Goal: Task Accomplishment & Management: Complete application form

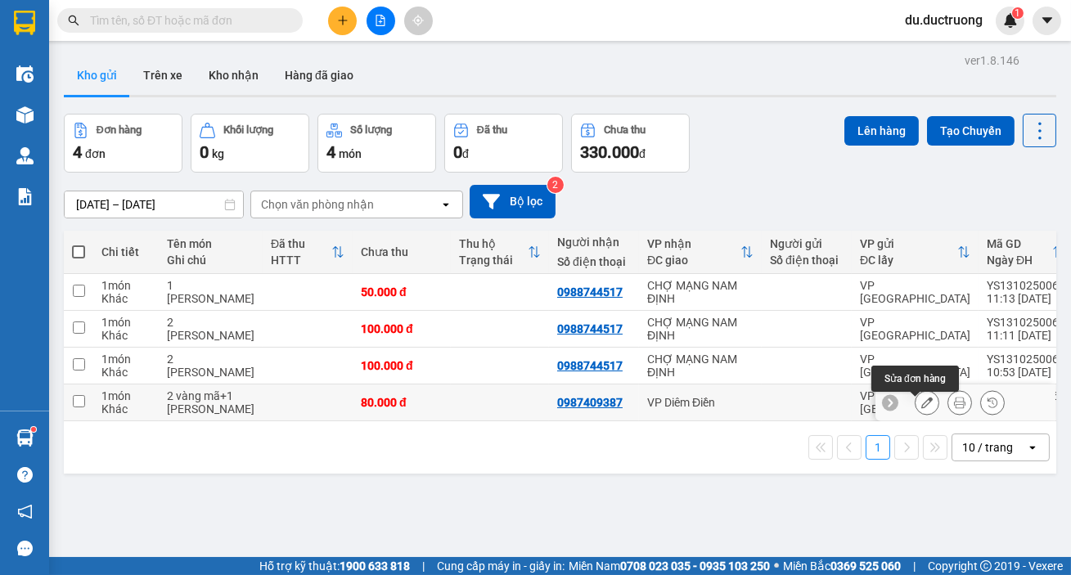
click at [921, 407] on icon at bounding box center [926, 402] width 11 height 11
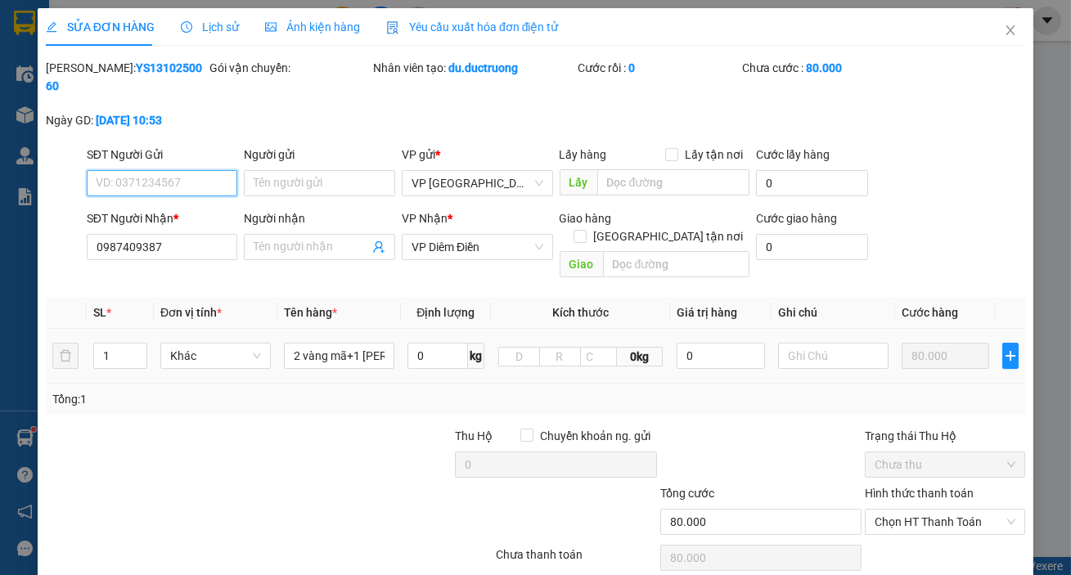
type input "0987409387"
type input "80.000"
click at [1012, 30] on span "Close" at bounding box center [1010, 31] width 46 height 46
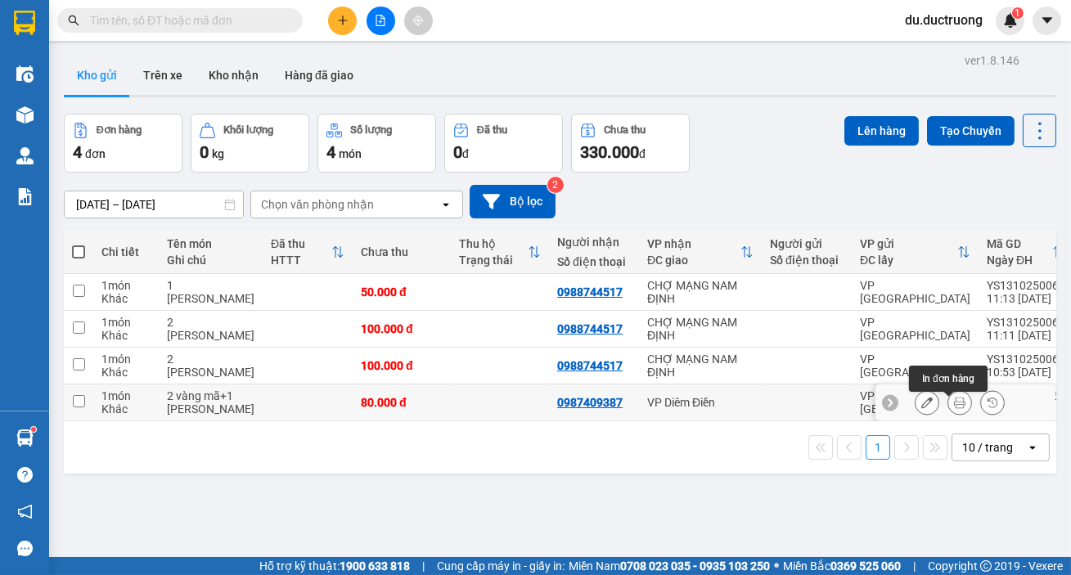
click at [954, 405] on icon at bounding box center [959, 402] width 11 height 11
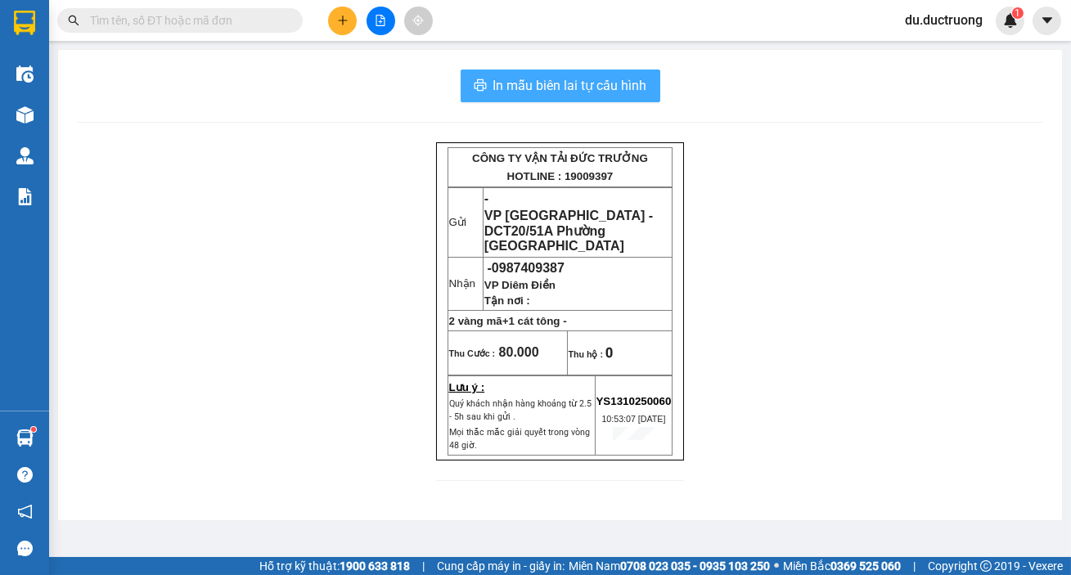
click at [534, 76] on span "In mẫu biên lai tự cấu hình" at bounding box center [570, 85] width 154 height 20
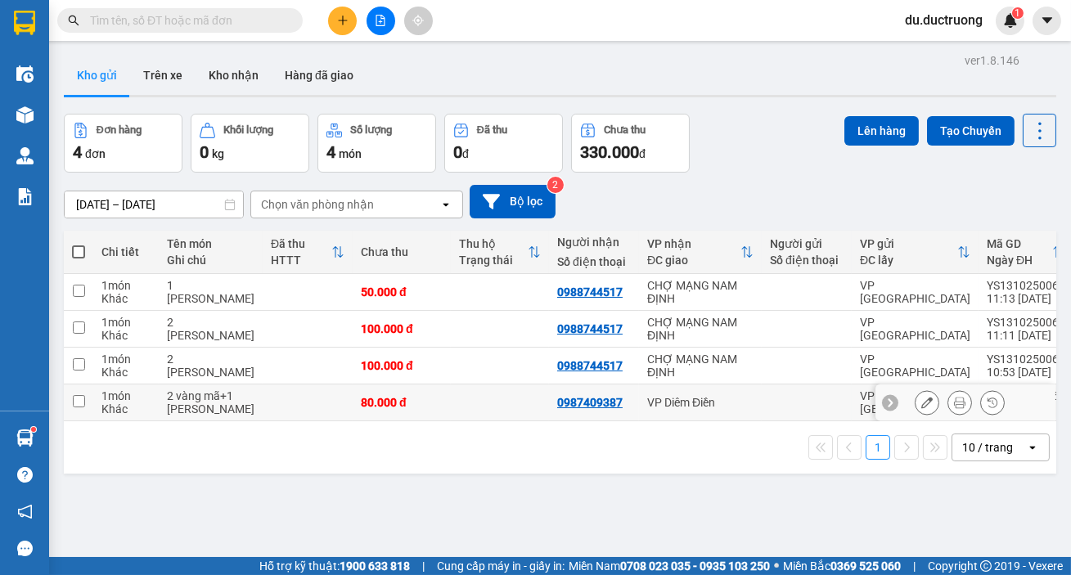
drag, startPoint x: 77, startPoint y: 412, endPoint x: 227, endPoint y: 340, distance: 166.5
click at [77, 407] on input "checkbox" at bounding box center [79, 401] width 12 height 12
checkbox input "true"
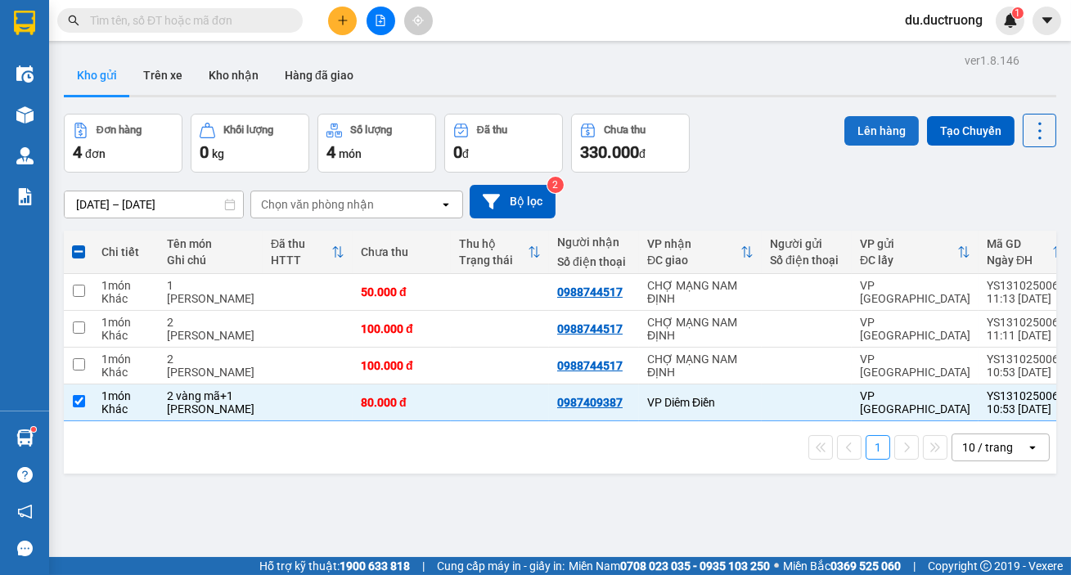
click at [856, 138] on button "Lên hàng" at bounding box center [881, 130] width 74 height 29
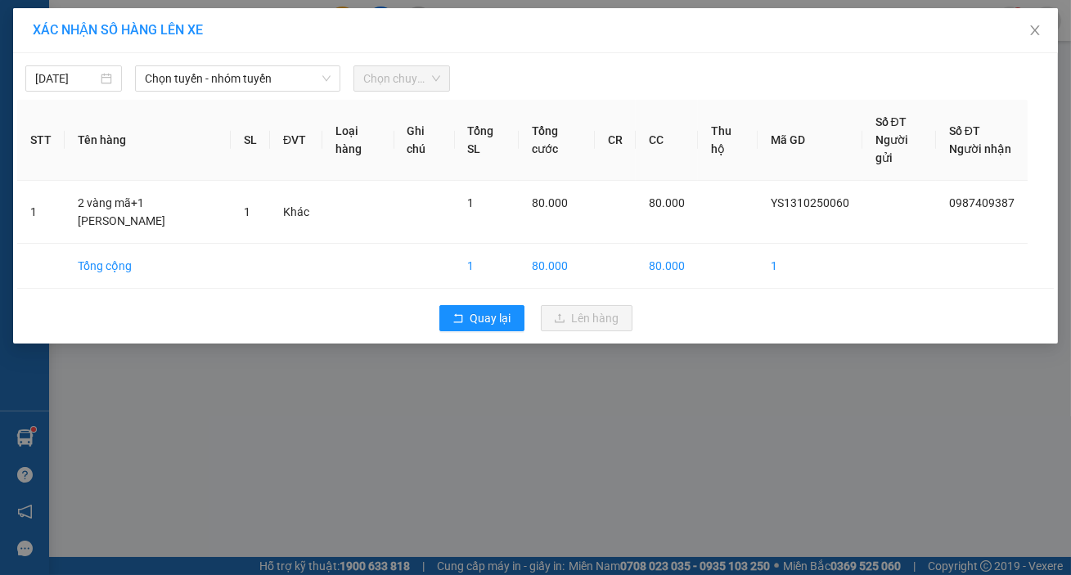
click at [261, 92] on div "13/10/2025 Chọn tuyến - nhóm tuyến Chọn chuyến STT Tên hàng SL ĐVT Loại hàng Gh…" at bounding box center [535, 198] width 1045 height 290
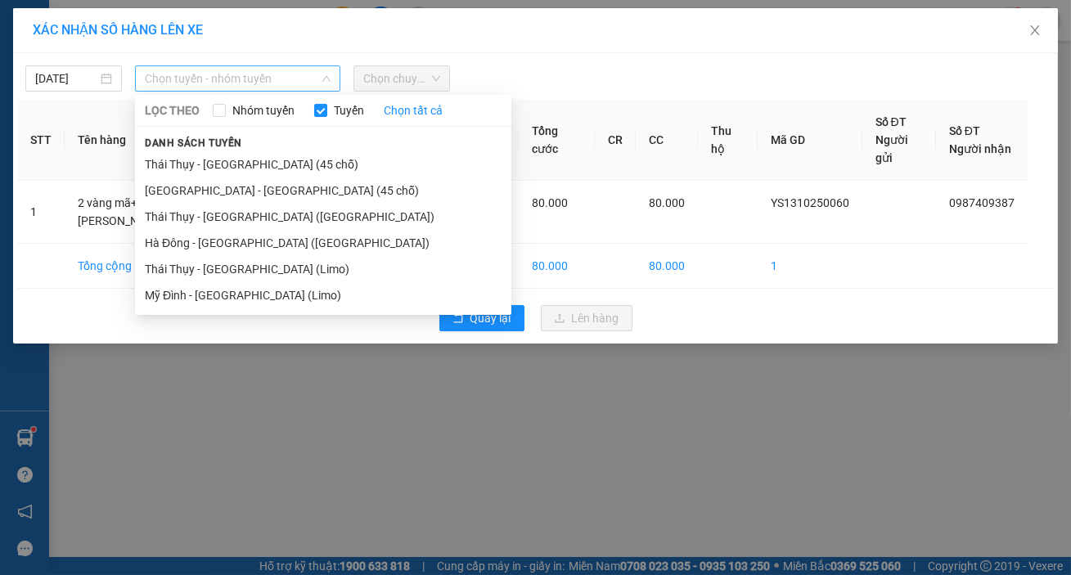
click at [262, 68] on span "Chọn tuyến - nhóm tuyến" at bounding box center [238, 78] width 186 height 25
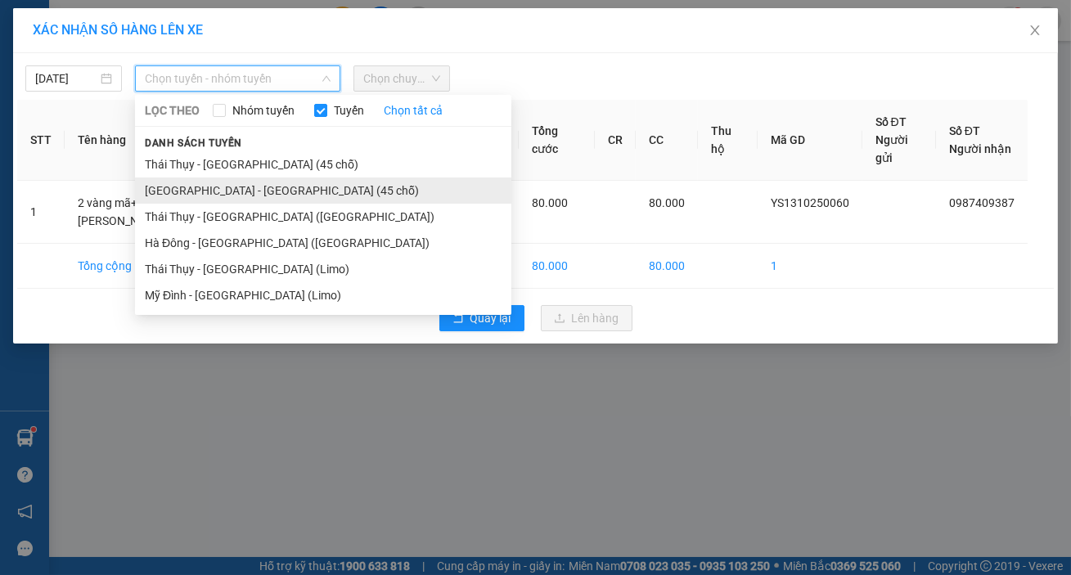
click at [213, 187] on li "[GEOGRAPHIC_DATA] - [GEOGRAPHIC_DATA] (45 chỗ)" at bounding box center [323, 191] width 376 height 26
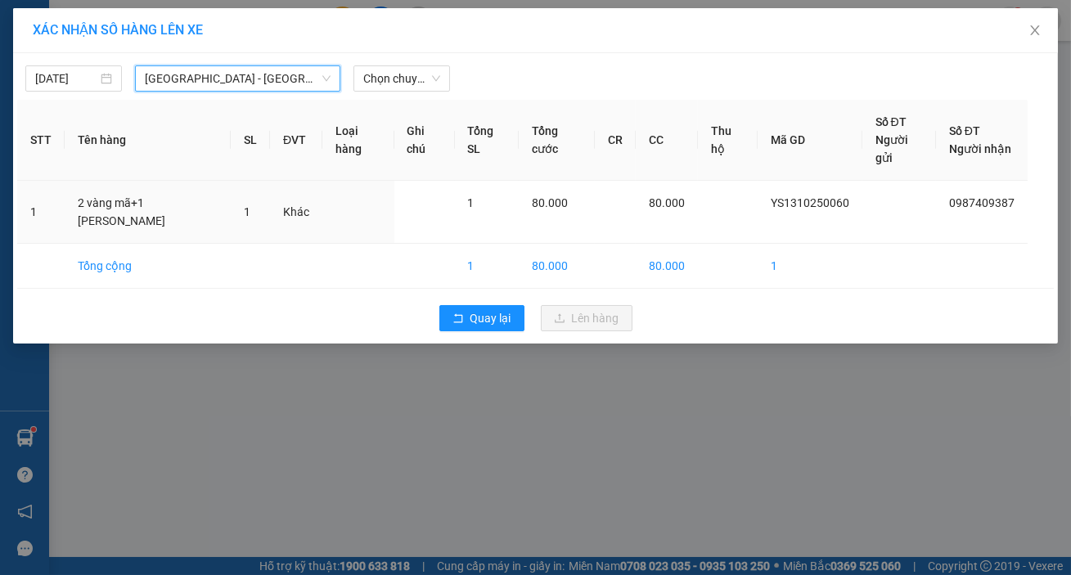
click at [416, 61] on div "13/10/2025 Hà Nội - Thái Thụy (45 chỗ) Hà Nội - Thái Thụy (45 chỗ) LỌC THEO Nhó…" at bounding box center [535, 74] width 1037 height 34
click at [415, 79] on span "Chọn chuyến" at bounding box center [401, 78] width 77 height 25
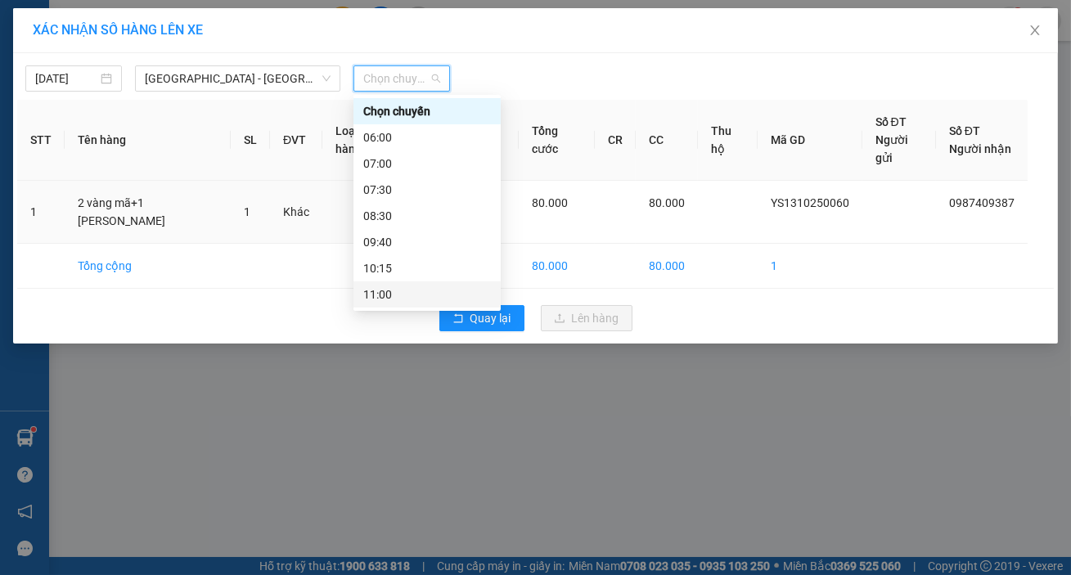
click at [388, 295] on div "11:00" at bounding box center [427, 295] width 128 height 18
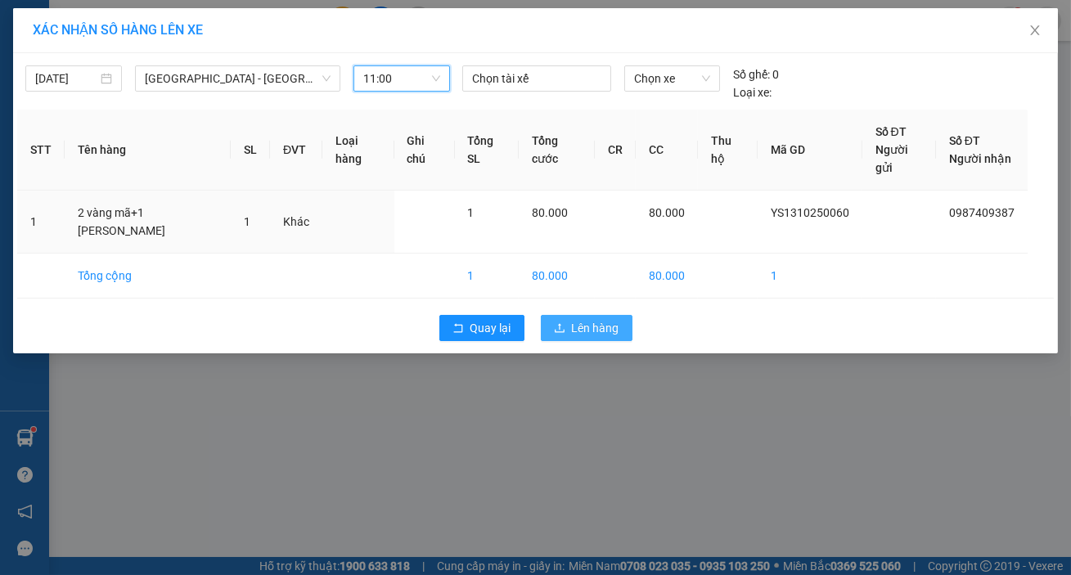
click at [600, 319] on span "Lên hàng" at bounding box center [595, 328] width 47 height 18
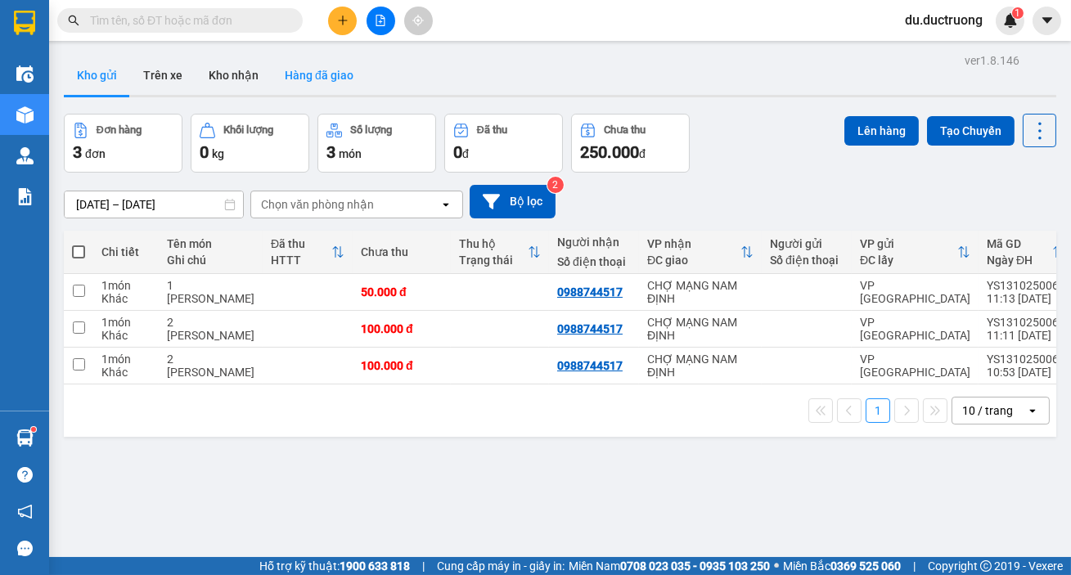
drag, startPoint x: 268, startPoint y: 52, endPoint x: 272, endPoint y: 65, distance: 13.7
click at [270, 52] on div "ver 1.8.146 Kho gửi Trên xe Kho nhận Hàng đã giao Đơn hàng 3 đơn Khối lượng 0 k…" at bounding box center [559, 336] width 1005 height 575
click at [275, 65] on button "Hàng đã giao" at bounding box center [319, 75] width 95 height 39
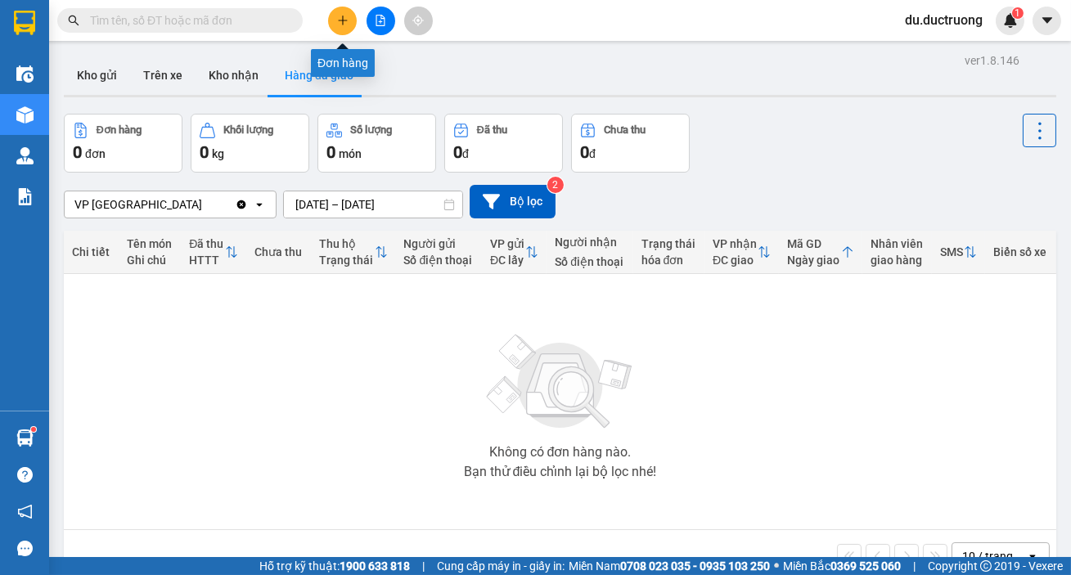
click at [334, 21] on button at bounding box center [342, 21] width 29 height 29
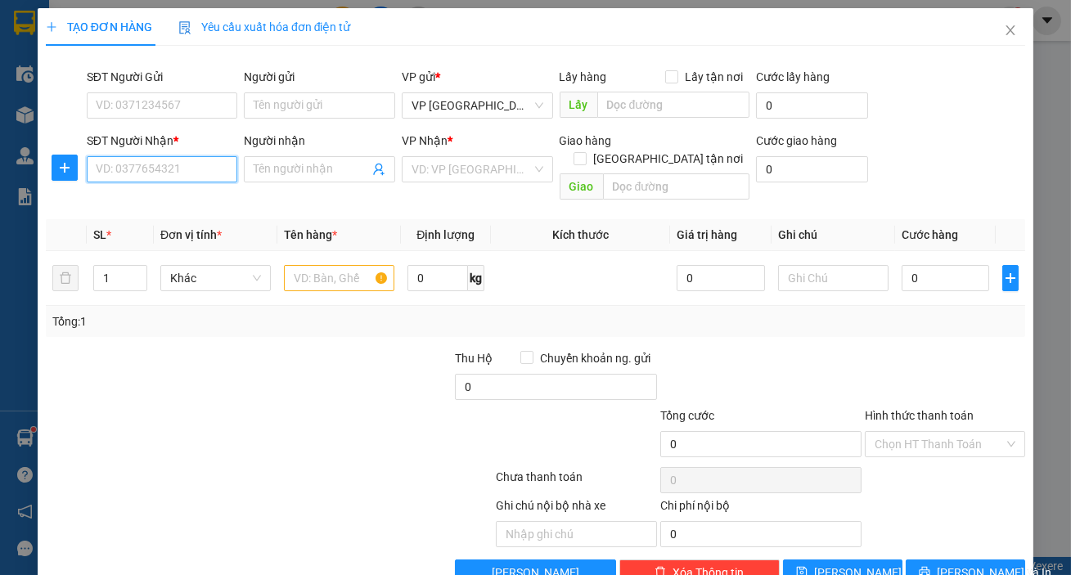
click at [169, 162] on input "SĐT Người Nhận *" at bounding box center [162, 169] width 151 height 26
type input "0335647988"
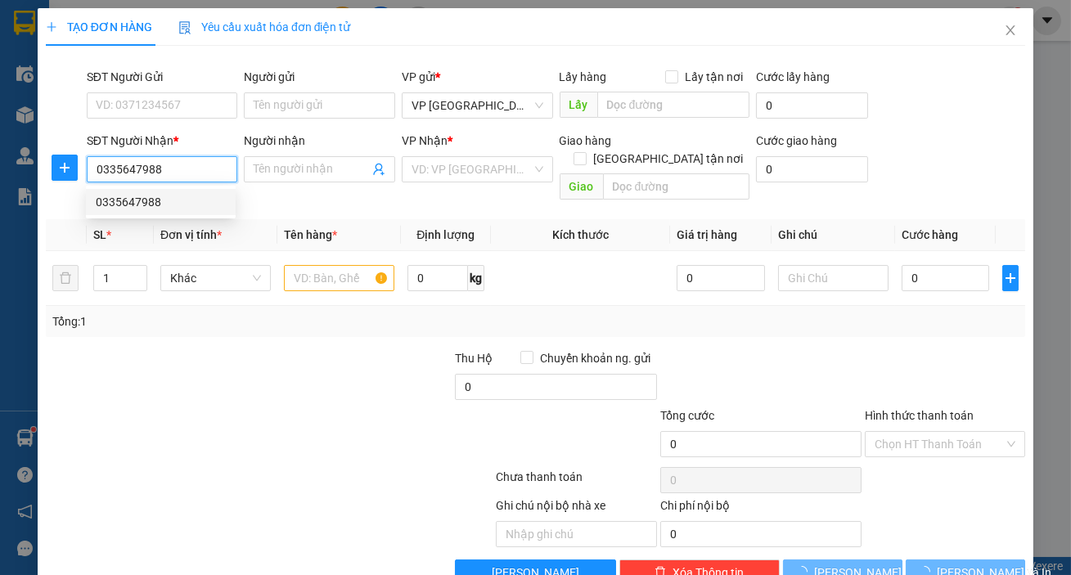
click at [159, 211] on div "0335647988" at bounding box center [161, 202] width 150 height 26
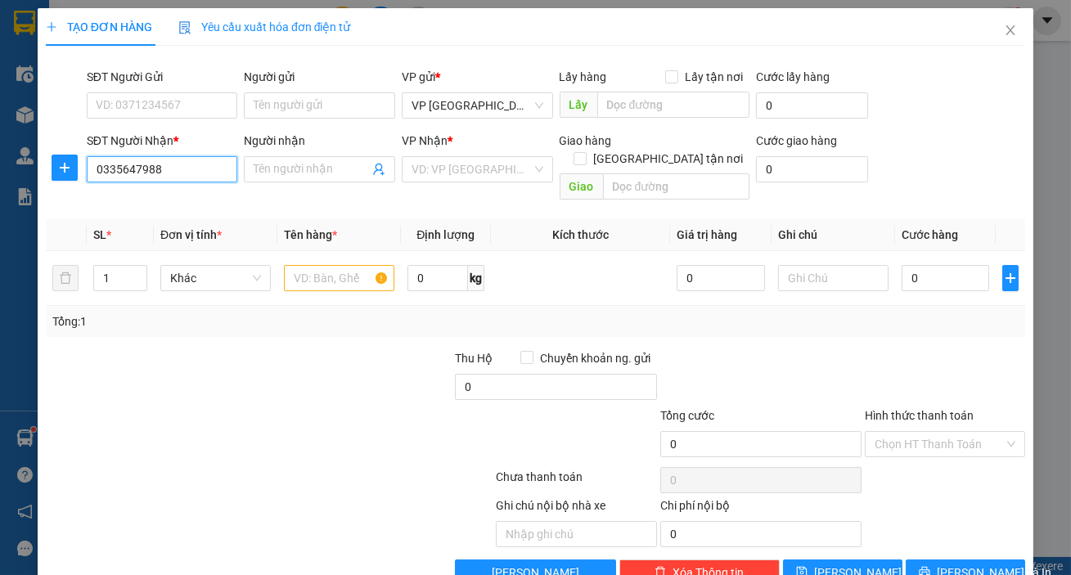
type input "0"
type input "0335647988"
click at [319, 276] on div at bounding box center [339, 278] width 110 height 33
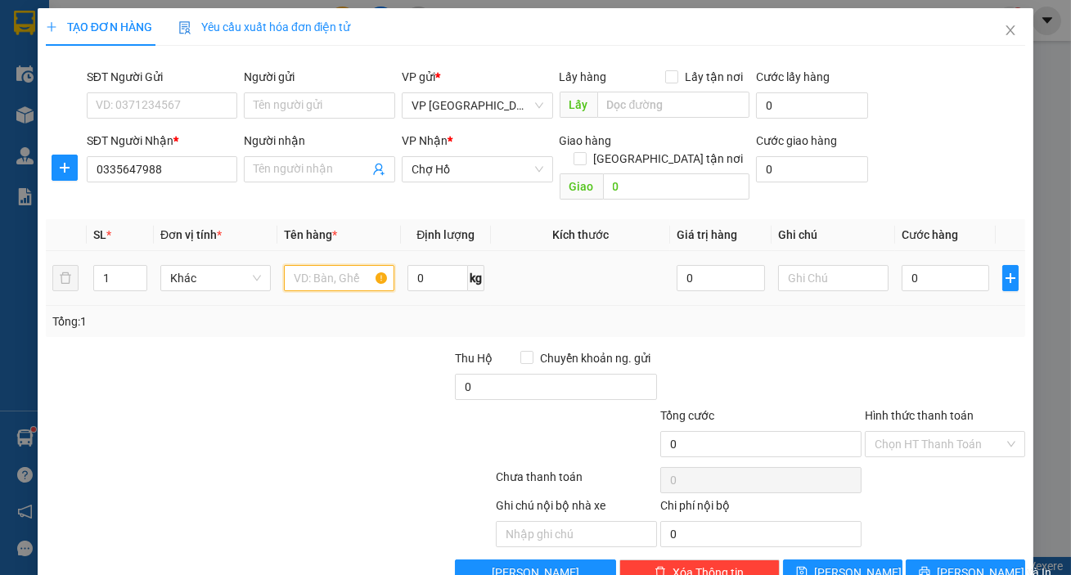
click at [315, 265] on input "text" at bounding box center [339, 278] width 110 height 26
type input "1"
type input "2 [PERSON_NAME]"
click at [909, 270] on input "0" at bounding box center [946, 278] width 88 height 26
type input "001"
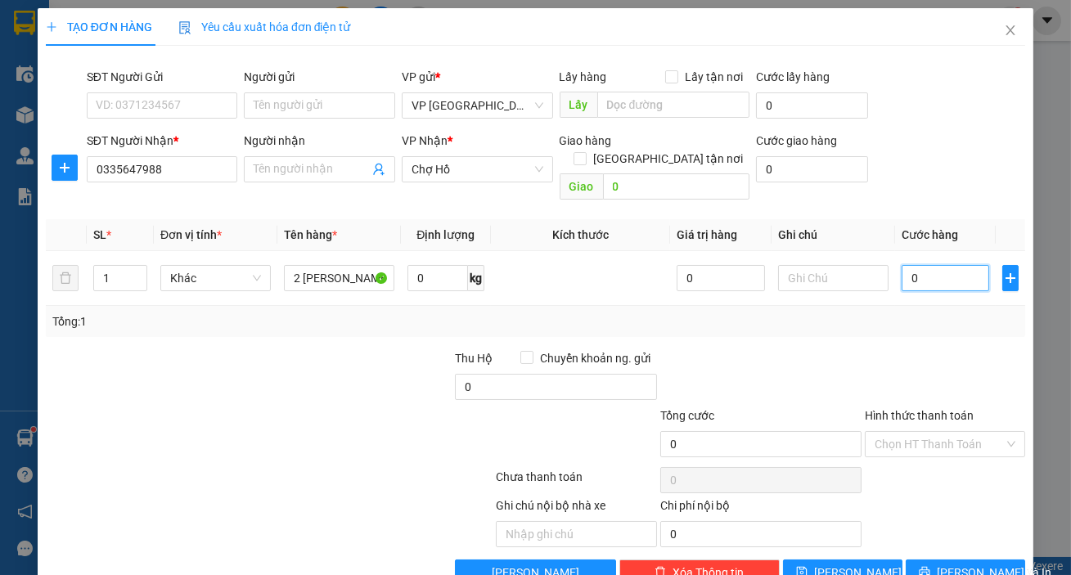
type input "1"
type input "0.010"
type input "10"
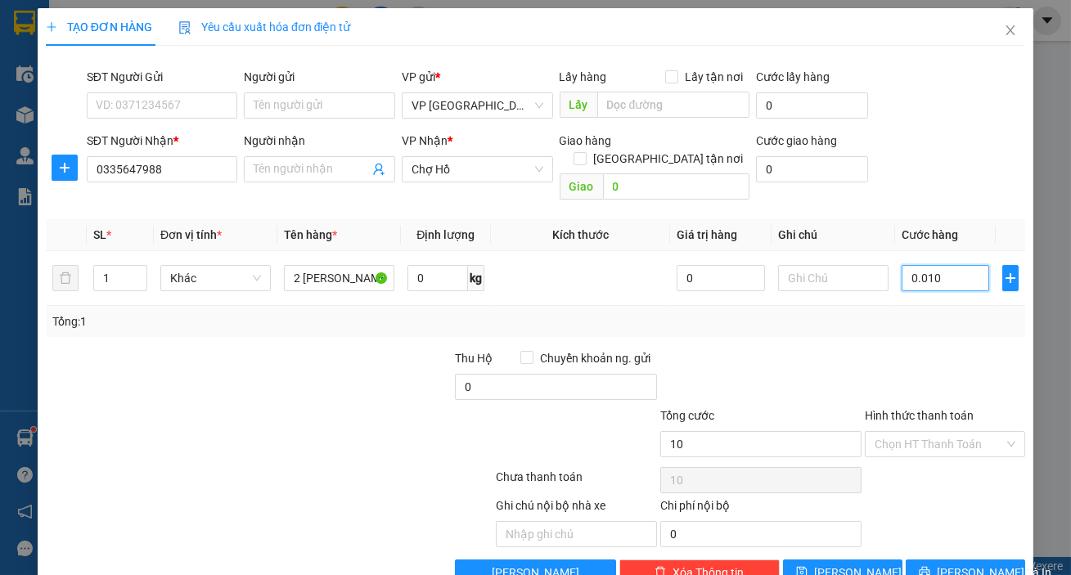
type input "00.100"
type input "100"
type input "100.000"
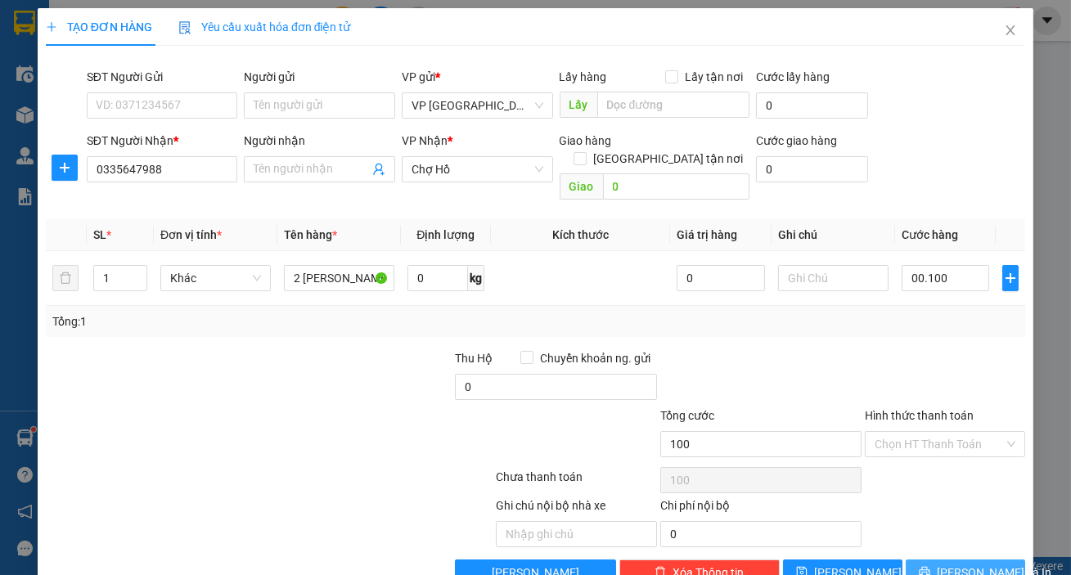
type input "100.000"
click at [959, 564] on span "[PERSON_NAME] và In" at bounding box center [994, 573] width 115 height 18
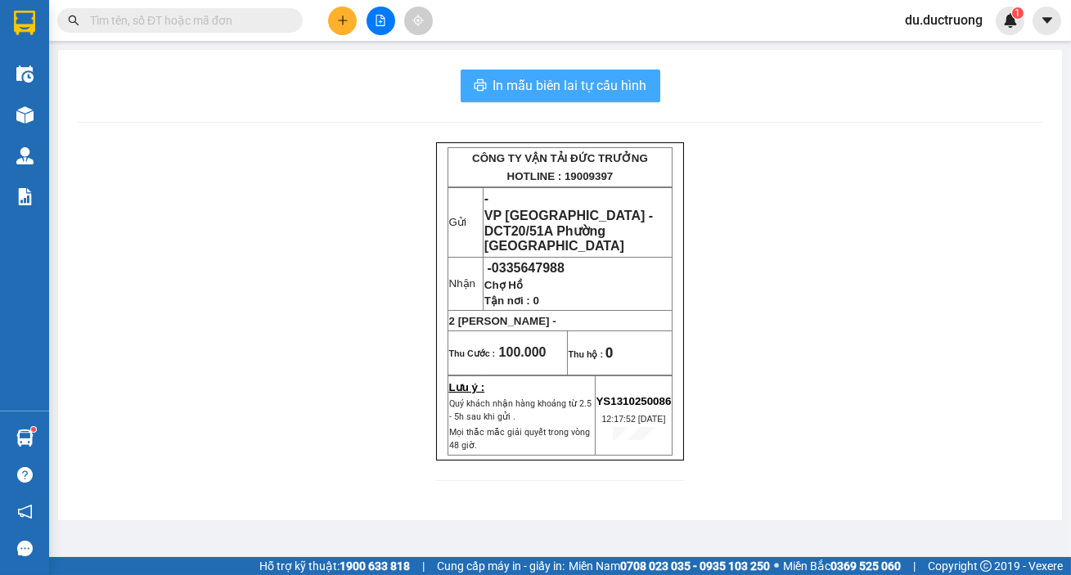
click at [588, 91] on span "In mẫu biên lai tự cấu hình" at bounding box center [570, 85] width 154 height 20
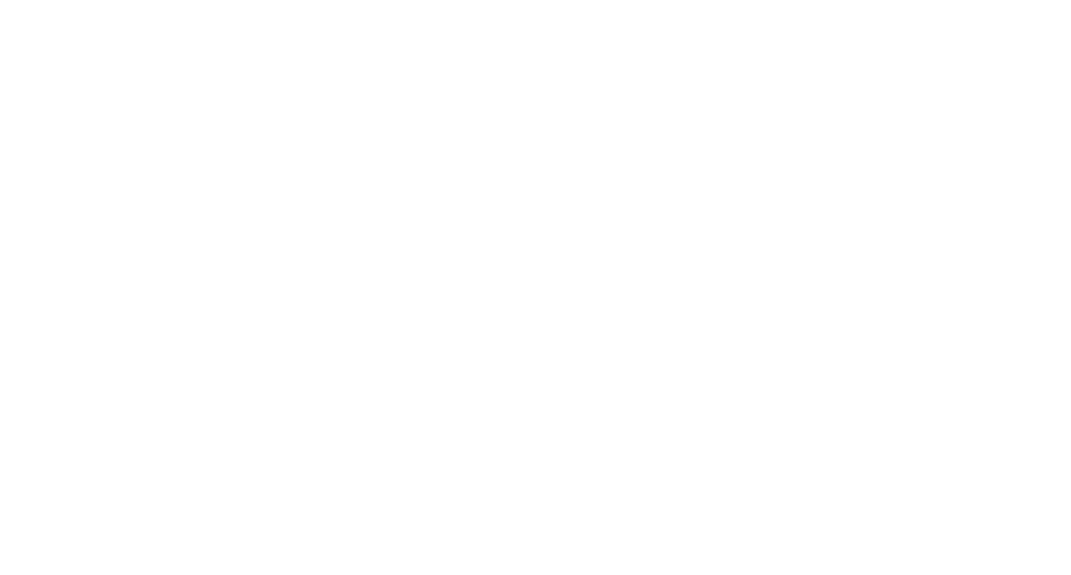
drag, startPoint x: 485, startPoint y: 52, endPoint x: 809, endPoint y: 250, distance: 379.3
click at [809, 250] on html at bounding box center [535, 334] width 1071 height 669
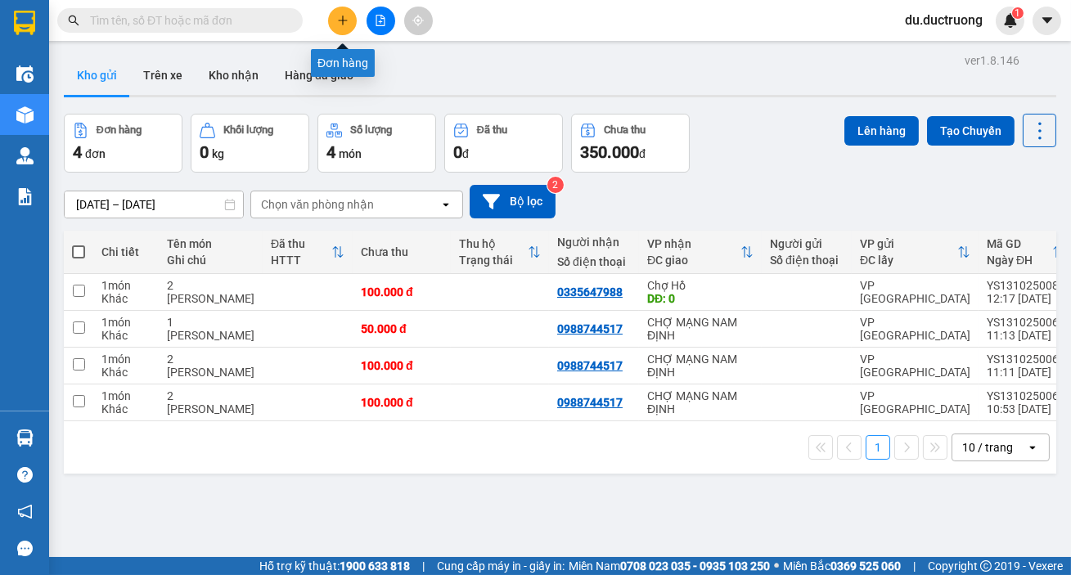
click at [345, 22] on icon "plus" at bounding box center [342, 20] width 11 height 11
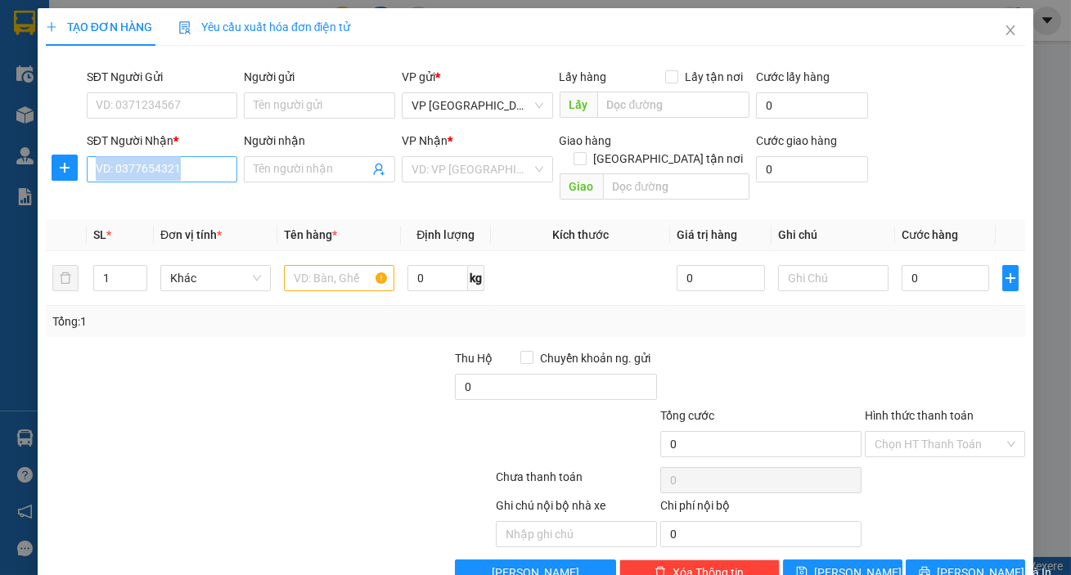
click at [186, 180] on div "SĐT Người Nhận * VD: 0377654321" at bounding box center [162, 160] width 151 height 57
click at [199, 177] on input "SĐT Người Nhận *" at bounding box center [162, 169] width 151 height 26
click at [202, 170] on input "SĐT Người Nhận *" at bounding box center [162, 169] width 151 height 26
click at [202, 208] on div "0354498808" at bounding box center [161, 202] width 130 height 18
type input "0354498808"
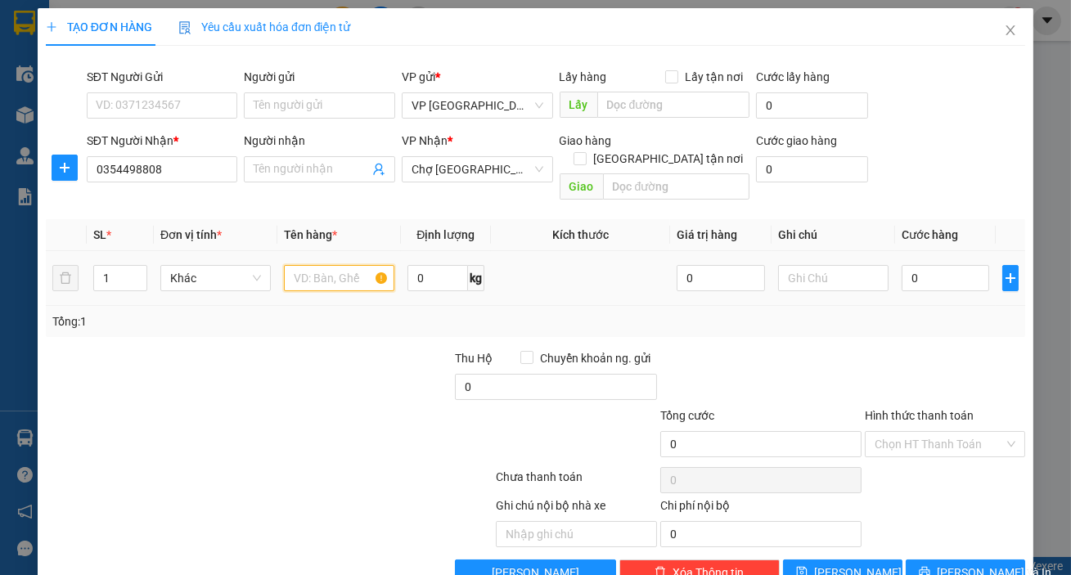
click at [313, 265] on input "text" at bounding box center [339, 278] width 110 height 26
click at [1006, 29] on icon "close" at bounding box center [1010, 30] width 9 height 10
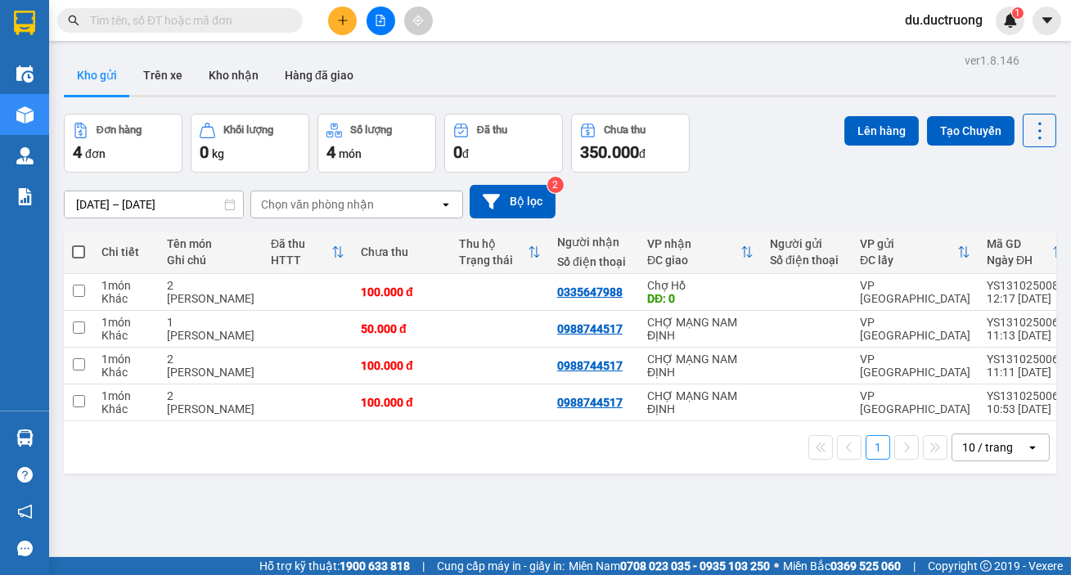
click at [277, 25] on input "text" at bounding box center [186, 20] width 193 height 18
click at [169, 36] on div "Kết quả tìm kiếm ( 0 ) Bộ lọc No Data du.ductruong 1" at bounding box center [535, 20] width 1071 height 41
click at [170, 29] on input "text" at bounding box center [186, 20] width 193 height 18
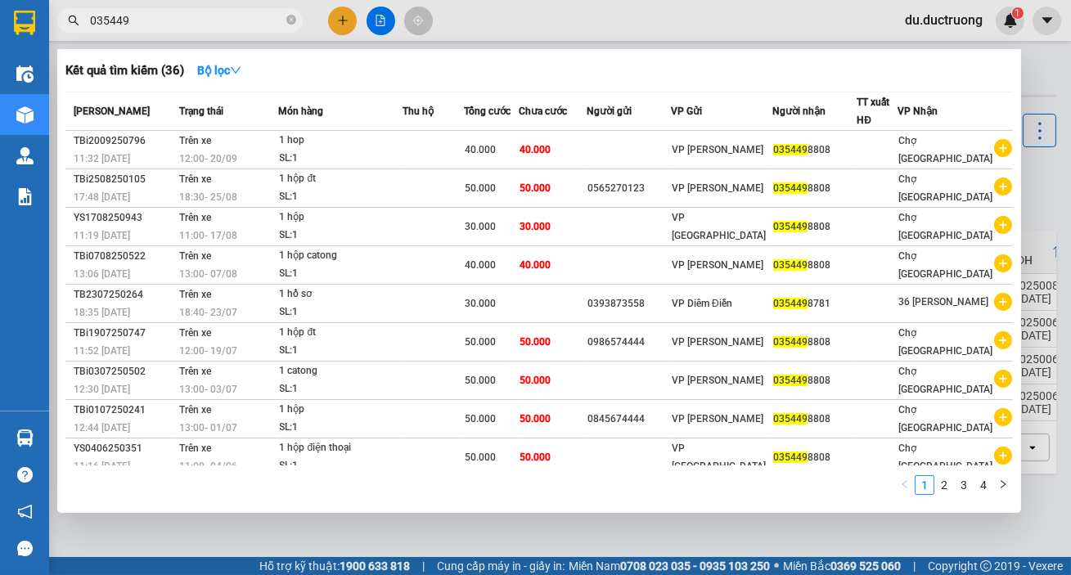
type input "035449"
click at [344, 13] on div at bounding box center [535, 287] width 1071 height 575
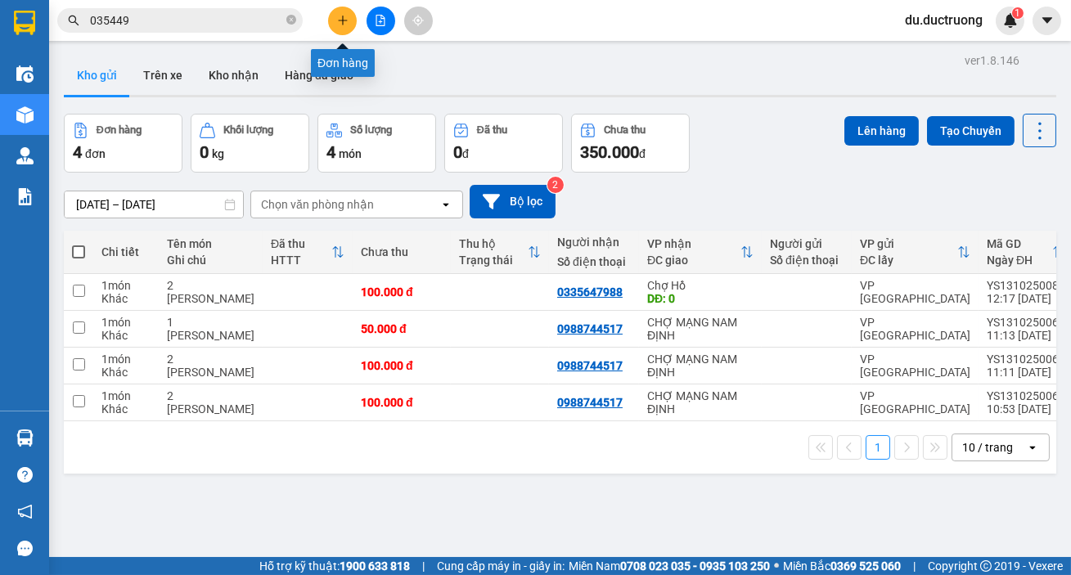
click at [340, 12] on button at bounding box center [342, 21] width 29 height 29
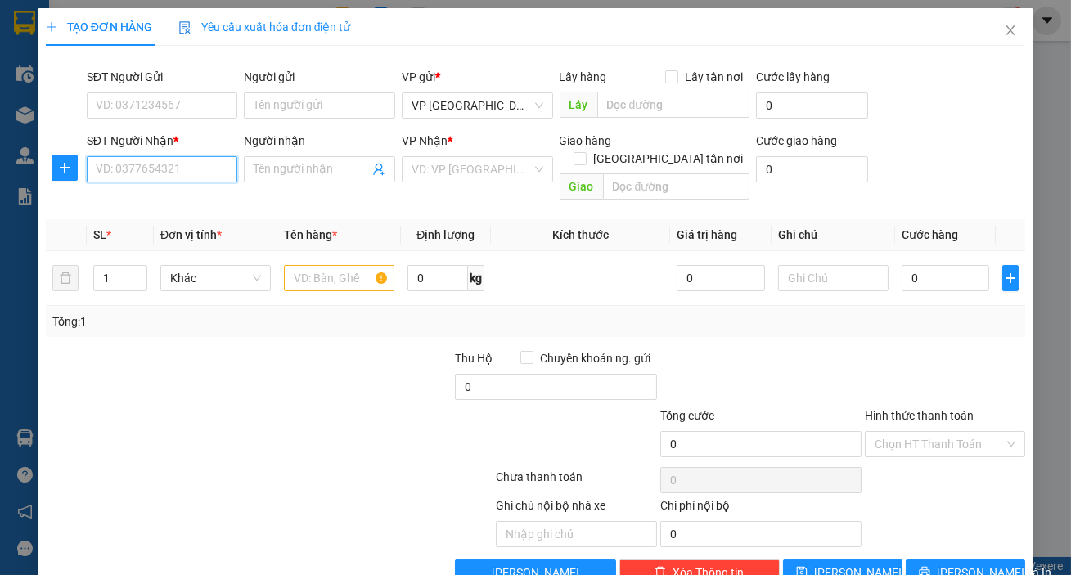
click at [183, 178] on input "SĐT Người Nhận *" at bounding box center [162, 169] width 151 height 26
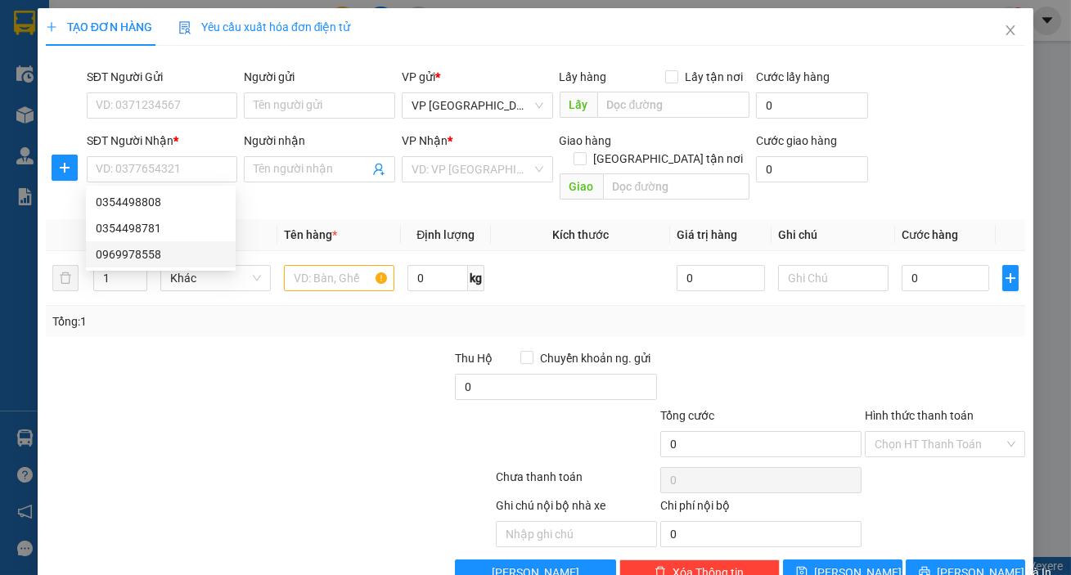
drag, startPoint x: 128, startPoint y: 246, endPoint x: 0, endPoint y: 604, distance: 379.9
drag, startPoint x: 0, startPoint y: 604, endPoint x: 283, endPoint y: 304, distance: 412.7
click at [283, 313] on div "Tổng: 1" at bounding box center [233, 322] width 362 height 18
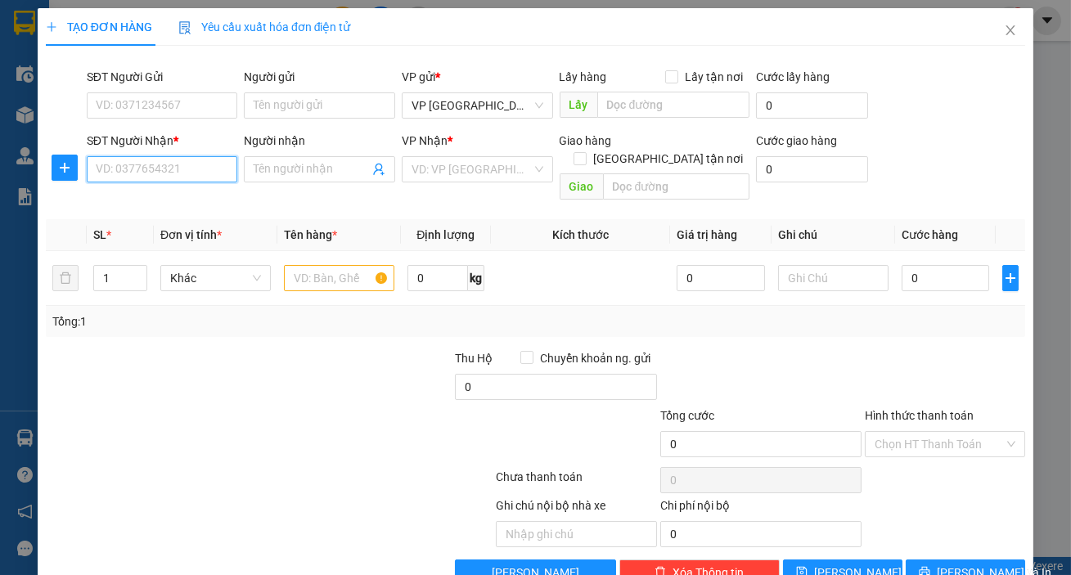
click at [140, 173] on input "SĐT Người Nhận *" at bounding box center [162, 169] width 151 height 26
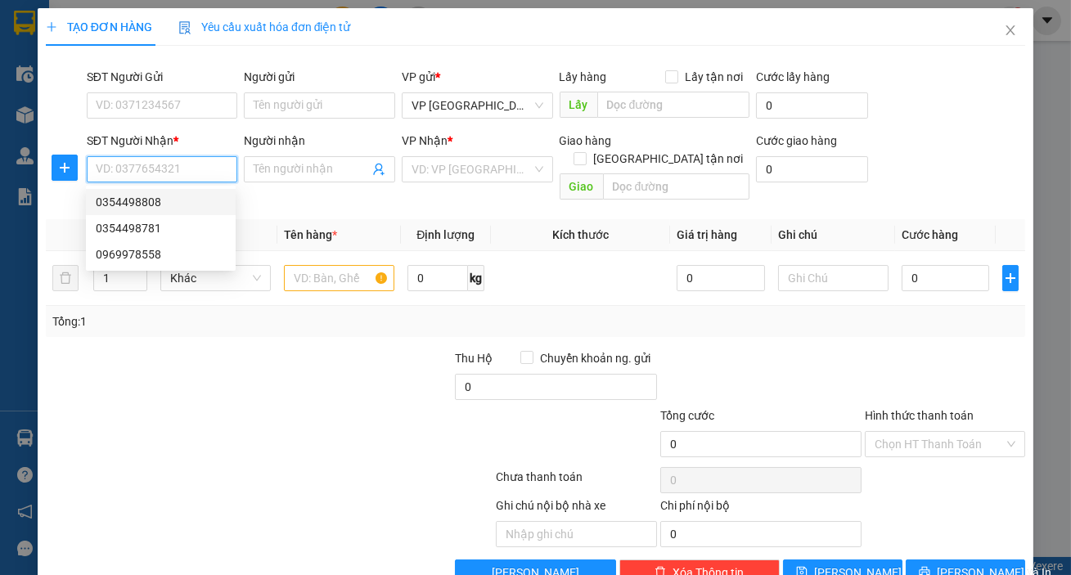
click at [135, 196] on div "0354498808" at bounding box center [161, 202] width 130 height 18
type input "0354498808"
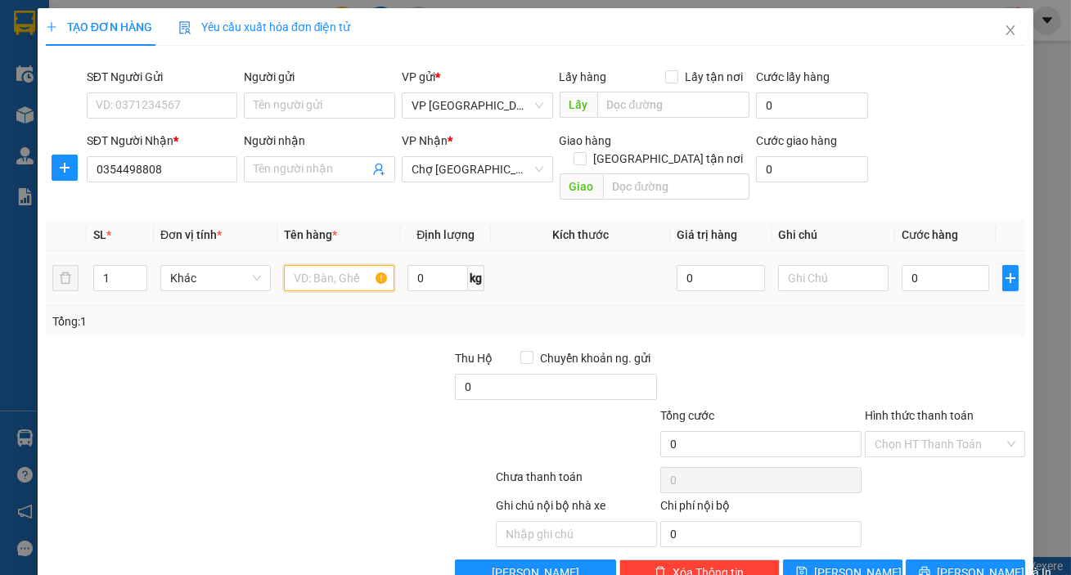
click at [289, 265] on input "text" at bounding box center [339, 278] width 110 height 26
type input "1 bọc sám"
click at [933, 265] on input "0" at bounding box center [946, 278] width 88 height 26
type input "003"
type input "3"
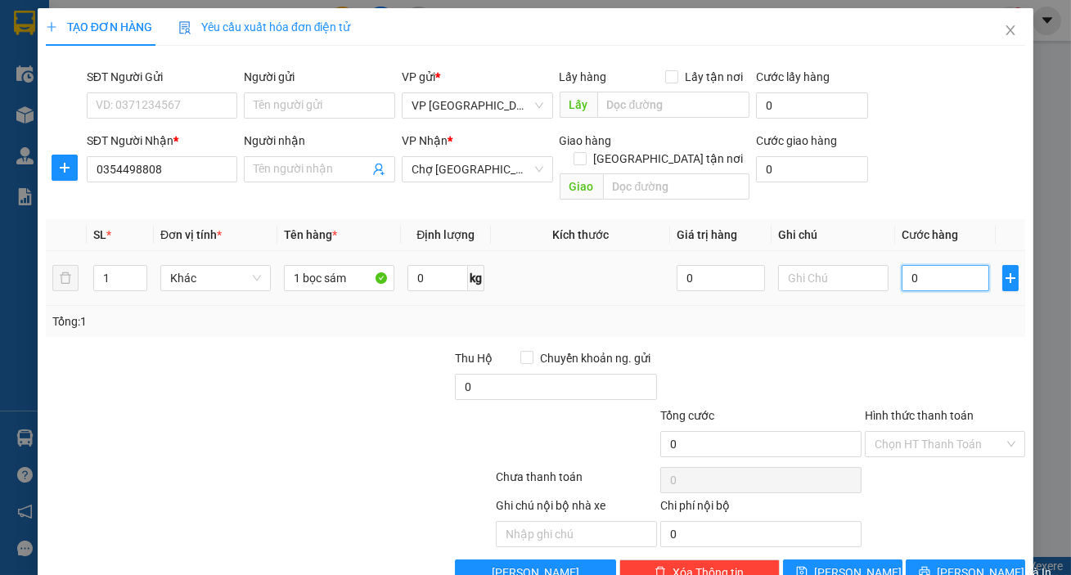
type input "3"
type input "0.030"
type input "30"
type input "30.000"
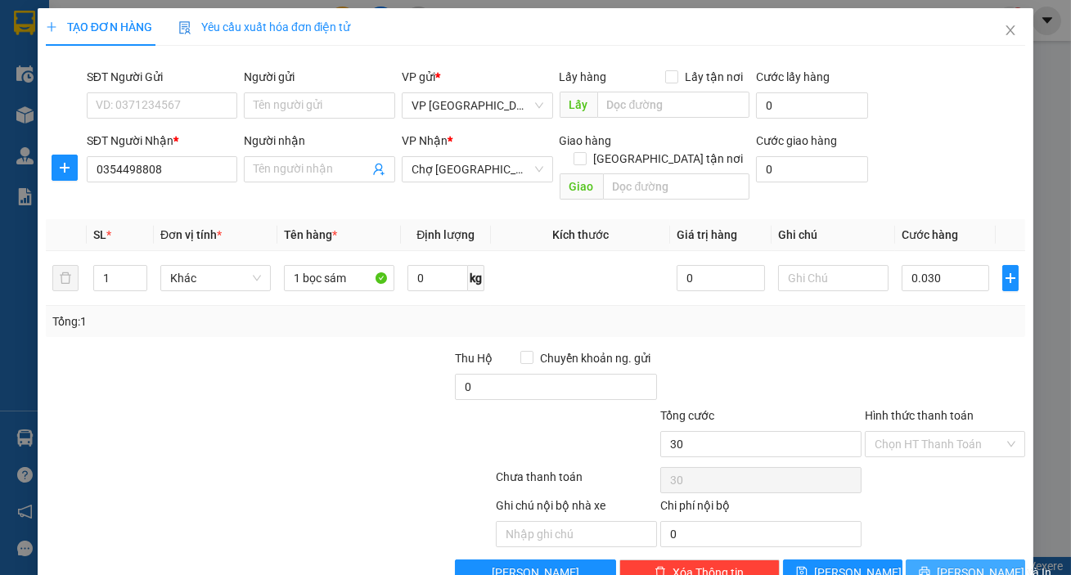
type input "30.000"
click at [977, 564] on span "[PERSON_NAME] và In" at bounding box center [994, 573] width 115 height 18
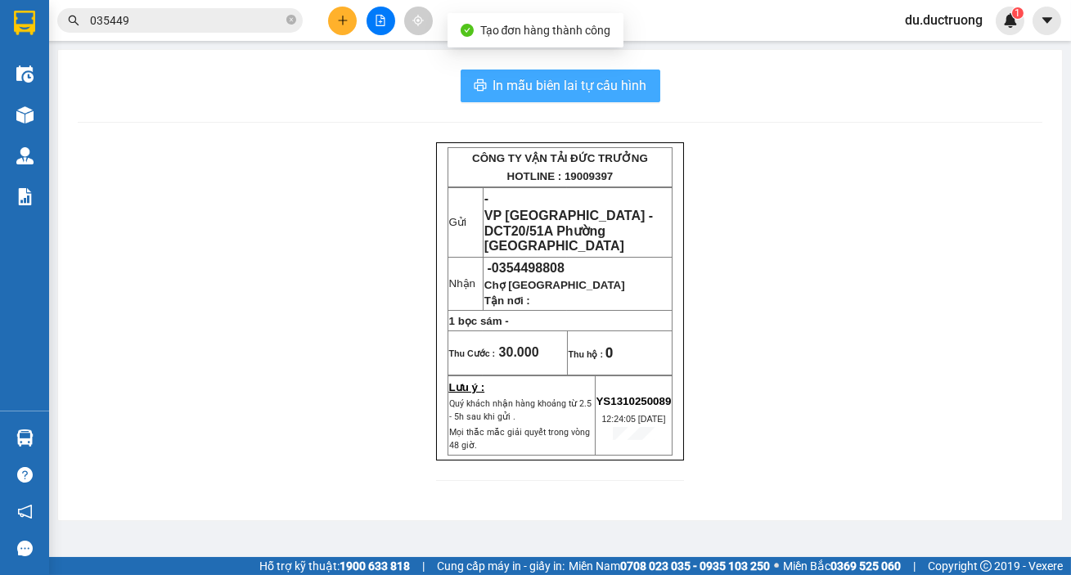
click at [595, 92] on span "In mẫu biên lai tự cấu hình" at bounding box center [570, 85] width 154 height 20
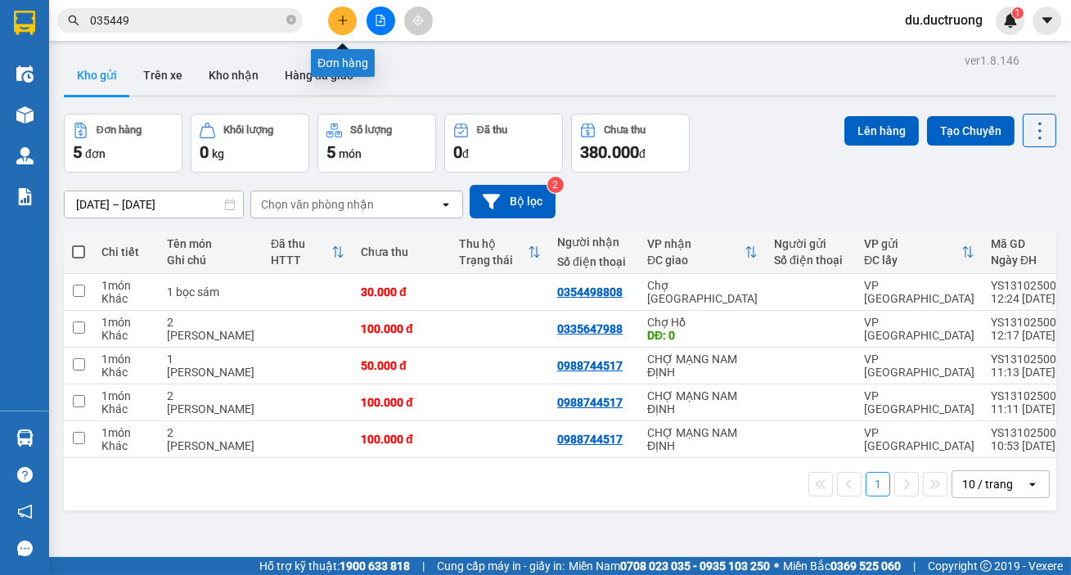
click at [338, 19] on icon "plus" at bounding box center [342, 20] width 11 height 11
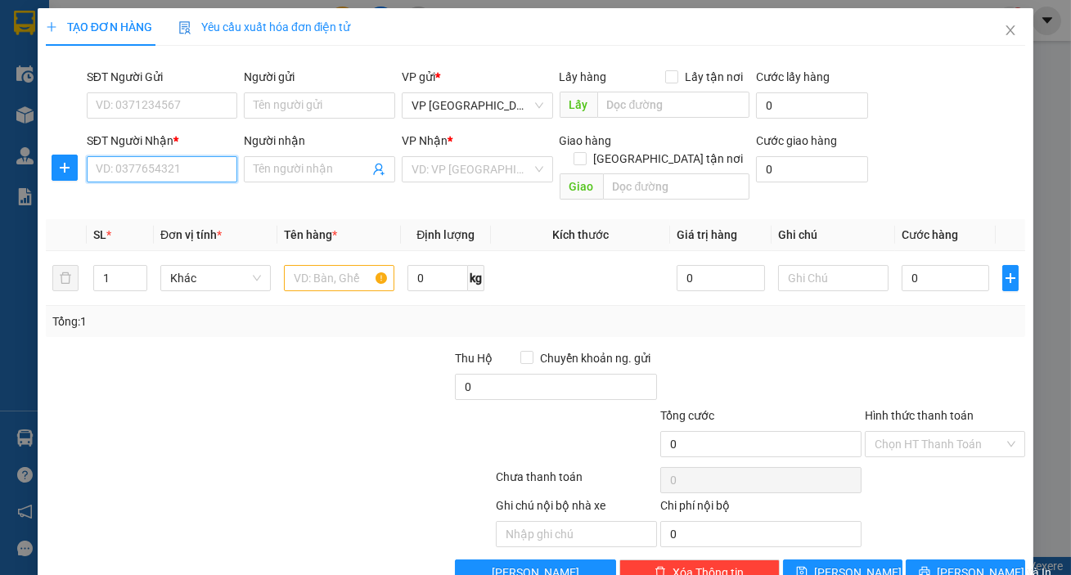
drag, startPoint x: 173, startPoint y: 179, endPoint x: 230, endPoint y: 196, distance: 58.8
click at [178, 179] on input "SĐT Người Nhận *" at bounding box center [162, 169] width 151 height 26
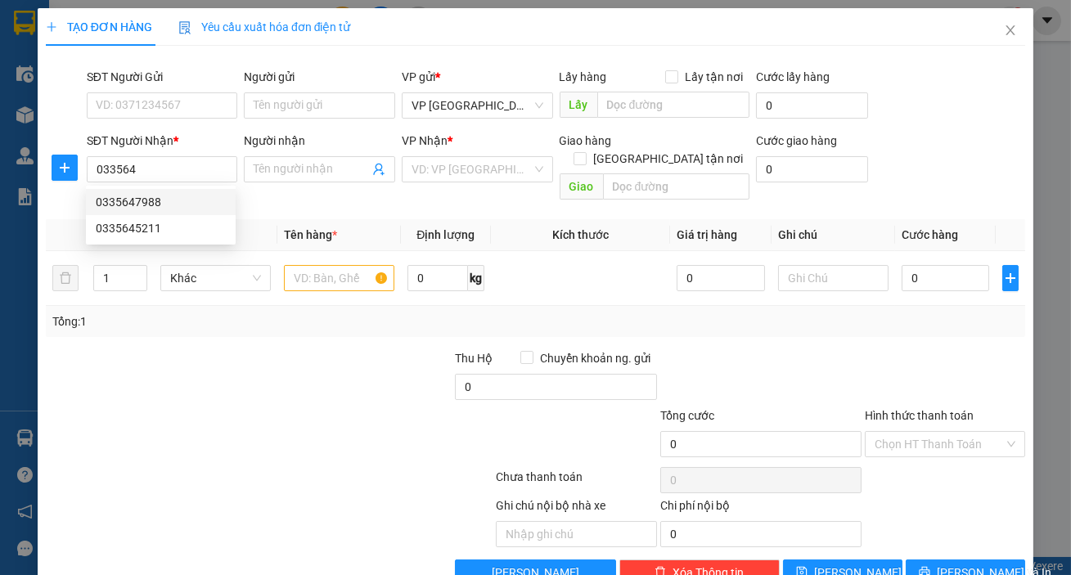
click at [183, 187] on div "0335647988 0335645211 0335647988 0335645211" at bounding box center [161, 215] width 150 height 59
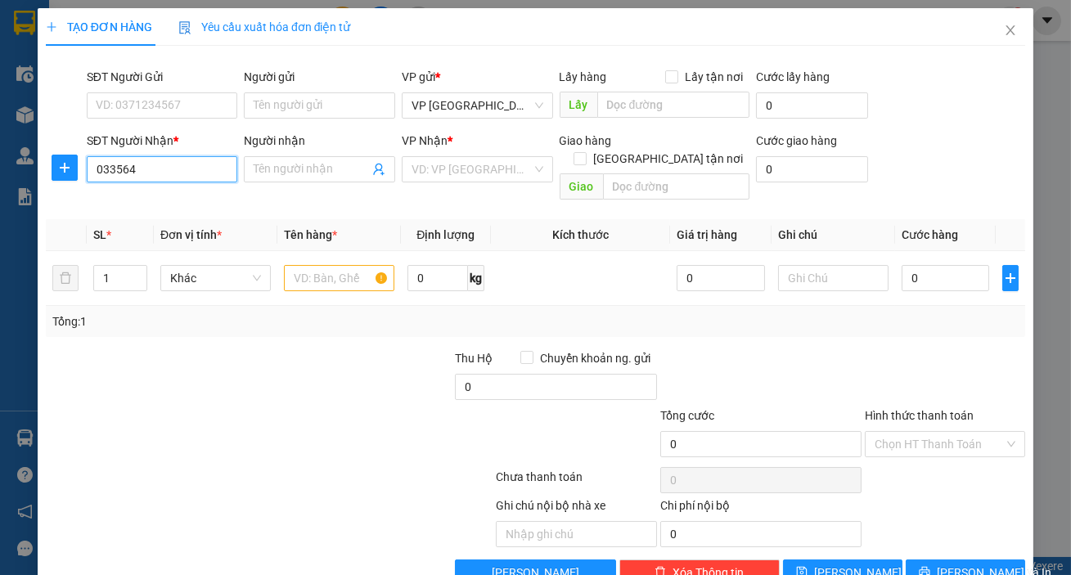
click at [184, 180] on input "033564" at bounding box center [162, 169] width 151 height 26
click at [182, 206] on div "0335647988" at bounding box center [161, 202] width 130 height 18
type input "0335647988"
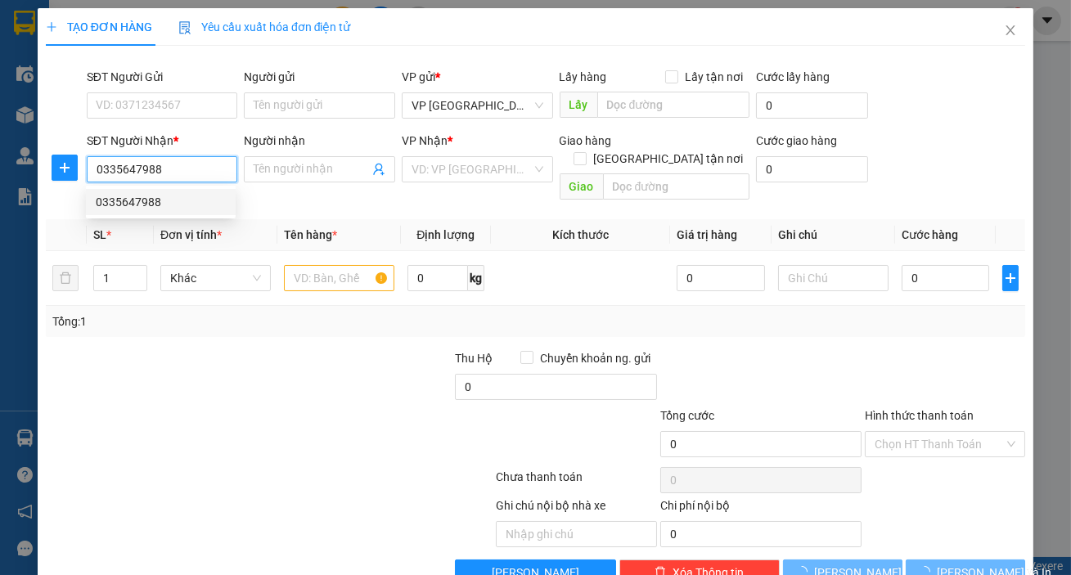
type input "0"
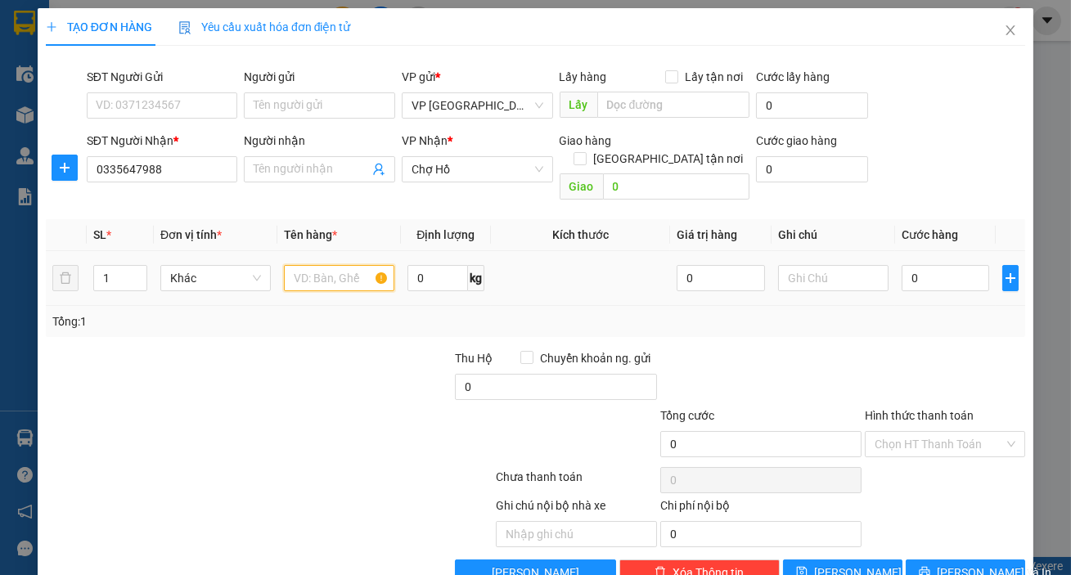
click at [331, 266] on input "text" at bounding box center [339, 278] width 110 height 26
type input "2 [PERSON_NAME]"
click at [914, 269] on input "0" at bounding box center [946, 278] width 88 height 26
type input "001"
type input "1"
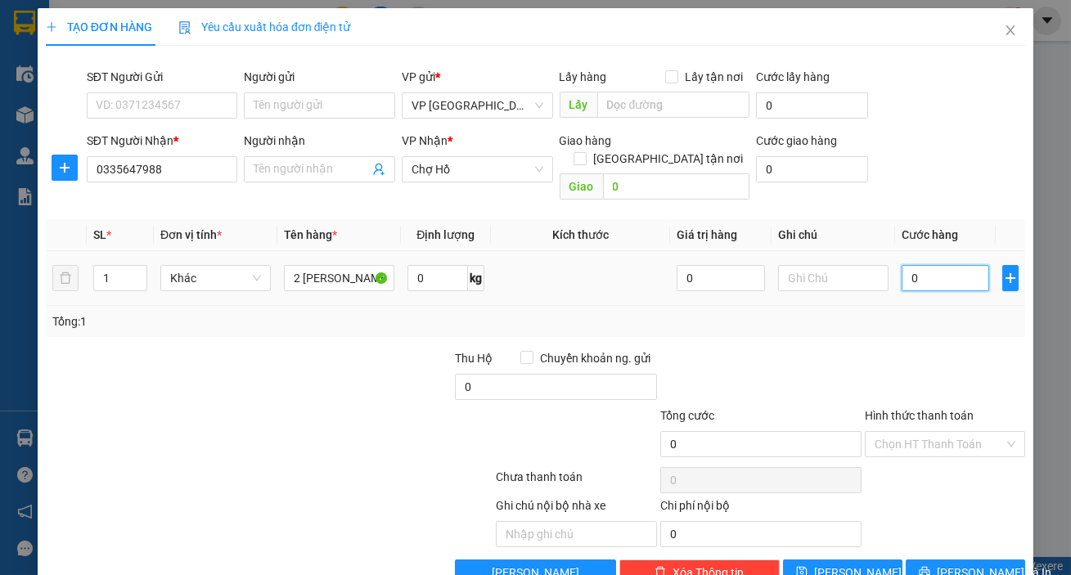
type input "1"
type input "0.010"
type input "10"
type input "00.100"
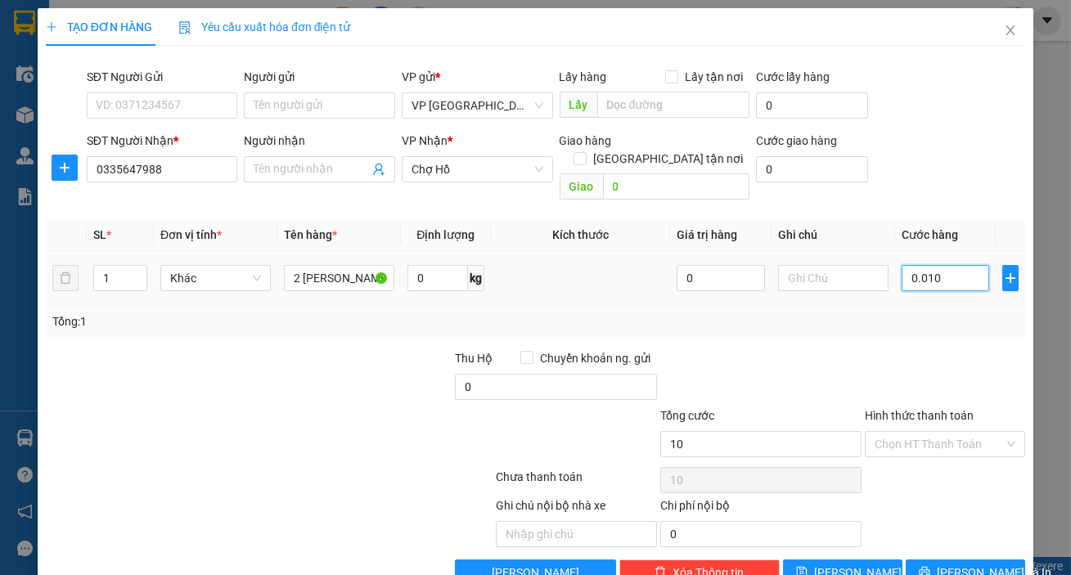
type input "100"
type input "100.000"
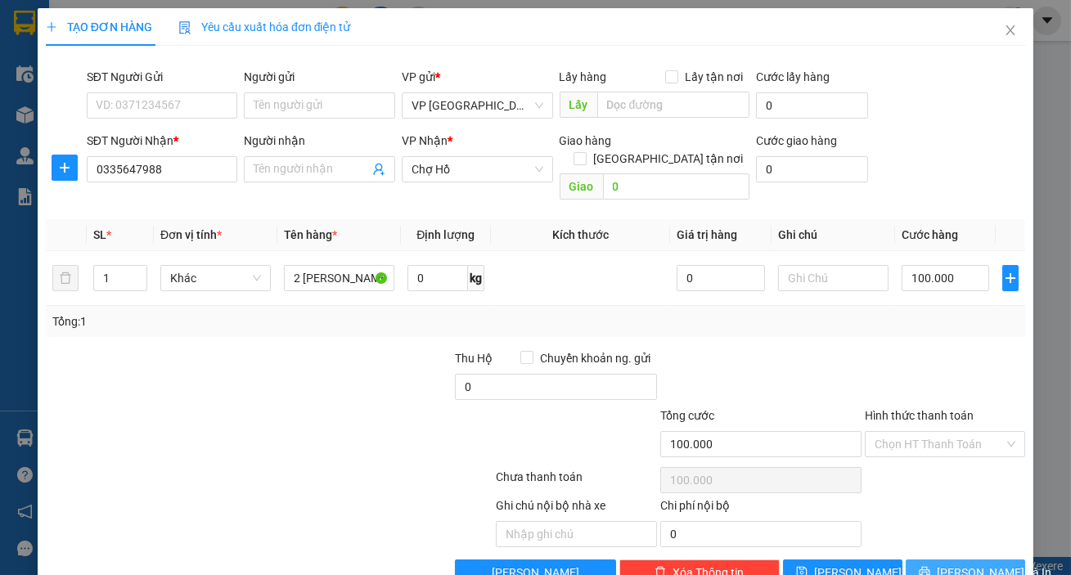
click at [985, 560] on button "[PERSON_NAME] và In" at bounding box center [965, 573] width 119 height 26
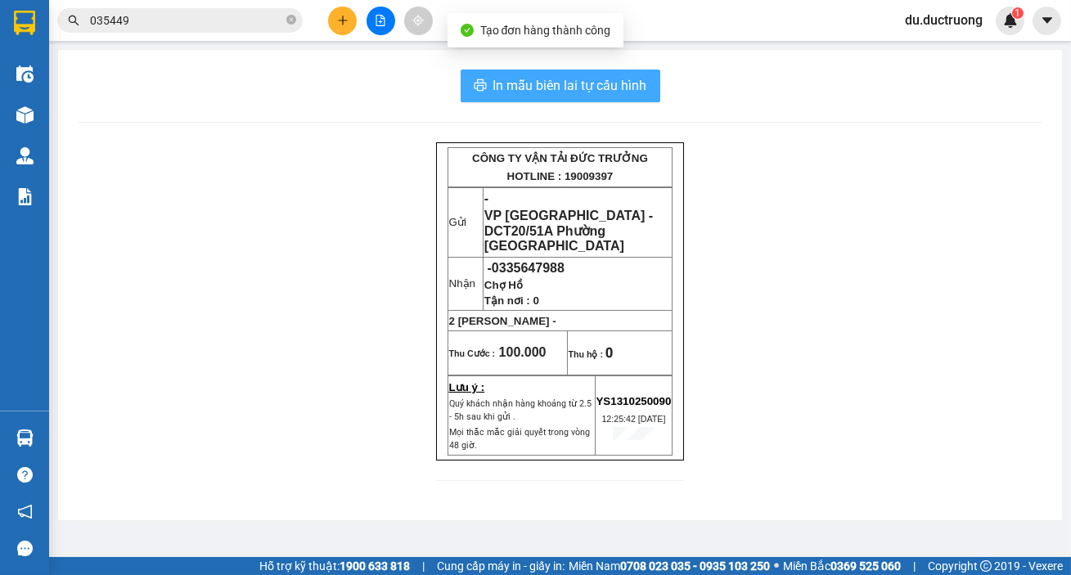
click at [574, 85] on span "In mẫu biên lai tự cấu hình" at bounding box center [570, 85] width 154 height 20
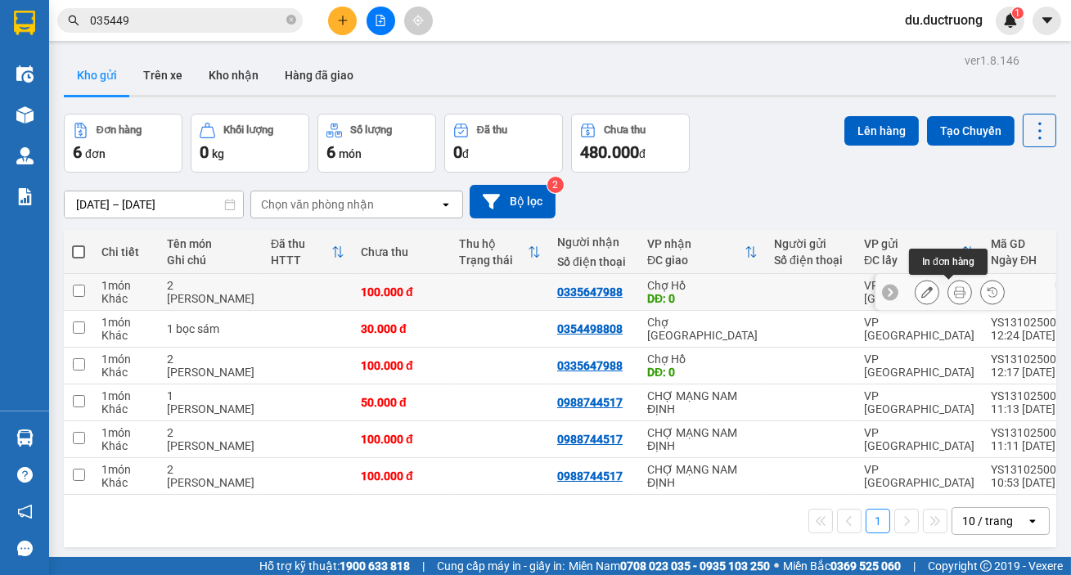
click at [954, 295] on icon at bounding box center [959, 291] width 11 height 11
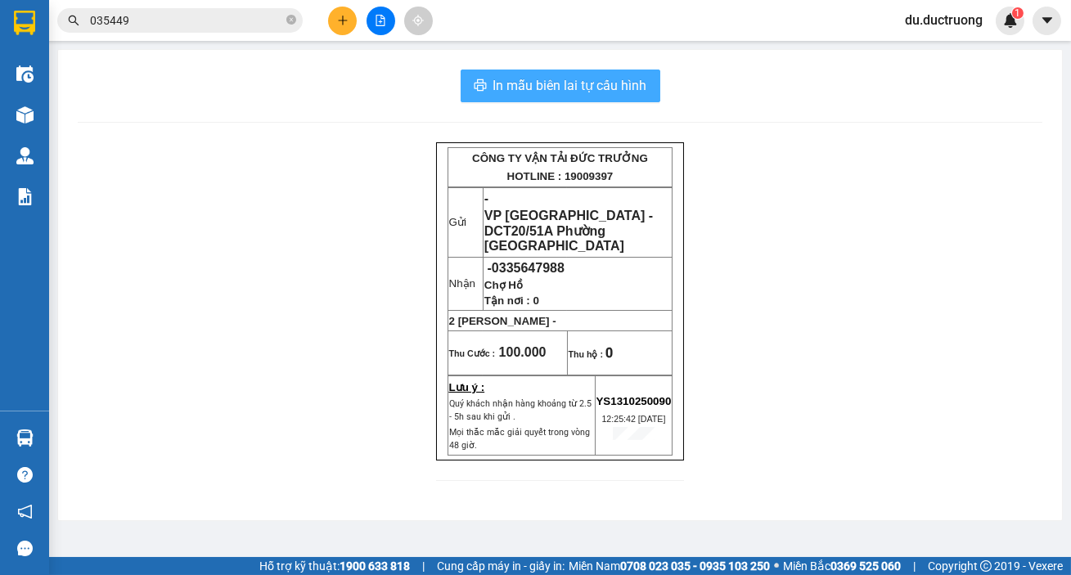
click at [569, 89] on span "In mẫu biên lai tự cấu hình" at bounding box center [570, 85] width 154 height 20
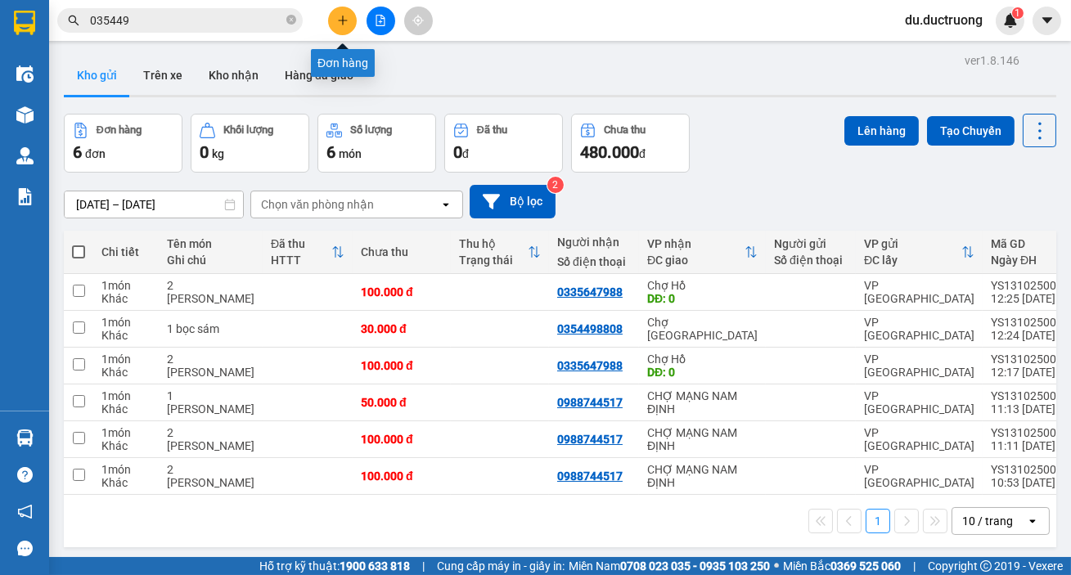
click at [349, 29] on button at bounding box center [342, 21] width 29 height 29
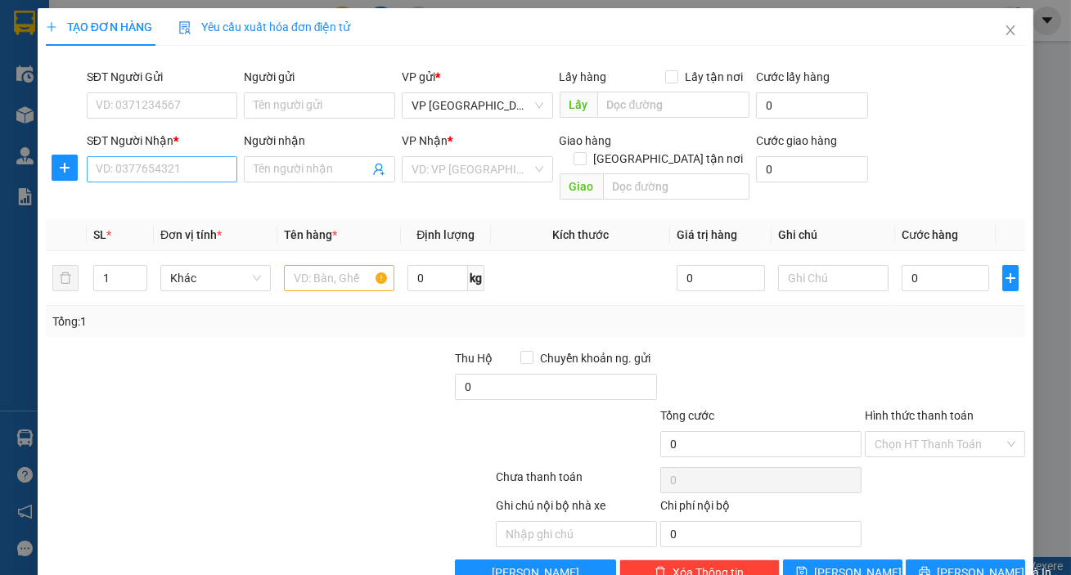
drag, startPoint x: 180, startPoint y: 188, endPoint x: 205, endPoint y: 174, distance: 28.9
click at [182, 187] on div "SĐT Người Nhận * VD: 0377654321" at bounding box center [162, 169] width 158 height 75
click at [205, 174] on input "SĐT Người Nhận *" at bounding box center [162, 169] width 151 height 26
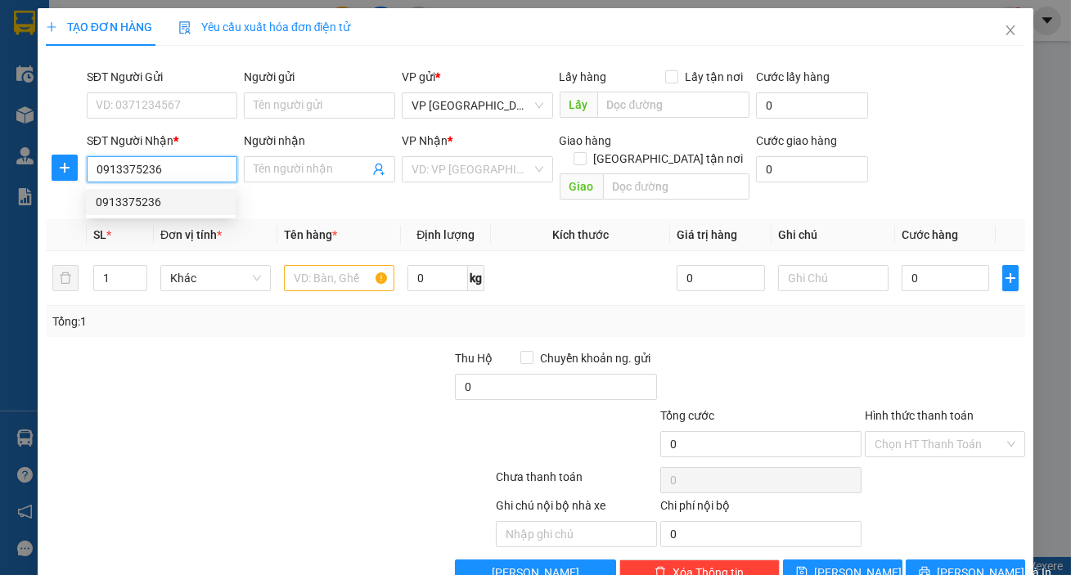
click at [194, 205] on div "0913375236" at bounding box center [161, 202] width 130 height 18
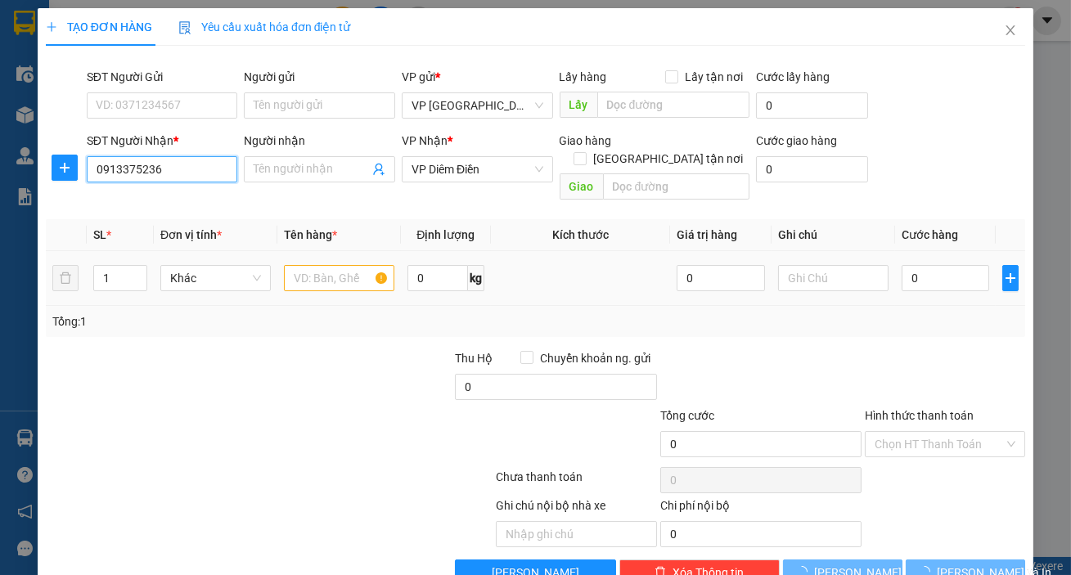
type input "0913375236"
click at [314, 265] on input "text" at bounding box center [339, 278] width 110 height 26
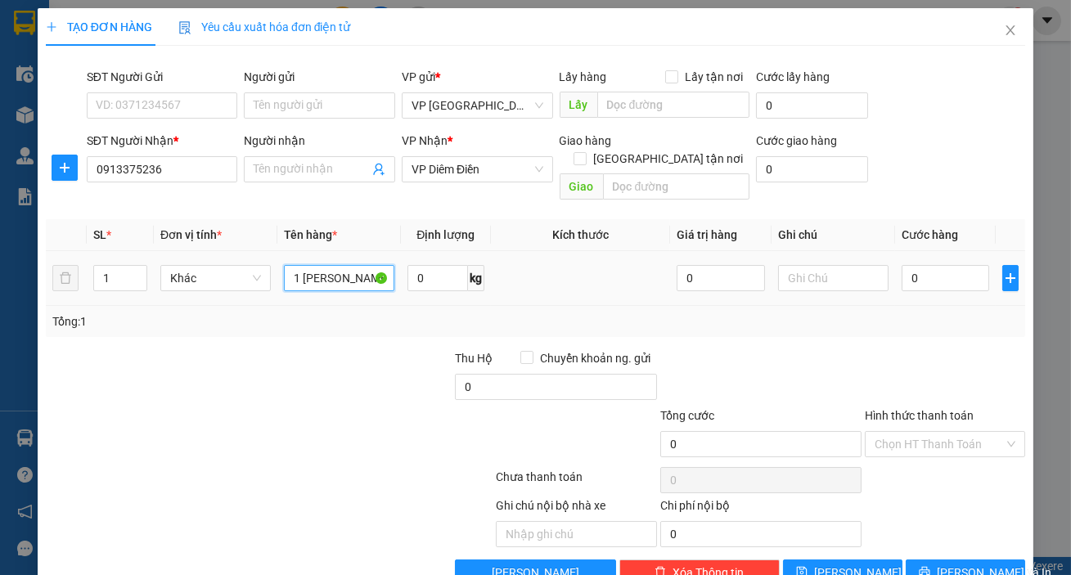
type input "1 [PERSON_NAME]"
drag, startPoint x: 924, startPoint y: 278, endPoint x: 929, endPoint y: 268, distance: 11.0
click at [927, 270] on td "0" at bounding box center [945, 278] width 101 height 55
click at [929, 268] on input "0" at bounding box center [946, 278] width 88 height 26
type input "004"
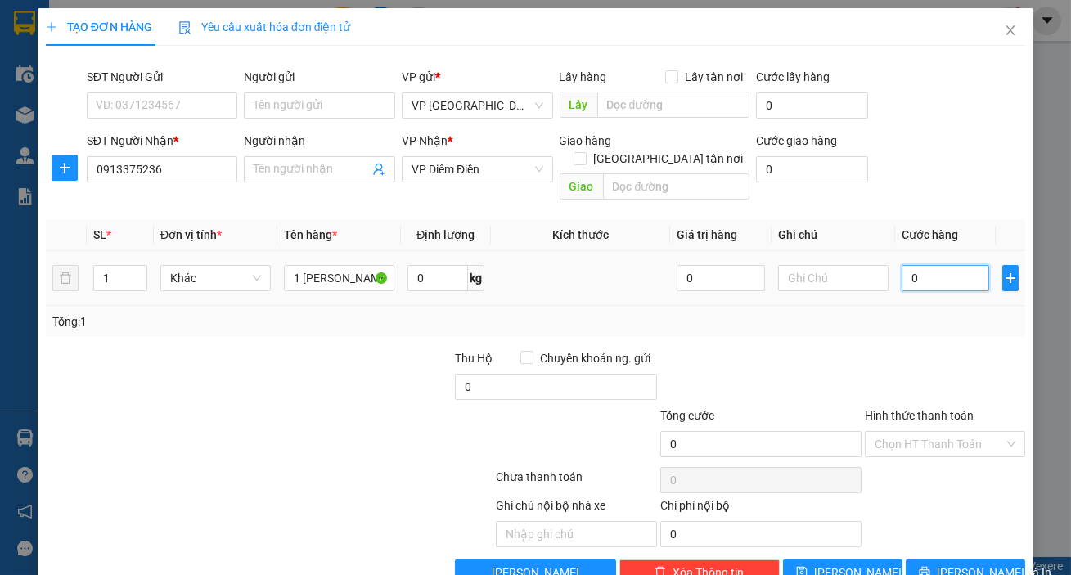
type input "4"
type input "0.040"
type input "40"
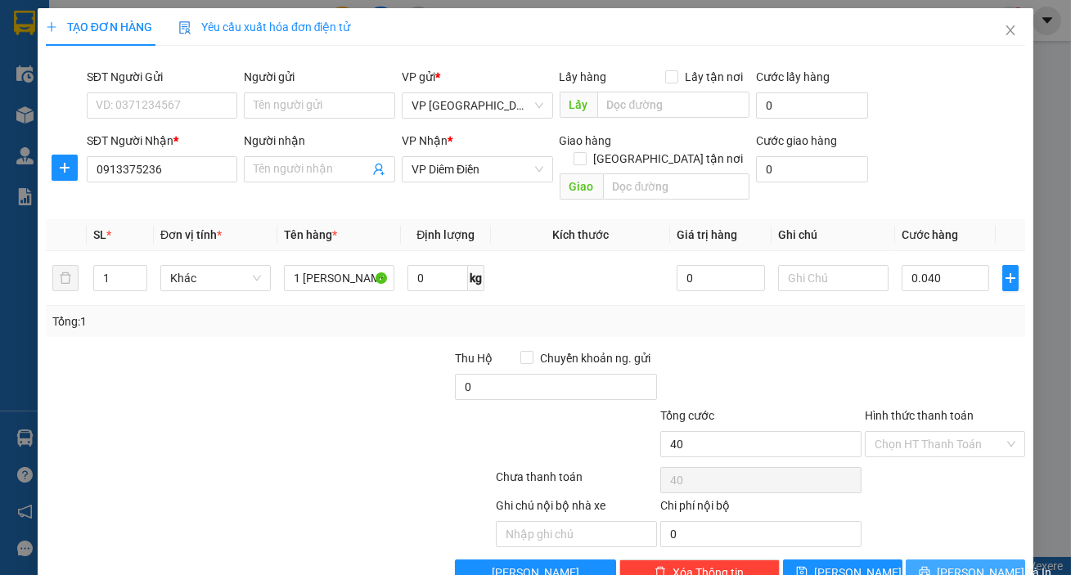
type input "40.000"
click at [957, 564] on span "[PERSON_NAME] và In" at bounding box center [994, 573] width 115 height 18
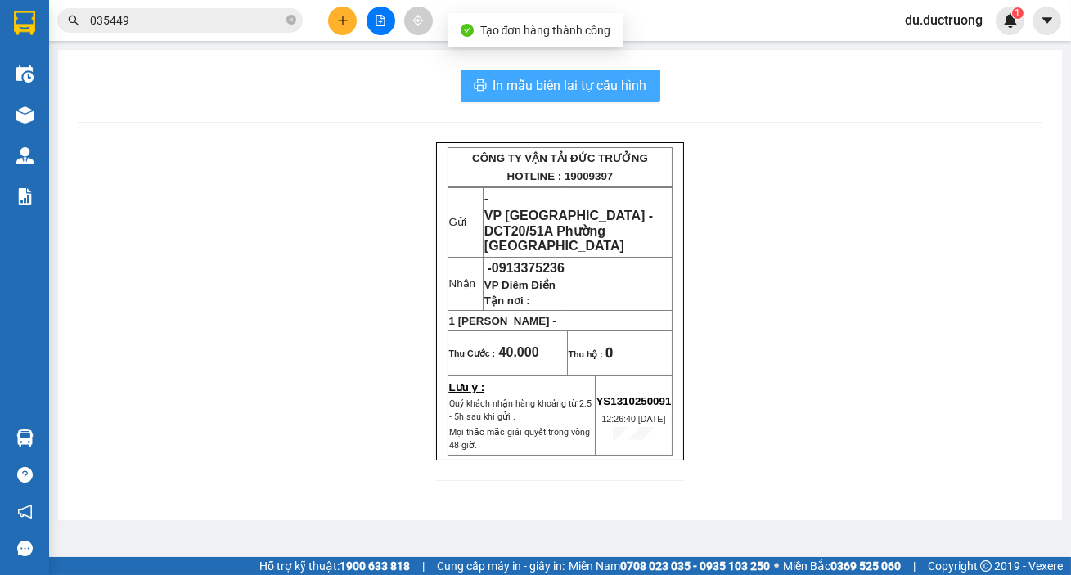
click at [583, 96] on span "In mẫu biên lai tự cấu hình" at bounding box center [570, 85] width 154 height 20
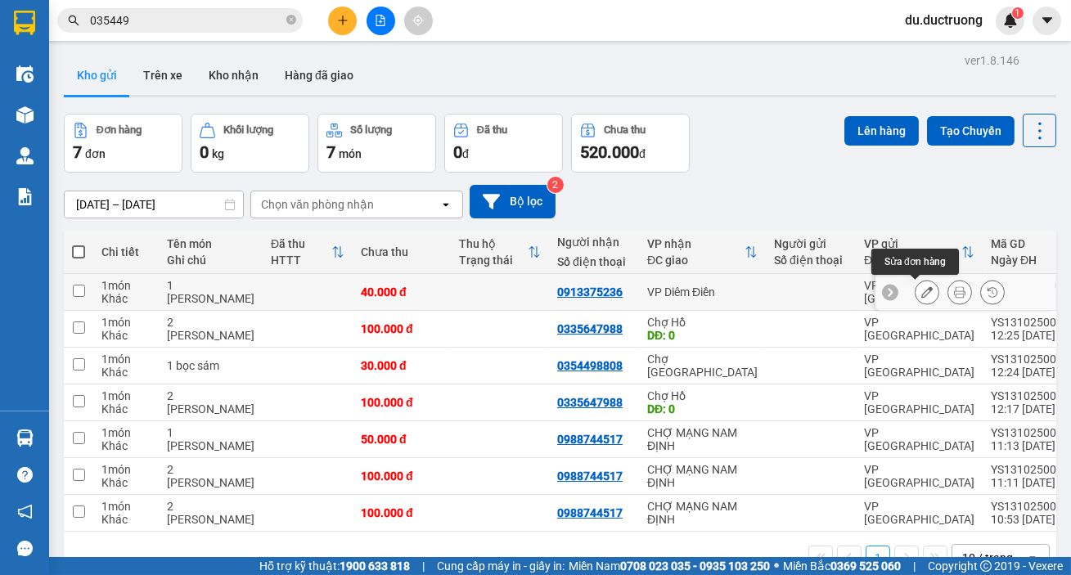
click at [915, 285] on button at bounding box center [926, 292] width 23 height 29
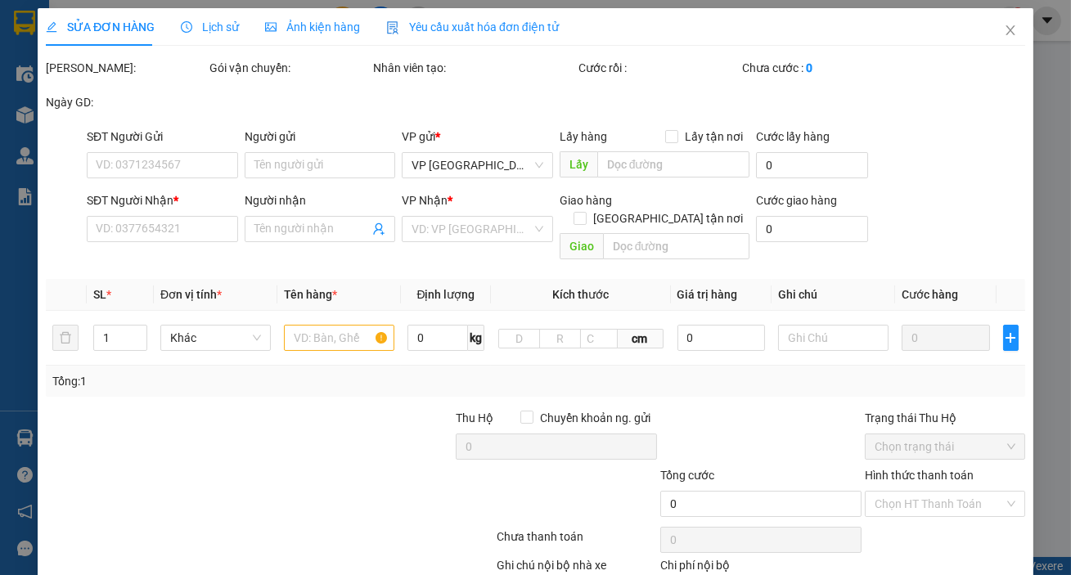
type input "0913375236"
type input "40.000"
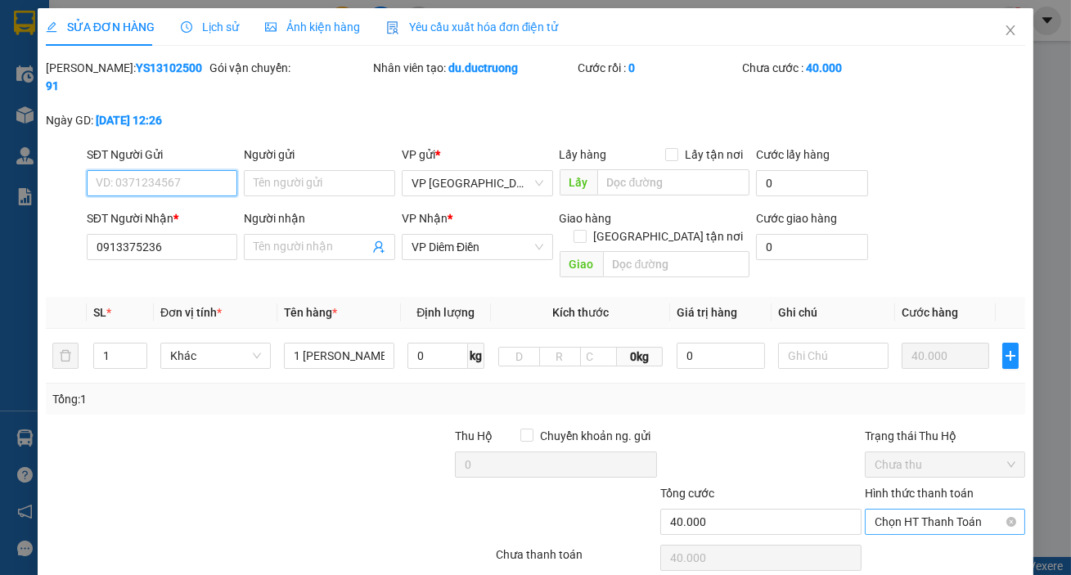
click at [947, 515] on span "Chọn HT Thanh Toán" at bounding box center [945, 522] width 141 height 25
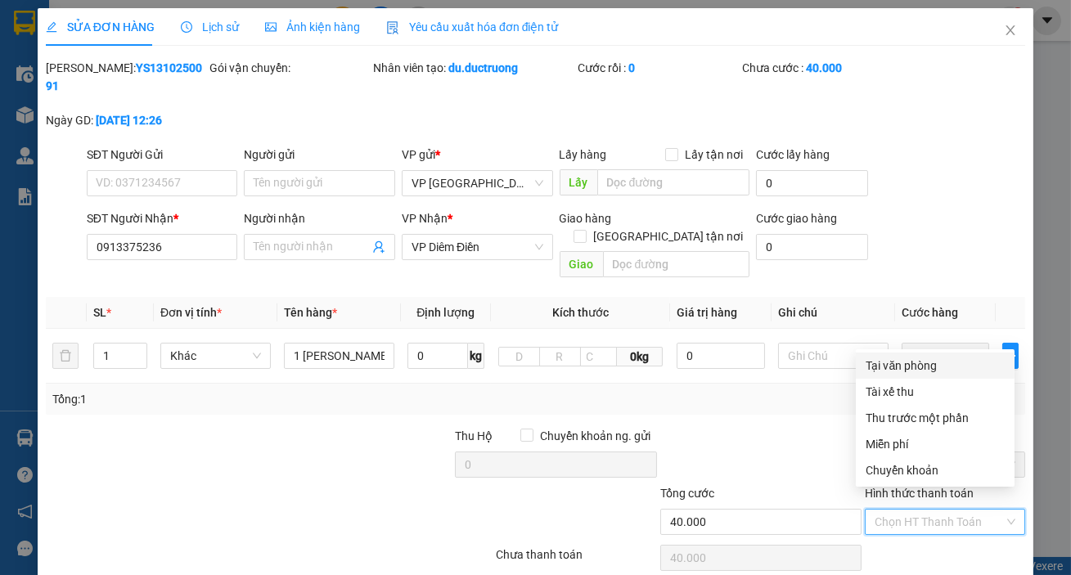
click at [892, 369] on div "Tại văn phòng" at bounding box center [935, 366] width 139 height 18
type input "0"
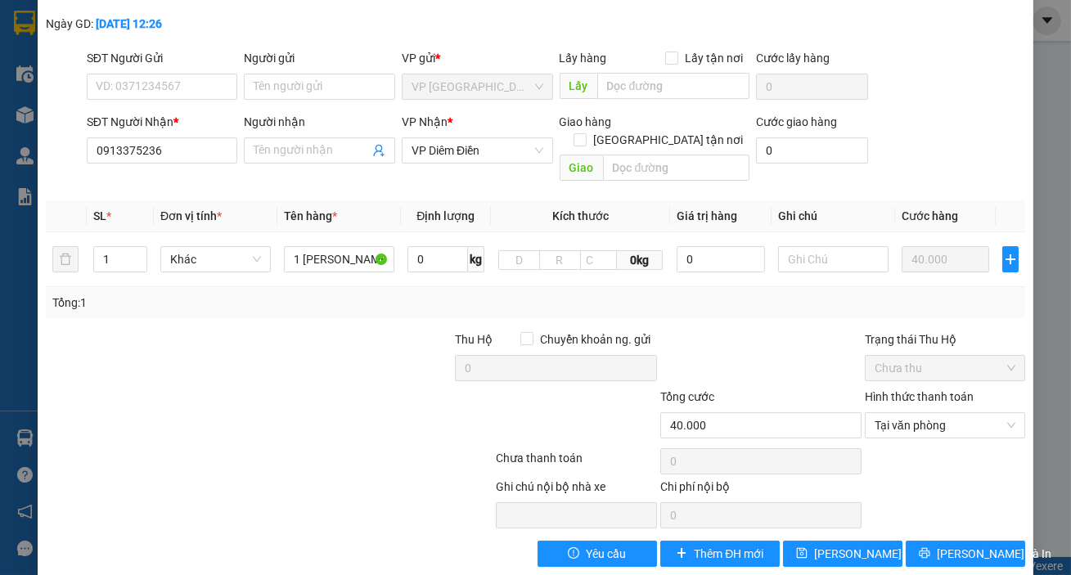
scroll to position [97, 0]
click at [982, 540] on button "[PERSON_NAME] và In" at bounding box center [965, 553] width 119 height 26
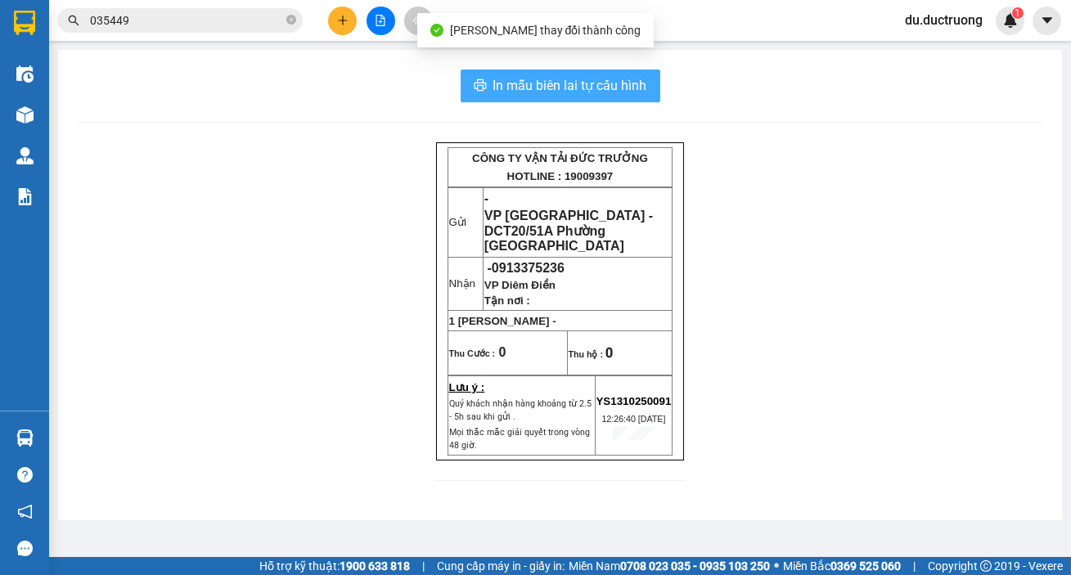
click at [631, 87] on span "In mẫu biên lai tự cấu hình" at bounding box center [570, 85] width 154 height 20
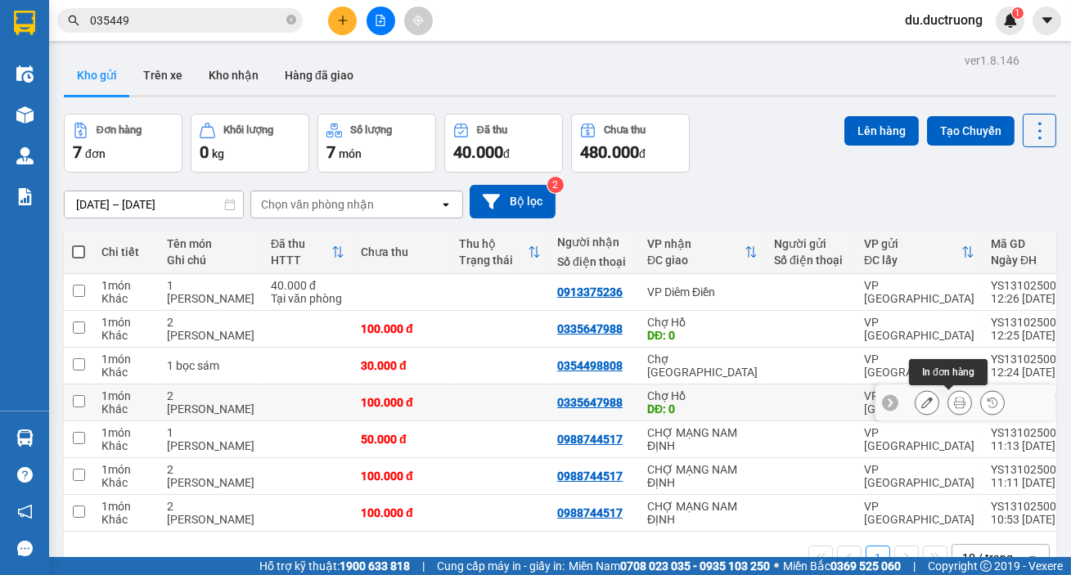
click at [954, 399] on icon at bounding box center [959, 402] width 11 height 11
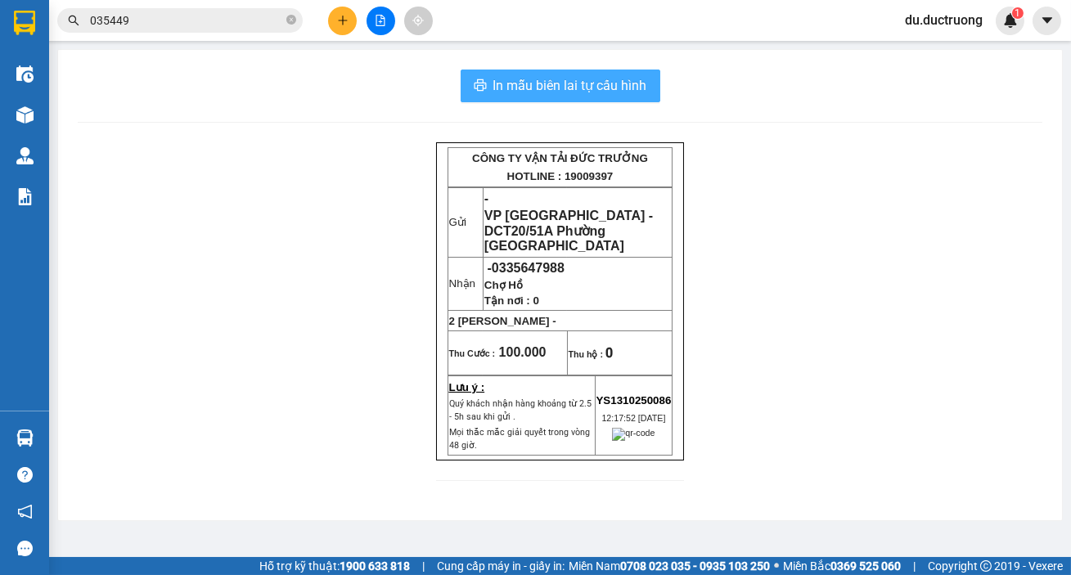
click at [506, 82] on span "In mẫu biên lai tự cấu hình" at bounding box center [570, 85] width 154 height 20
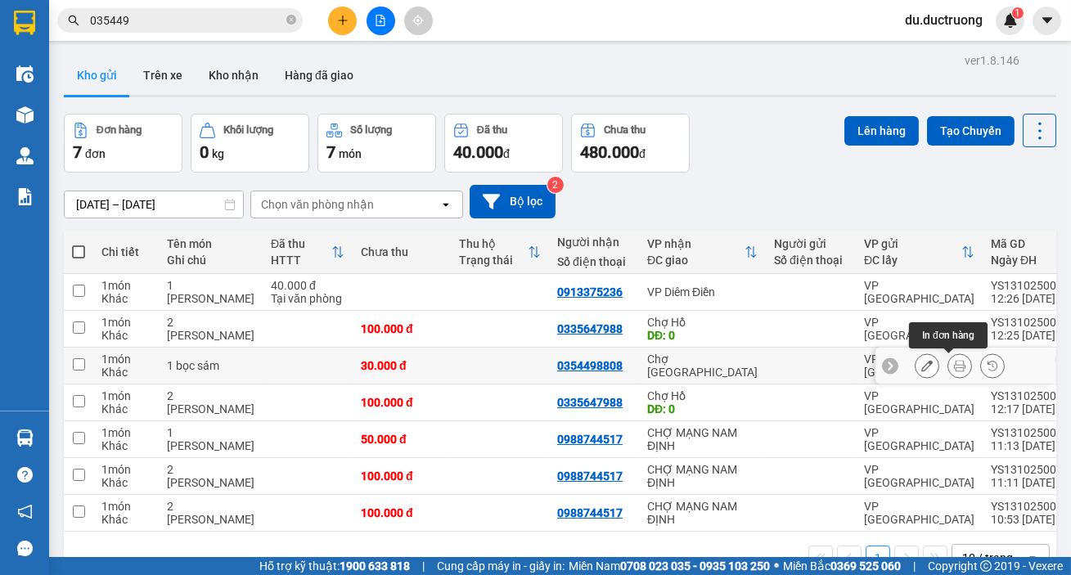
click at [954, 364] on icon at bounding box center [959, 365] width 11 height 11
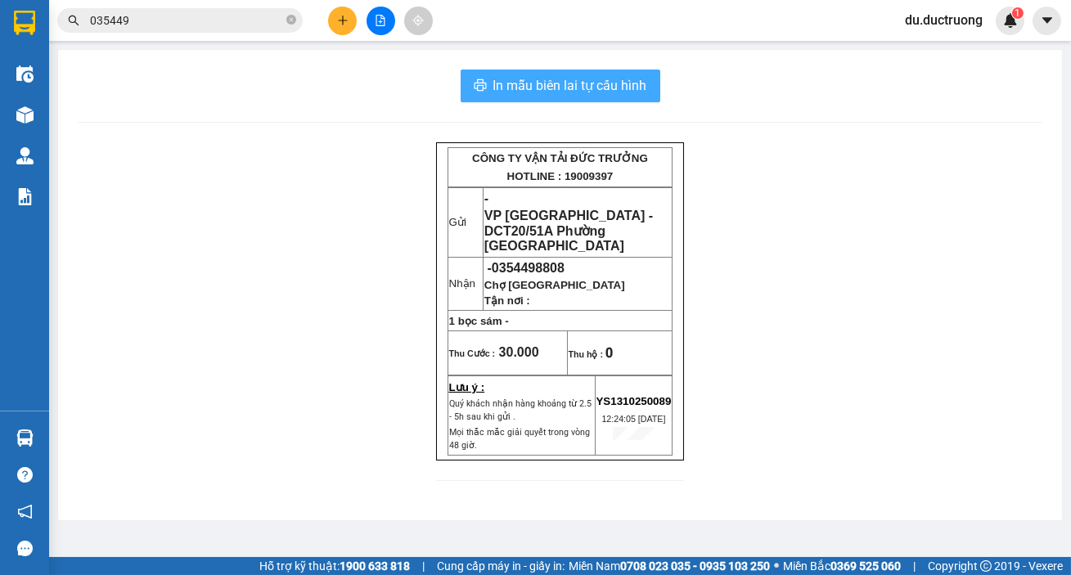
click at [635, 95] on span "In mẫu biên lai tự cấu hình" at bounding box center [570, 85] width 154 height 20
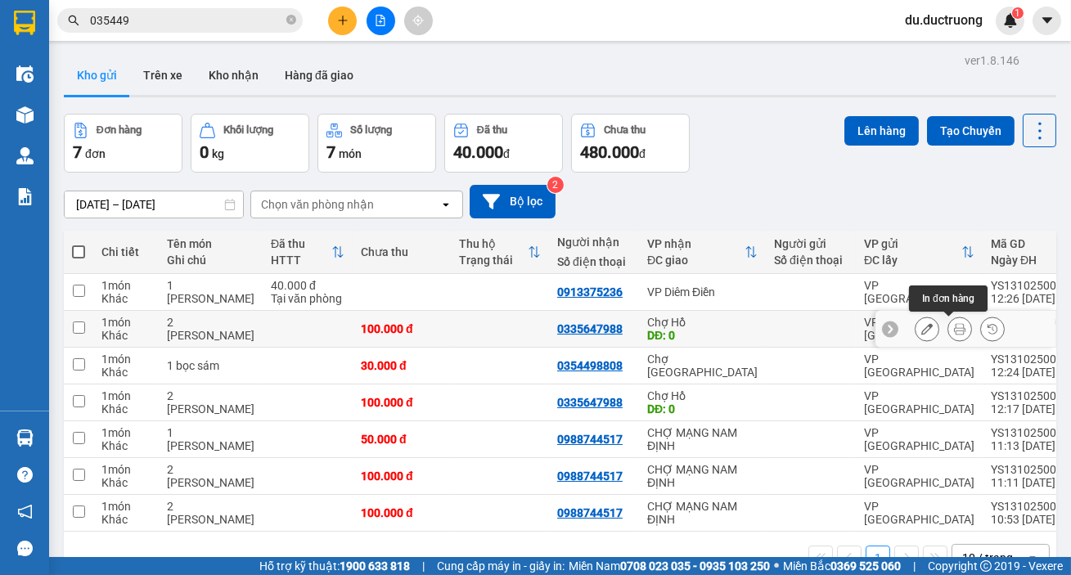
click at [954, 327] on icon at bounding box center [959, 328] width 11 height 11
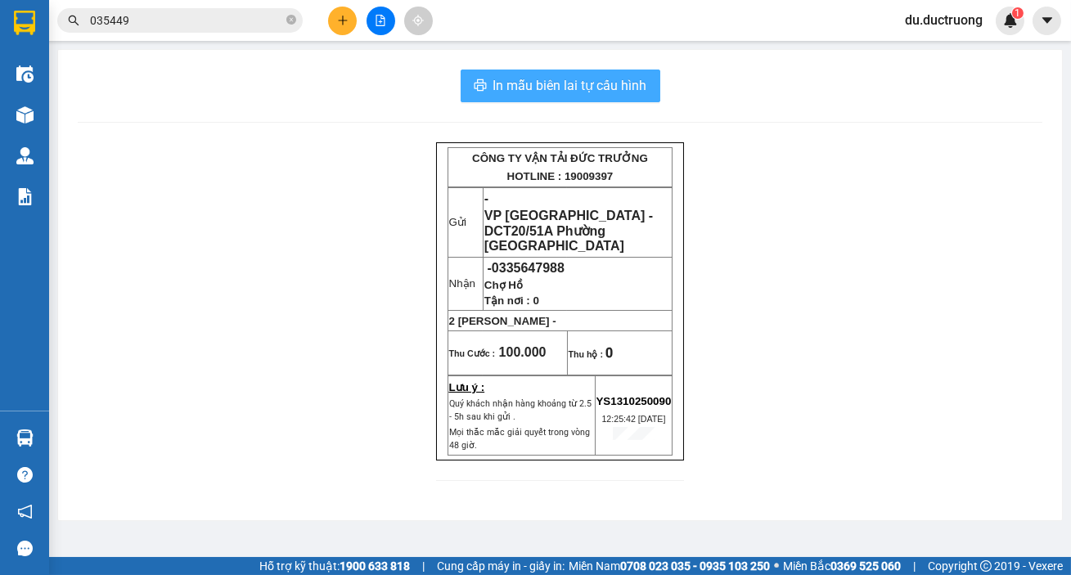
click at [548, 74] on button "In mẫu biên lai tự cấu hình" at bounding box center [561, 86] width 200 height 33
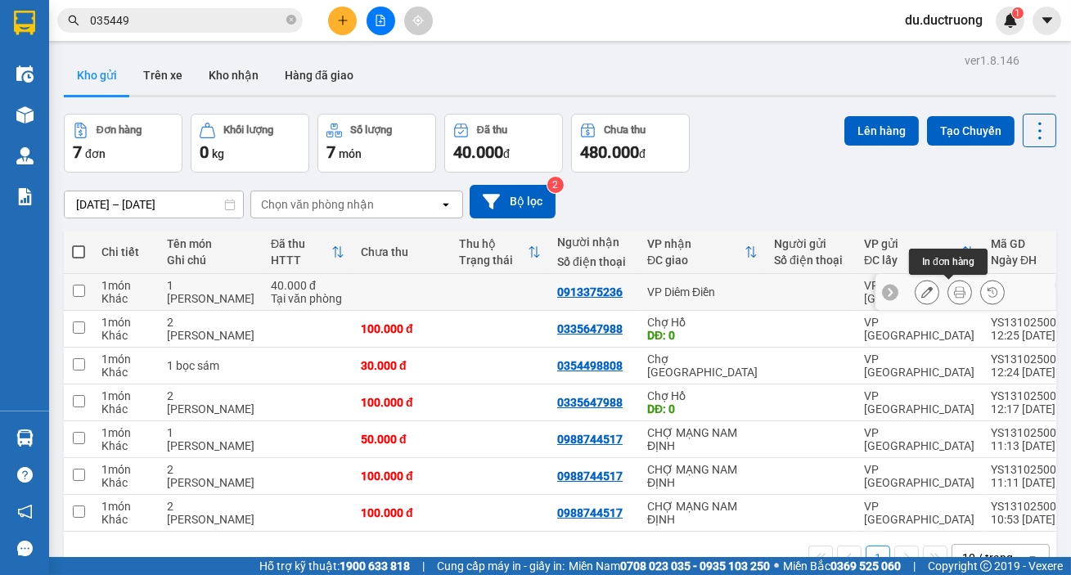
click at [954, 288] on icon at bounding box center [959, 291] width 11 height 11
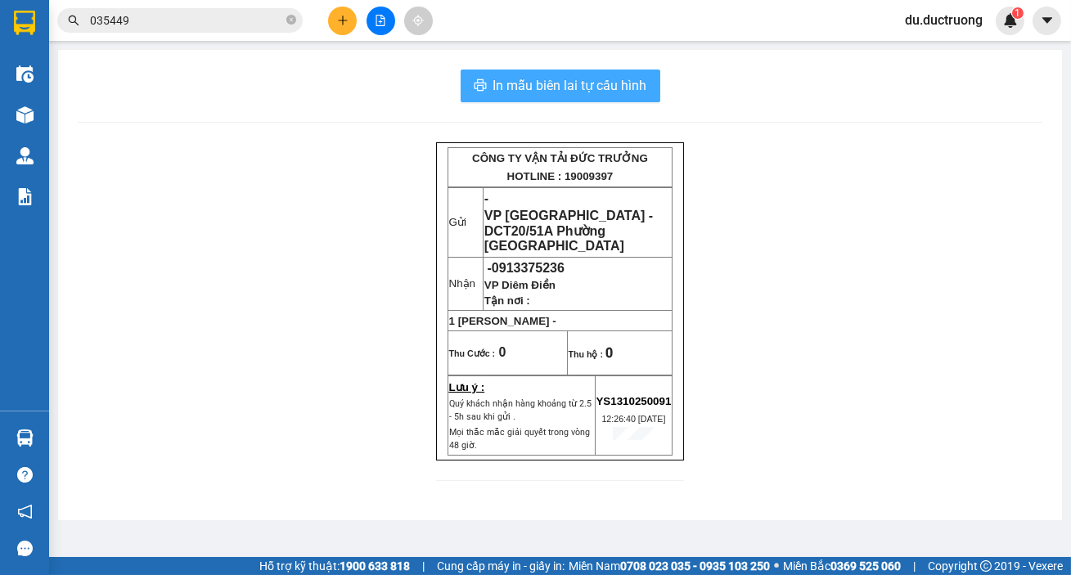
click at [551, 94] on span "In mẫu biên lai tự cấu hình" at bounding box center [570, 85] width 154 height 20
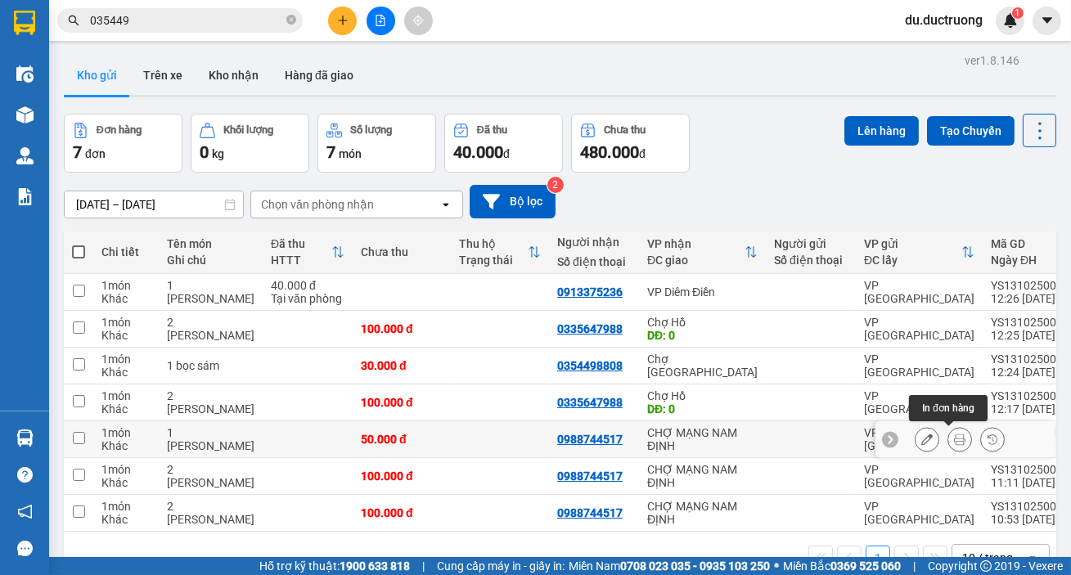
click at [954, 436] on icon at bounding box center [959, 439] width 11 height 11
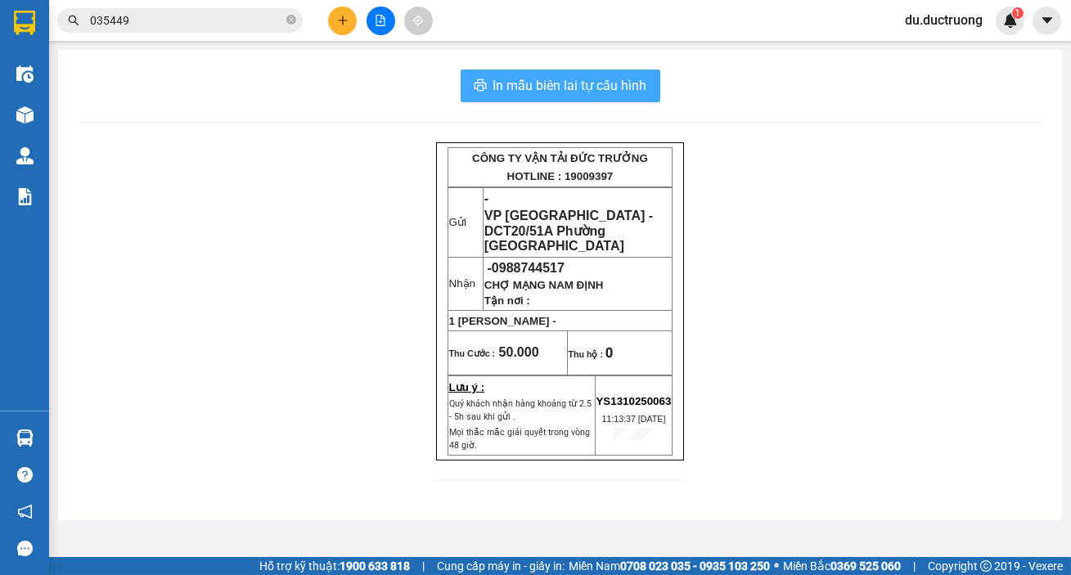
drag, startPoint x: 495, startPoint y: 99, endPoint x: 505, endPoint y: 87, distance: 15.7
click at [495, 98] on button "In mẫu biên lai tự cấu hình" at bounding box center [561, 86] width 200 height 33
click at [505, 87] on span "In mẫu biên lai tự cấu hình" at bounding box center [570, 85] width 154 height 20
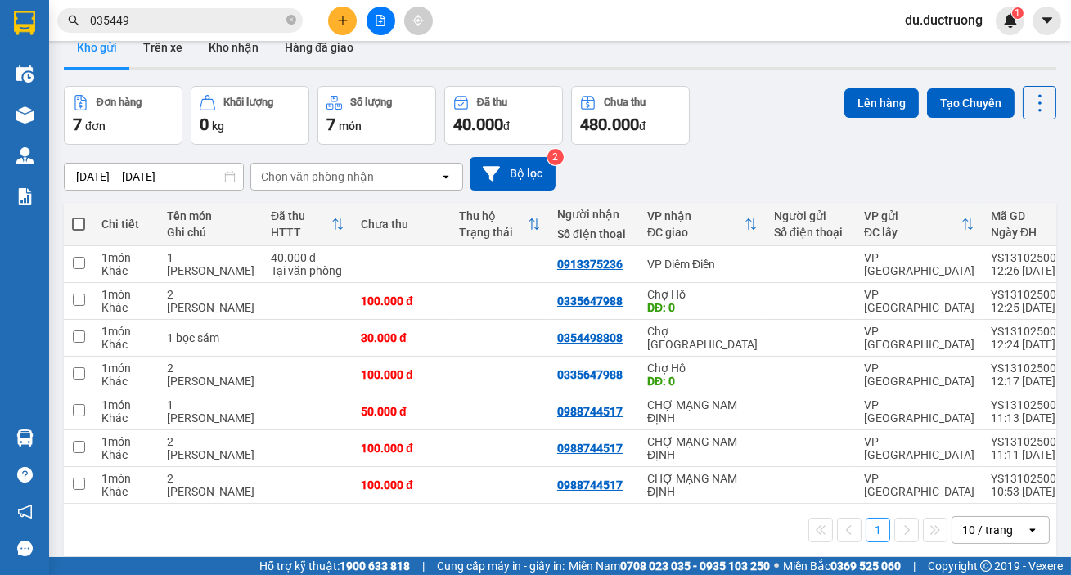
scroll to position [36, 0]
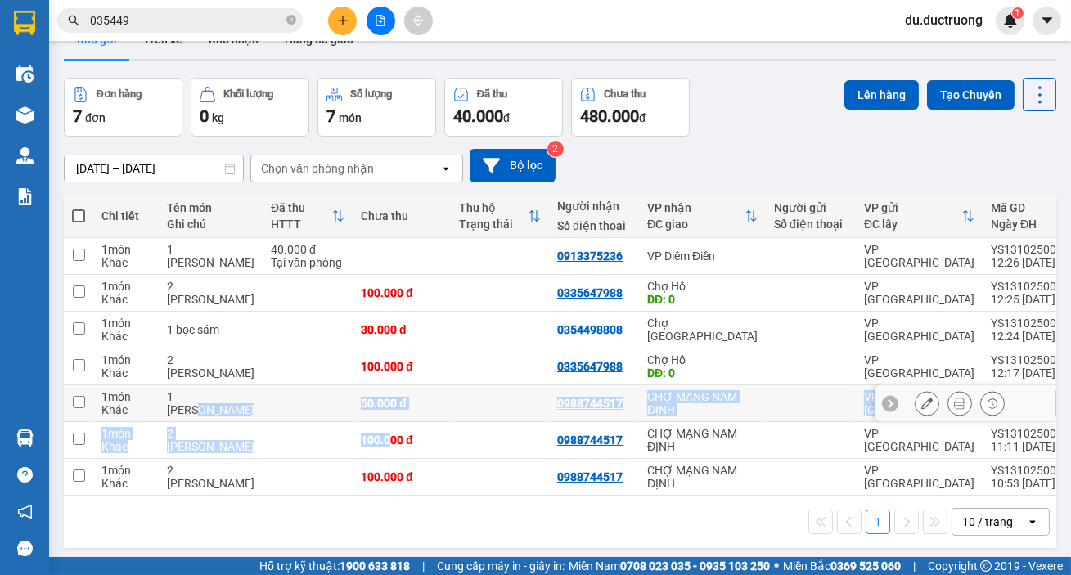
drag, startPoint x: 196, startPoint y: 389, endPoint x: 360, endPoint y: 422, distance: 166.9
click at [360, 422] on tbody "1 món Khác 1 cát tông 40.000 đ Tại văn phòng 0913375236 VP Diêm Điền VP [GEOGRA…" at bounding box center [614, 367] width 1101 height 258
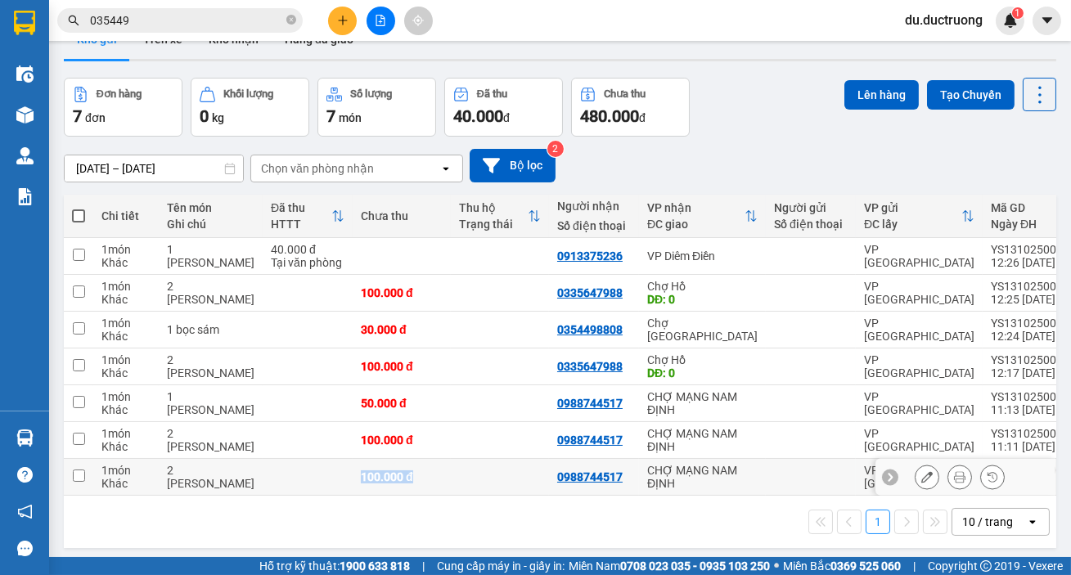
drag, startPoint x: 331, startPoint y: 475, endPoint x: 409, endPoint y: 478, distance: 78.6
click at [409, 478] on td "100.000 đ" at bounding box center [402, 477] width 98 height 37
checkbox input "true"
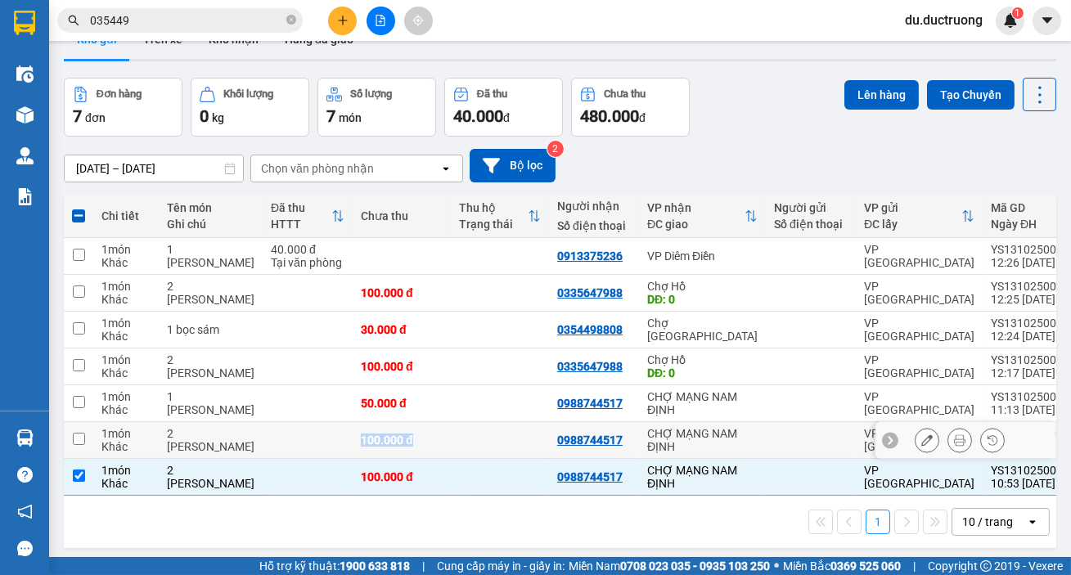
drag, startPoint x: 331, startPoint y: 438, endPoint x: 395, endPoint y: 450, distance: 65.8
click at [395, 450] on td "100.000 đ" at bounding box center [402, 440] width 98 height 37
drag, startPoint x: 335, startPoint y: 437, endPoint x: 385, endPoint y: 442, distance: 50.1
click at [385, 442] on div "100.000 đ" at bounding box center [402, 440] width 82 height 13
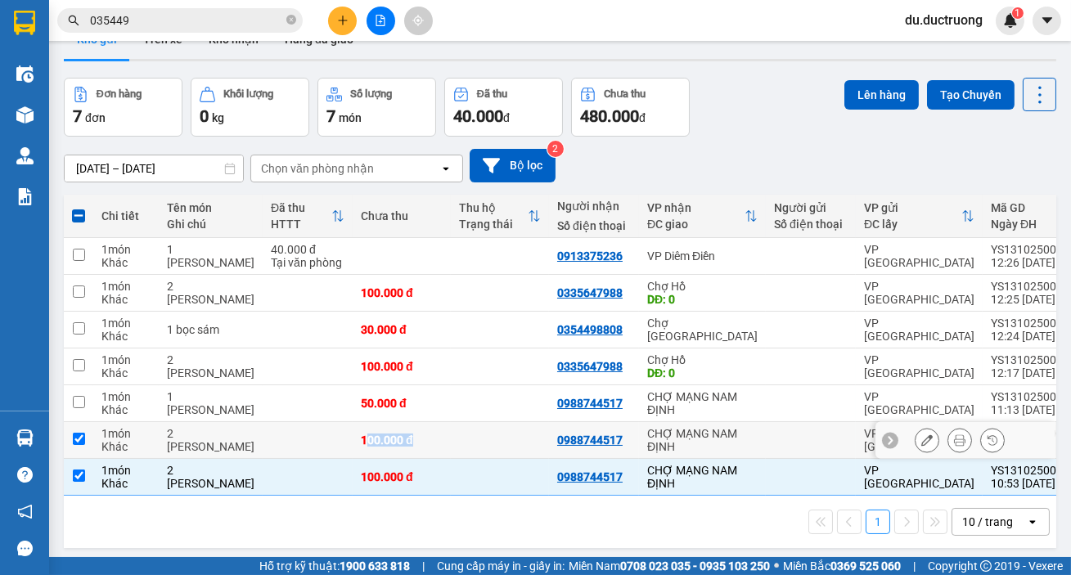
checkbox input "true"
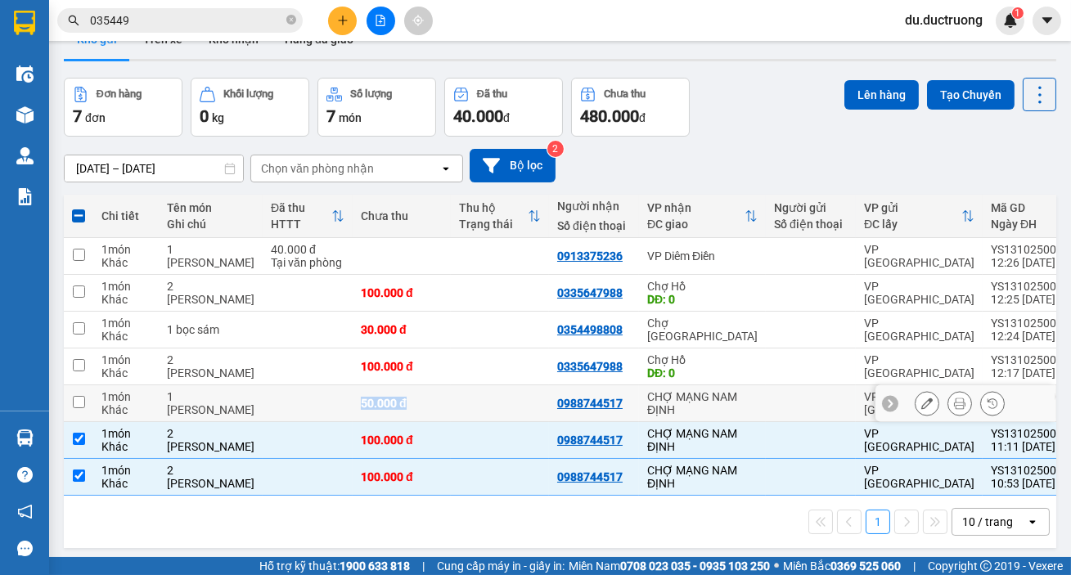
drag, startPoint x: 327, startPoint y: 403, endPoint x: 403, endPoint y: 411, distance: 75.6
click at [403, 408] on td "50.000 đ" at bounding box center [402, 403] width 98 height 37
checkbox input "true"
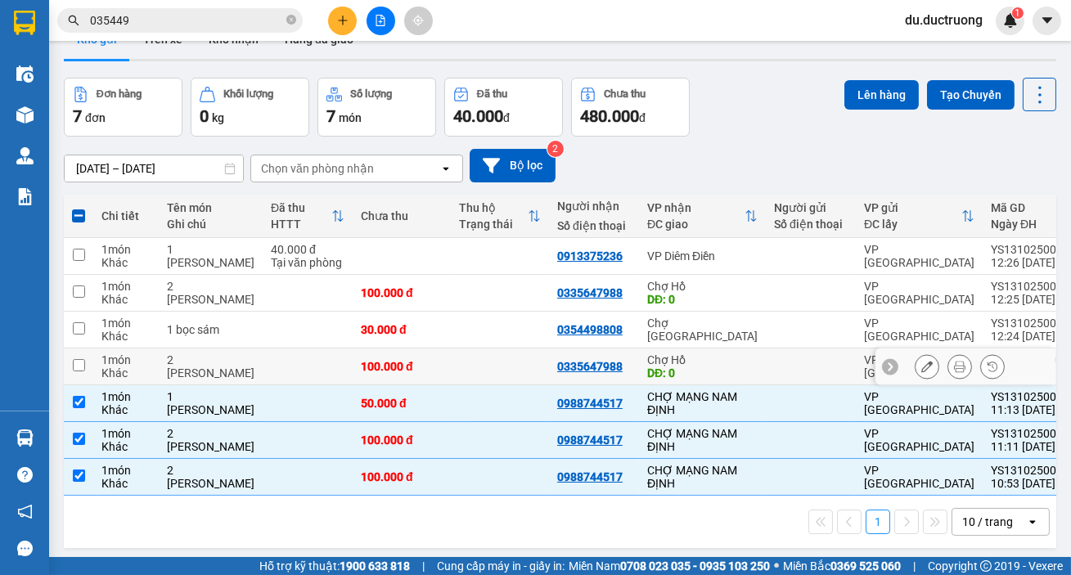
click at [318, 363] on td at bounding box center [308, 367] width 90 height 37
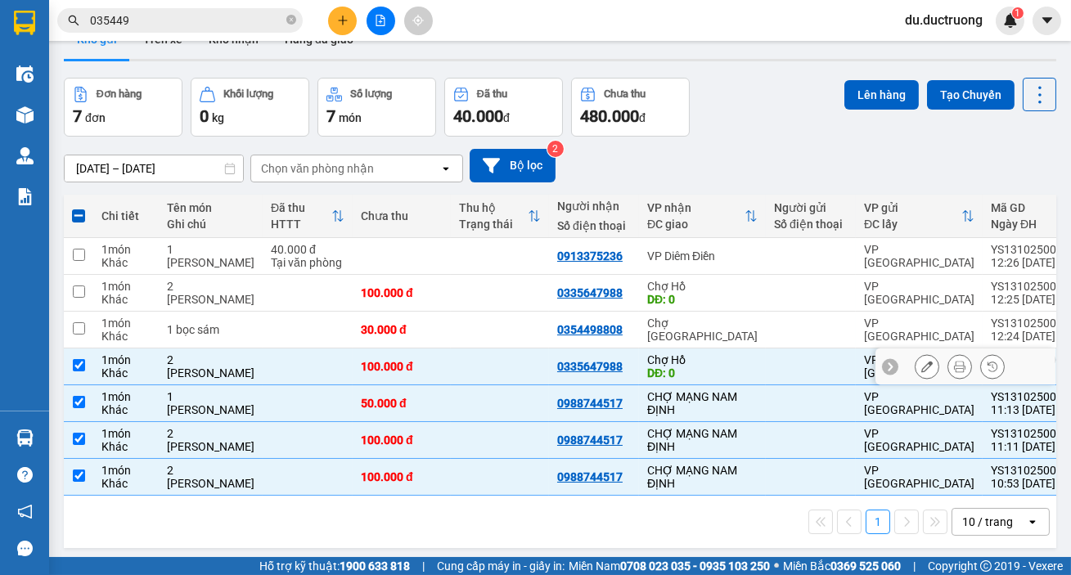
click at [266, 378] on td at bounding box center [308, 367] width 90 height 37
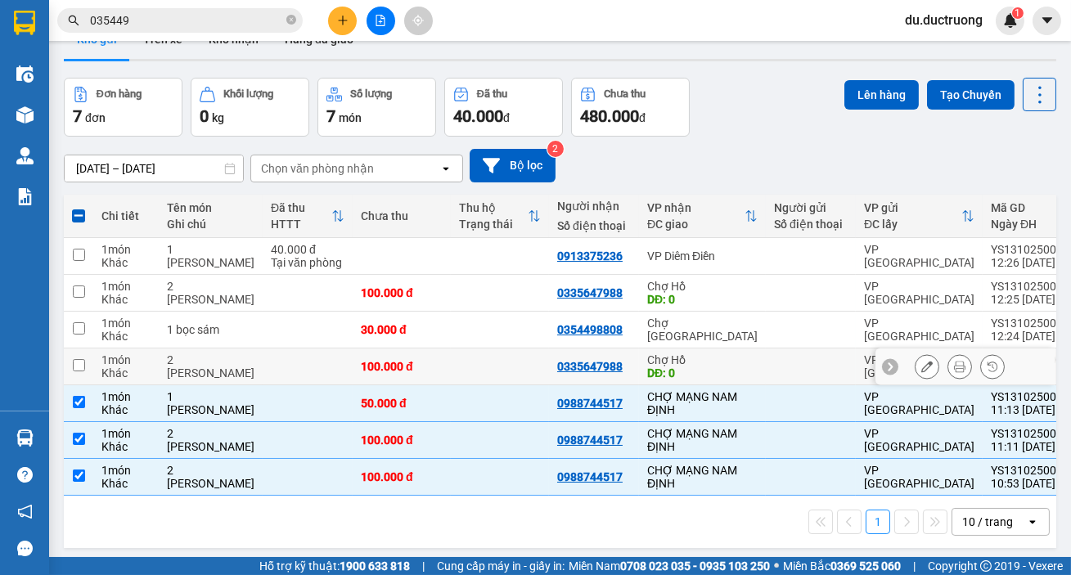
click at [86, 362] on td at bounding box center [78, 367] width 29 height 37
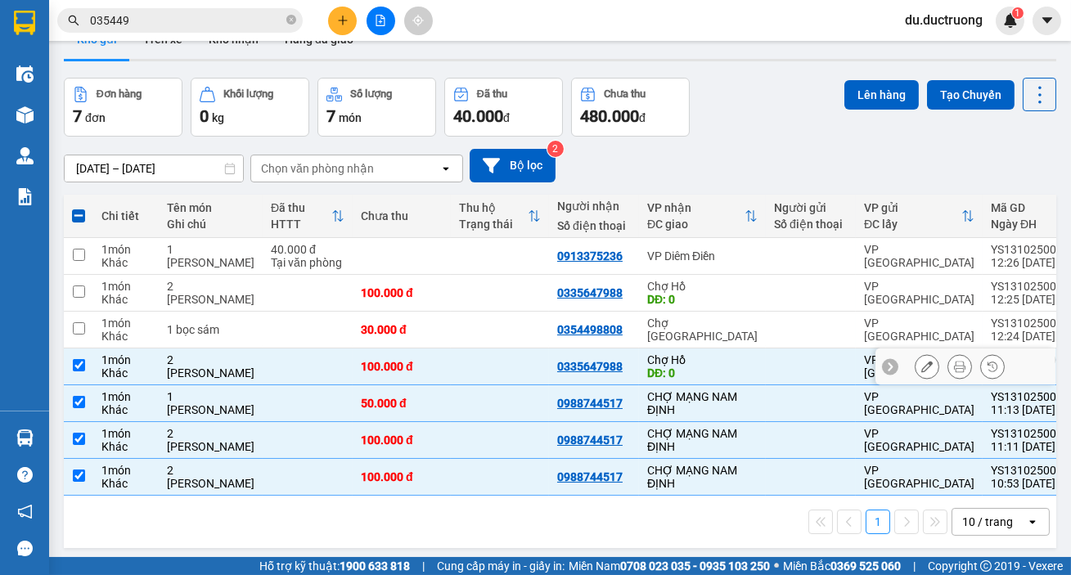
click at [86, 362] on td at bounding box center [78, 367] width 29 height 37
checkbox input "false"
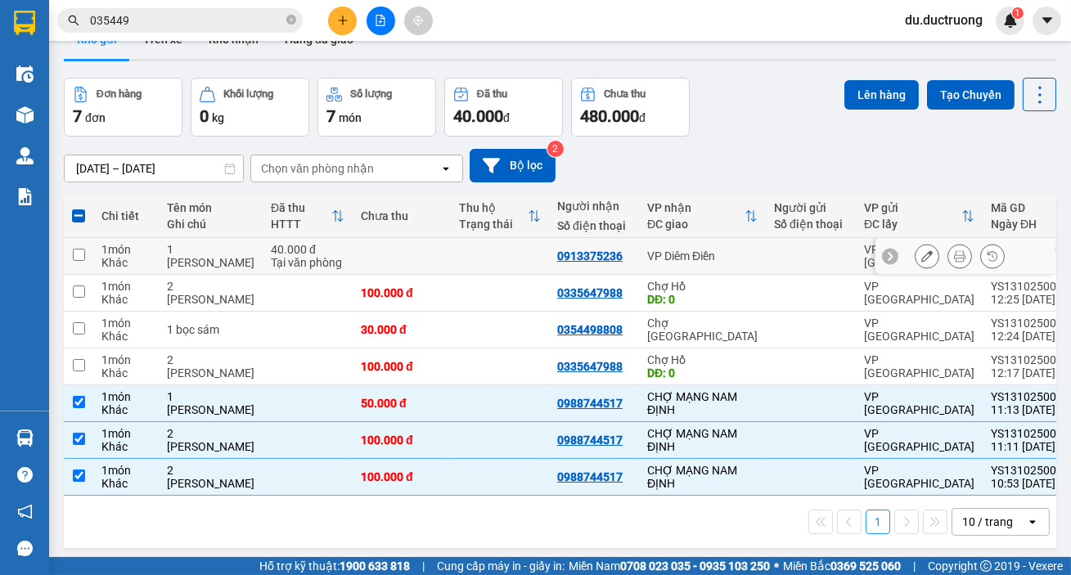
click at [64, 270] on td at bounding box center [78, 256] width 29 height 37
checkbox input "true"
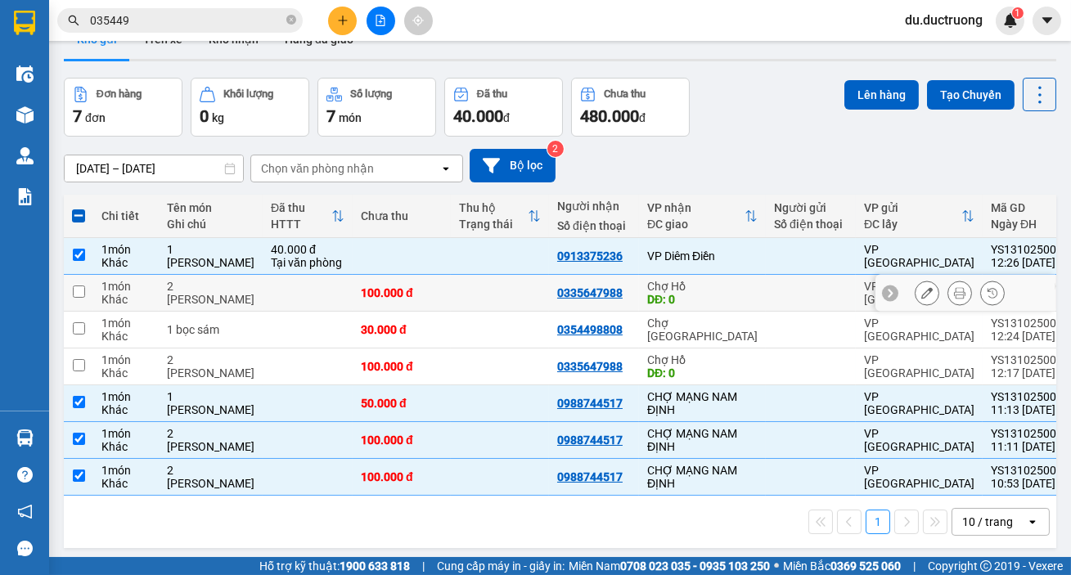
drag, startPoint x: 88, startPoint y: 281, endPoint x: 89, endPoint y: 290, distance: 8.2
click at [89, 290] on td at bounding box center [78, 293] width 29 height 37
checkbox input "true"
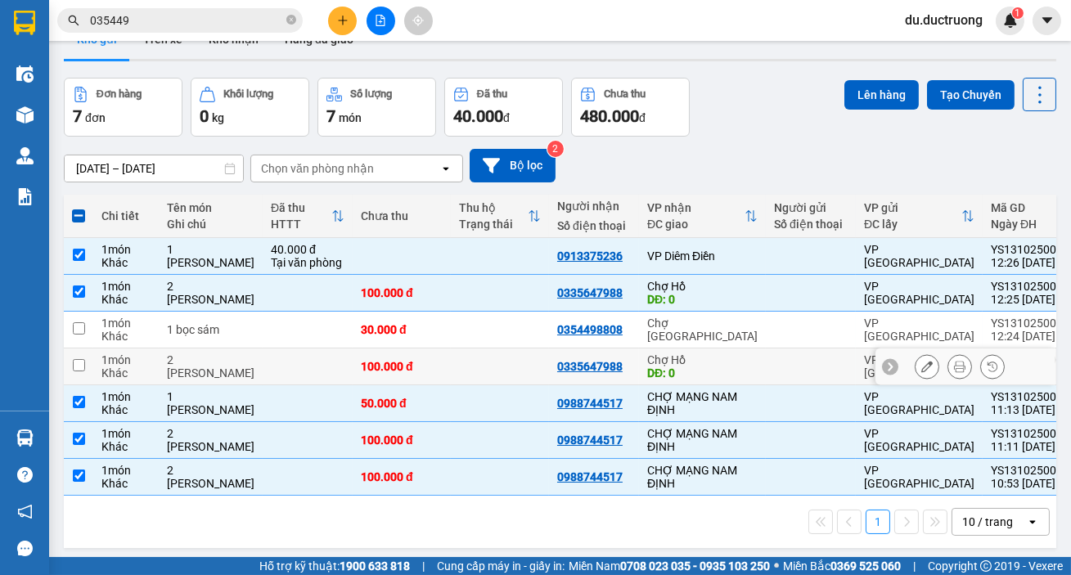
click at [74, 349] on td at bounding box center [78, 367] width 29 height 37
checkbox input "true"
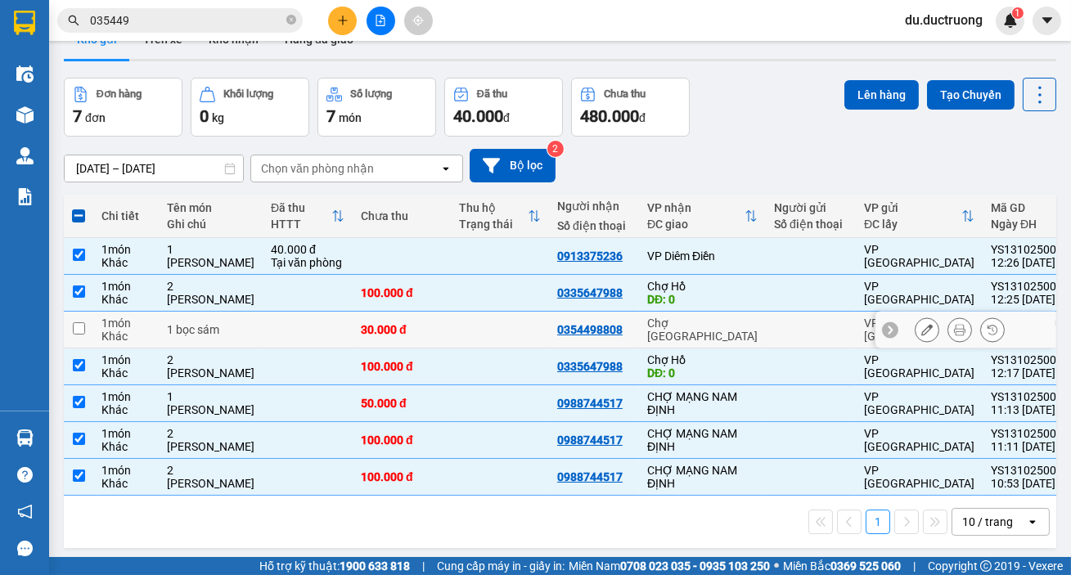
click at [113, 317] on div "1 món" at bounding box center [125, 323] width 49 height 13
checkbox input "true"
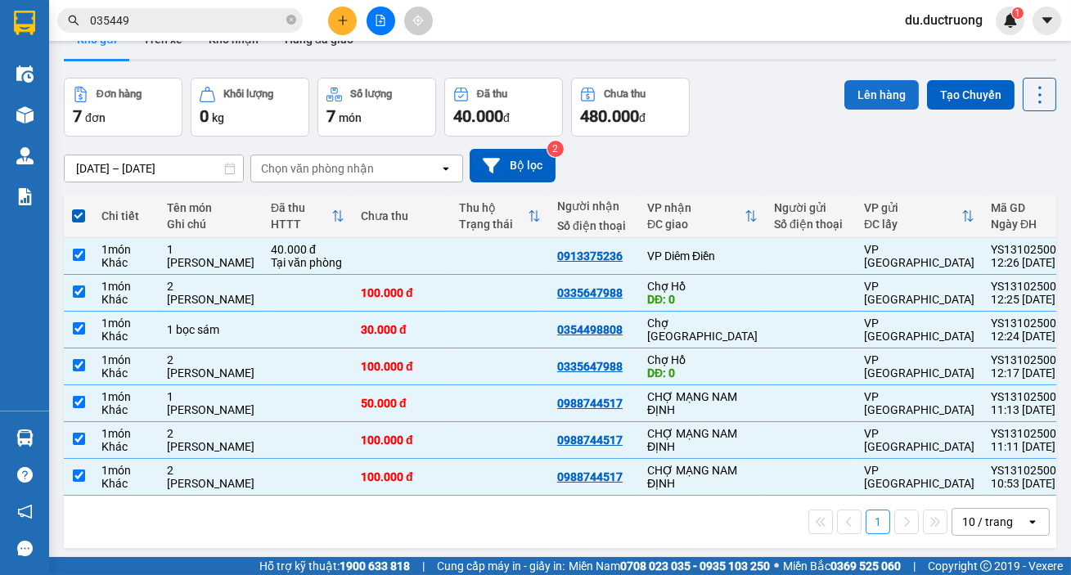
click at [875, 88] on button "Lên hàng" at bounding box center [881, 94] width 74 height 29
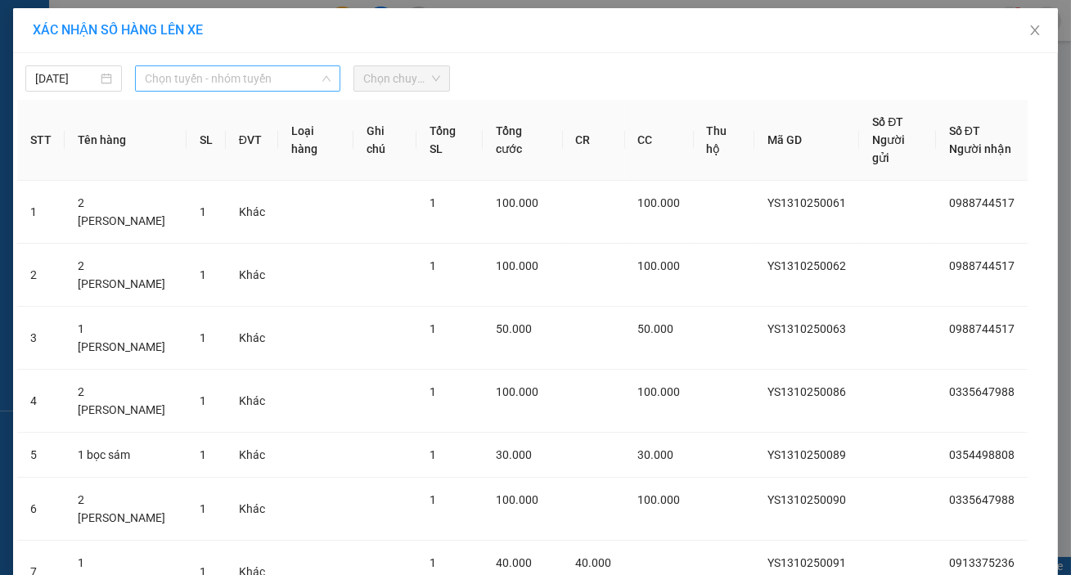
click at [248, 88] on span "Chọn tuyến - nhóm tuyến" at bounding box center [238, 78] width 186 height 25
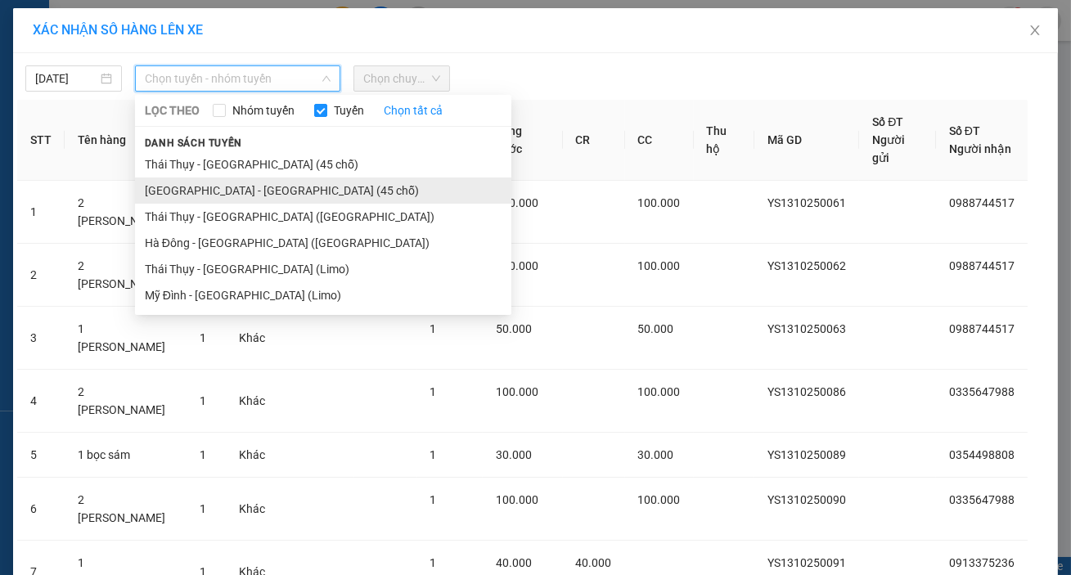
drag, startPoint x: 237, startPoint y: 185, endPoint x: 254, endPoint y: 155, distance: 34.8
click at [237, 184] on li "[GEOGRAPHIC_DATA] - [GEOGRAPHIC_DATA] (45 chỗ)" at bounding box center [323, 191] width 376 height 26
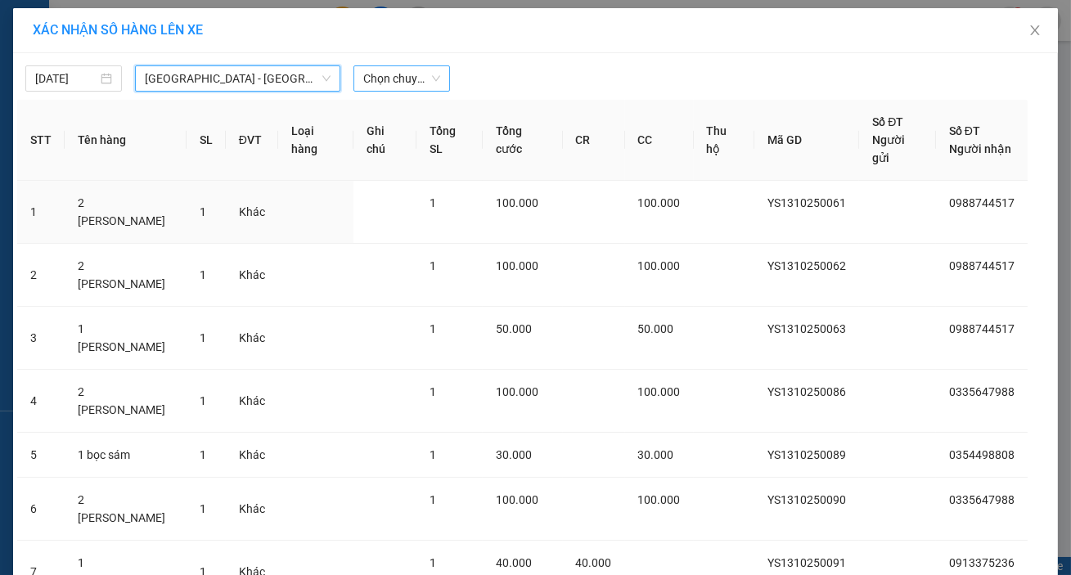
click at [363, 77] on span "Chọn chuyến" at bounding box center [401, 78] width 77 height 25
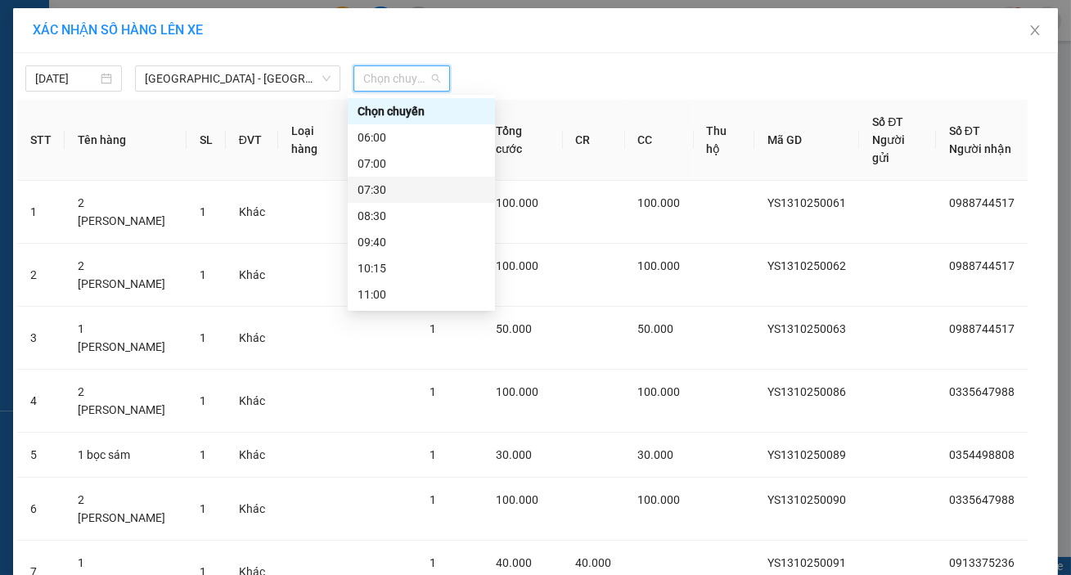
scroll to position [79, 0]
click at [430, 245] on div "12:00" at bounding box center [422, 242] width 128 height 18
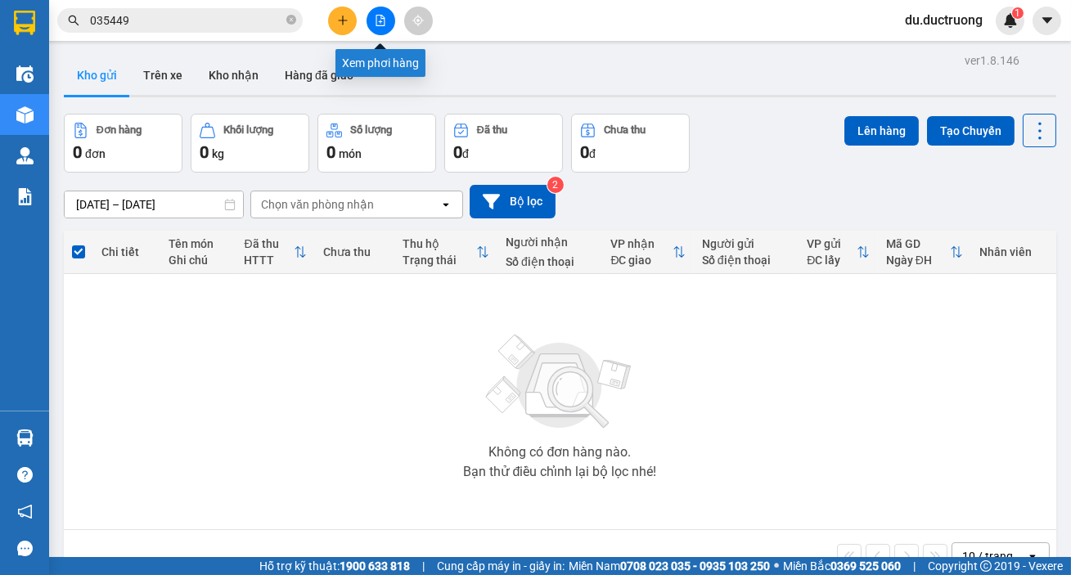
click at [384, 27] on button at bounding box center [381, 21] width 29 height 29
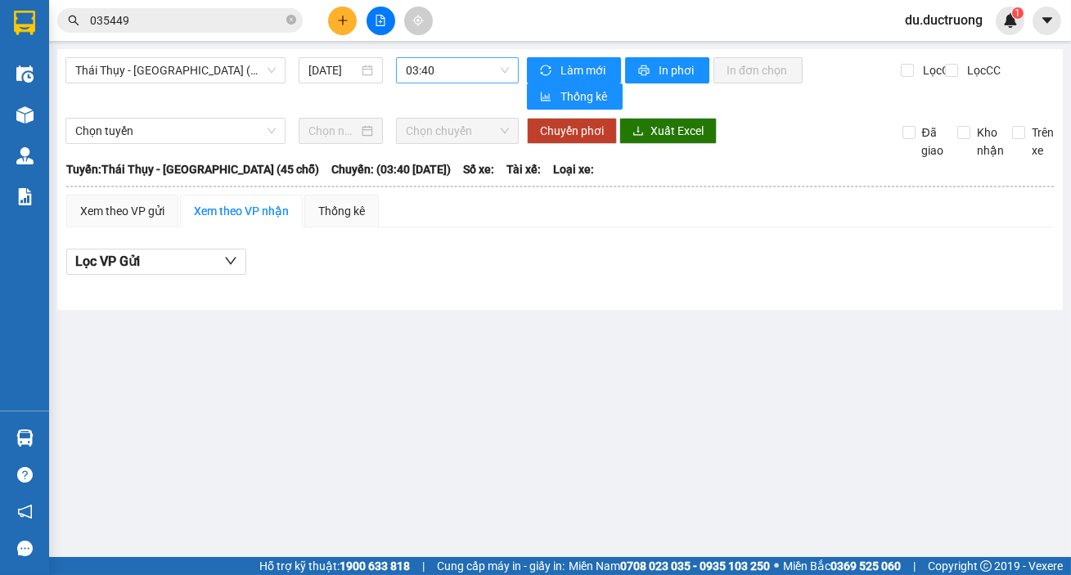
click at [457, 70] on span "03:40" at bounding box center [457, 70] width 103 height 25
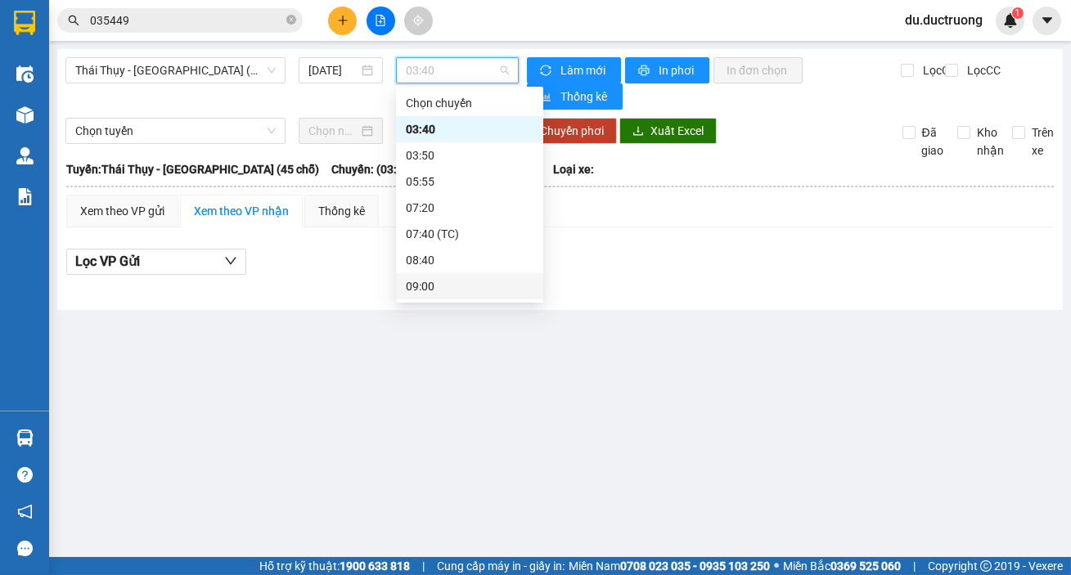
click at [444, 287] on div "09:00" at bounding box center [470, 286] width 128 height 18
click at [444, 287] on main "Thái Thụy - [GEOGRAPHIC_DATA] (45 chỗ) [DATE] 03:40 Làm mới In phơi In đơn chọn…" at bounding box center [535, 278] width 1071 height 557
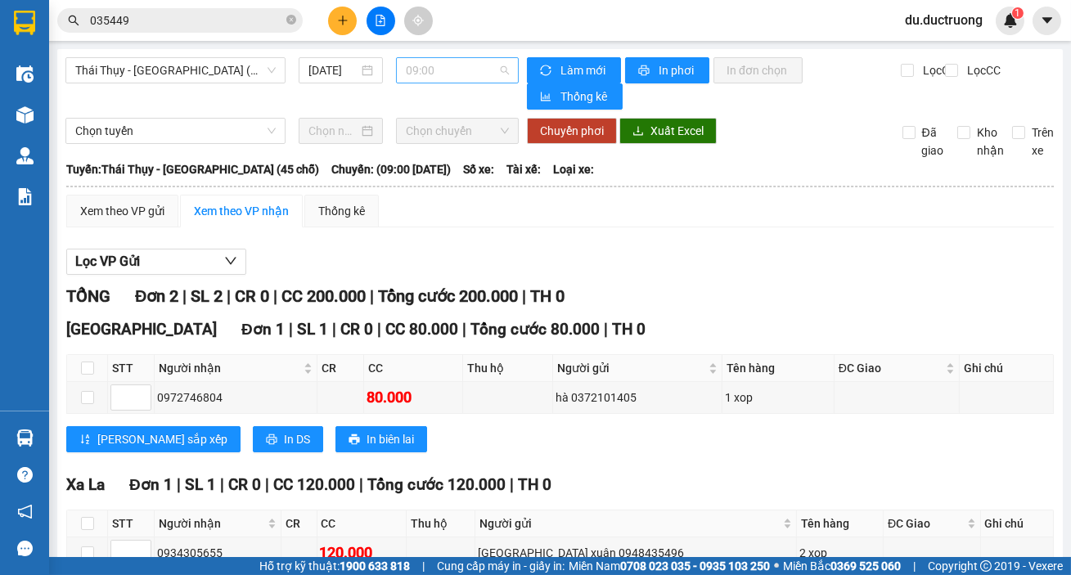
click at [421, 70] on span "09:00" at bounding box center [457, 70] width 103 height 25
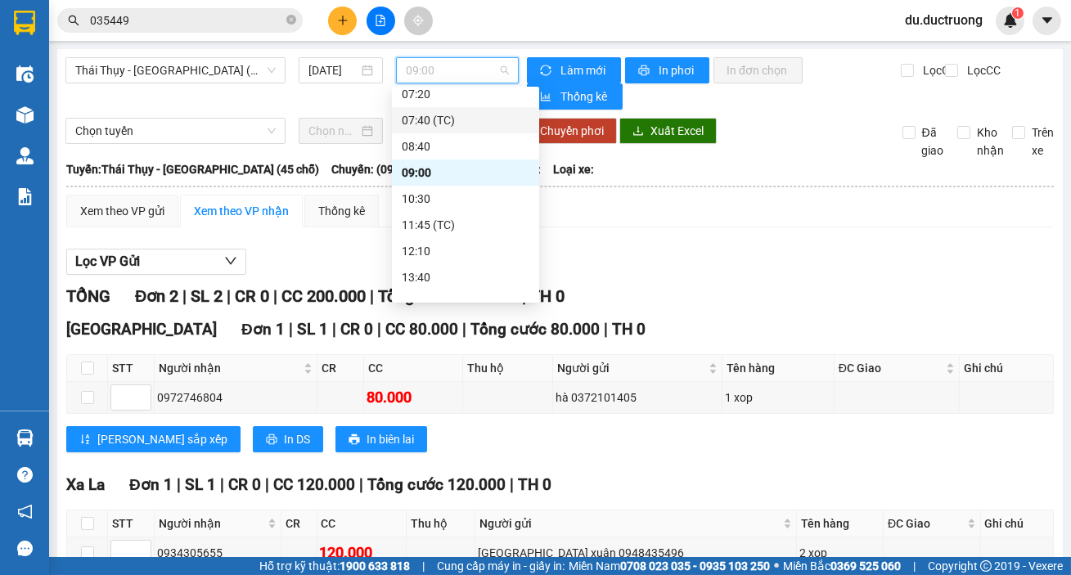
scroll to position [131, 0]
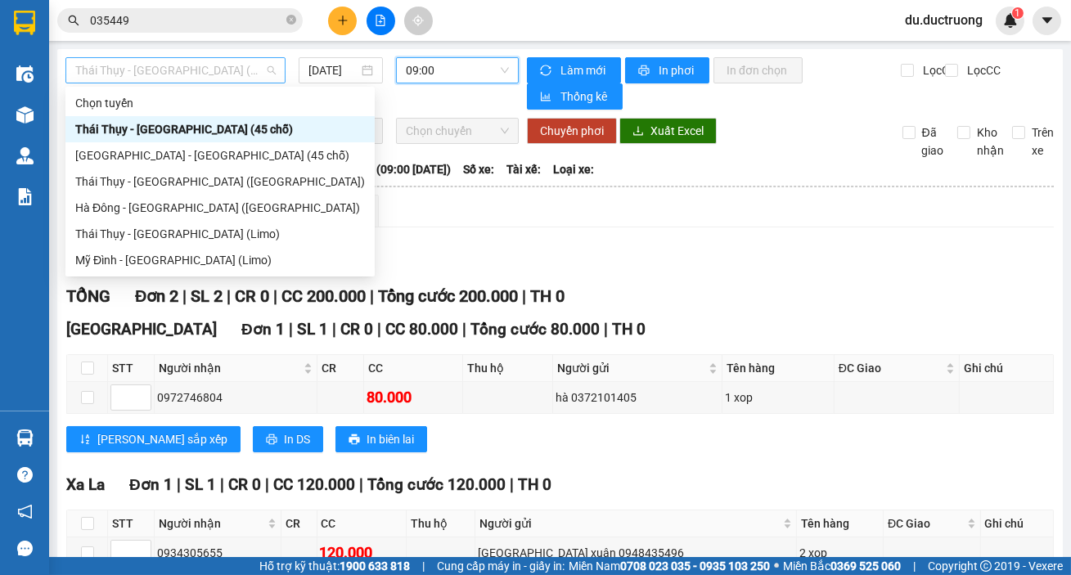
click at [237, 74] on span "Thái Thụy - [GEOGRAPHIC_DATA] (45 chỗ)" at bounding box center [175, 70] width 200 height 25
click at [208, 156] on div "[GEOGRAPHIC_DATA] - [GEOGRAPHIC_DATA] (45 chỗ)" at bounding box center [220, 155] width 290 height 18
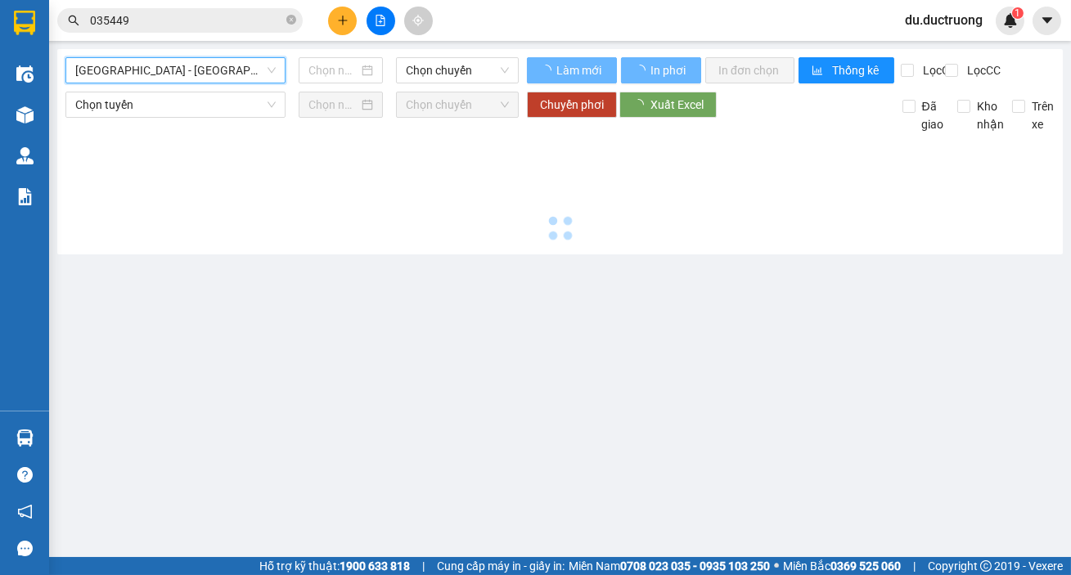
type input "[DATE]"
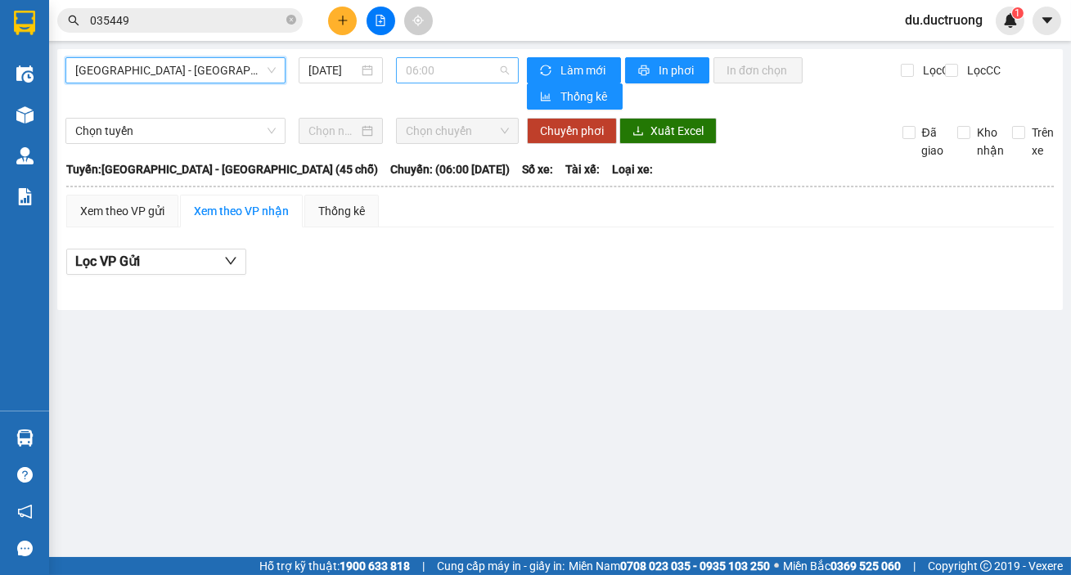
drag, startPoint x: 419, startPoint y: 63, endPoint x: 428, endPoint y: 79, distance: 18.0
click at [420, 63] on span "06:00" at bounding box center [457, 70] width 103 height 25
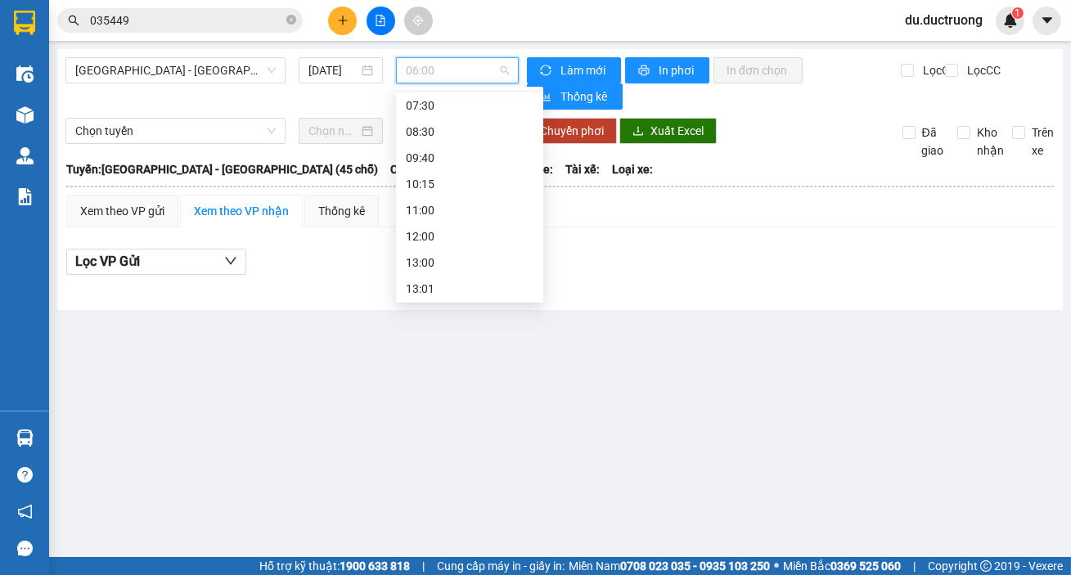
scroll to position [90, 0]
click at [465, 199] on div "11:00" at bounding box center [470, 196] width 128 height 18
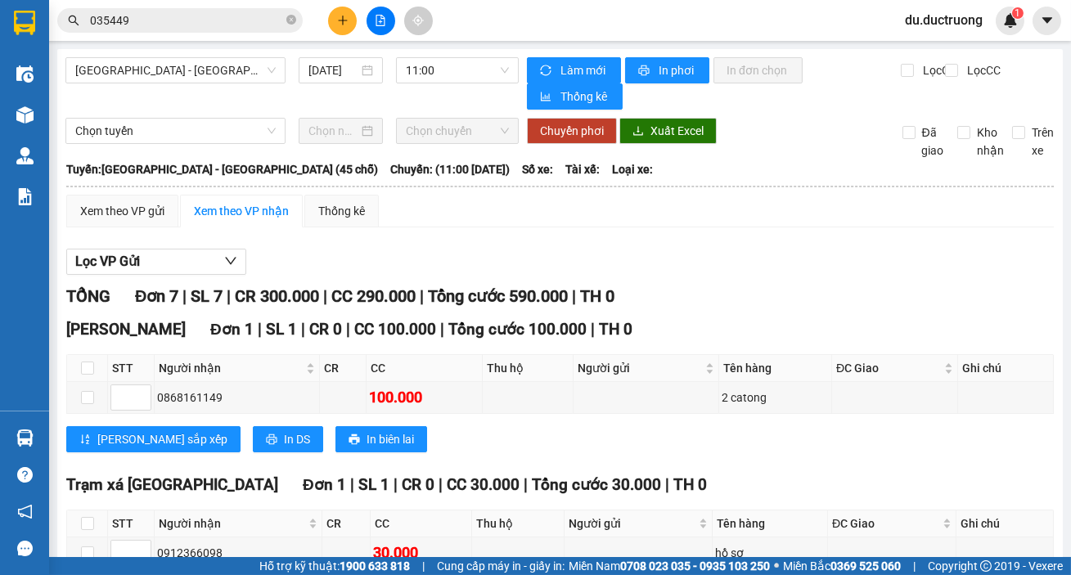
click at [686, 233] on div "Xem theo VP gửi Xem theo VP nhận Thống kê Lọc VP Gửi TỔNG Đơn 7 | SL 7 | CR 30…" at bounding box center [559, 553] width 987 height 717
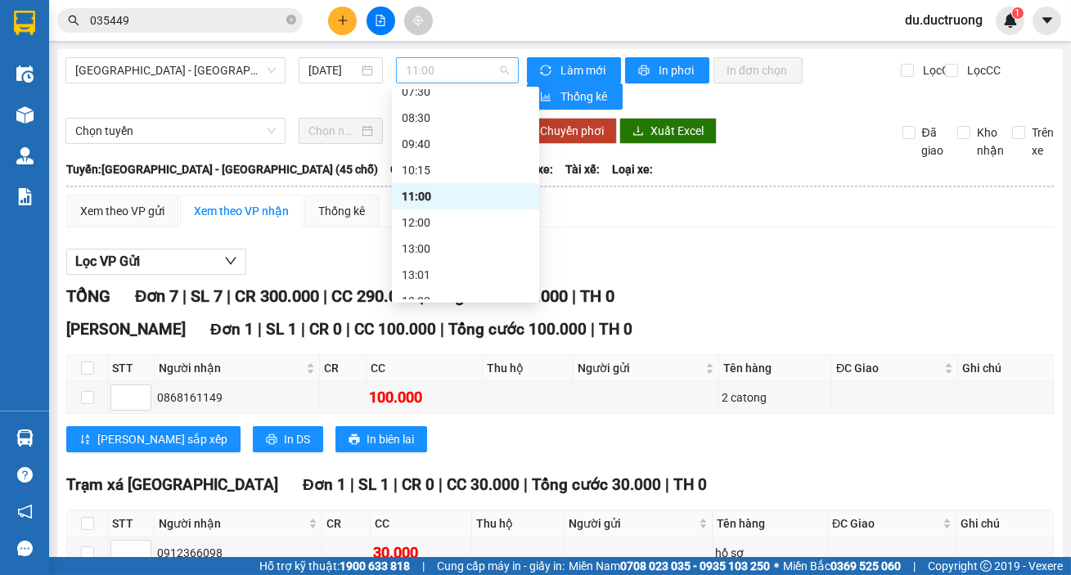
click at [464, 73] on span "11:00" at bounding box center [457, 70] width 103 height 25
click at [434, 226] on div "12:00" at bounding box center [466, 223] width 128 height 18
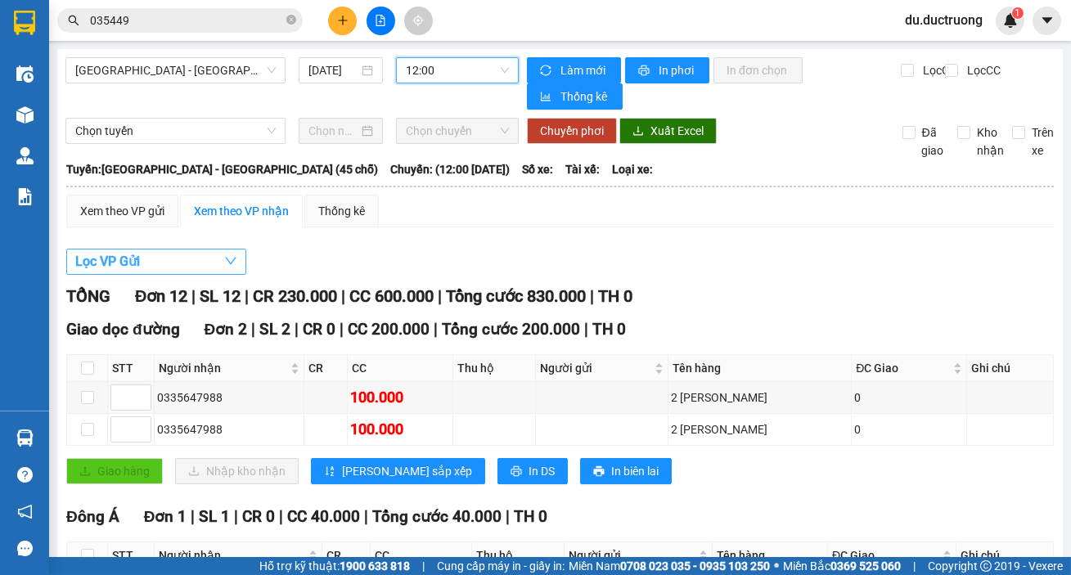
click at [221, 254] on button "Lọc VP Gửi" at bounding box center [156, 262] width 180 height 26
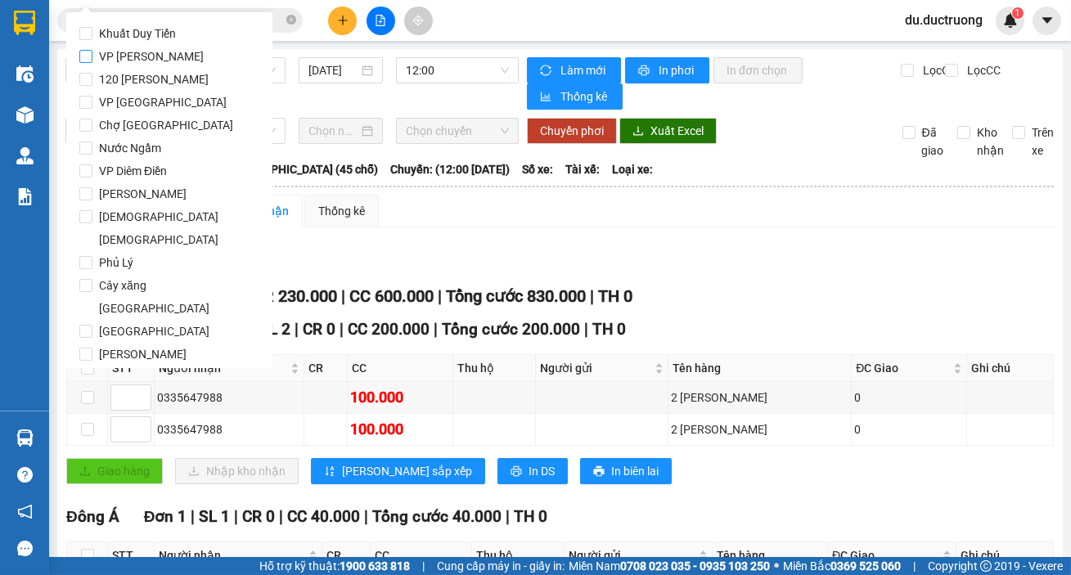
click at [109, 56] on span "VP [PERSON_NAME]" at bounding box center [151, 56] width 118 height 23
click at [92, 56] on input "VP [PERSON_NAME]" at bounding box center [85, 56] width 13 height 13
checkbox input "true"
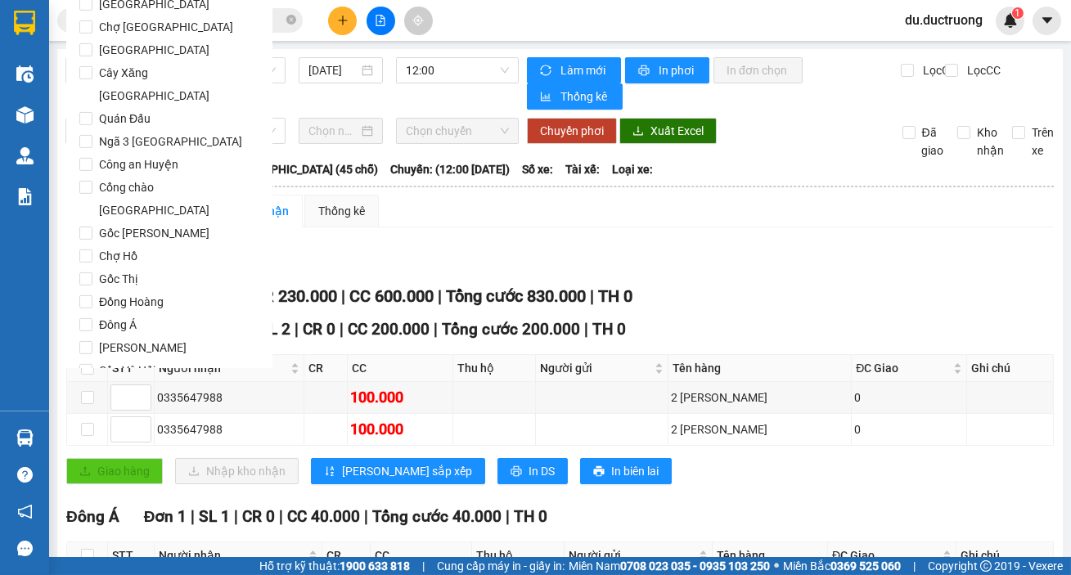
scroll to position [1362, 0]
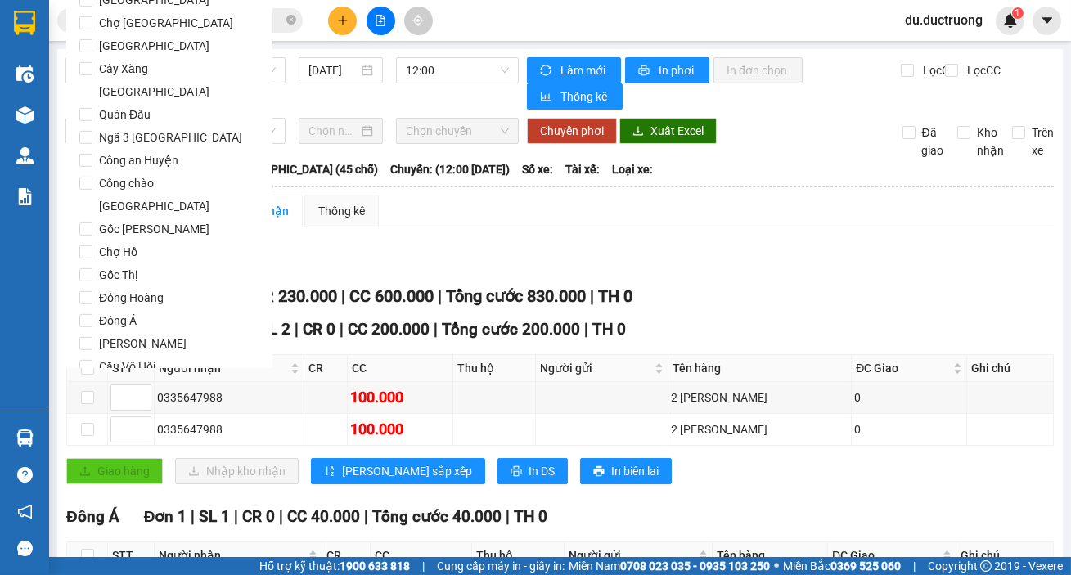
click at [105, 451] on span "Lọc" at bounding box center [101, 460] width 19 height 18
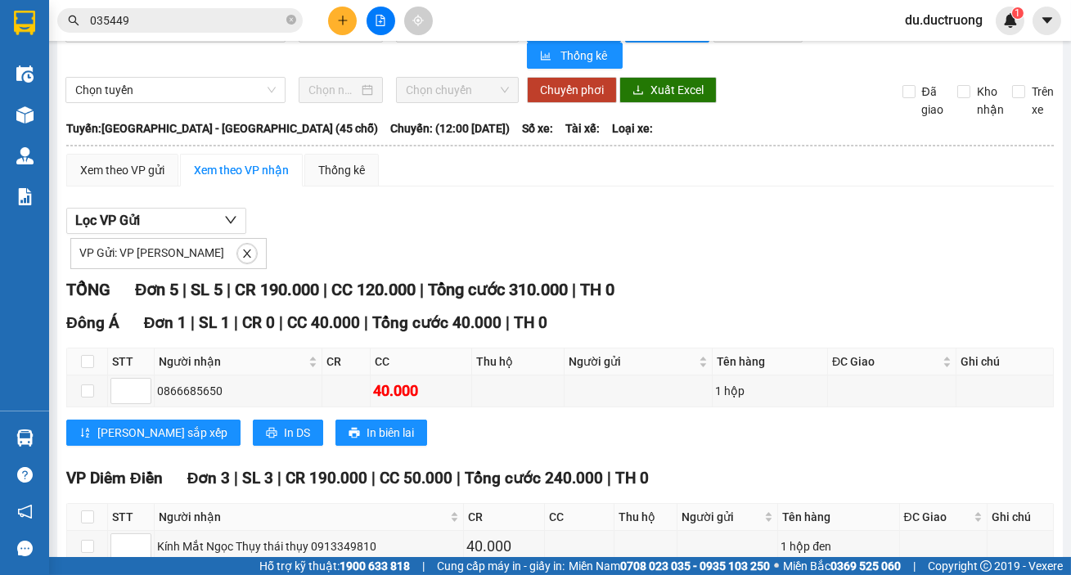
scroll to position [0, 0]
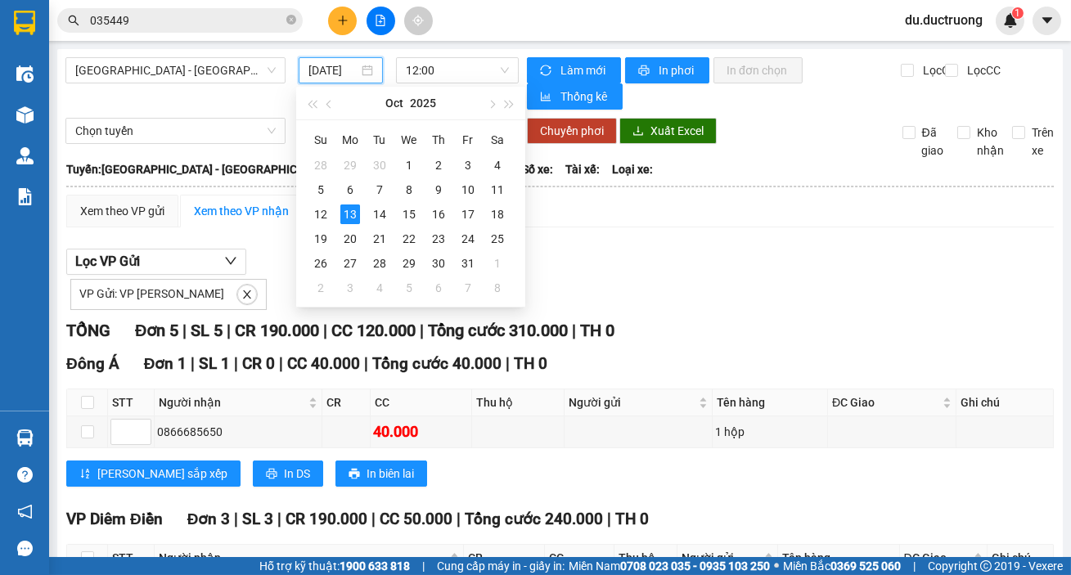
click at [329, 65] on input "[DATE]" at bounding box center [333, 70] width 50 height 18
click at [335, 72] on input "[DATE]" at bounding box center [333, 70] width 50 height 18
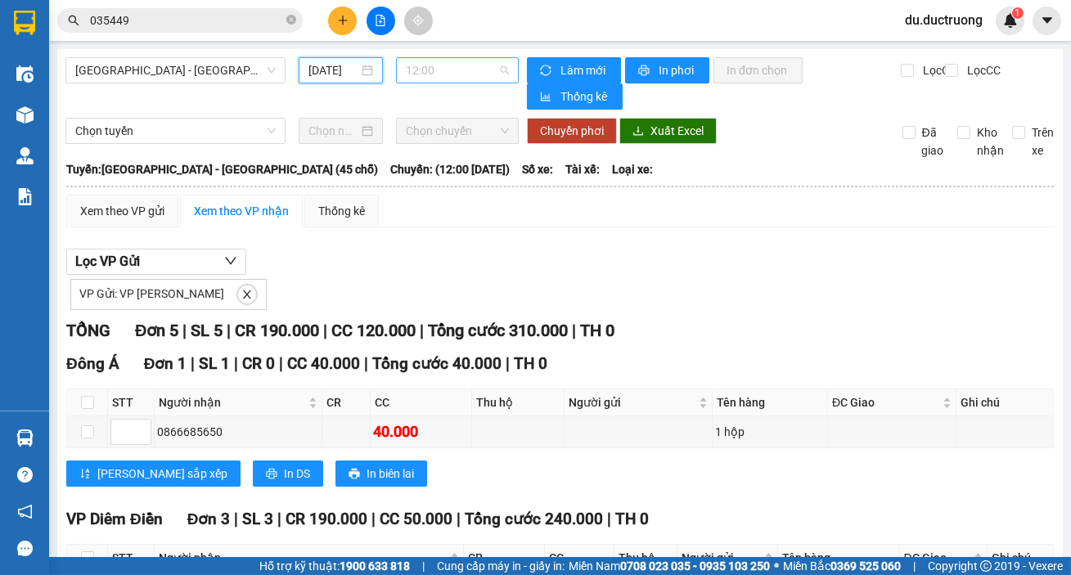
click at [442, 74] on span "12:00" at bounding box center [457, 70] width 103 height 25
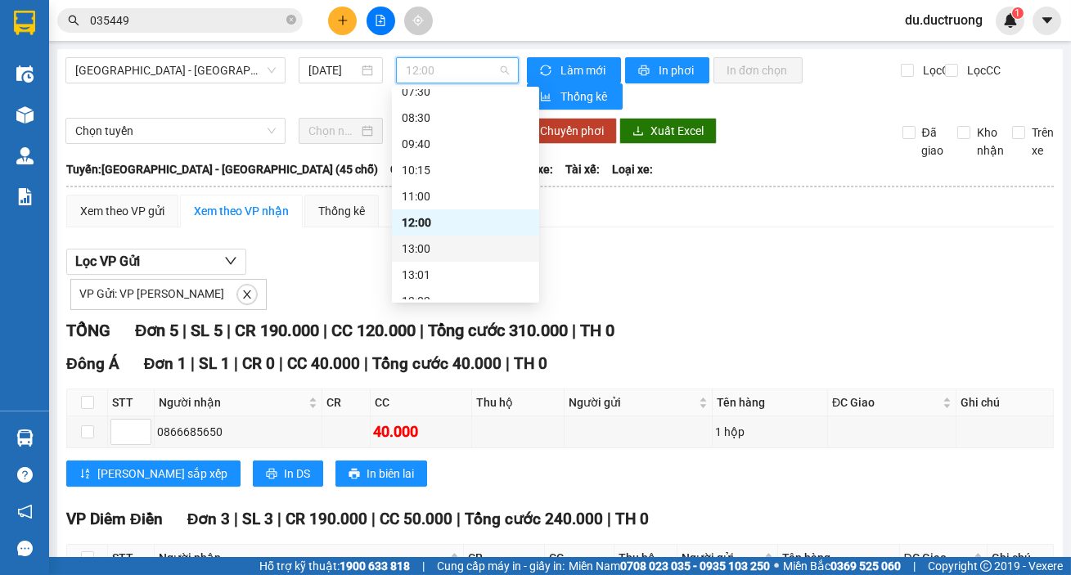
click at [472, 251] on div "13:00" at bounding box center [466, 249] width 128 height 18
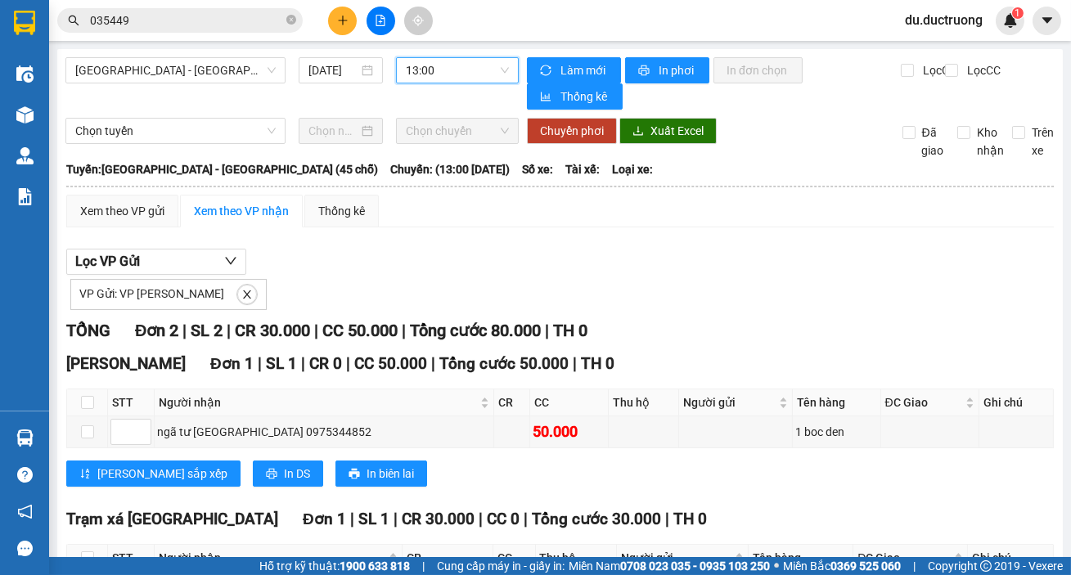
click at [406, 67] on span "13:00" at bounding box center [457, 70] width 103 height 25
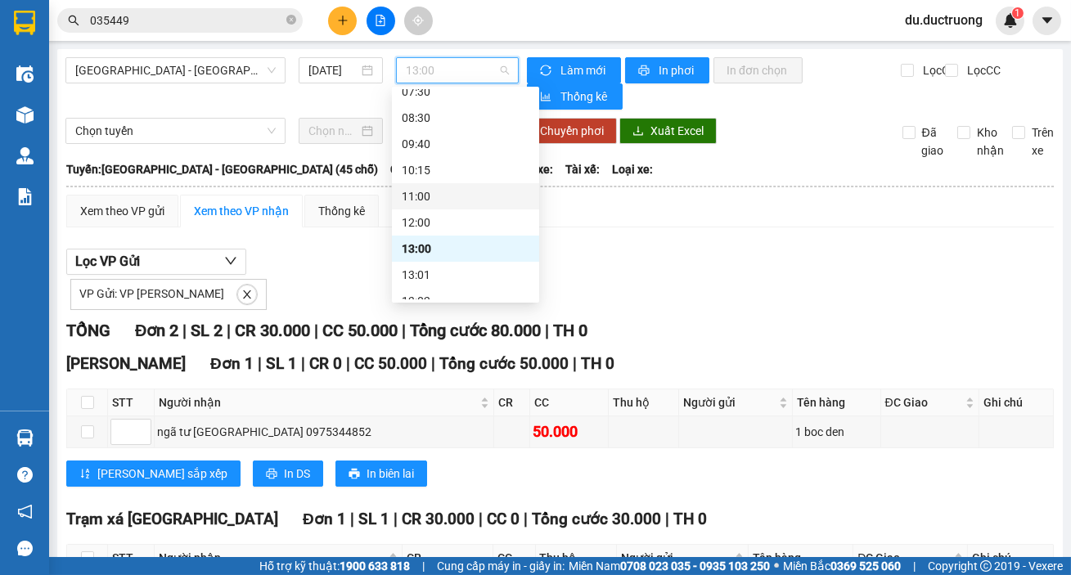
click at [427, 194] on div "11:00" at bounding box center [466, 196] width 128 height 18
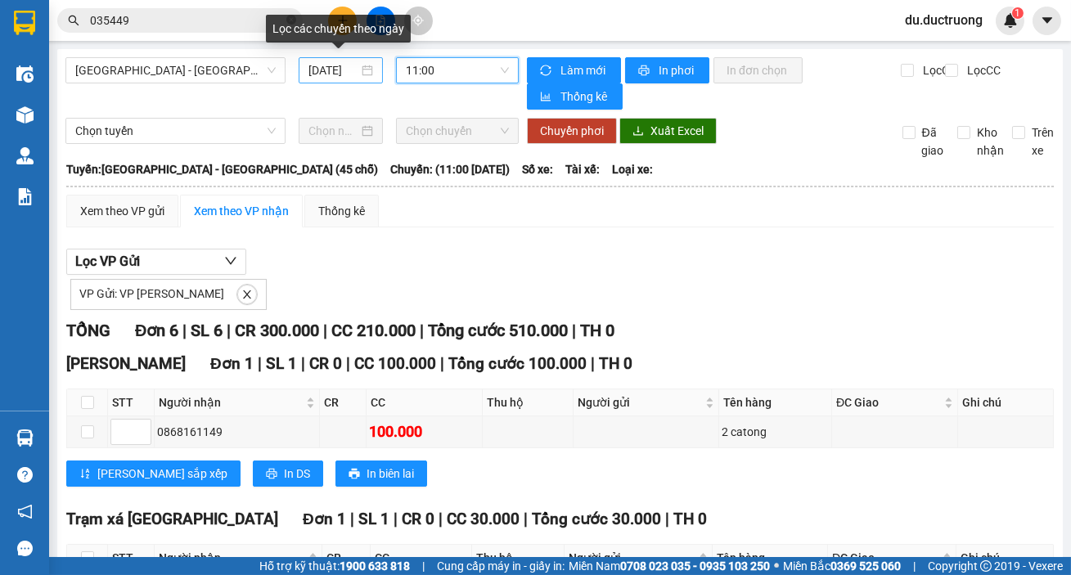
click at [331, 63] on input "[DATE]" at bounding box center [333, 70] width 50 height 18
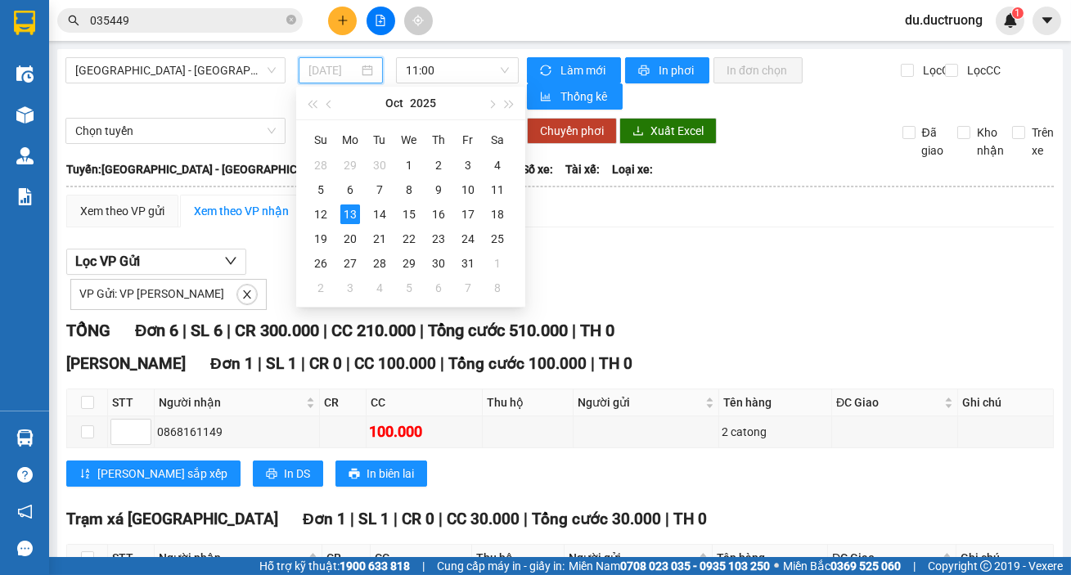
type input "[DATE]"
click at [351, 215] on div "13" at bounding box center [350, 215] width 20 height 20
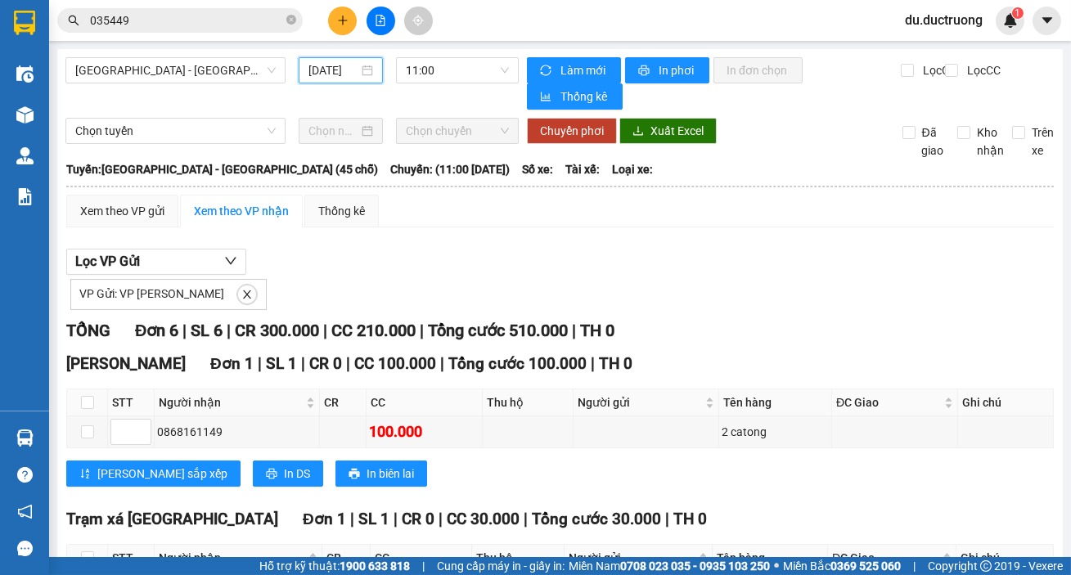
click at [159, 296] on span "VP Gửi: VP [PERSON_NAME]" at bounding box center [151, 293] width 145 height 13
drag, startPoint x: 140, startPoint y: 299, endPoint x: 140, endPoint y: 287, distance: 12.3
click at [140, 297] on span "VP Gửi: VP [PERSON_NAME]" at bounding box center [151, 293] width 145 height 13
click at [143, 261] on button "Lọc VP Gửi" at bounding box center [156, 262] width 180 height 26
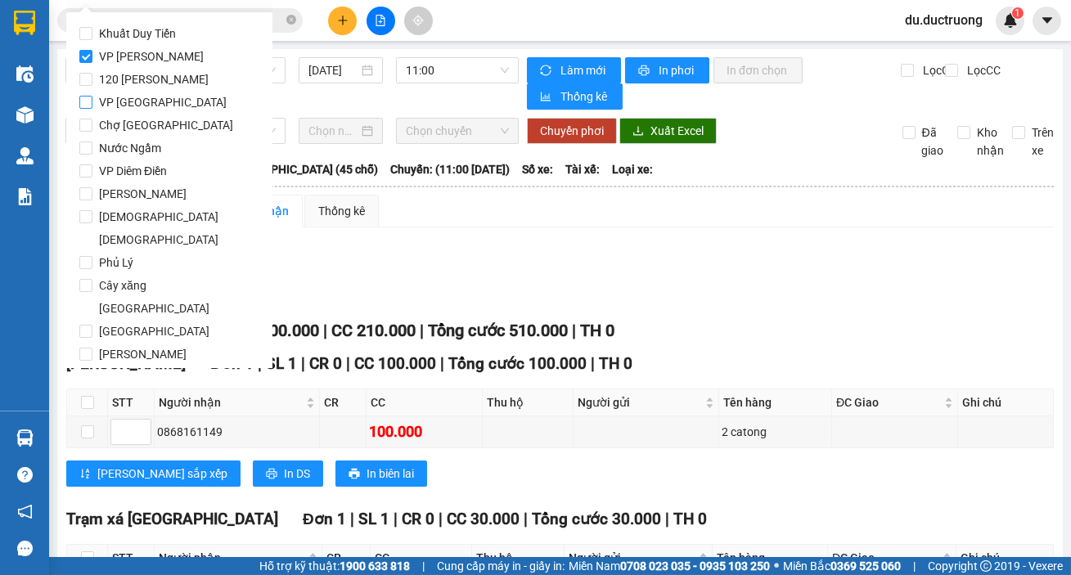
click at [97, 106] on span "VP [GEOGRAPHIC_DATA]" at bounding box center [162, 102] width 141 height 23
click at [92, 106] on input "VP [GEOGRAPHIC_DATA]" at bounding box center [85, 102] width 13 height 13
checkbox input "true"
click at [166, 62] on span "VP [PERSON_NAME]" at bounding box center [151, 56] width 118 height 23
click at [92, 62] on input "VP [PERSON_NAME]" at bounding box center [85, 56] width 13 height 13
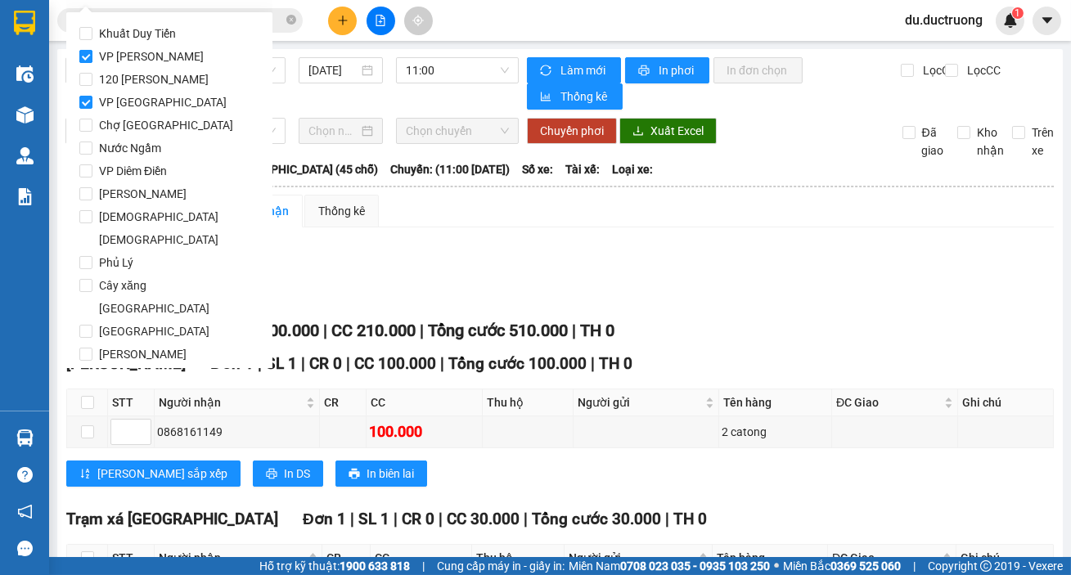
checkbox input "false"
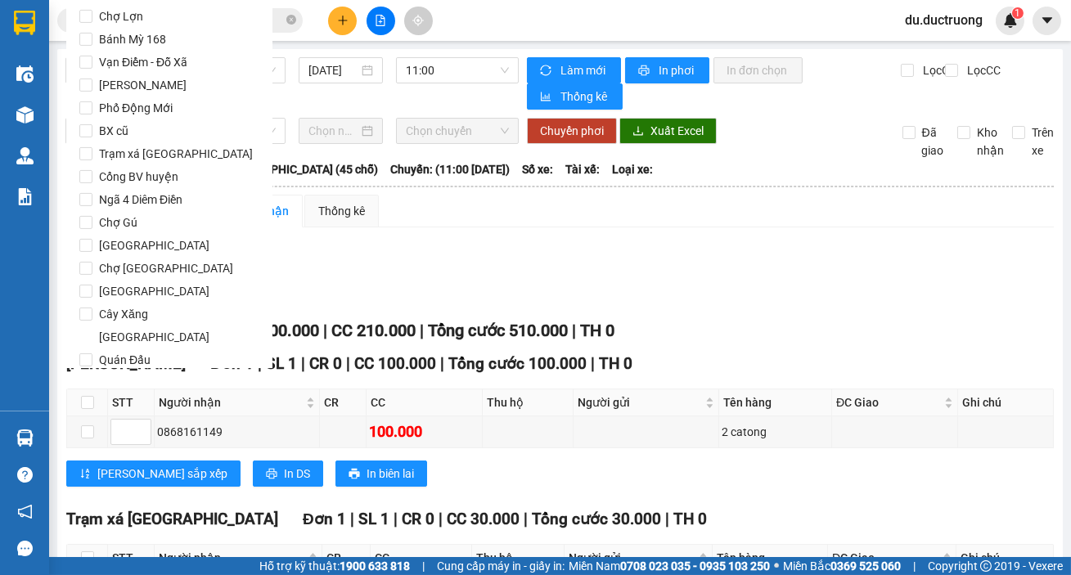
scroll to position [1362, 0]
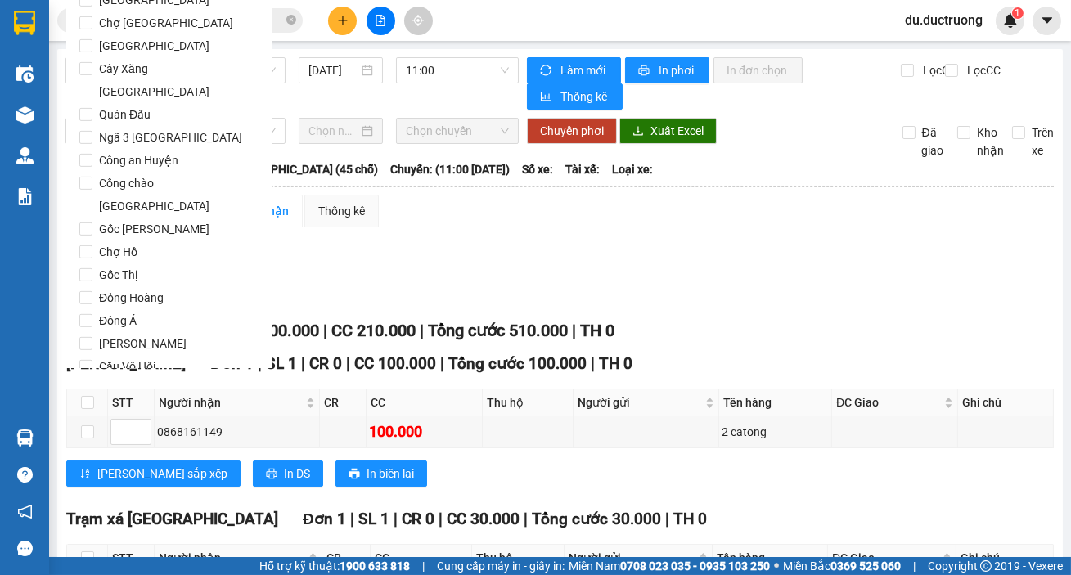
click at [102, 451] on span "Lọc" at bounding box center [101, 460] width 19 height 18
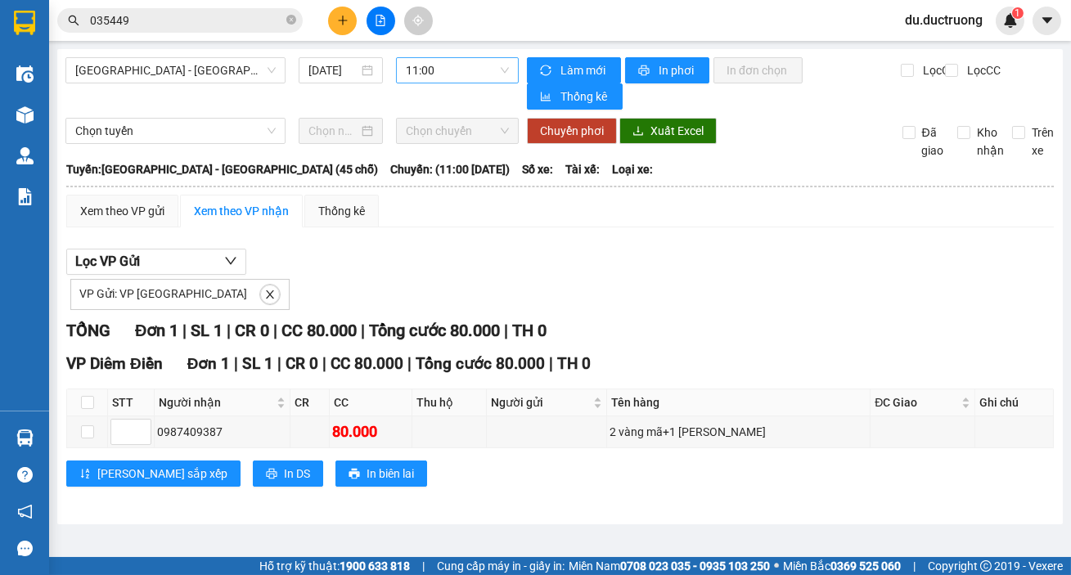
click at [448, 73] on span "11:00" at bounding box center [457, 70] width 103 height 25
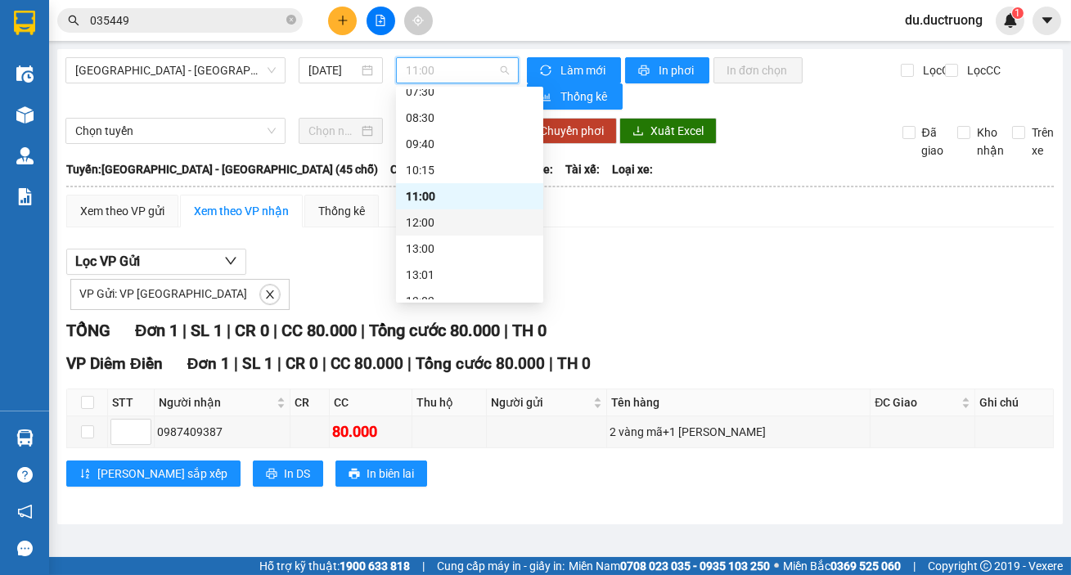
click at [440, 218] on div "12:00" at bounding box center [470, 223] width 128 height 18
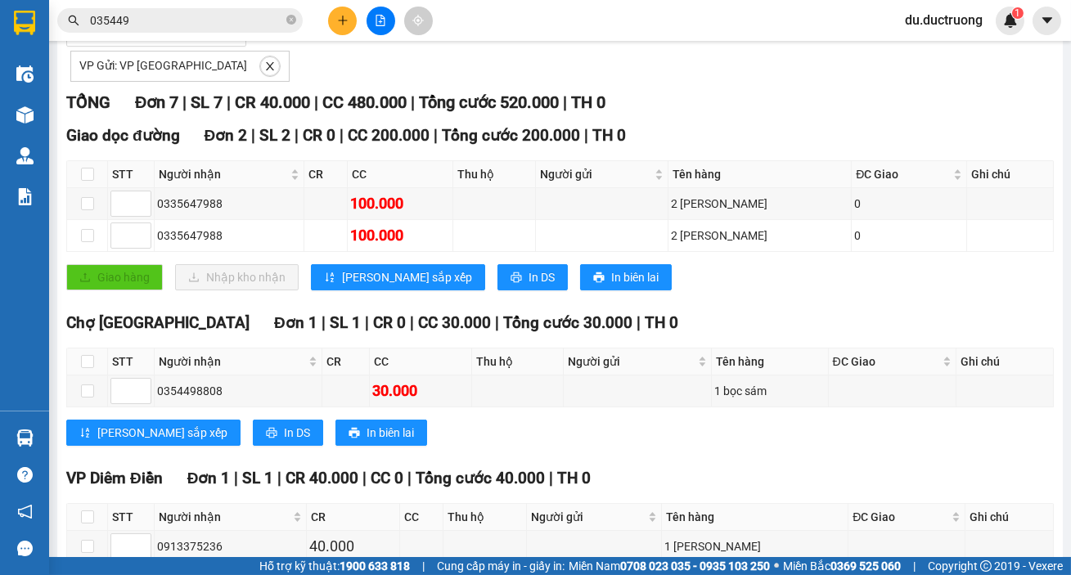
scroll to position [231, 0]
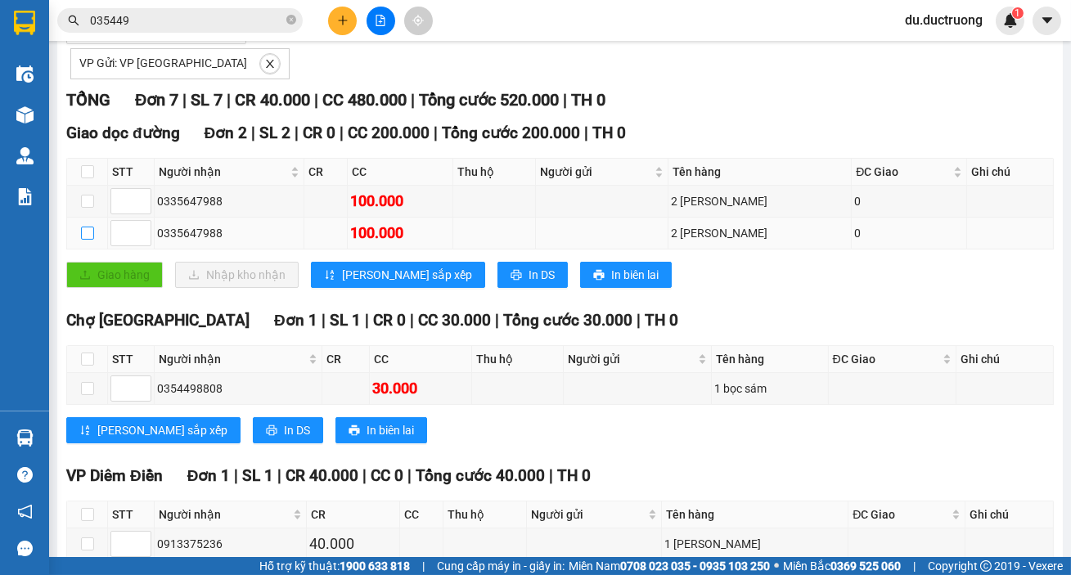
drag, startPoint x: 84, startPoint y: 237, endPoint x: 105, endPoint y: 224, distance: 24.3
click at [88, 230] on input "checkbox" at bounding box center [87, 233] width 13 height 13
checkbox input "true"
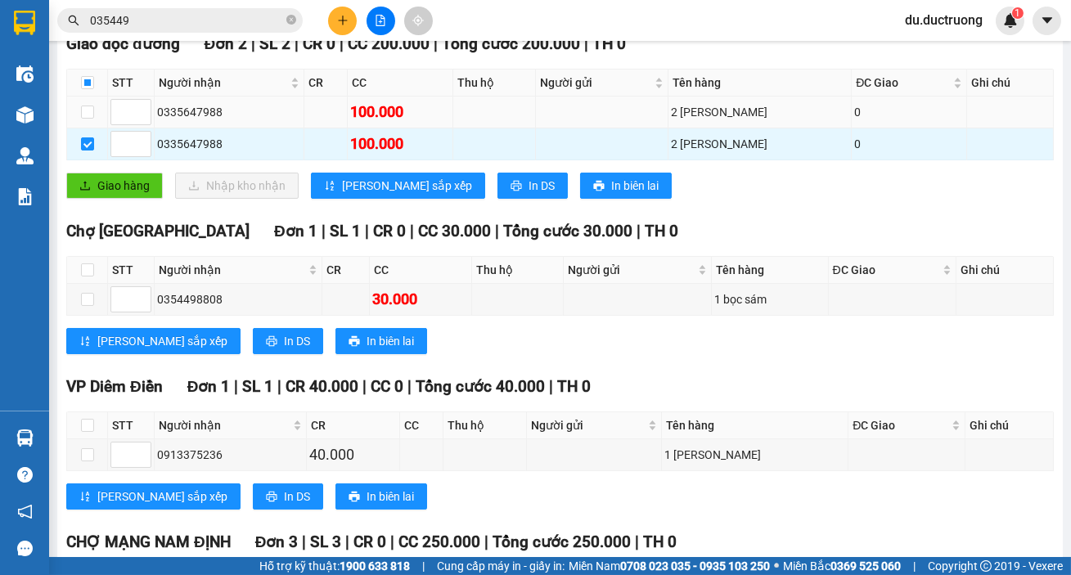
scroll to position [309, 0]
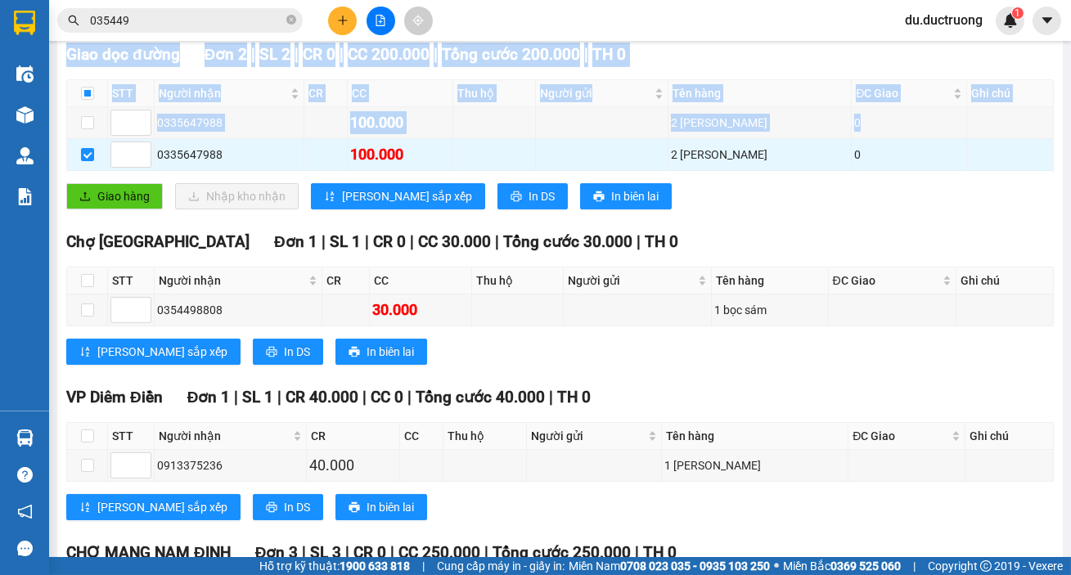
drag, startPoint x: 1045, startPoint y: 266, endPoint x: 987, endPoint y: 1, distance: 271.4
click at [987, 20] on section "Kết quả tìm kiếm ( 36 ) Bộ lọc Mã ĐH Trạng thái Món hàng Thu hộ Tổng cước Chưa …" at bounding box center [535, 287] width 1071 height 575
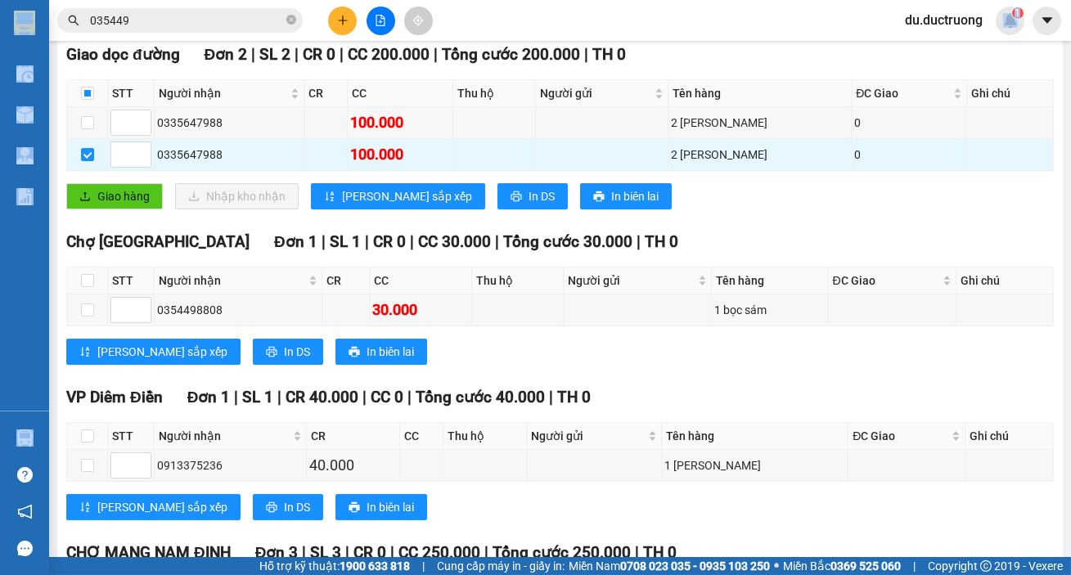
drag, startPoint x: 874, startPoint y: 243, endPoint x: 843, endPoint y: 218, distance: 40.1
click at [873, 243] on div "Chợ [GEOGRAPHIC_DATA] 1 | SL 1 | CR 0 | CC 30.000 | Tổng cước 30.000 | TH 0" at bounding box center [559, 242] width 987 height 25
click at [841, 215] on div "Giao dọc đường Đơn 2 | SL 2 | CR 0 | CC 200.000 | Tổng cước 200.000 | TH 0 STT …" at bounding box center [559, 132] width 987 height 179
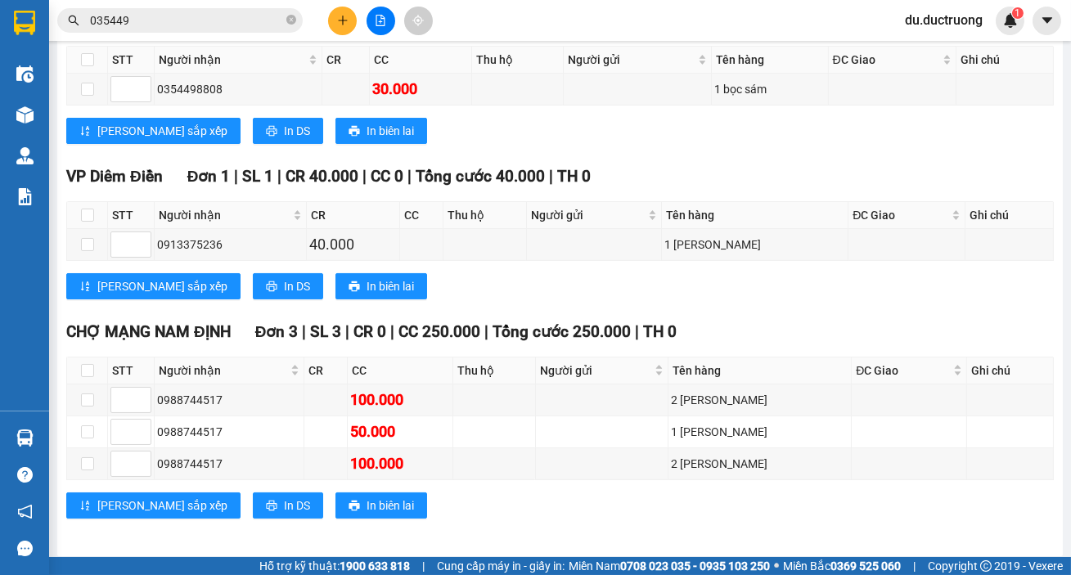
scroll to position [534, 0]
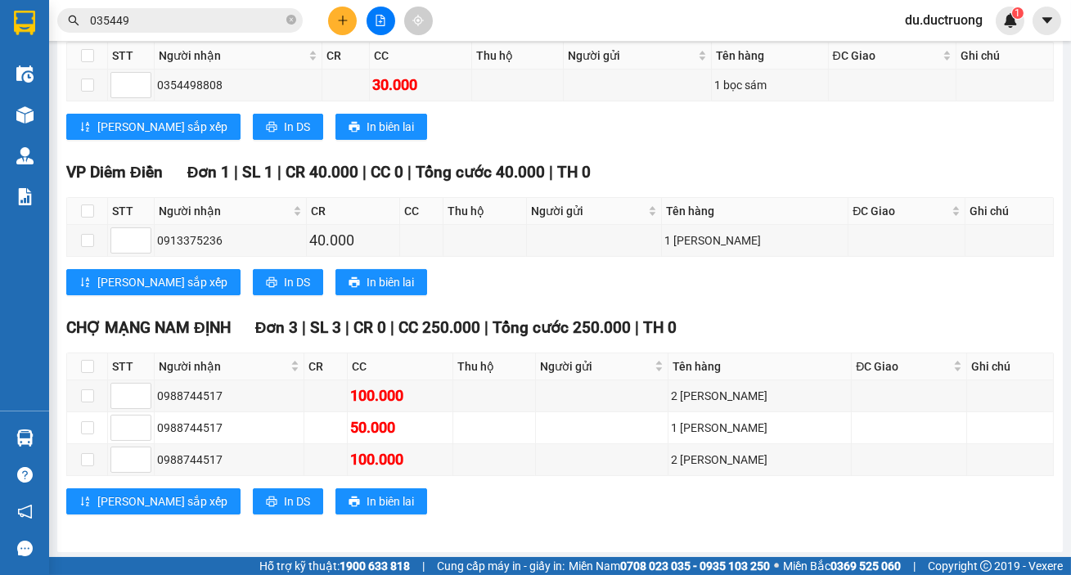
click at [515, 527] on div "TỔNG Đơn 7 | SL 7 | CR 40.000 | CC 480.000 | Tổng cước 520.000 | TH 0 Giao dọc …" at bounding box center [559, 159] width 987 height 751
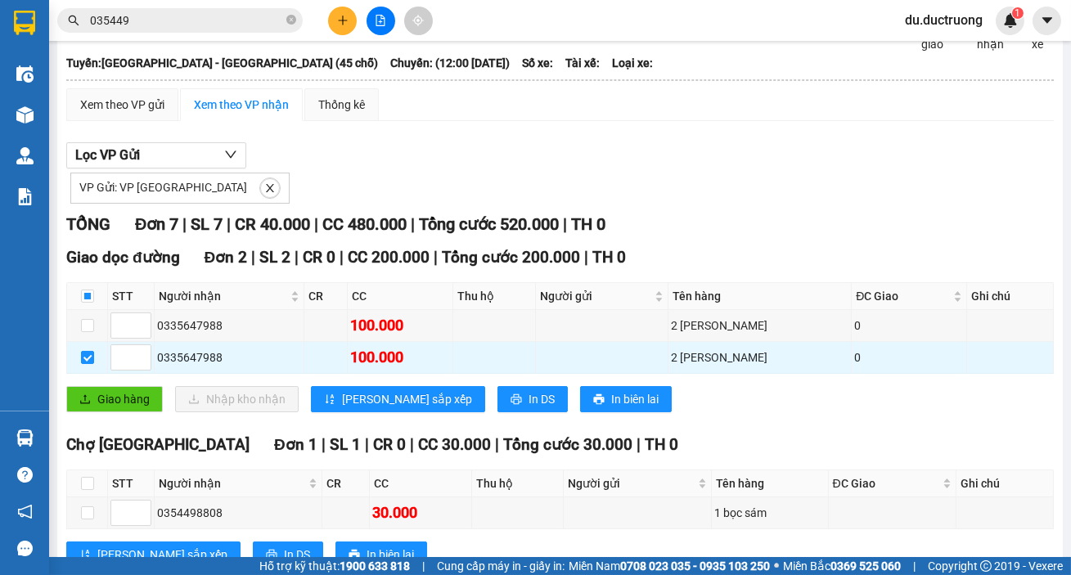
scroll to position [98, 0]
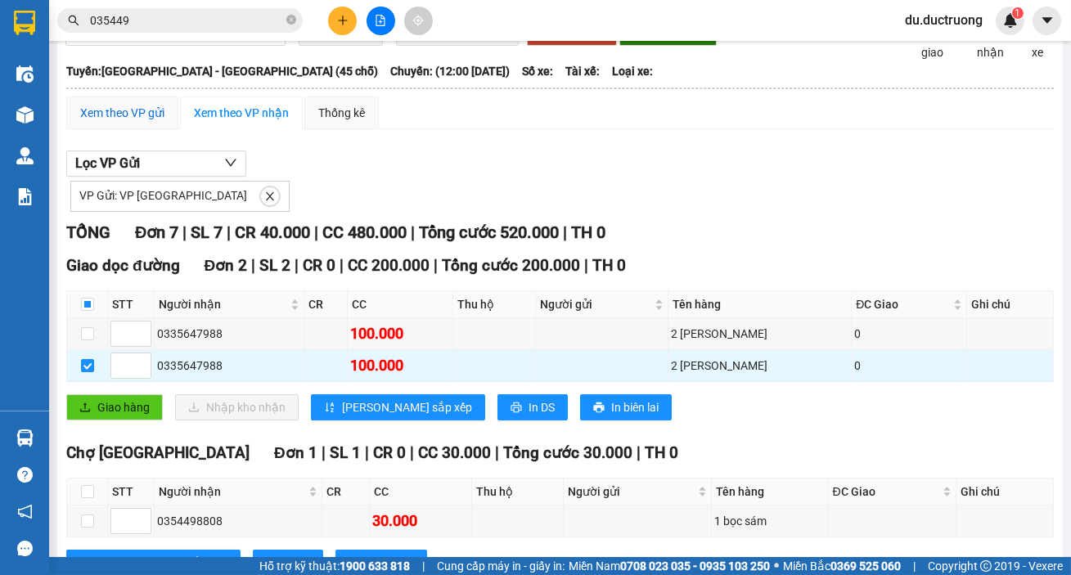
click at [153, 113] on div "Xem theo VP gửi" at bounding box center [122, 113] width 84 height 18
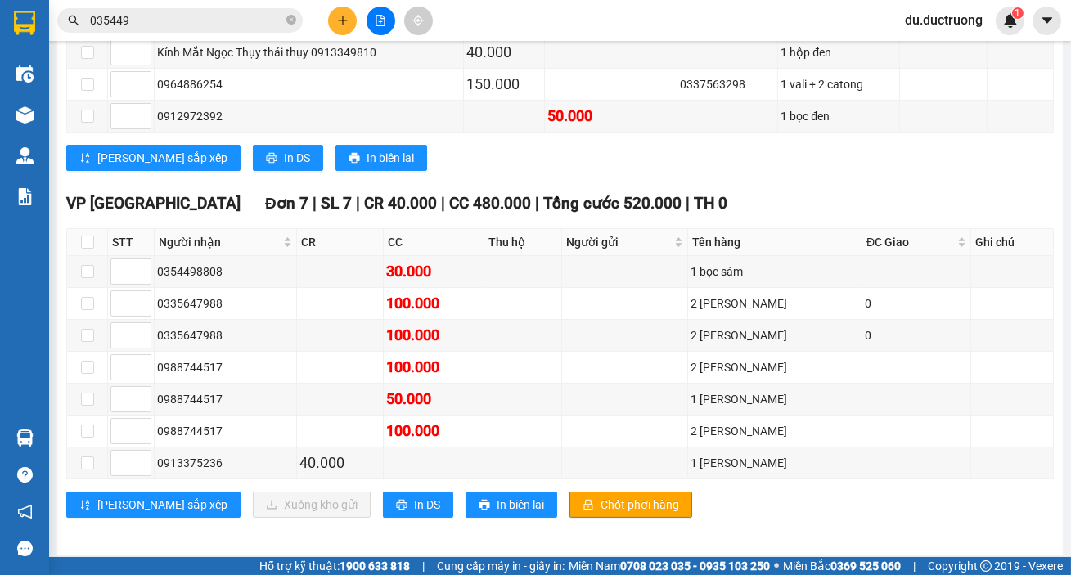
scroll to position [411, 0]
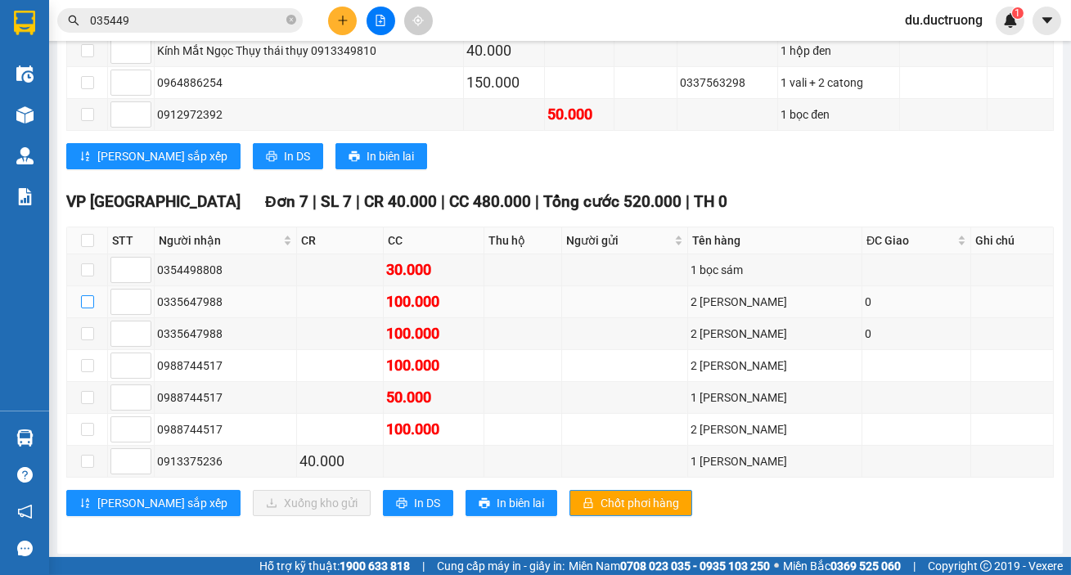
click at [88, 299] on input "checkbox" at bounding box center [87, 301] width 13 height 13
checkbox input "true"
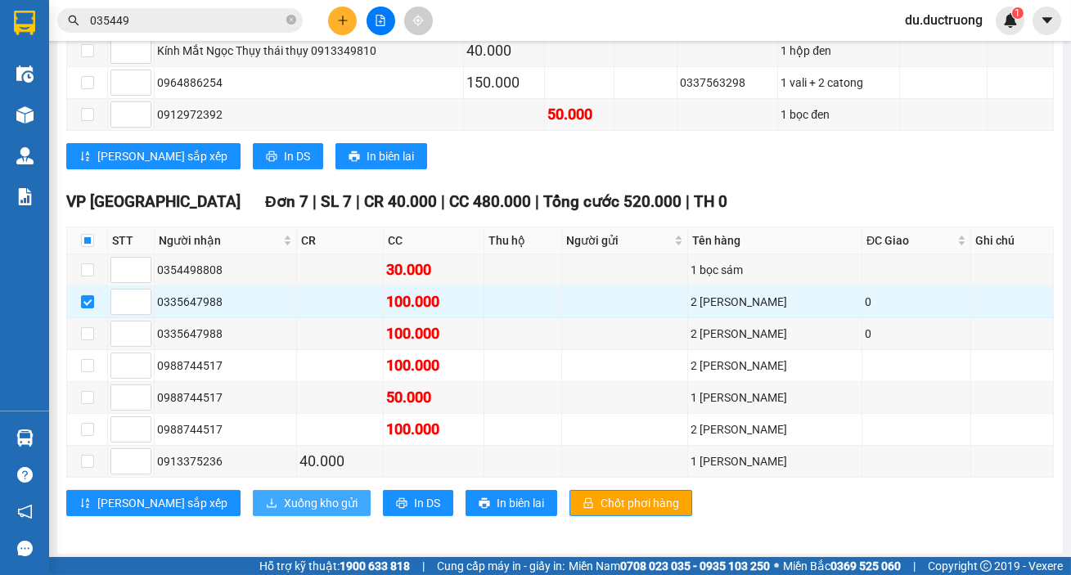
click at [253, 495] on button "Xuống kho gửi" at bounding box center [312, 503] width 118 height 26
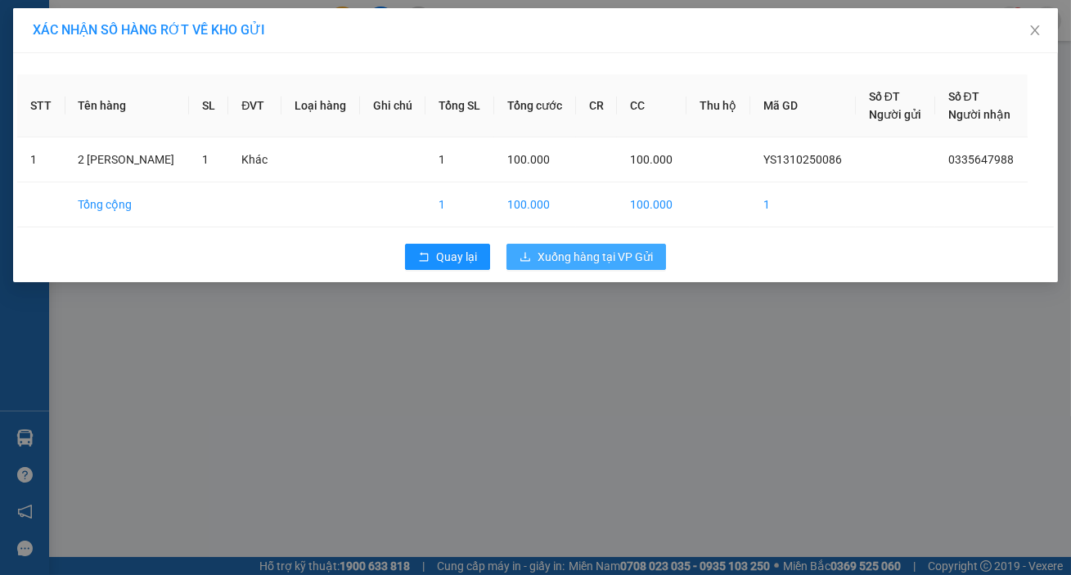
click at [578, 256] on span "Xuống hàng tại VP Gửi" at bounding box center [595, 257] width 115 height 18
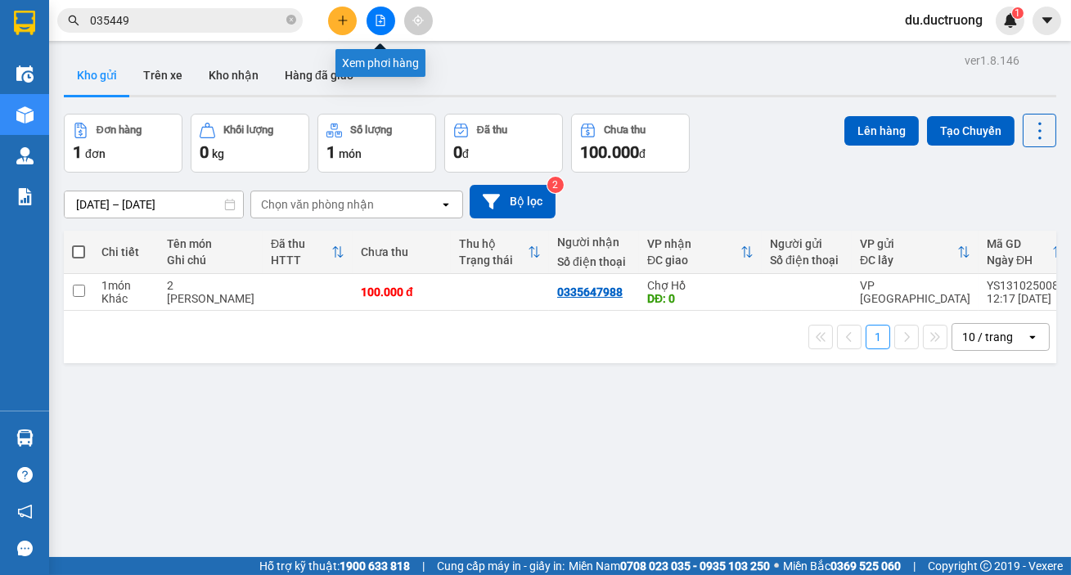
click at [375, 12] on button at bounding box center [381, 21] width 29 height 29
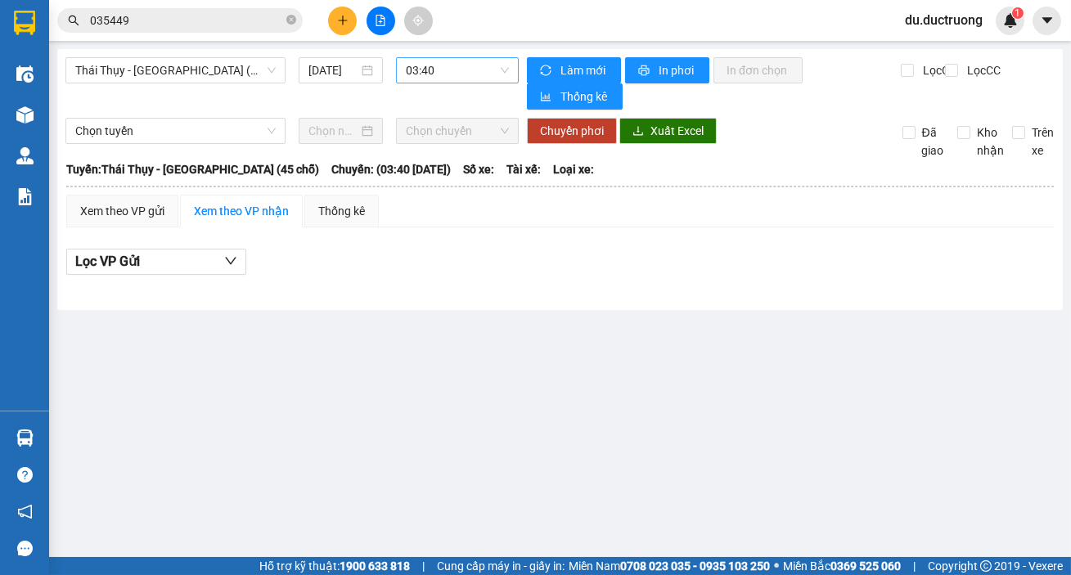
click at [445, 69] on span "03:40" at bounding box center [457, 70] width 103 height 25
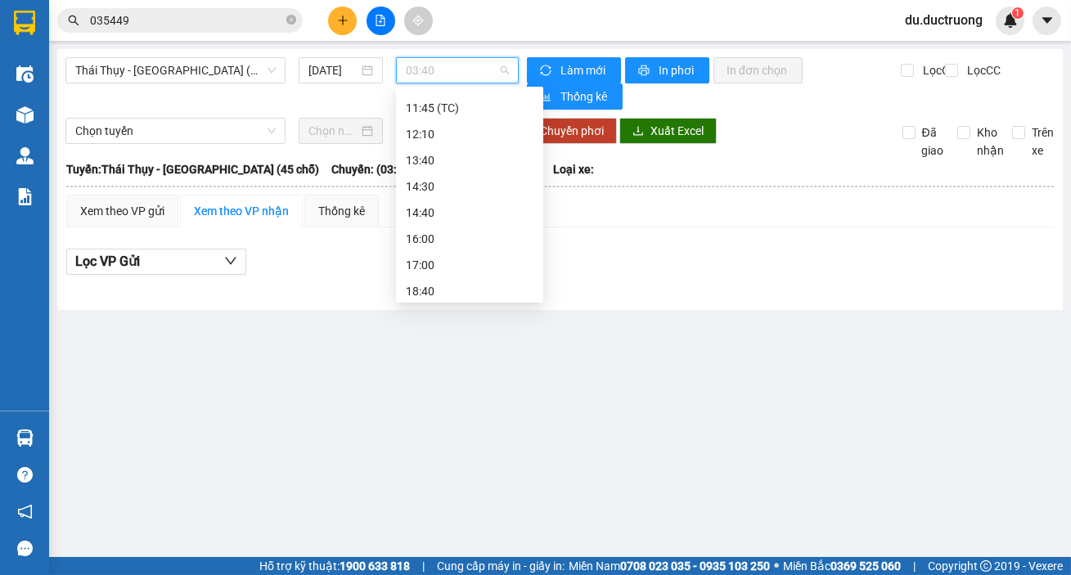
scroll to position [235, 0]
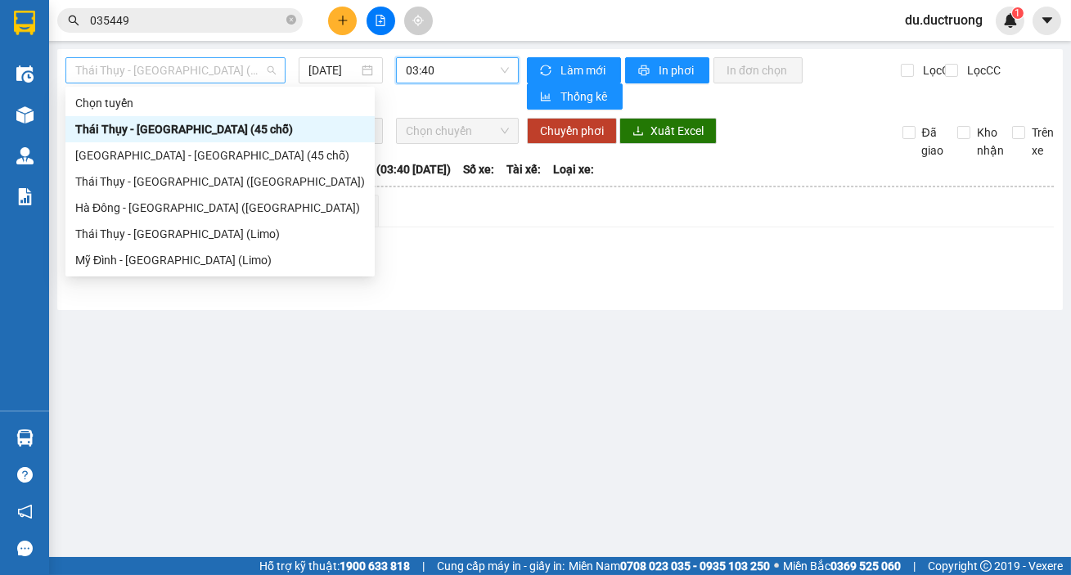
click at [152, 69] on span "Thái Thụy - [GEOGRAPHIC_DATA] (45 chỗ)" at bounding box center [175, 70] width 200 height 25
click at [128, 160] on div "[GEOGRAPHIC_DATA] - [GEOGRAPHIC_DATA] (45 chỗ)" at bounding box center [220, 155] width 290 height 18
type input "[DATE]"
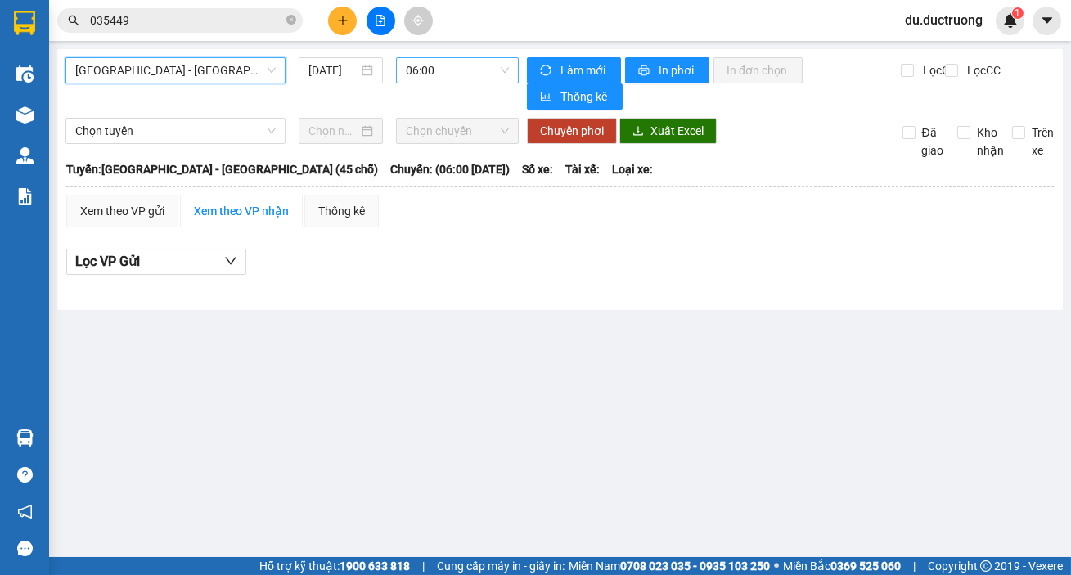
click at [439, 76] on span "06:00" at bounding box center [457, 70] width 103 height 25
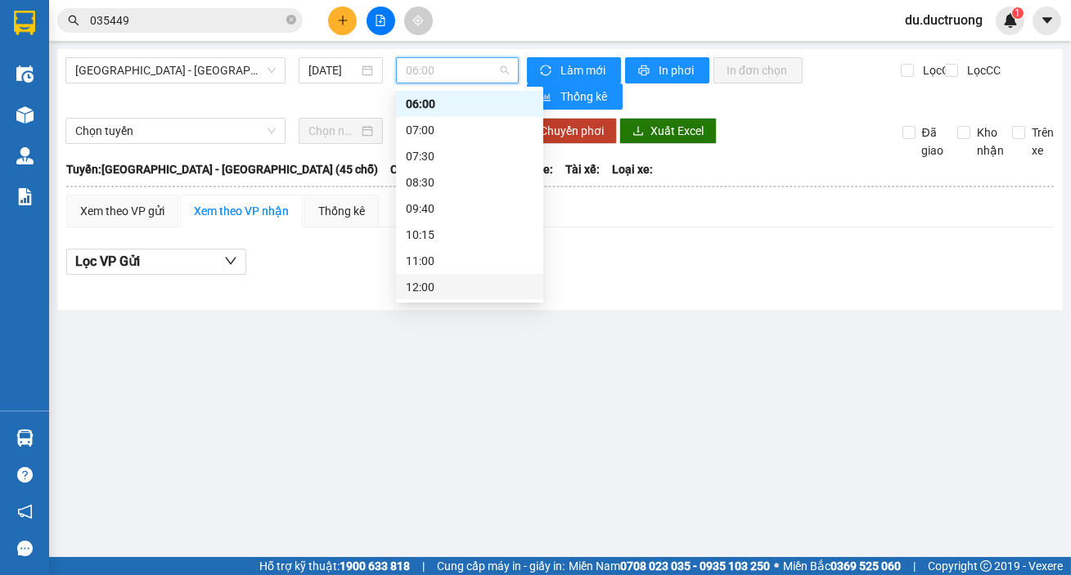
click at [438, 288] on div "12:00" at bounding box center [470, 287] width 128 height 18
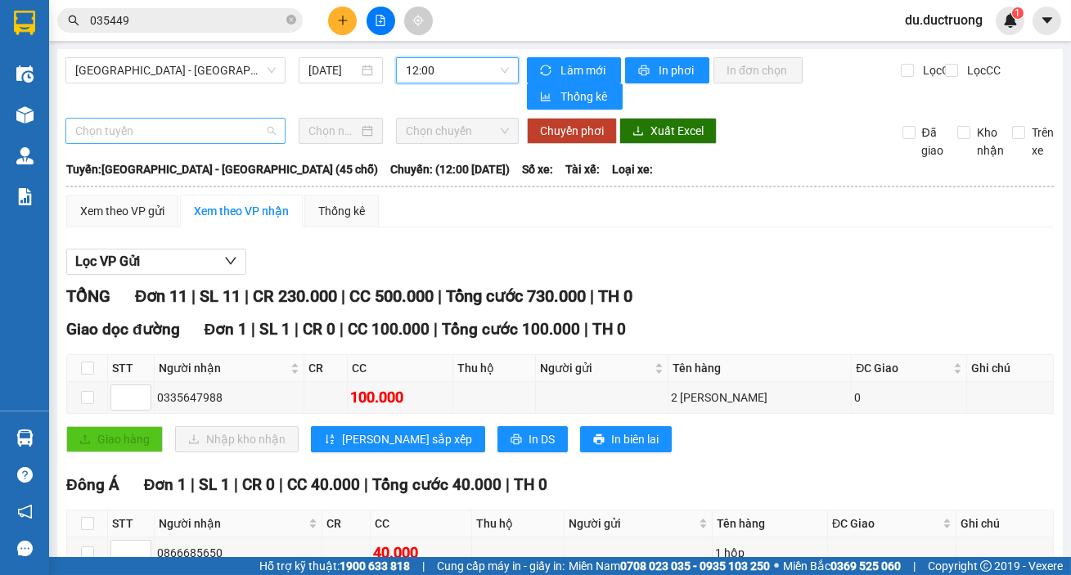
click at [180, 138] on span "Chọn tuyến" at bounding box center [175, 131] width 200 height 25
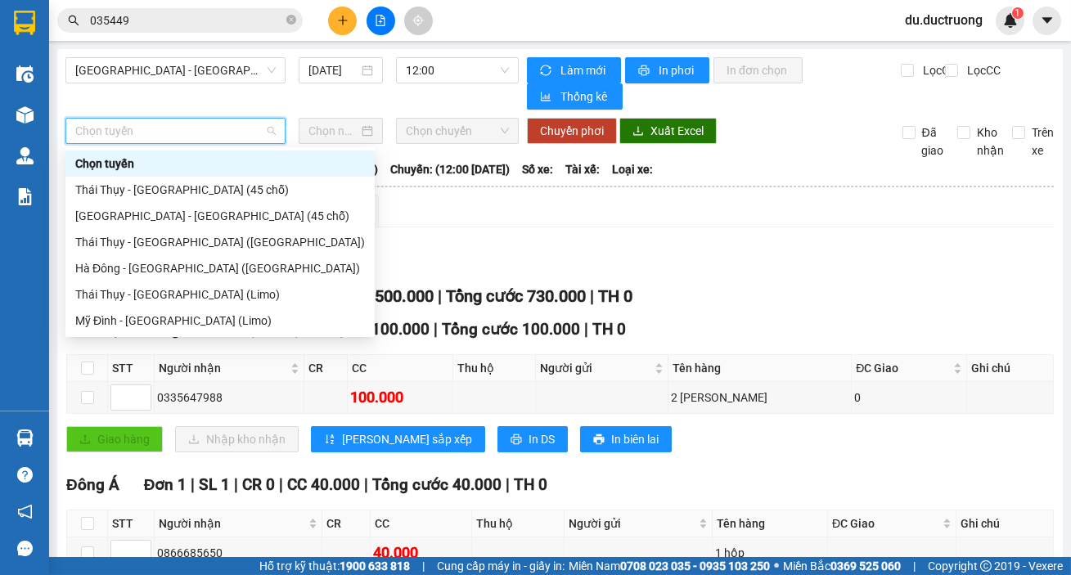
click at [181, 89] on div "[GEOGRAPHIC_DATA] - [GEOGRAPHIC_DATA] (45 chỗ) [DATE] 12:00" at bounding box center [291, 83] width 453 height 52
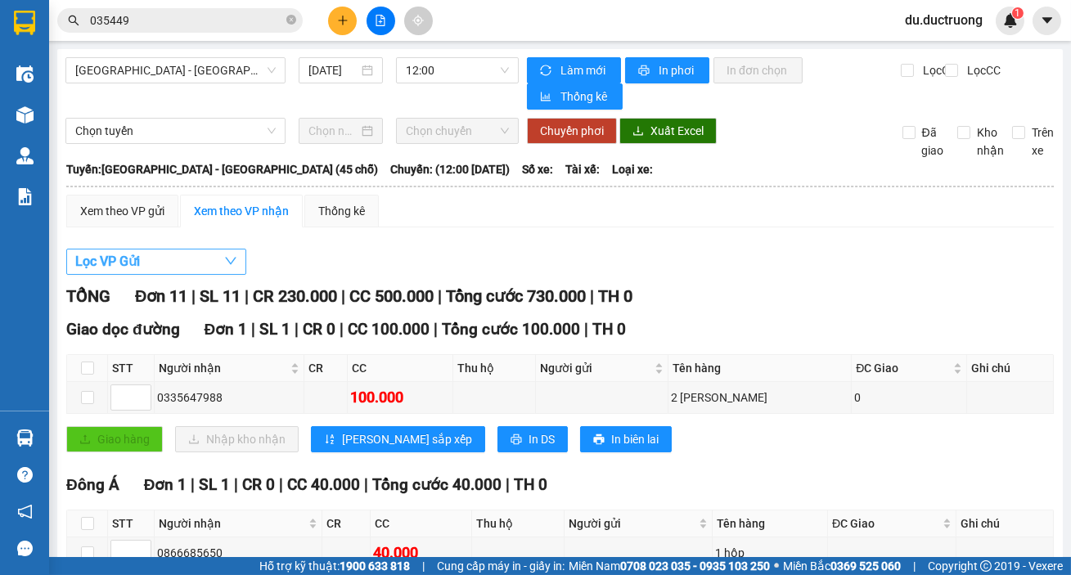
click at [131, 262] on span "Lọc VP Gửi" at bounding box center [107, 261] width 65 height 20
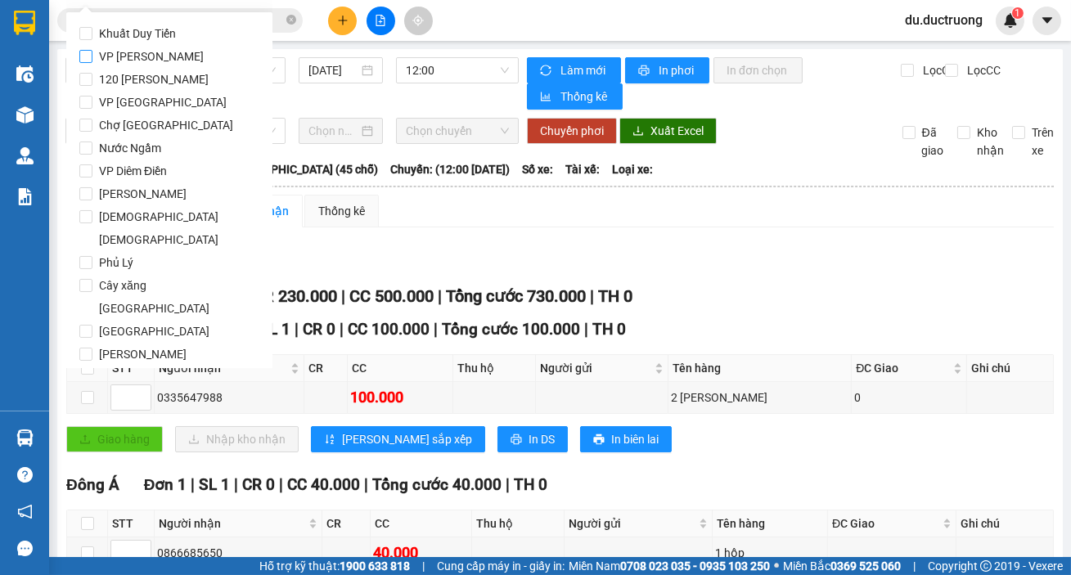
click at [106, 57] on span "VP [PERSON_NAME]" at bounding box center [151, 56] width 118 height 23
click at [92, 57] on input "VP [PERSON_NAME]" at bounding box center [85, 56] width 13 height 13
checkbox input "true"
drag, startPoint x: 104, startPoint y: 101, endPoint x: 106, endPoint y: 68, distance: 33.6
click at [106, 100] on span "VP [GEOGRAPHIC_DATA]" at bounding box center [162, 102] width 141 height 23
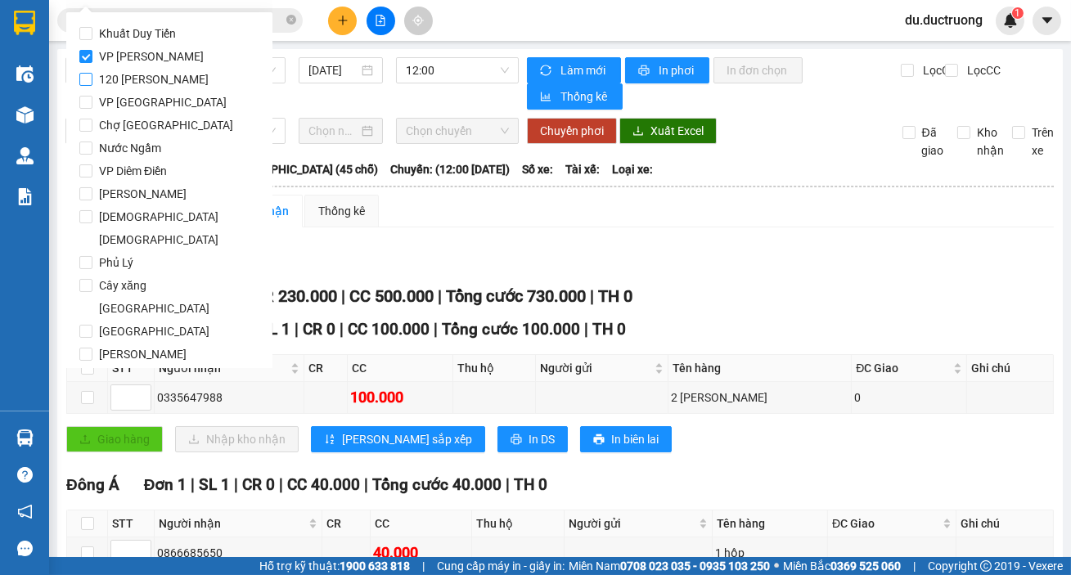
click at [92, 100] on input "VP [GEOGRAPHIC_DATA]" at bounding box center [85, 102] width 13 height 13
checkbox input "true"
click at [105, 56] on span "VP [PERSON_NAME]" at bounding box center [151, 56] width 118 height 23
click at [92, 56] on input "VP [PERSON_NAME]" at bounding box center [85, 56] width 13 height 13
checkbox input "false"
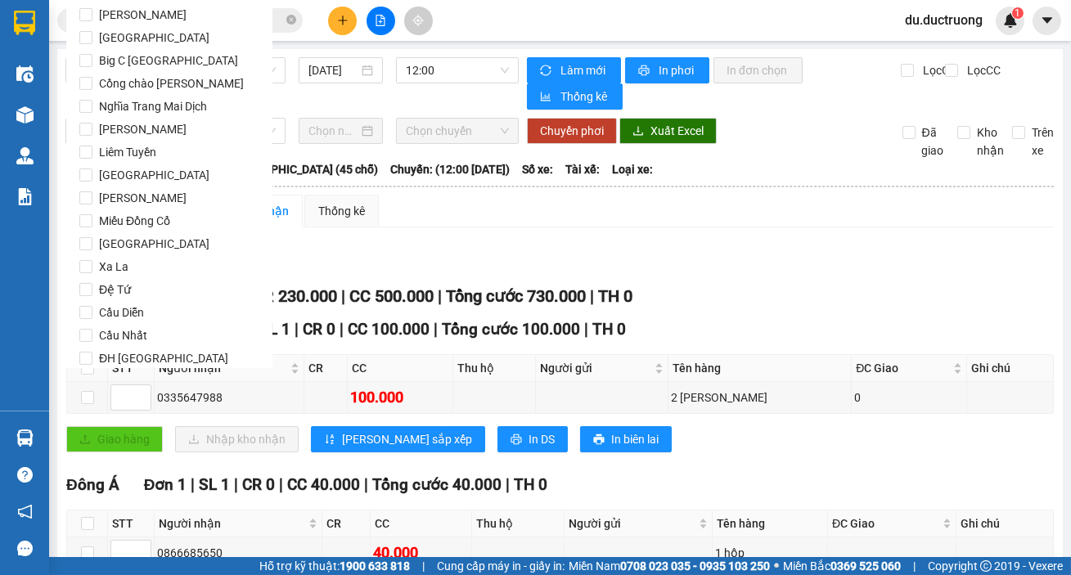
scroll to position [1362, 0]
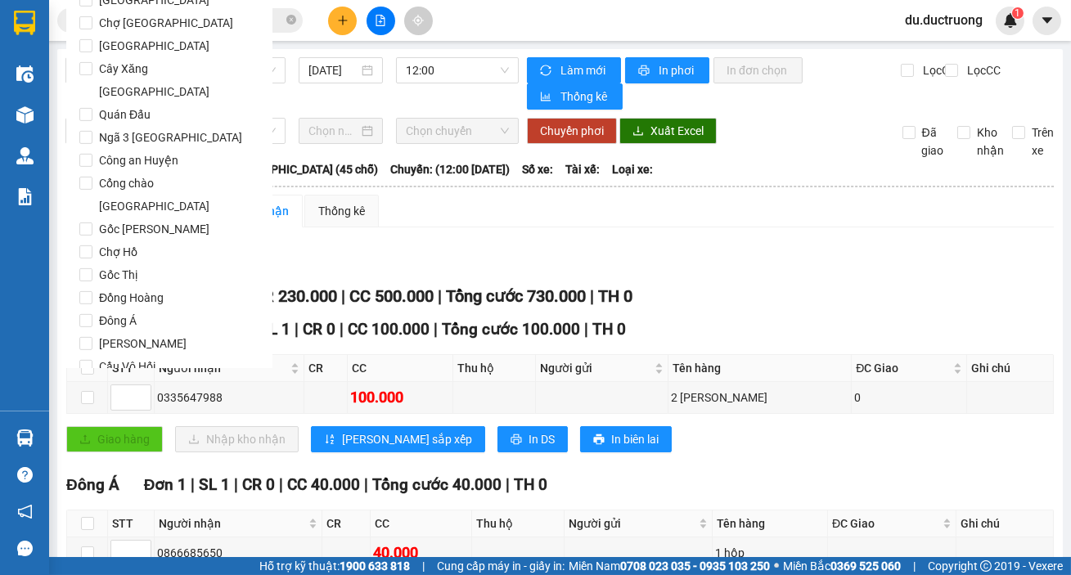
drag, startPoint x: 112, startPoint y: 349, endPoint x: 115, endPoint y: 324, distance: 25.6
click at [115, 447] on button "Lọc" at bounding box center [101, 460] width 45 height 26
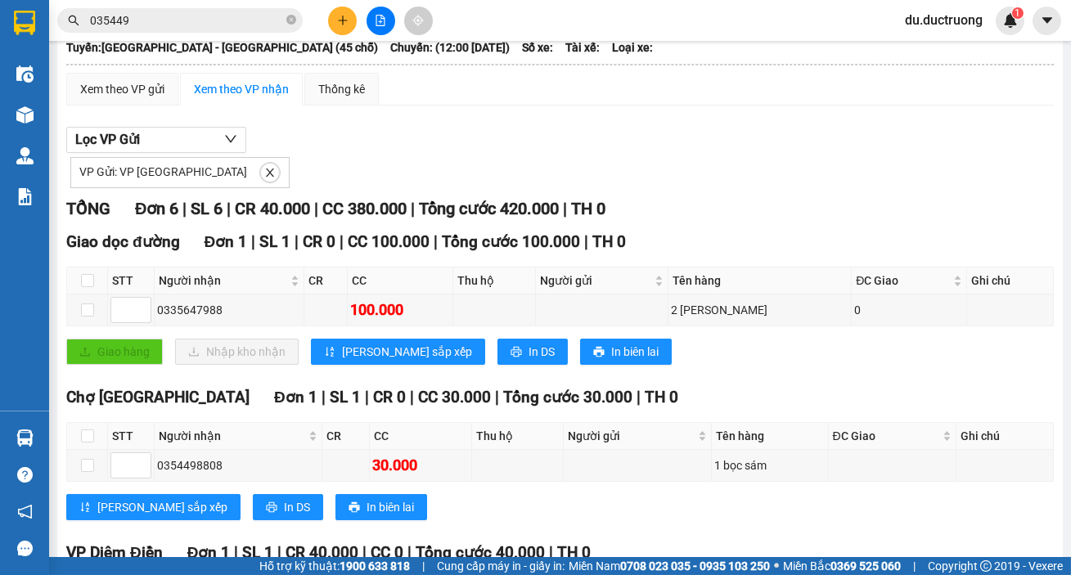
scroll to position [0, 0]
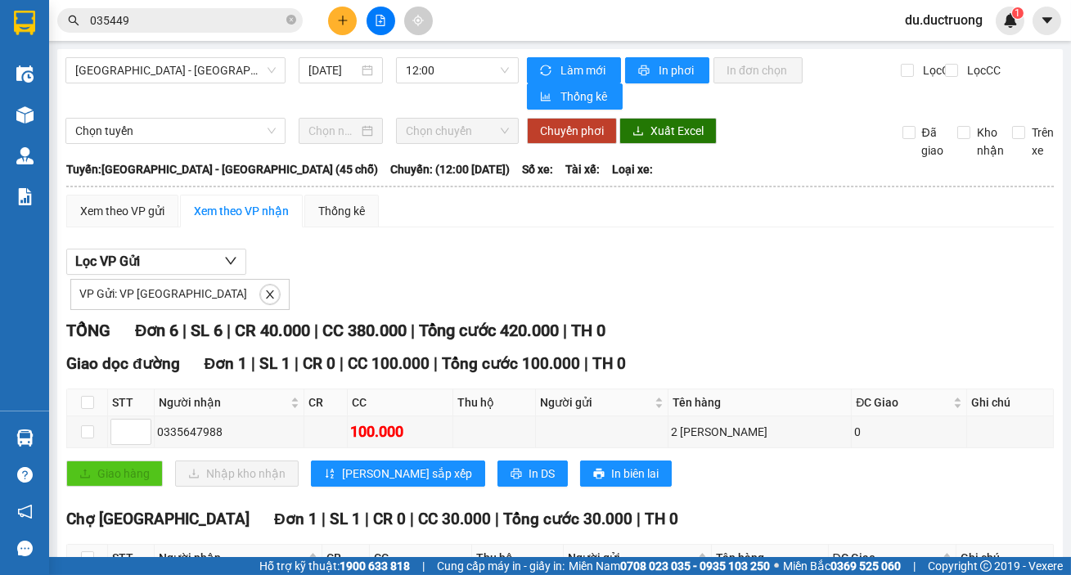
drag, startPoint x: 987, startPoint y: 217, endPoint x: 1044, endPoint y: 237, distance: 60.0
click at [1044, 237] on div "[GEOGRAPHIC_DATA] - [GEOGRAPHIC_DATA] (45 chỗ) [DATE] 12:00 Làm mới In phơi In …" at bounding box center [559, 551] width 1005 height 1005
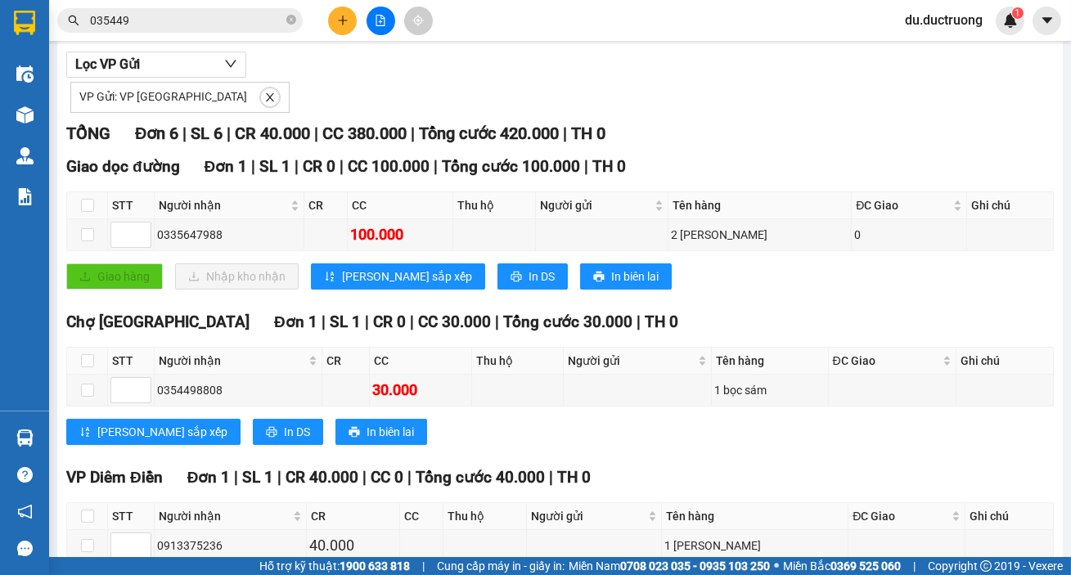
scroll to position [190, 0]
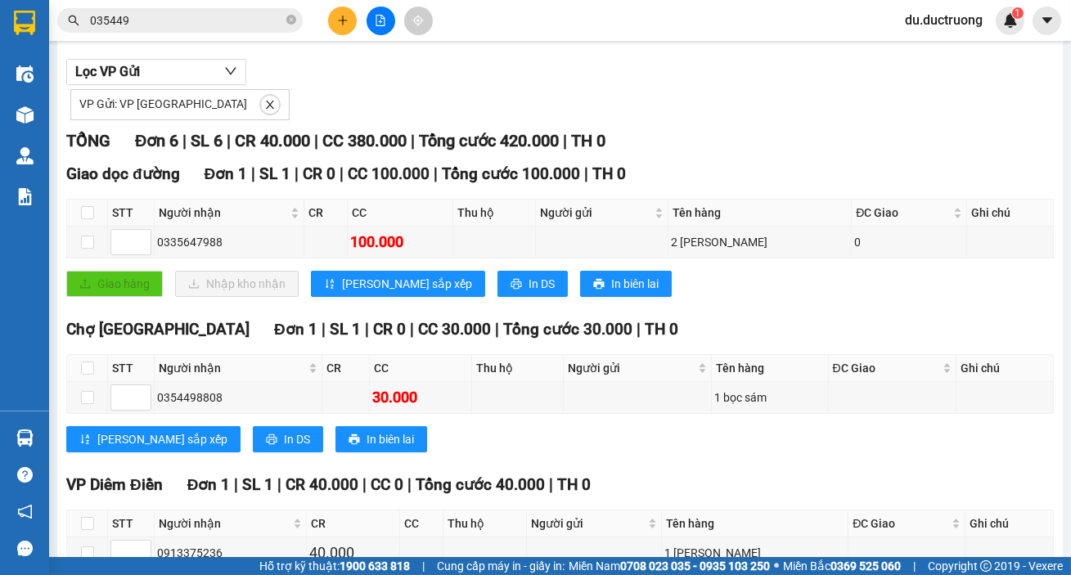
drag, startPoint x: 1023, startPoint y: 303, endPoint x: 695, endPoint y: 97, distance: 386.3
click at [695, 97] on div "VP Gửi: VP [GEOGRAPHIC_DATA]" at bounding box center [559, 102] width 987 height 35
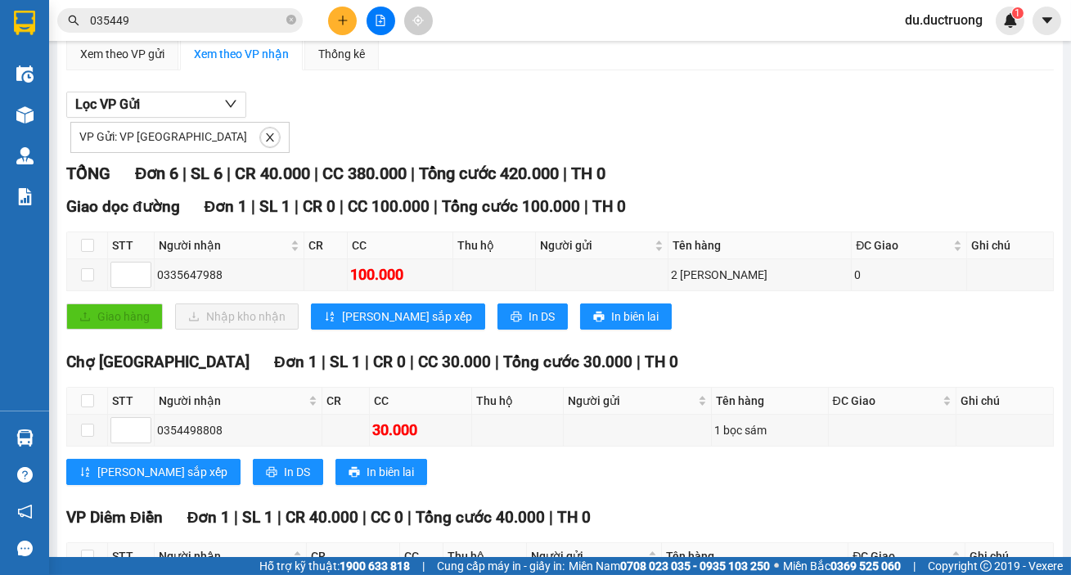
scroll to position [153, 0]
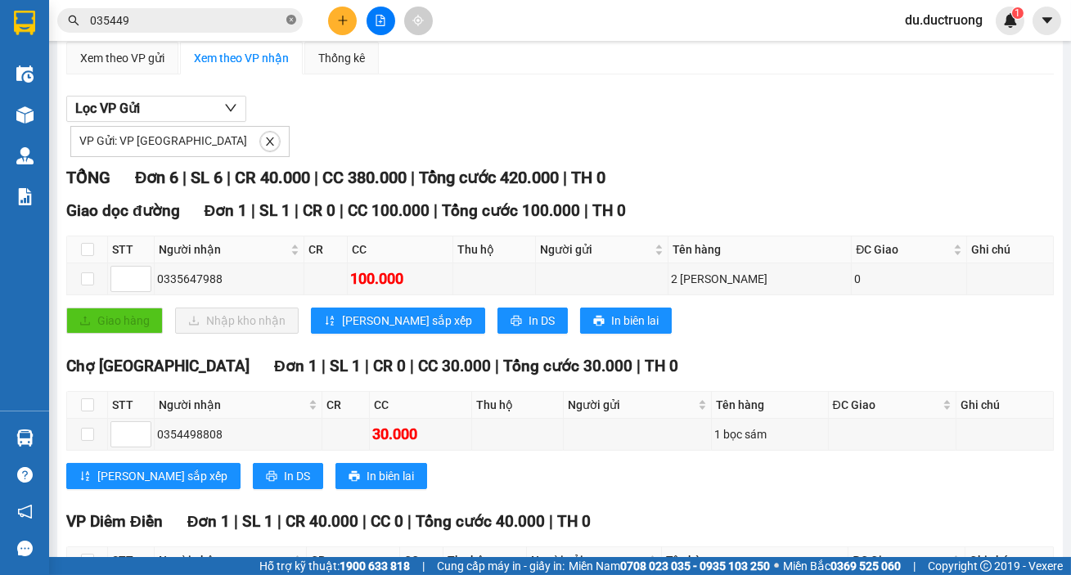
click at [289, 24] on icon "close-circle" at bounding box center [291, 20] width 10 height 10
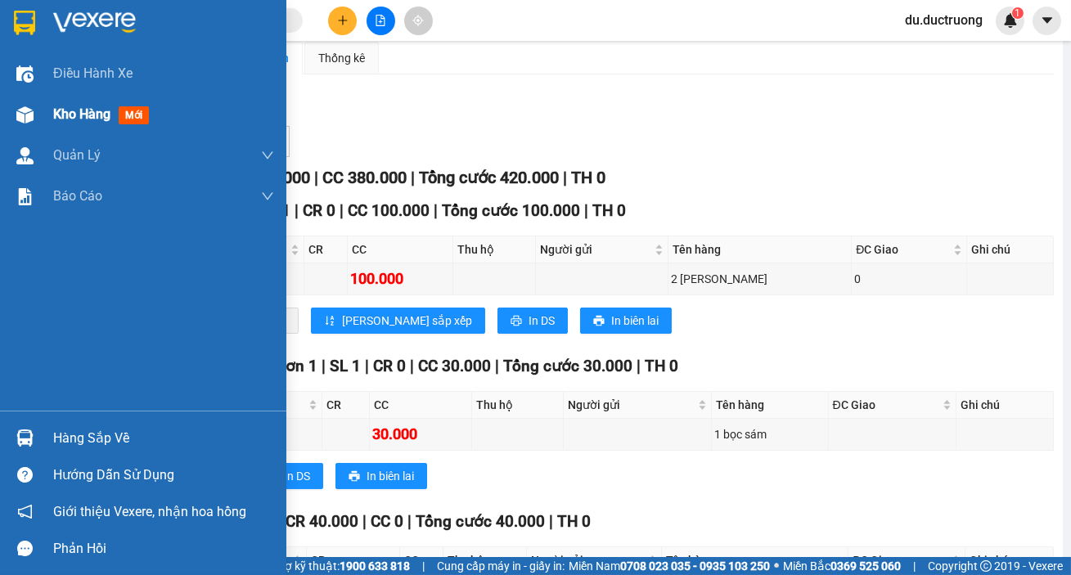
click at [69, 124] on div "Kho hàng mới" at bounding box center [163, 114] width 221 height 41
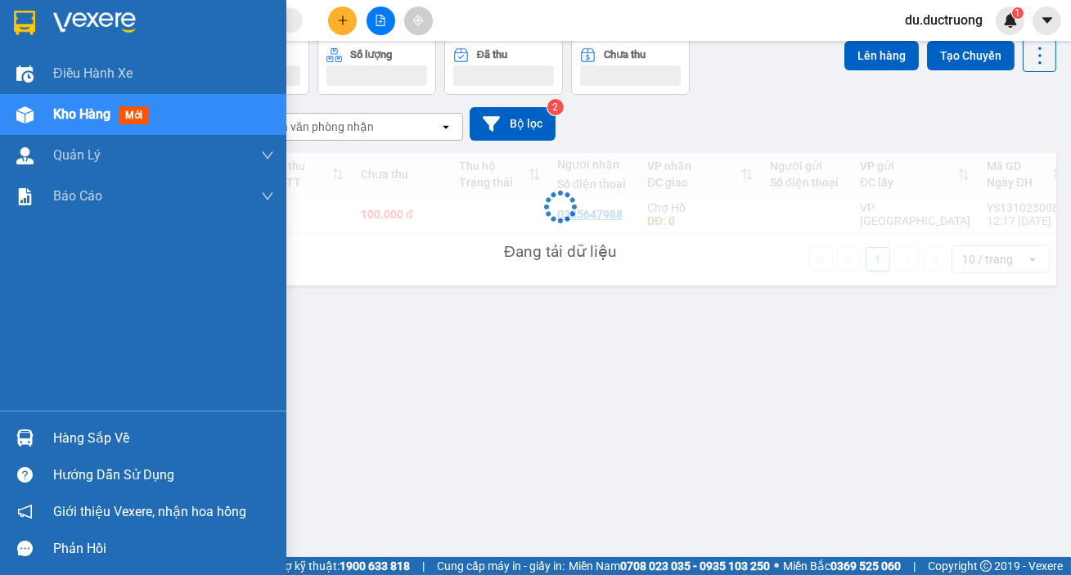
scroll to position [74, 0]
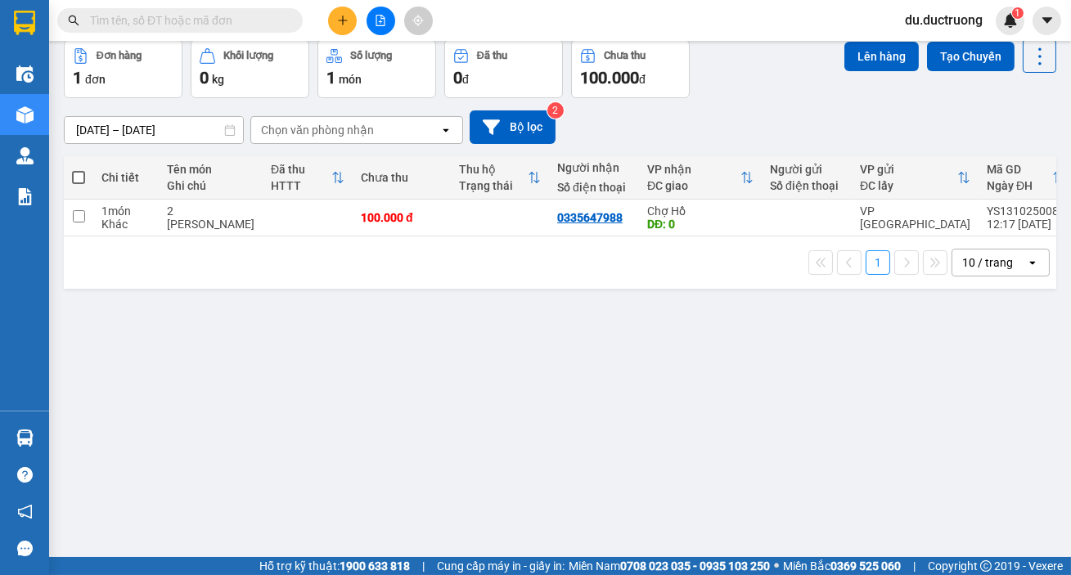
click at [379, 24] on icon "file-add" at bounding box center [380, 20] width 11 height 11
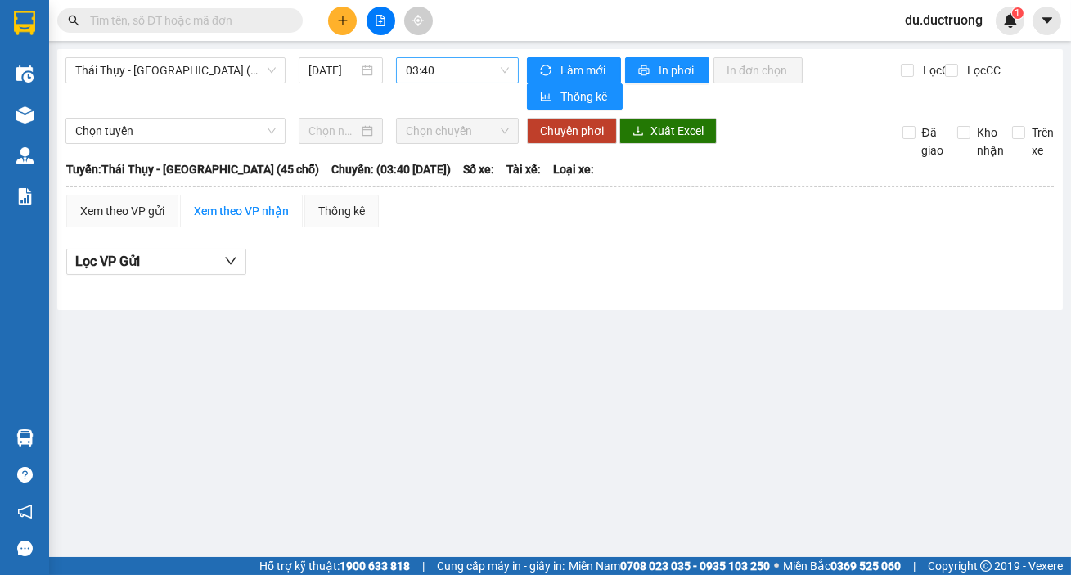
click at [415, 63] on span "03:40" at bounding box center [457, 70] width 103 height 25
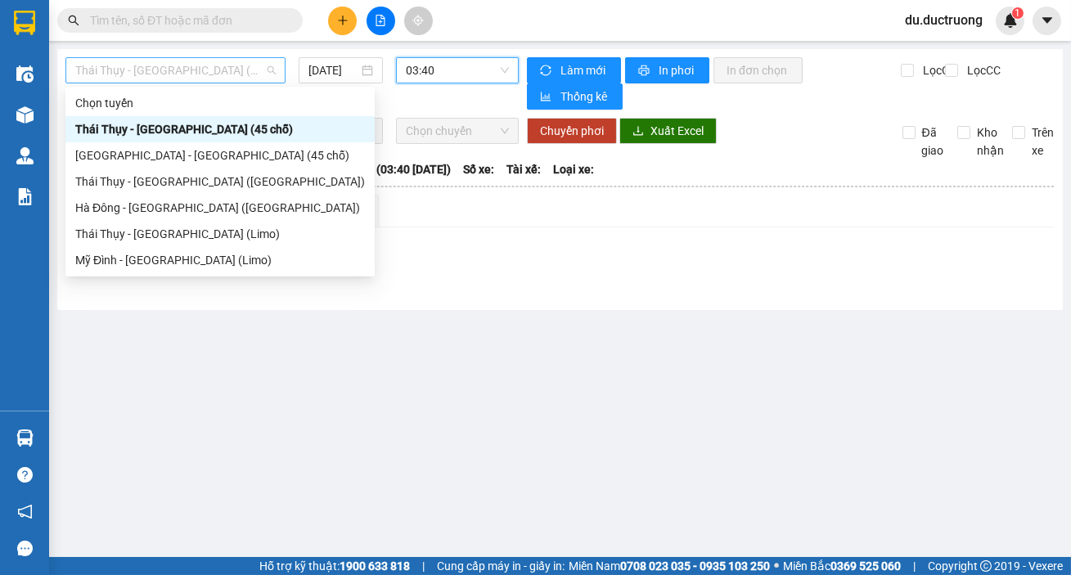
click at [179, 65] on span "Thái Thụy - [GEOGRAPHIC_DATA] (45 chỗ)" at bounding box center [175, 70] width 200 height 25
click at [164, 152] on div "[GEOGRAPHIC_DATA] - [GEOGRAPHIC_DATA] (45 chỗ)" at bounding box center [220, 155] width 290 height 18
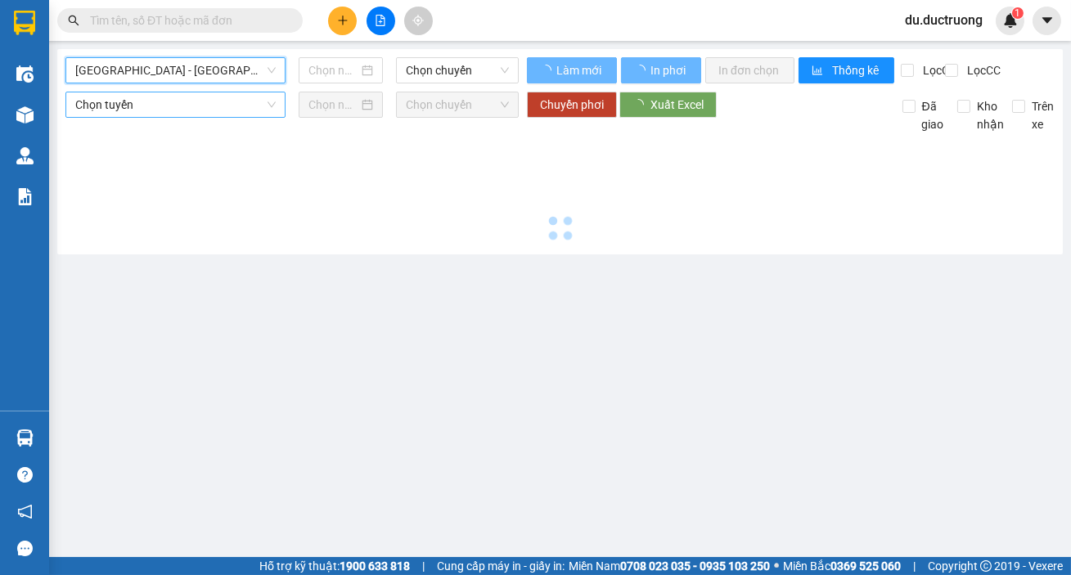
type input "[DATE]"
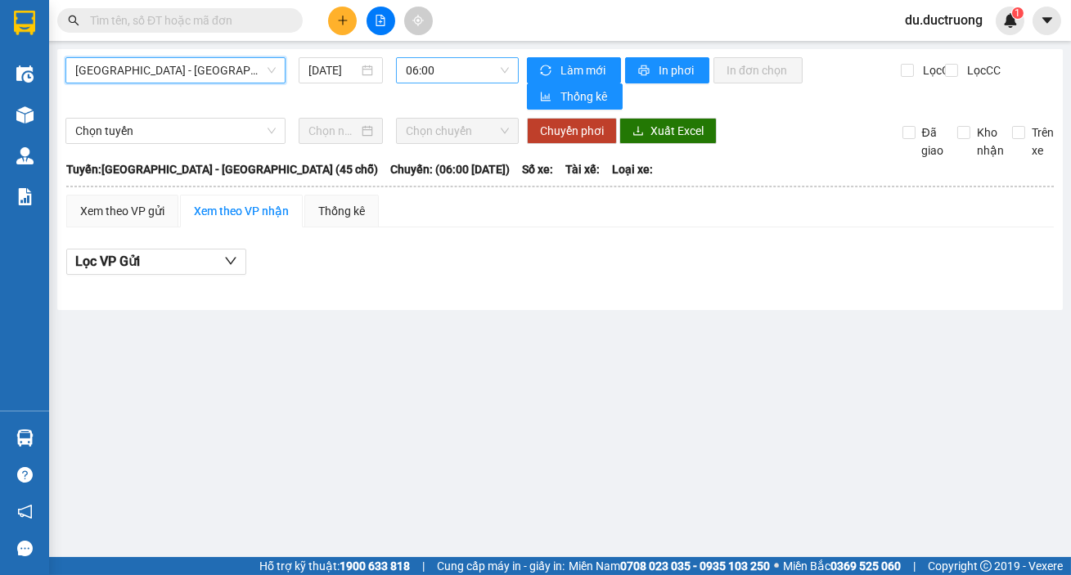
click at [443, 70] on span "06:00" at bounding box center [457, 70] width 103 height 25
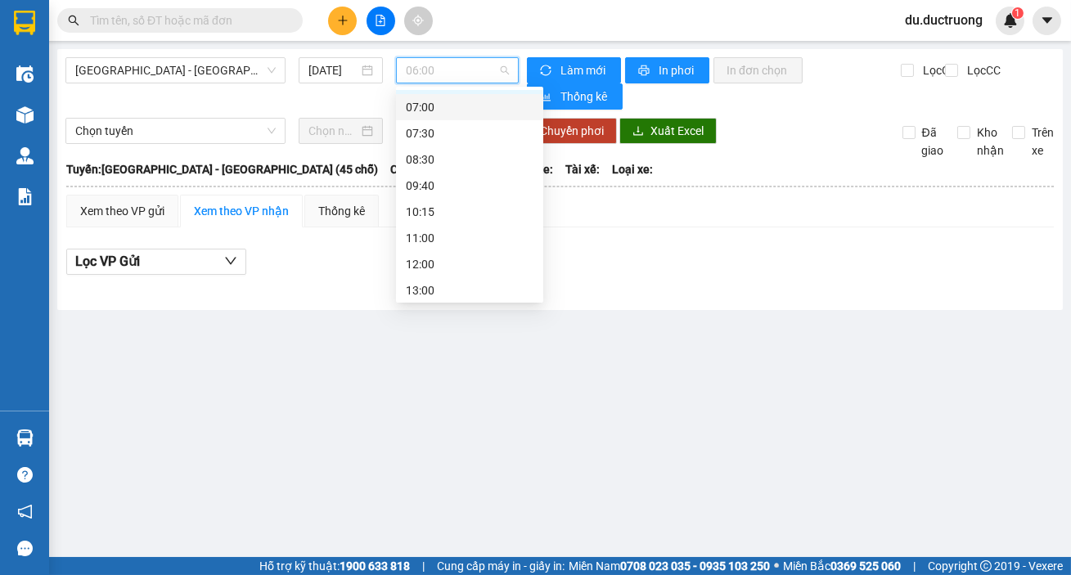
scroll to position [62, 0]
click at [461, 250] on div "12:00" at bounding box center [470, 250] width 128 height 18
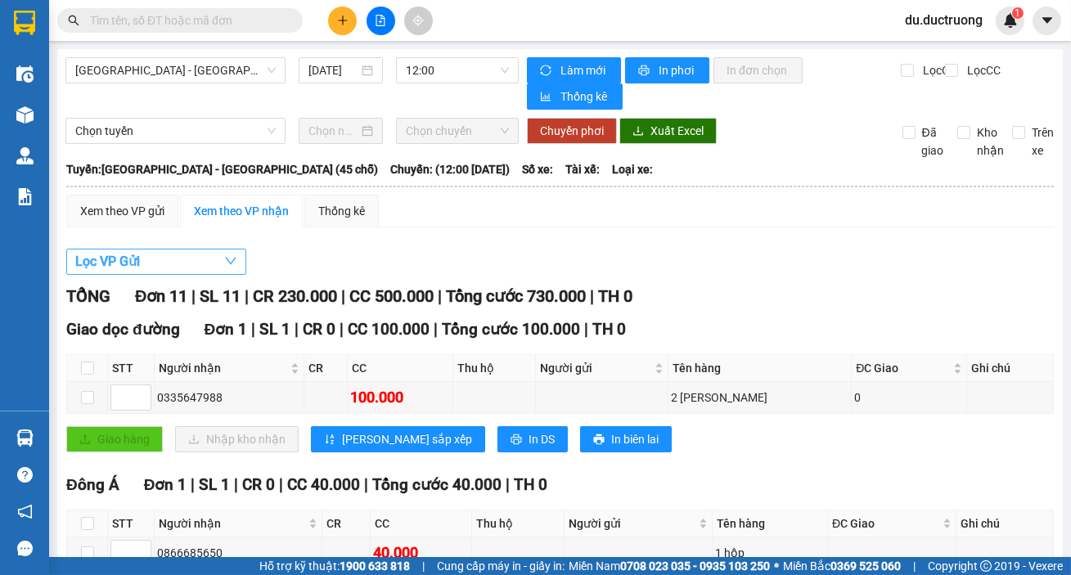
click at [127, 259] on span "Lọc VP Gửi" at bounding box center [107, 261] width 65 height 20
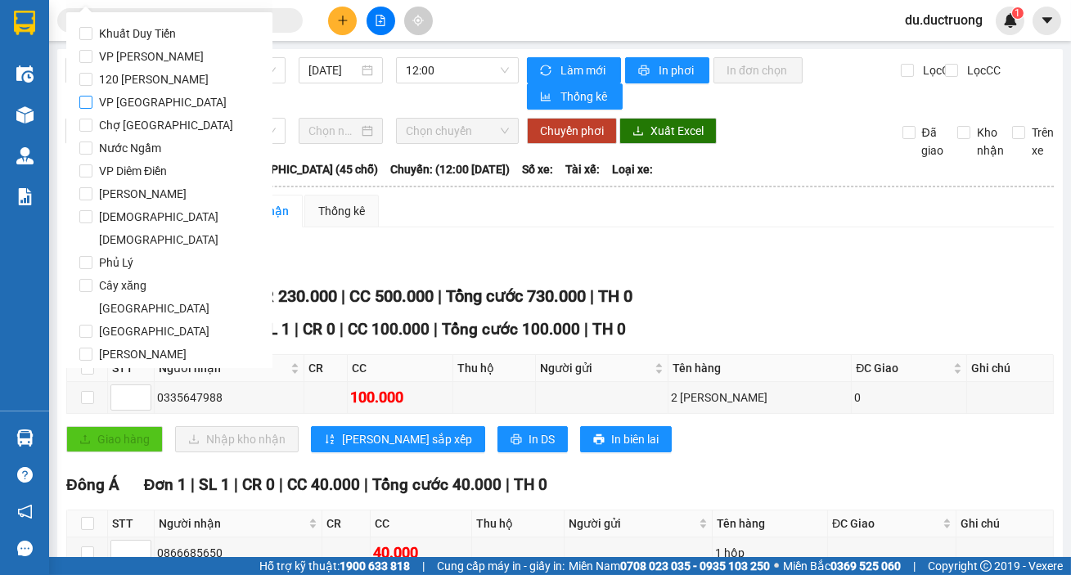
click at [115, 97] on span "VP [GEOGRAPHIC_DATA]" at bounding box center [162, 102] width 141 height 23
click at [92, 97] on input "VP [GEOGRAPHIC_DATA]" at bounding box center [85, 102] width 13 height 13
checkbox input "true"
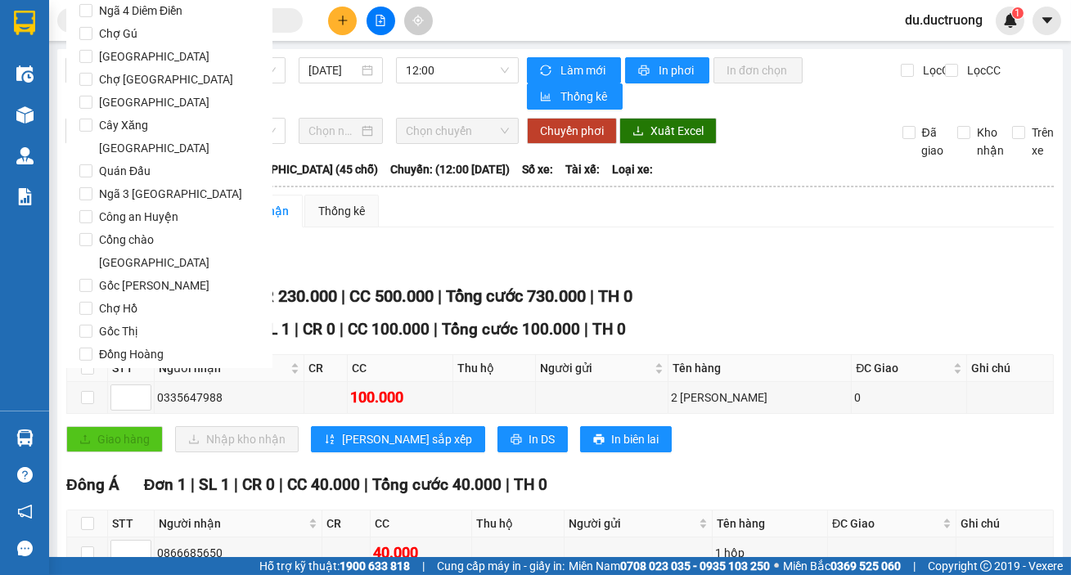
scroll to position [1362, 0]
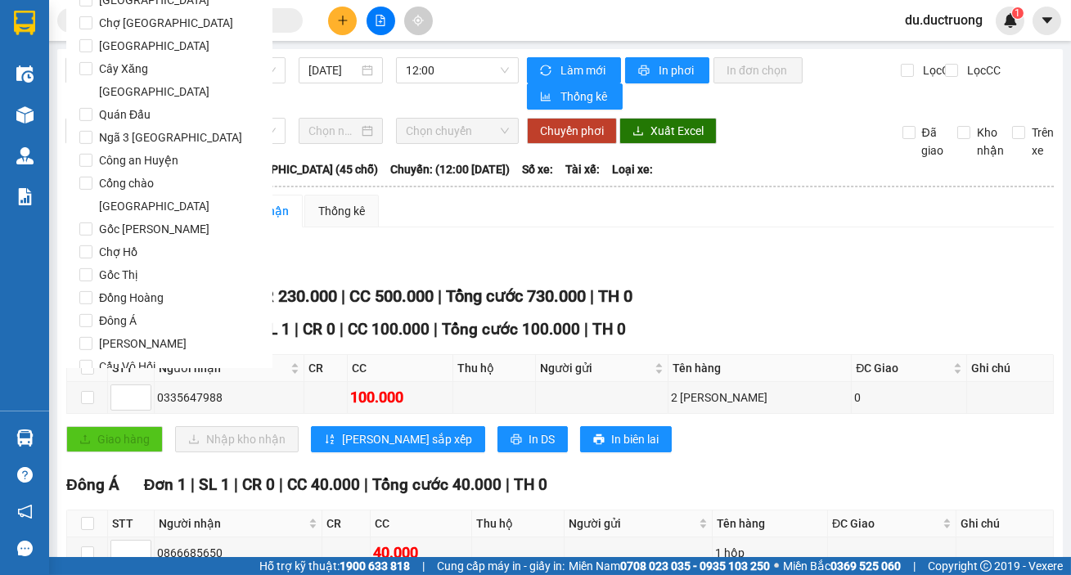
drag, startPoint x: 91, startPoint y: 355, endPoint x: 108, endPoint y: 342, distance: 21.6
click at [94, 447] on button "Lọc" at bounding box center [101, 460] width 45 height 26
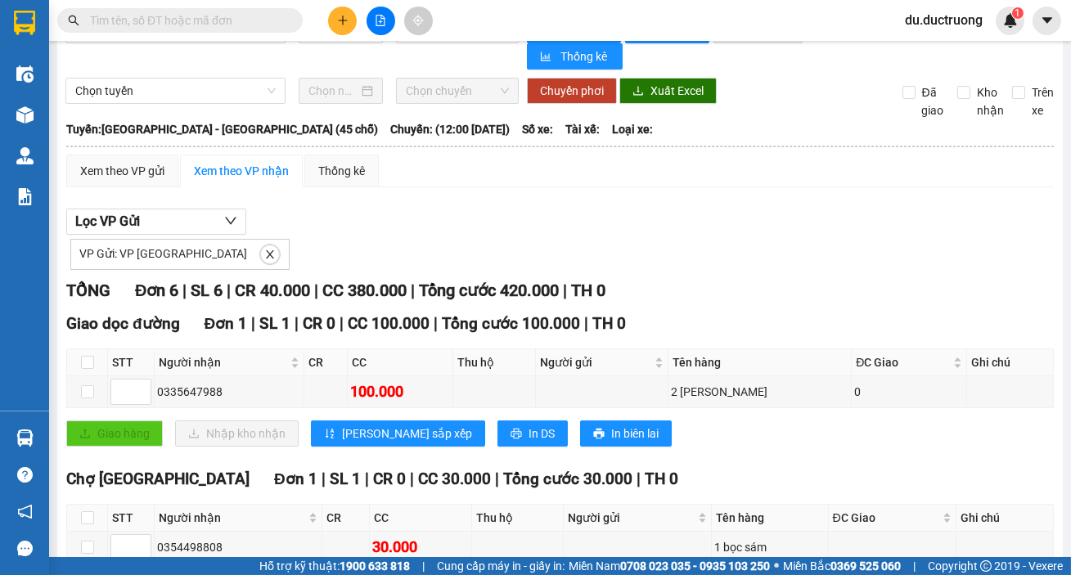
scroll to position [0, 0]
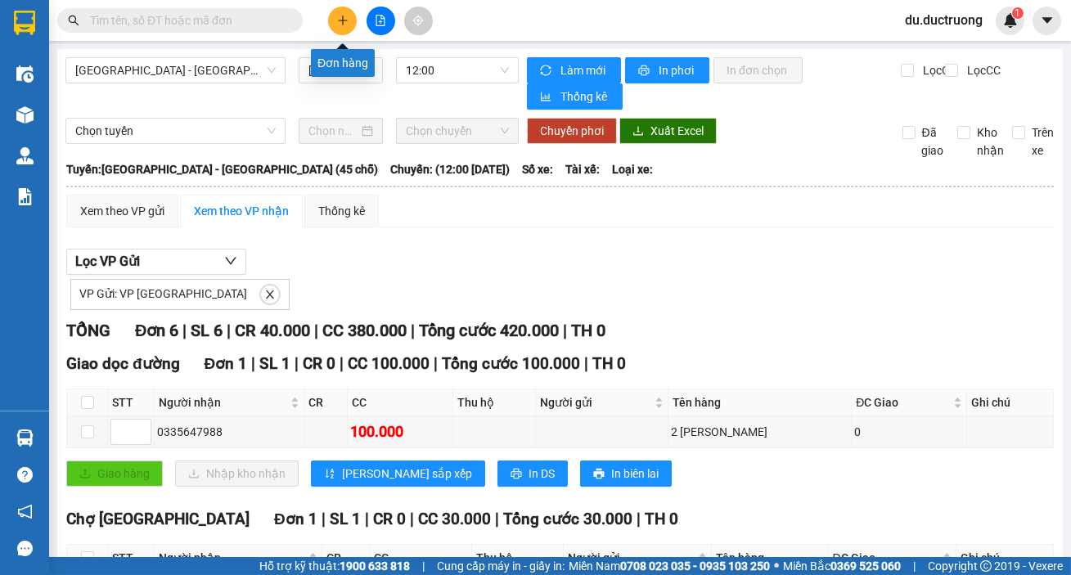
click at [344, 15] on icon "plus" at bounding box center [342, 20] width 11 height 11
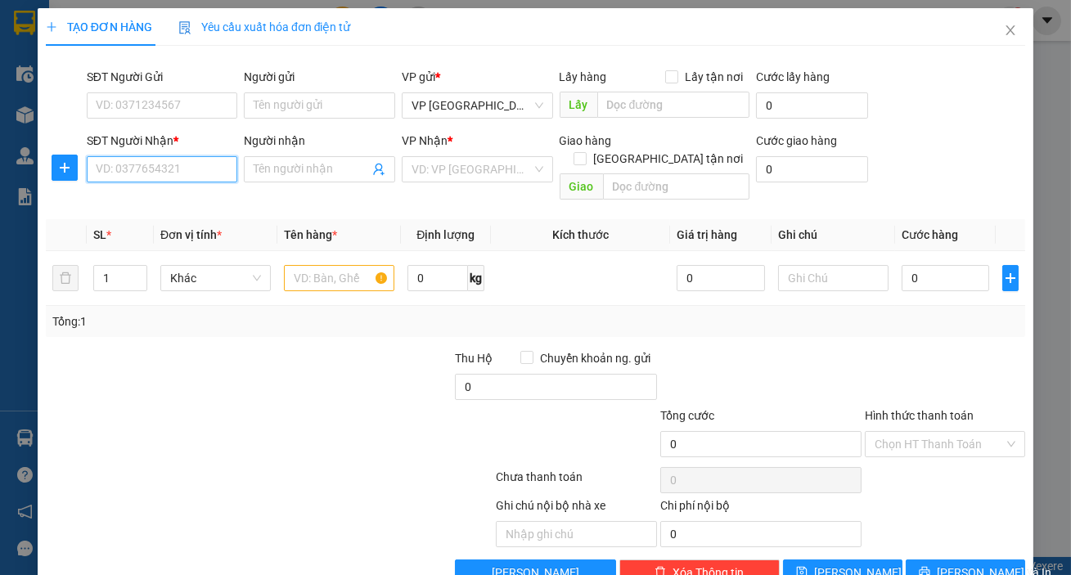
click at [195, 160] on input "SĐT Người Nhận *" at bounding box center [162, 169] width 151 height 26
type input "0886762668"
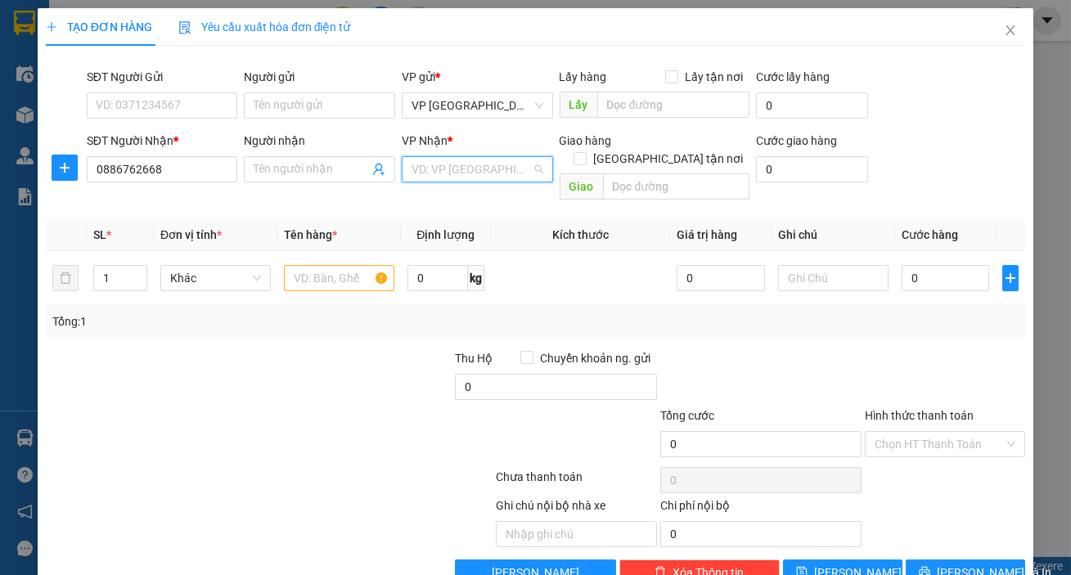
click at [443, 170] on input "search" at bounding box center [472, 169] width 120 height 25
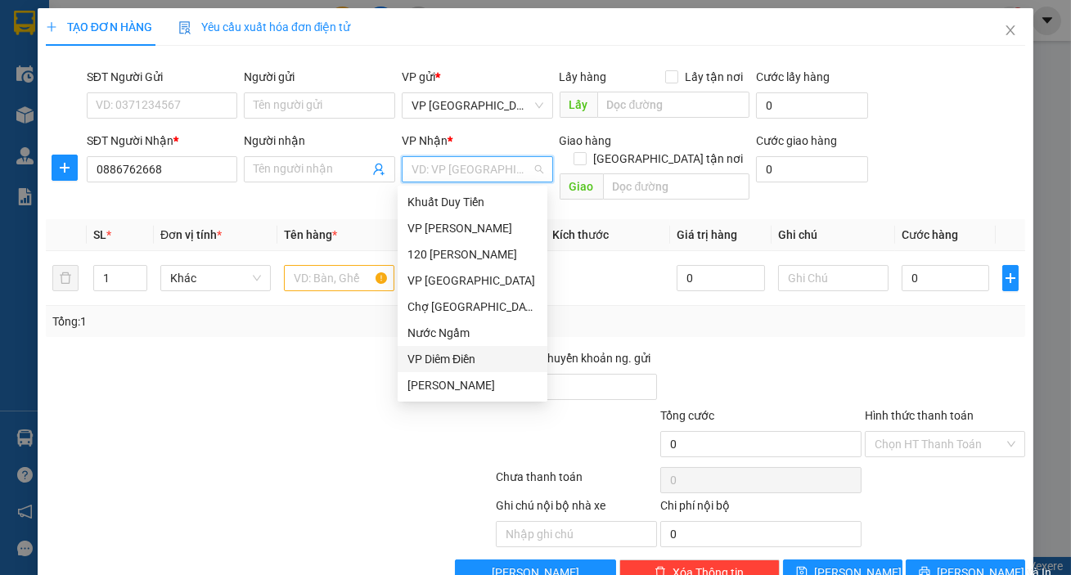
drag, startPoint x: 442, startPoint y: 353, endPoint x: 421, endPoint y: 329, distance: 31.9
click at [442, 353] on div "VP Diêm Điền" at bounding box center [472, 359] width 130 height 18
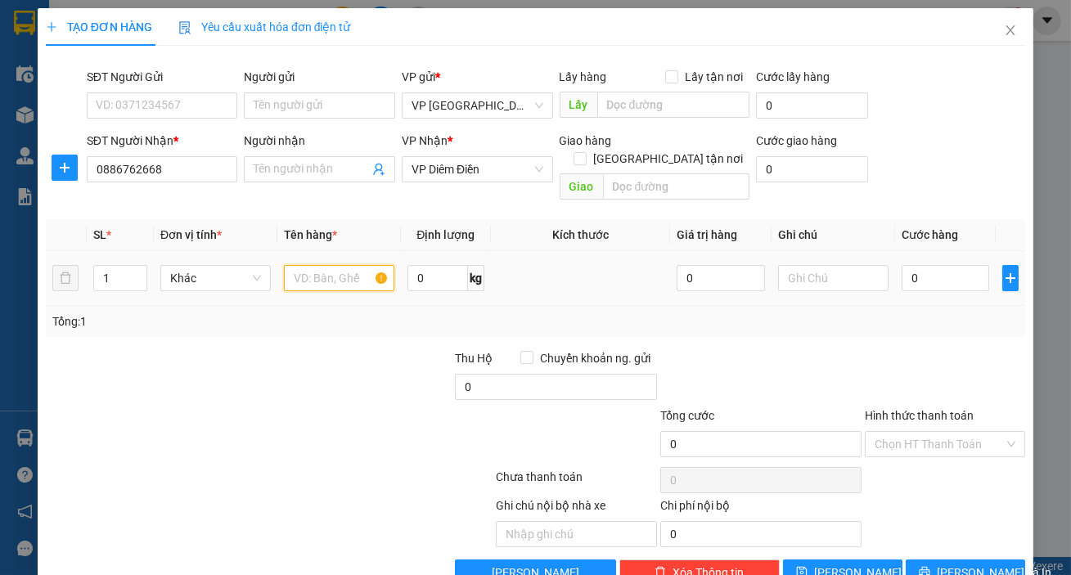
click at [345, 265] on input "text" at bounding box center [339, 278] width 110 height 26
type input "1 [PERSON_NAME]"
click at [902, 265] on input "0" at bounding box center [946, 278] width 88 height 26
type input "005"
type input "5"
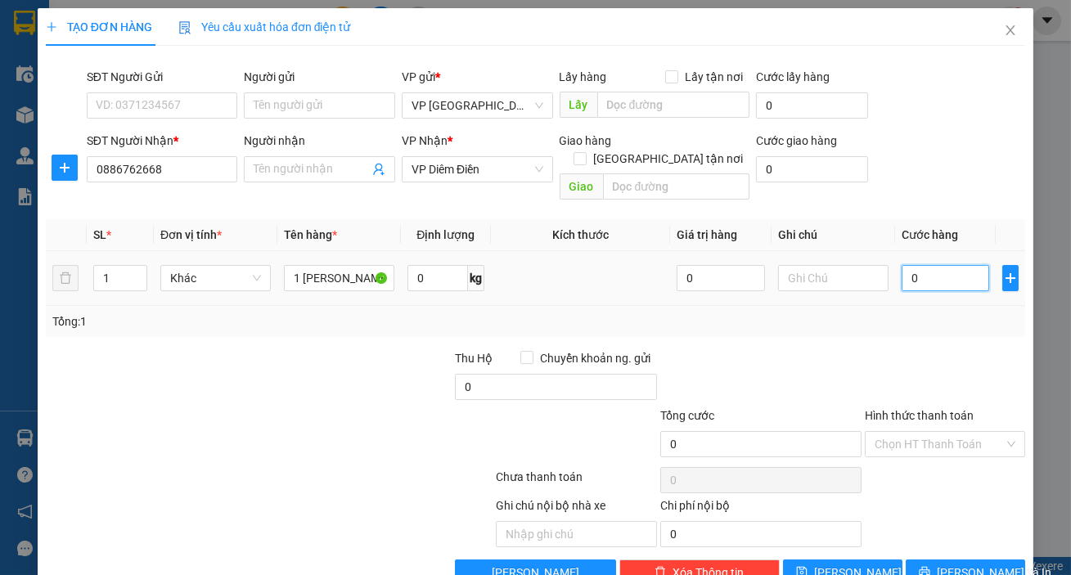
type input "5"
type input "0.050"
type input "50"
type input "50.000"
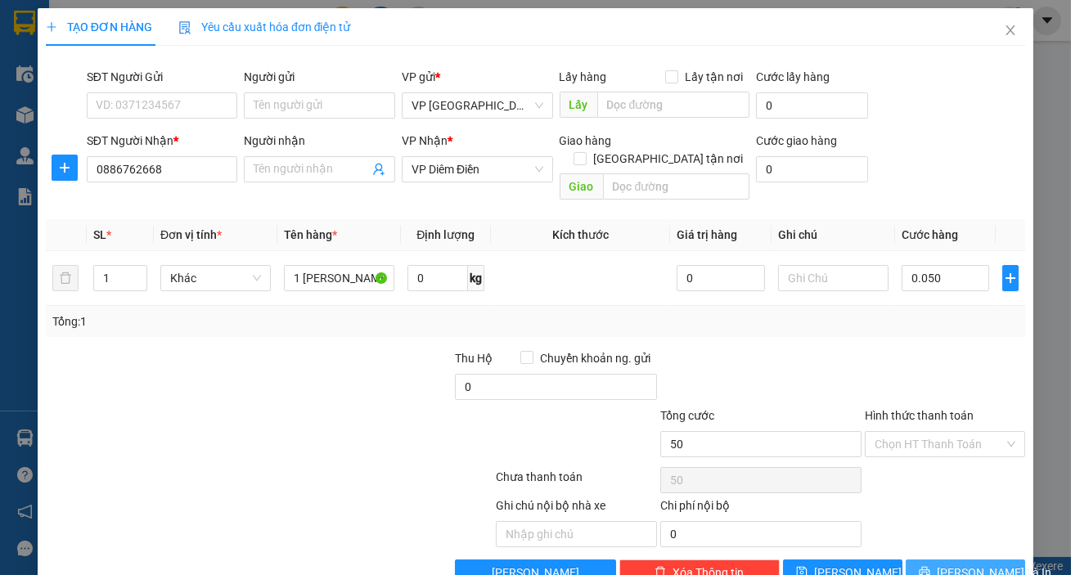
type input "50.000"
drag, startPoint x: 946, startPoint y: 550, endPoint x: 903, endPoint y: 510, distance: 58.5
click at [946, 564] on span "[PERSON_NAME] và In" at bounding box center [994, 573] width 115 height 18
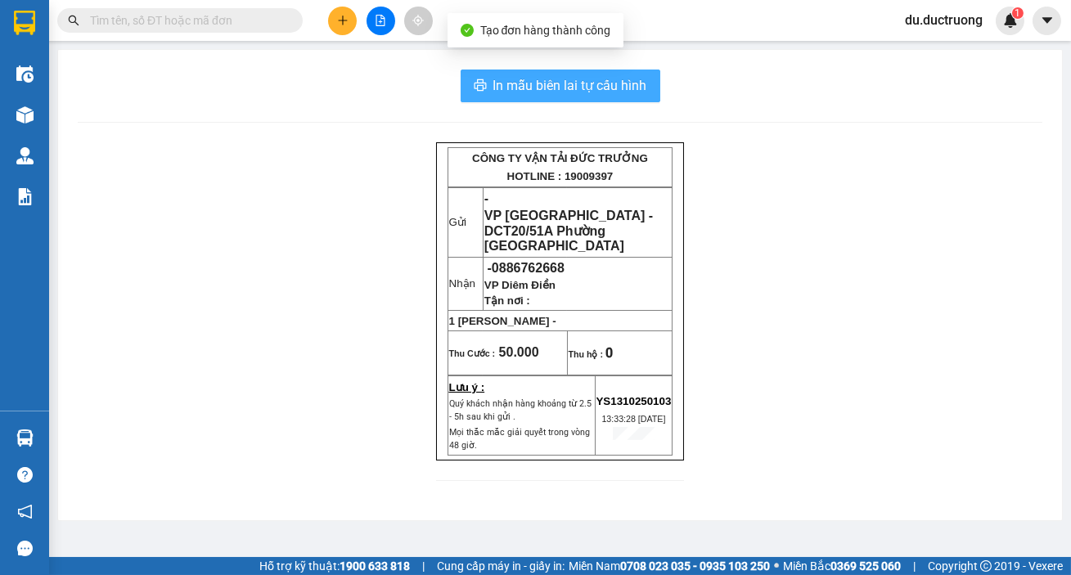
click at [584, 91] on span "In mẫu biên lai tự cấu hình" at bounding box center [570, 85] width 154 height 20
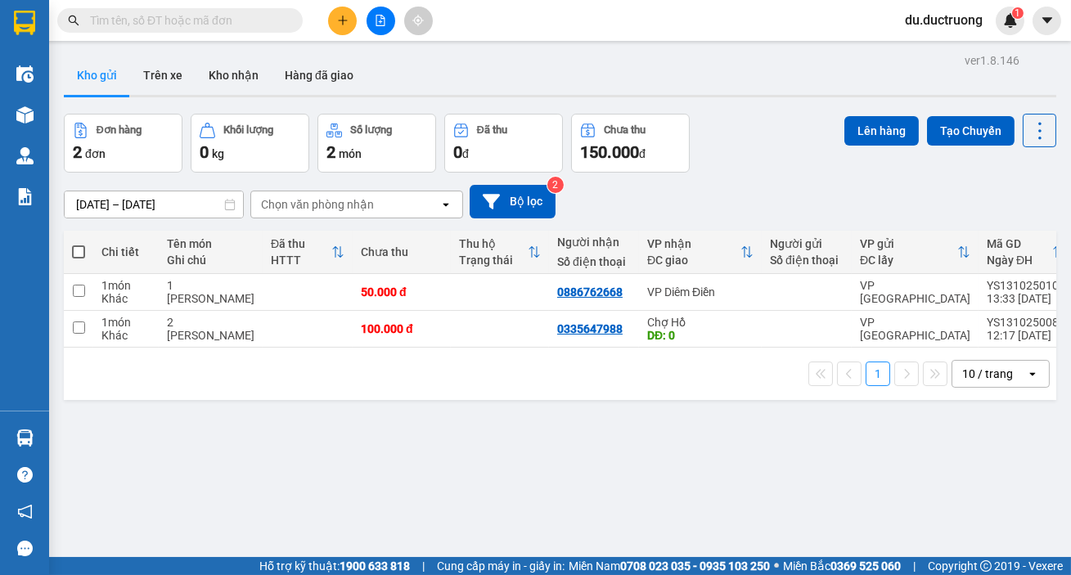
click at [340, 30] on button at bounding box center [342, 21] width 29 height 29
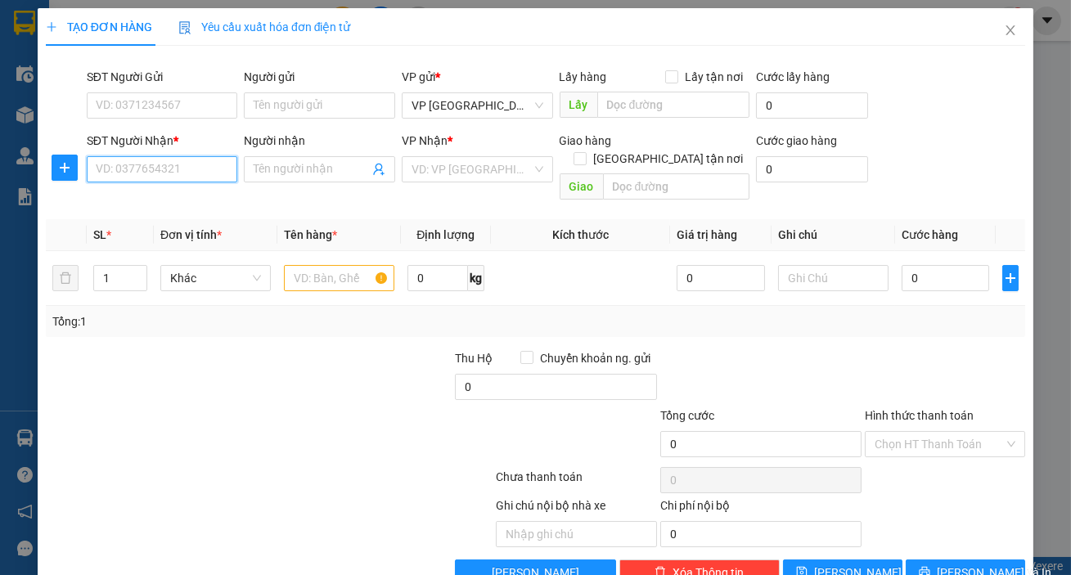
click at [189, 169] on input "SĐT Người Nhận *" at bounding box center [162, 169] width 151 height 26
click at [187, 203] on div "0985112881" at bounding box center [161, 202] width 130 height 18
type input "0985112881"
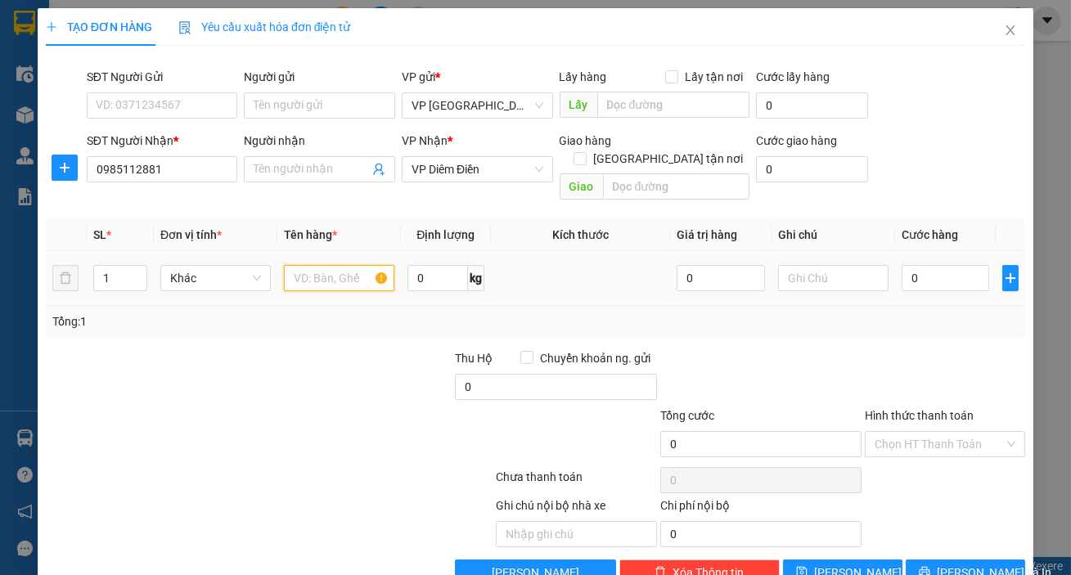
click at [314, 272] on input "text" at bounding box center [339, 278] width 110 height 26
type input "1 bạc đen"
drag, startPoint x: 908, startPoint y: 264, endPoint x: 924, endPoint y: 263, distance: 15.6
click at [908, 265] on input "0" at bounding box center [946, 278] width 88 height 26
type input "004"
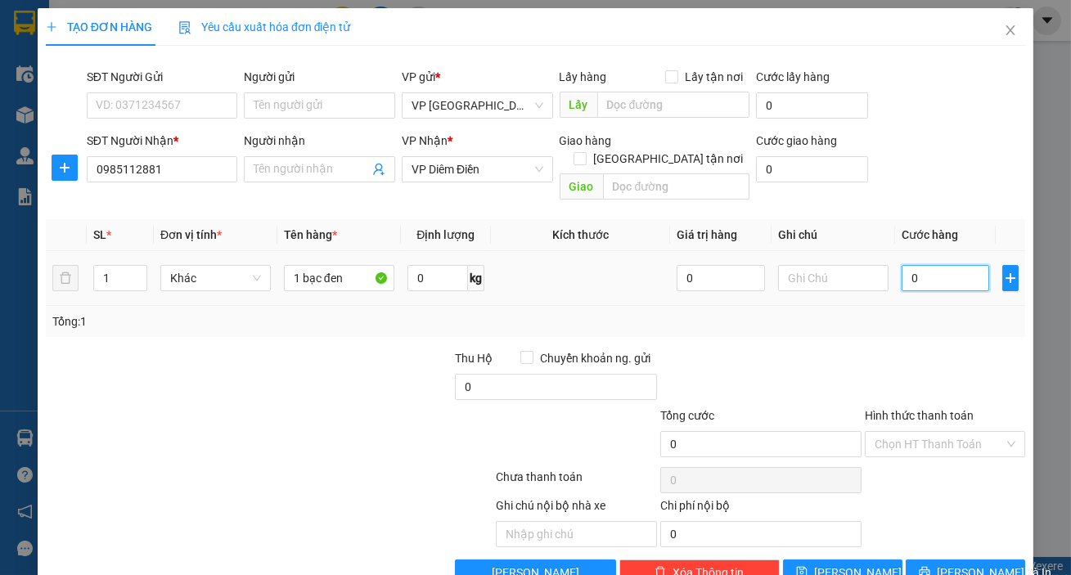
type input "4"
type input "0.040"
type input "40"
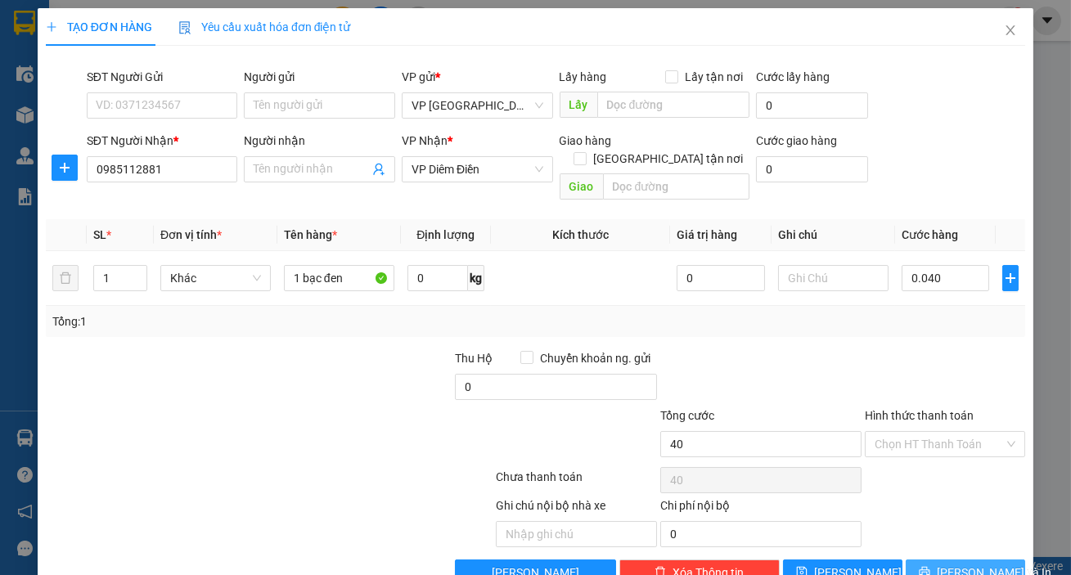
click at [997, 560] on button "[PERSON_NAME] và In" at bounding box center [965, 573] width 119 height 26
type input "40.000"
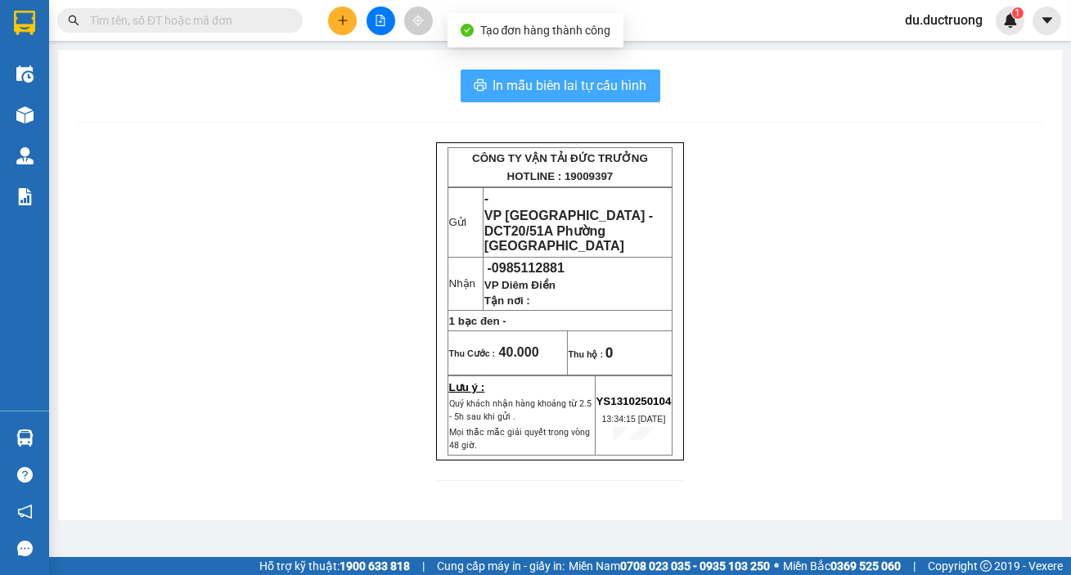
click at [626, 89] on span "In mẫu biên lai tự cấu hình" at bounding box center [570, 85] width 154 height 20
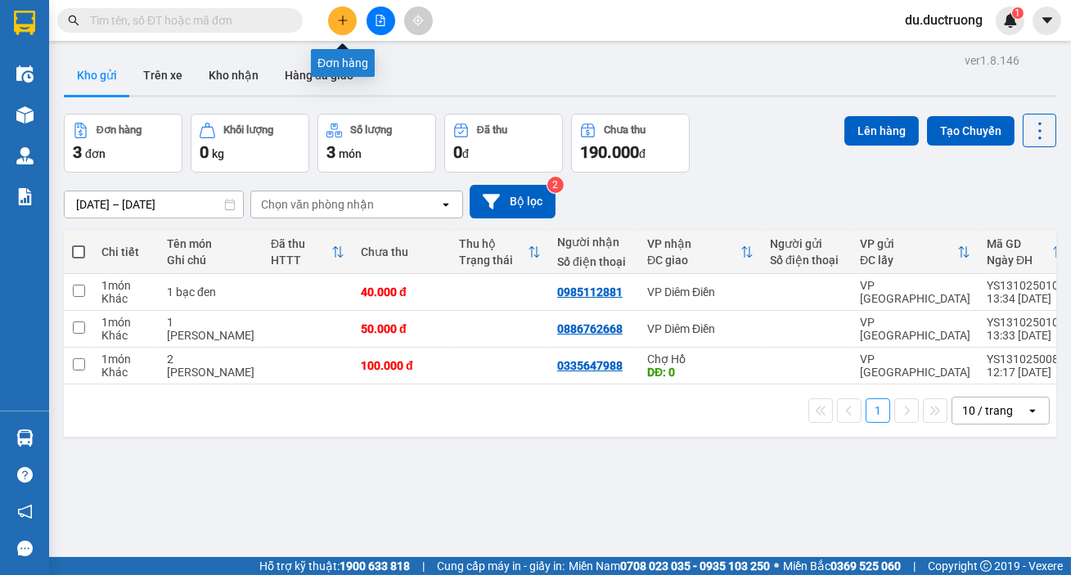
click at [344, 23] on icon "plus" at bounding box center [342, 20] width 11 height 11
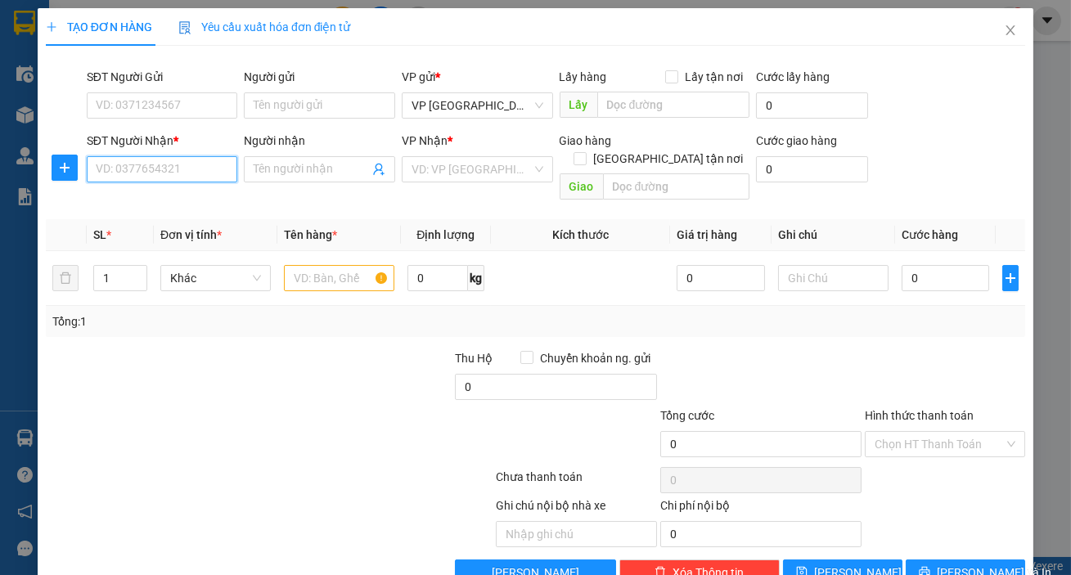
click at [204, 176] on input "SĐT Người Nhận *" at bounding box center [162, 169] width 151 height 26
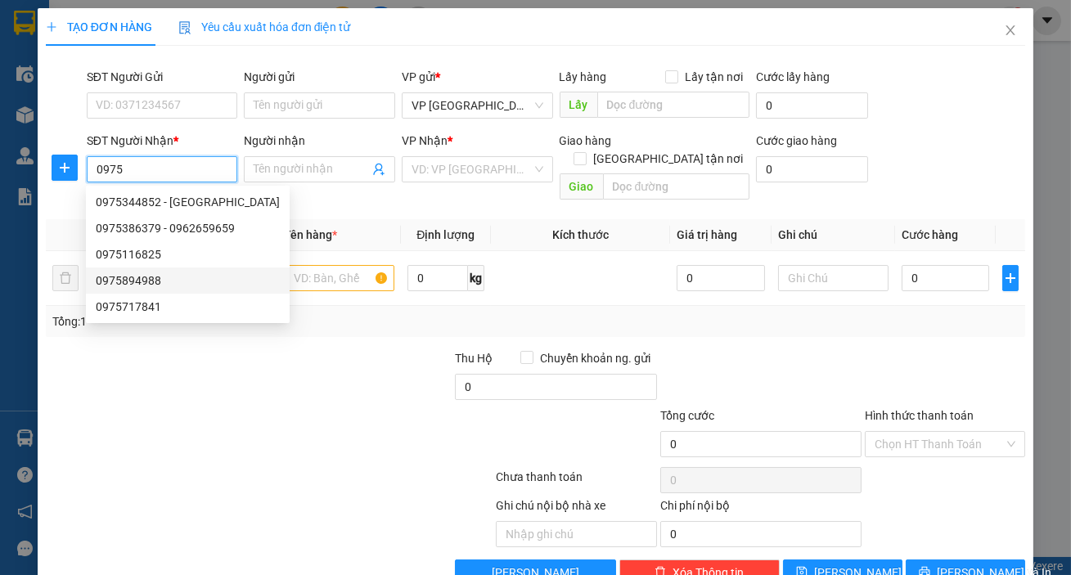
click at [142, 285] on div "0975894988" at bounding box center [188, 281] width 184 height 18
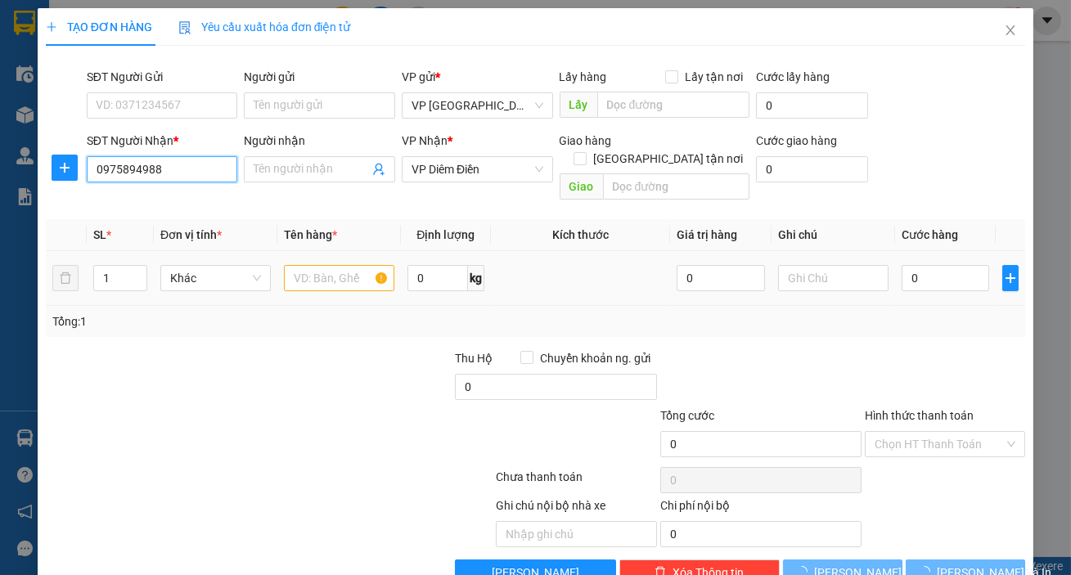
type input "0975894988"
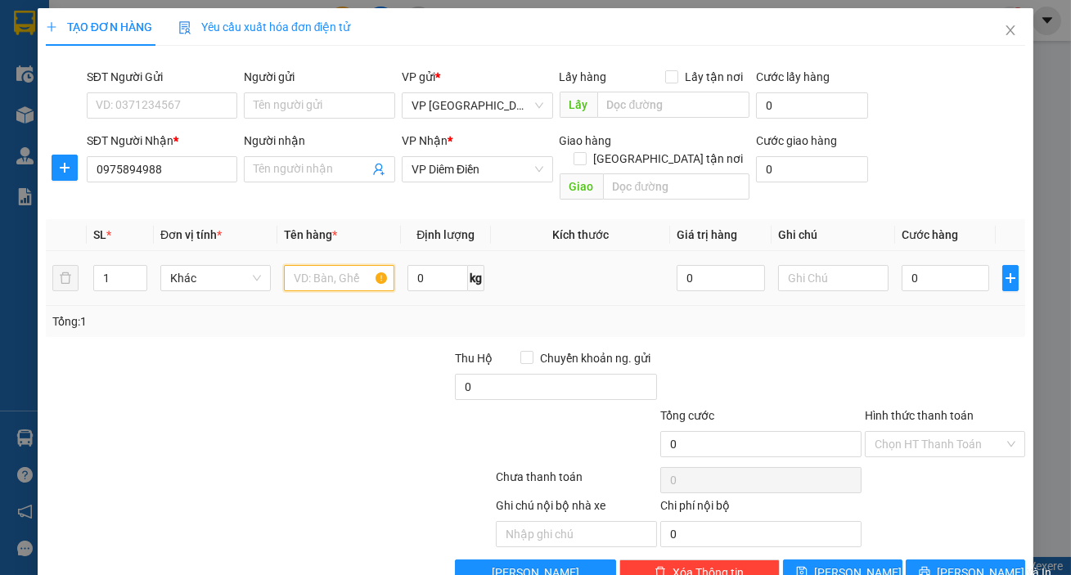
click at [304, 265] on input "text" at bounding box center [339, 278] width 110 height 26
type input "1 răng"
click at [933, 265] on input "0" at bounding box center [946, 278] width 88 height 26
type input "003"
type input "3"
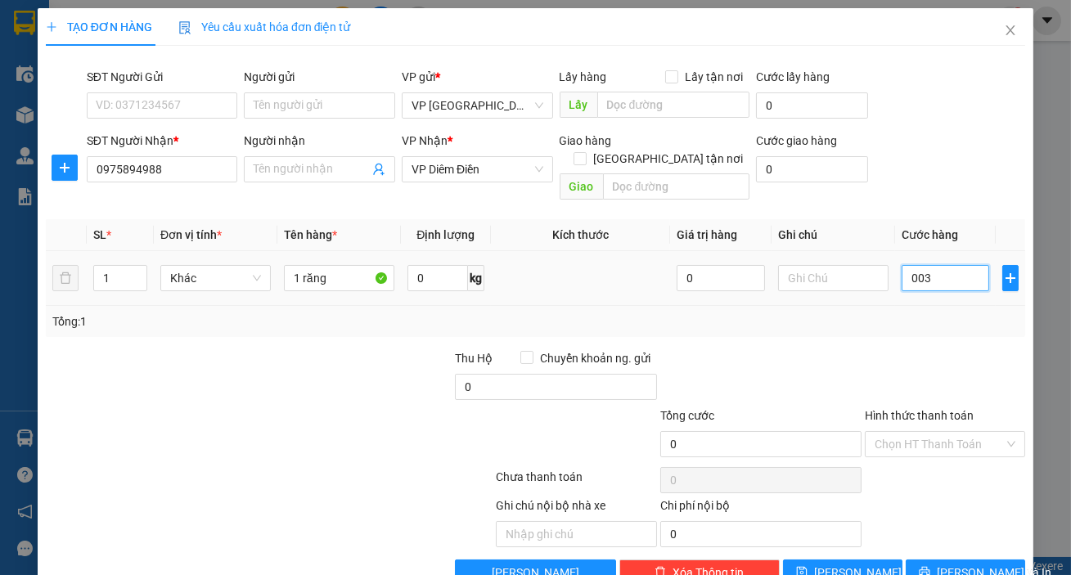
type input "3"
type input "0.030"
type input "30"
type input "30.000"
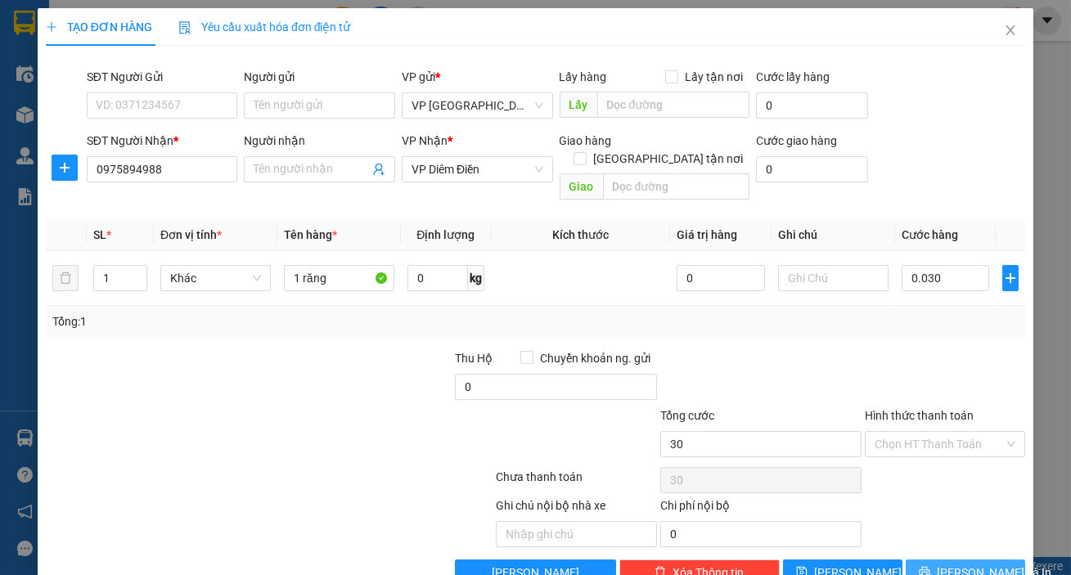
type input "30.000"
click at [929, 566] on icon "printer" at bounding box center [924, 571] width 11 height 11
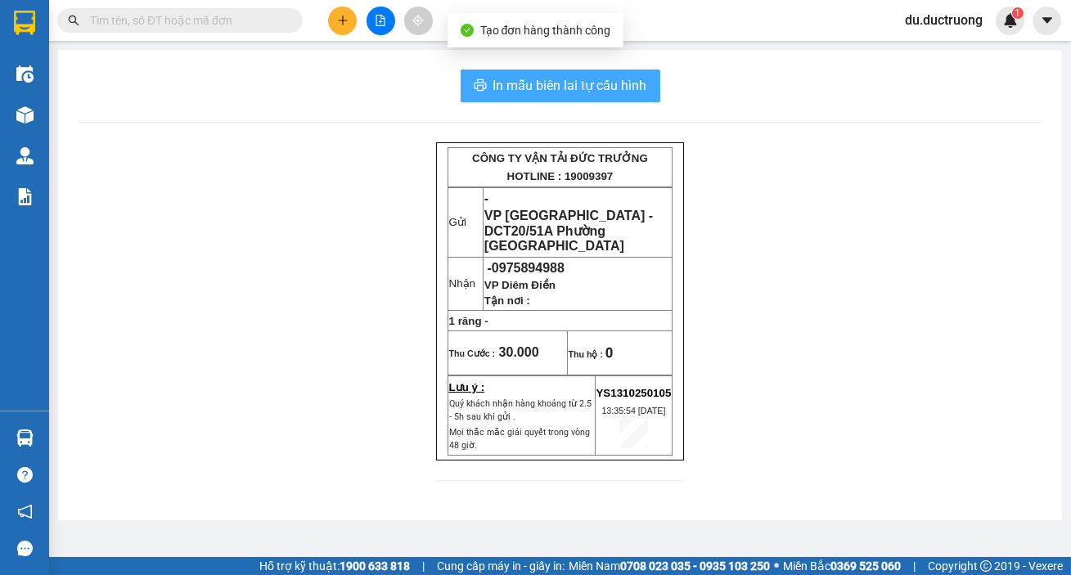
click at [634, 94] on span "In mẫu biên lai tự cấu hình" at bounding box center [570, 85] width 154 height 20
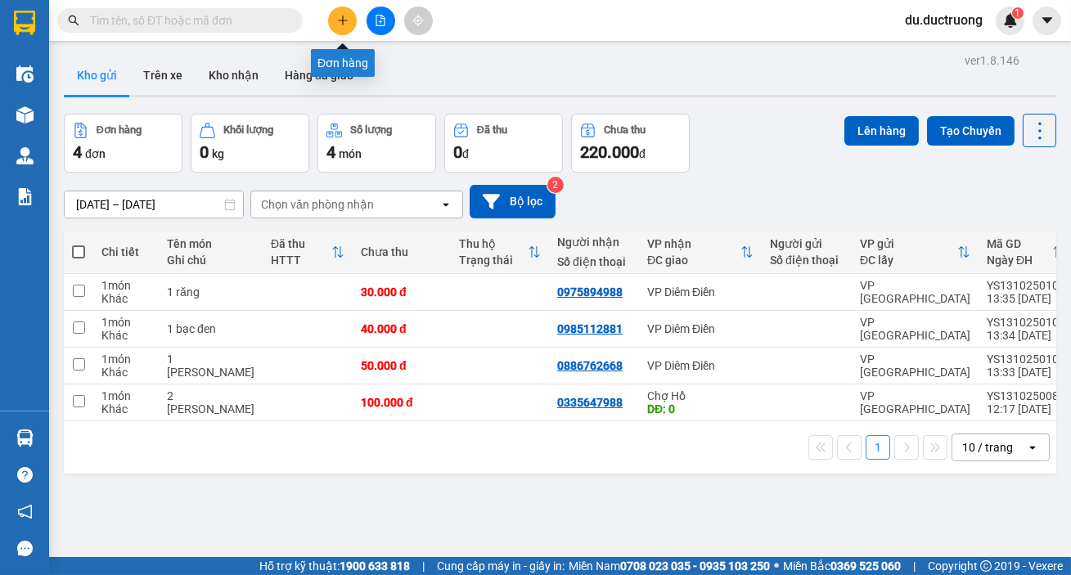
click at [349, 22] on button at bounding box center [342, 21] width 29 height 29
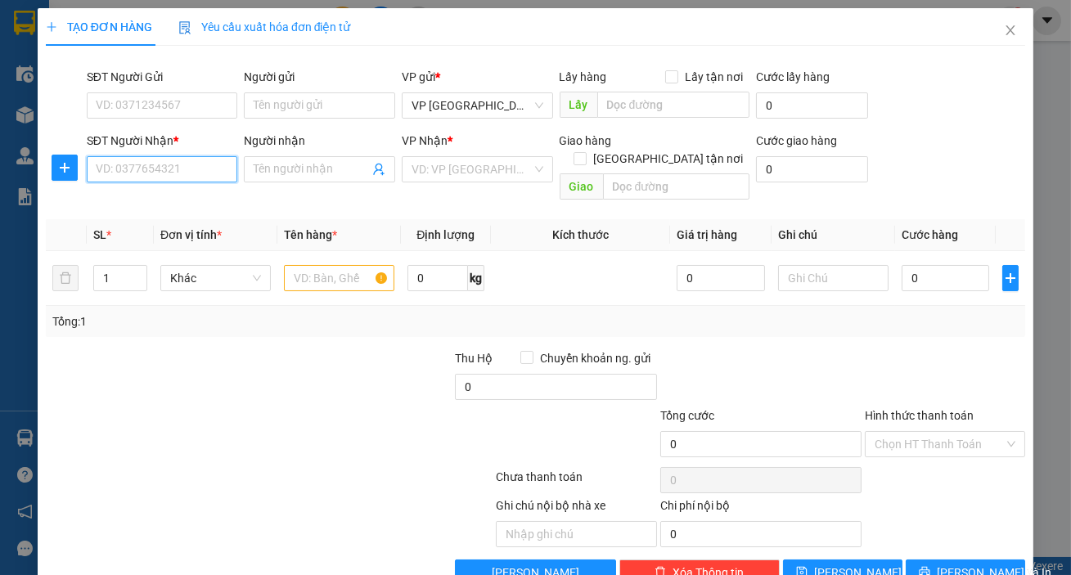
click at [167, 167] on input "SĐT Người Nhận *" at bounding box center [162, 169] width 151 height 26
type input "9"
click at [178, 210] on div "0969534302" at bounding box center [161, 202] width 130 height 18
type input "0969534302"
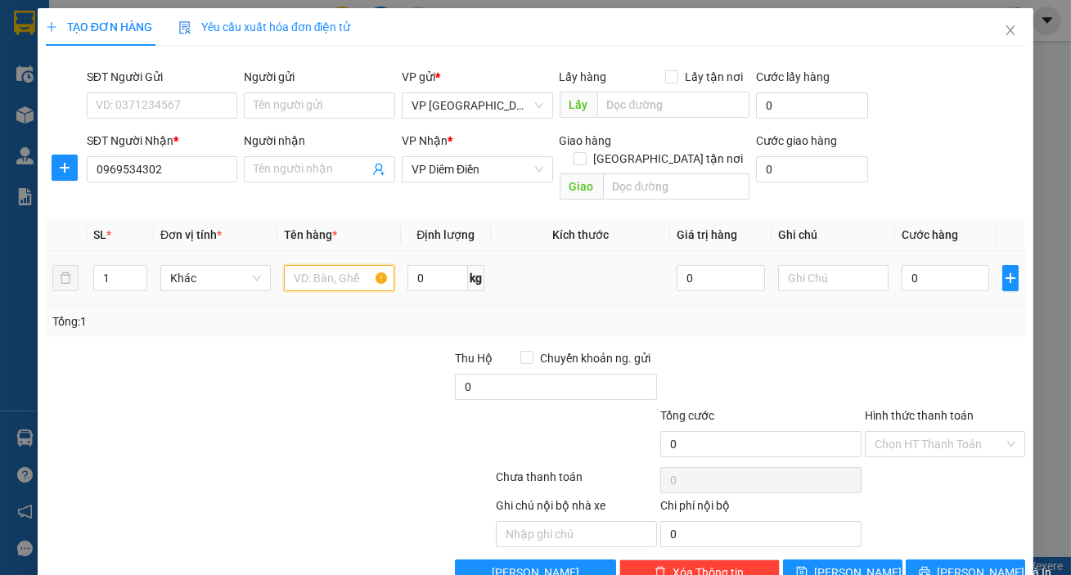
drag, startPoint x: 308, startPoint y: 255, endPoint x: 302, endPoint y: 276, distance: 21.5
click at [308, 265] on input "text" at bounding box center [339, 278] width 110 height 26
type input "1 bàn phím"
click at [915, 265] on input "0" at bounding box center [946, 278] width 88 height 26
type input "003"
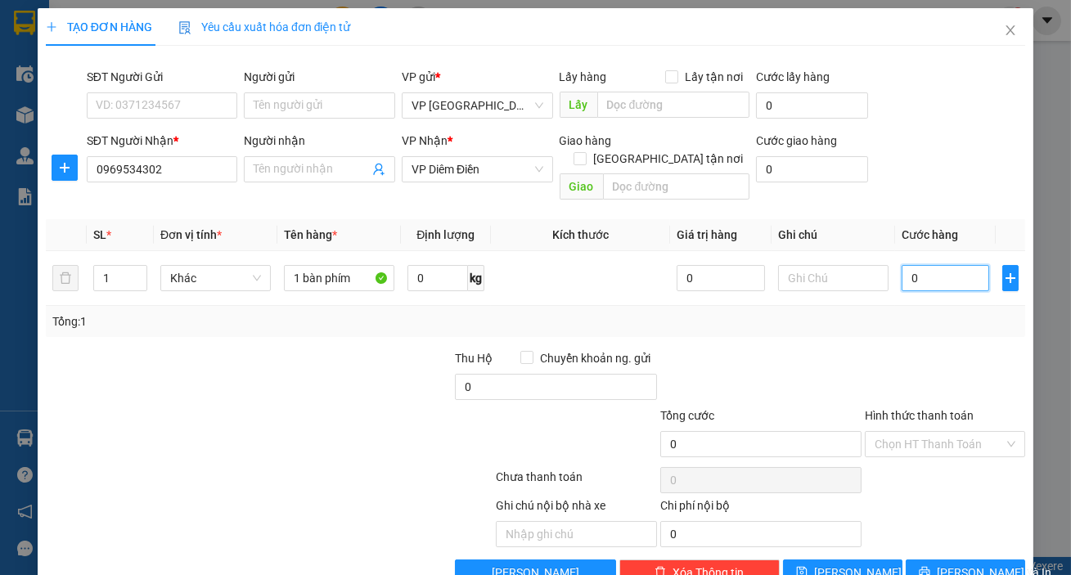
type input "3"
type input "0.030"
type input "30"
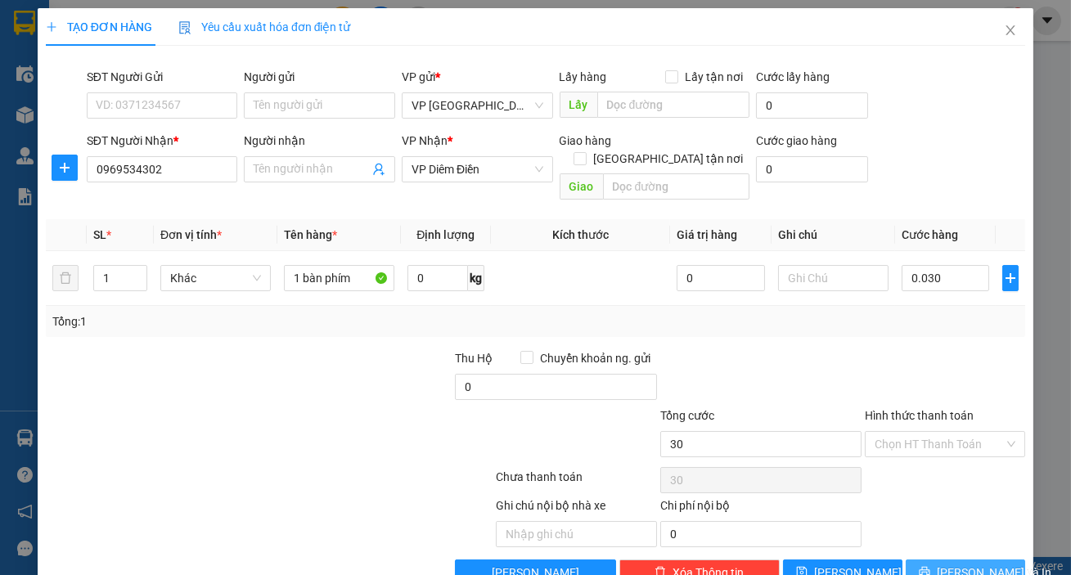
click at [996, 561] on button "[PERSON_NAME] và In" at bounding box center [965, 573] width 119 height 26
type input "30.000"
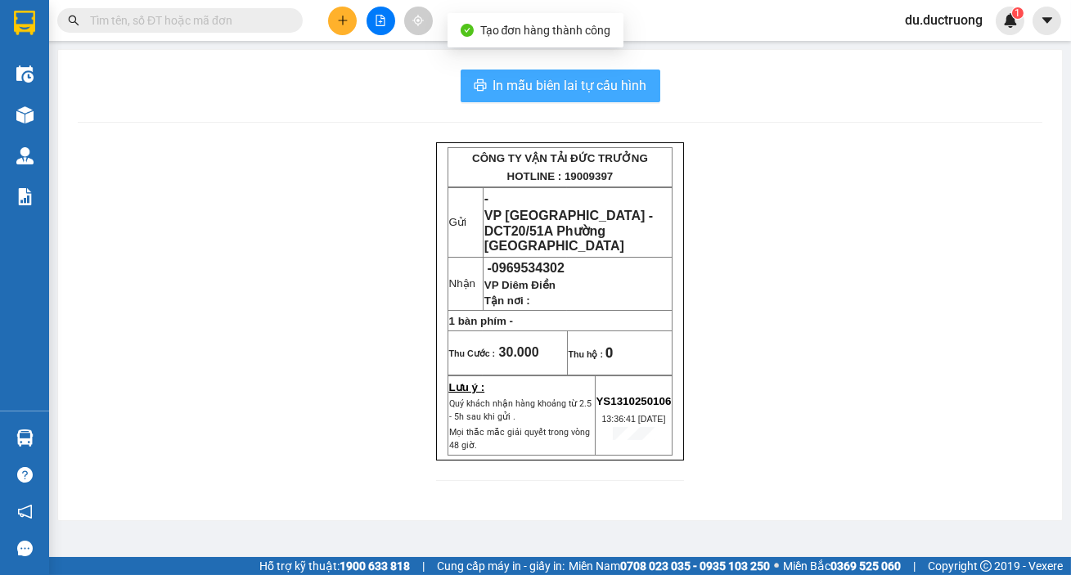
drag, startPoint x: 507, startPoint y: 99, endPoint x: 520, endPoint y: 74, distance: 27.4
click at [510, 97] on button "In mẫu biên lai tự cấu hình" at bounding box center [561, 86] width 200 height 33
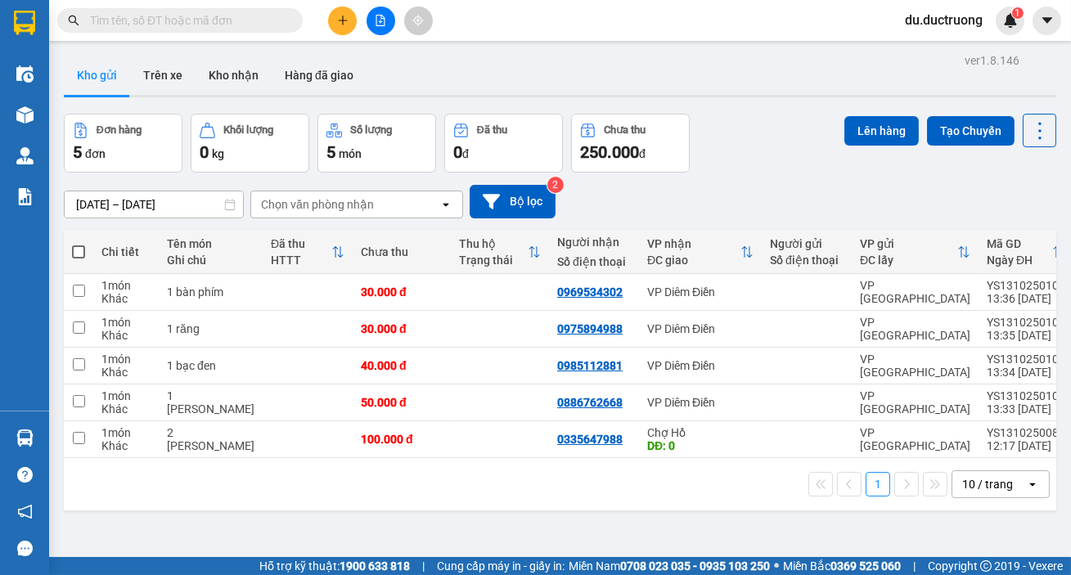
click at [368, 24] on button at bounding box center [381, 21] width 29 height 29
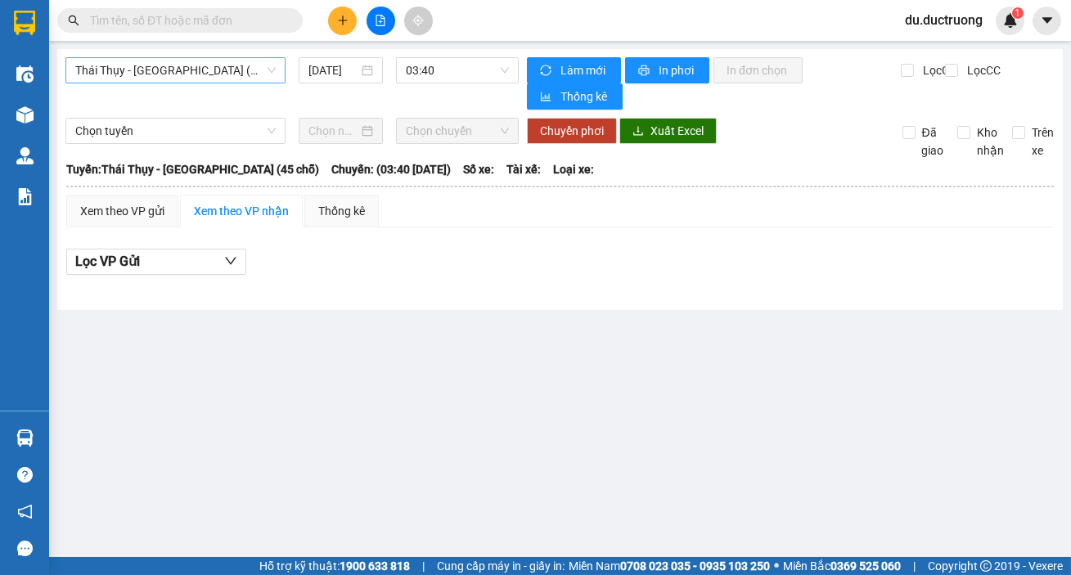
click at [192, 79] on span "Thái Thụy - [GEOGRAPHIC_DATA] (45 chỗ)" at bounding box center [175, 70] width 200 height 25
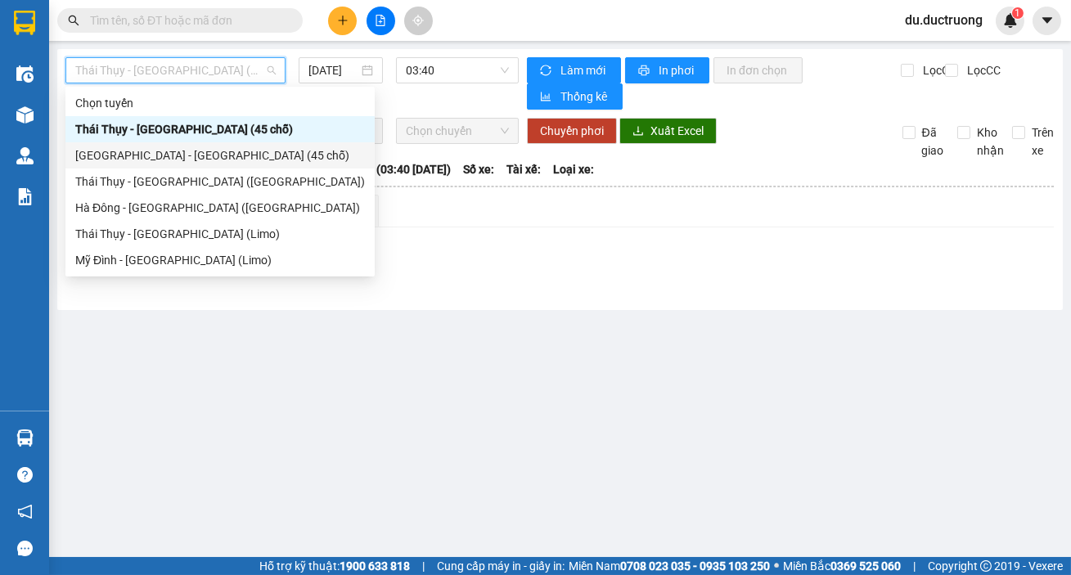
drag, startPoint x: 189, startPoint y: 158, endPoint x: 302, endPoint y: 124, distance: 118.0
click at [193, 155] on div "[GEOGRAPHIC_DATA] - [GEOGRAPHIC_DATA] (45 chỗ)" at bounding box center [220, 155] width 290 height 18
type input "[DATE]"
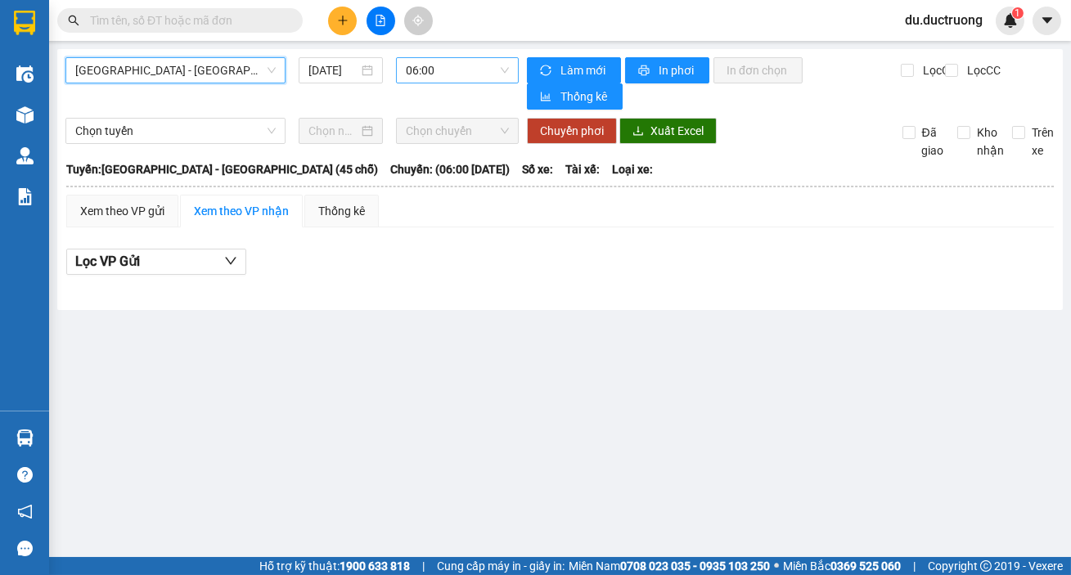
click at [441, 68] on span "06:00" at bounding box center [457, 70] width 103 height 25
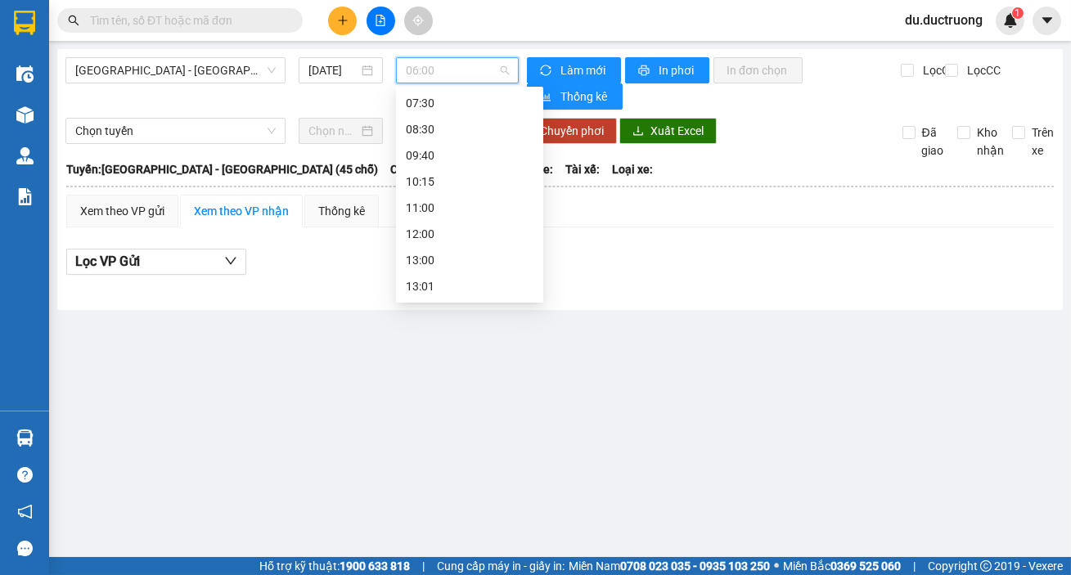
scroll to position [97, 0]
click at [430, 218] on div "12:00" at bounding box center [470, 215] width 128 height 18
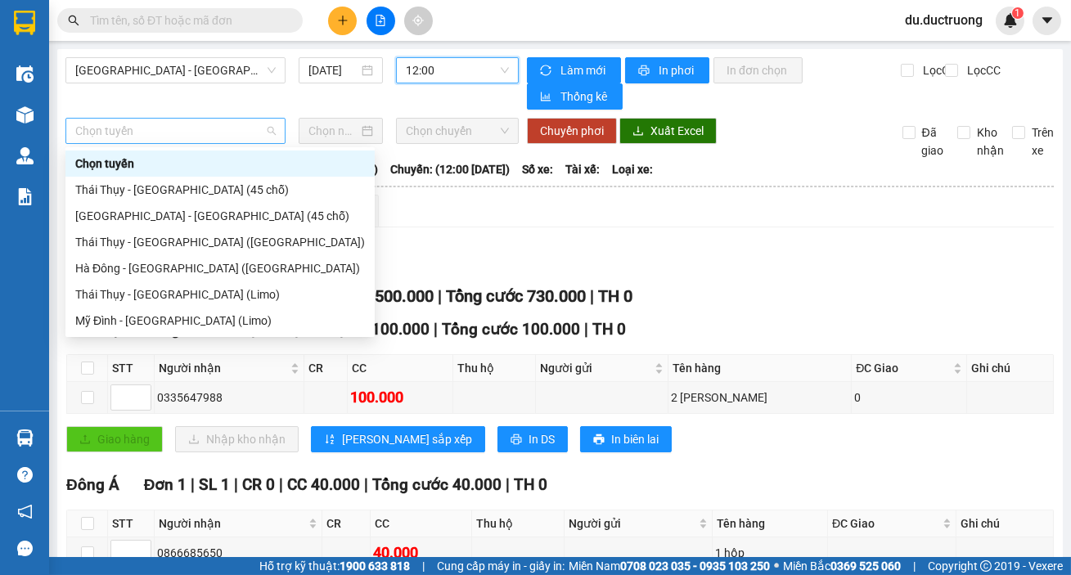
click at [146, 135] on span "Chọn tuyến" at bounding box center [175, 131] width 200 height 25
click at [155, 213] on div "[GEOGRAPHIC_DATA] - [GEOGRAPHIC_DATA] (45 chỗ)" at bounding box center [220, 216] width 290 height 18
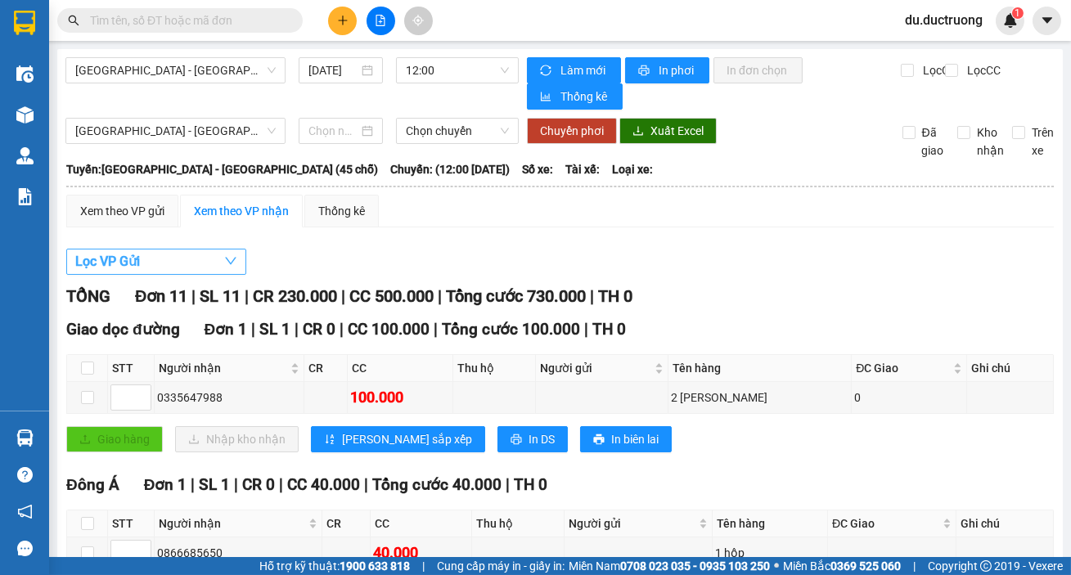
click at [155, 272] on button "Lọc VP Gửi" at bounding box center [156, 262] width 180 height 26
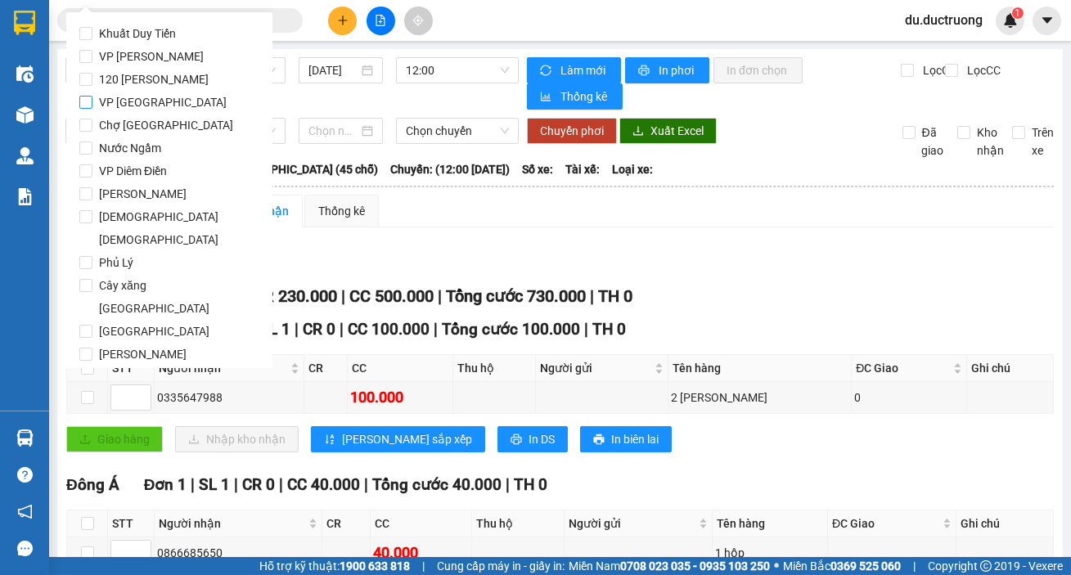
click at [97, 109] on span "VP [GEOGRAPHIC_DATA]" at bounding box center [162, 102] width 141 height 23
click at [92, 109] on input "VP [GEOGRAPHIC_DATA]" at bounding box center [85, 102] width 13 height 13
checkbox input "true"
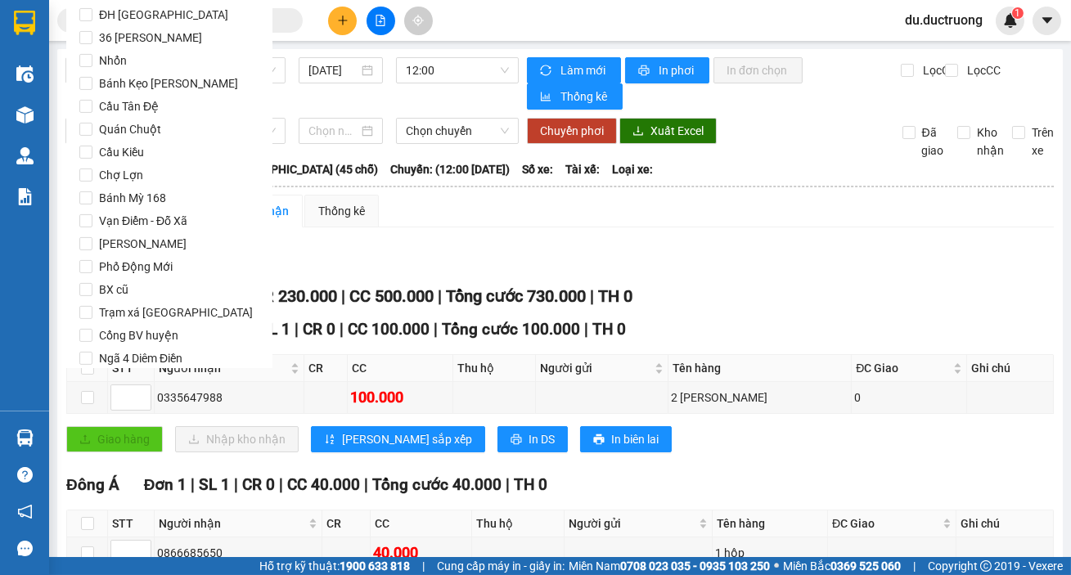
scroll to position [1362, 0]
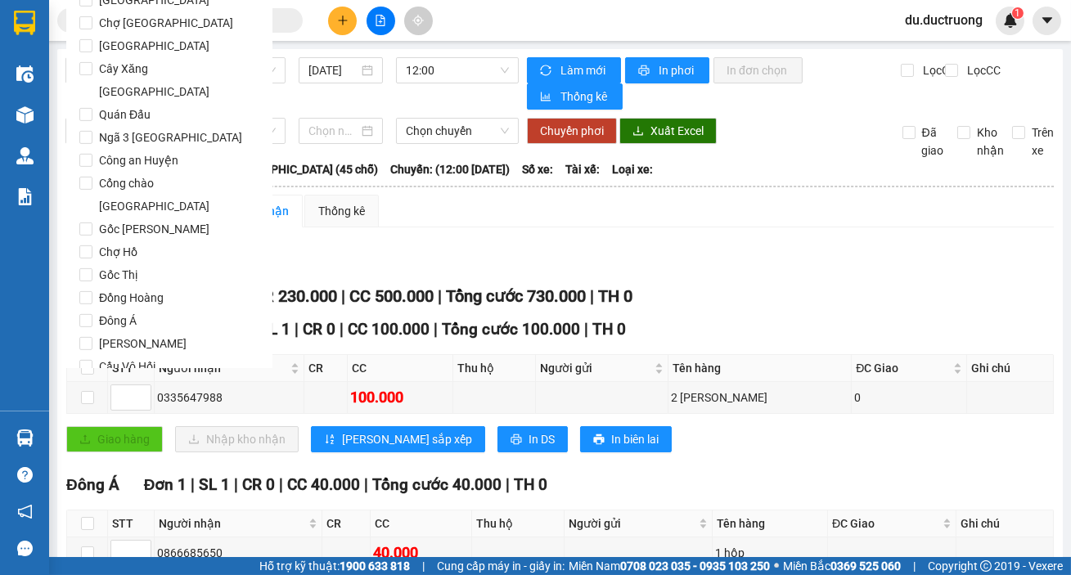
drag, startPoint x: 97, startPoint y: 349, endPoint x: 138, endPoint y: 340, distance: 41.7
click at [102, 451] on span "Lọc" at bounding box center [101, 460] width 19 height 18
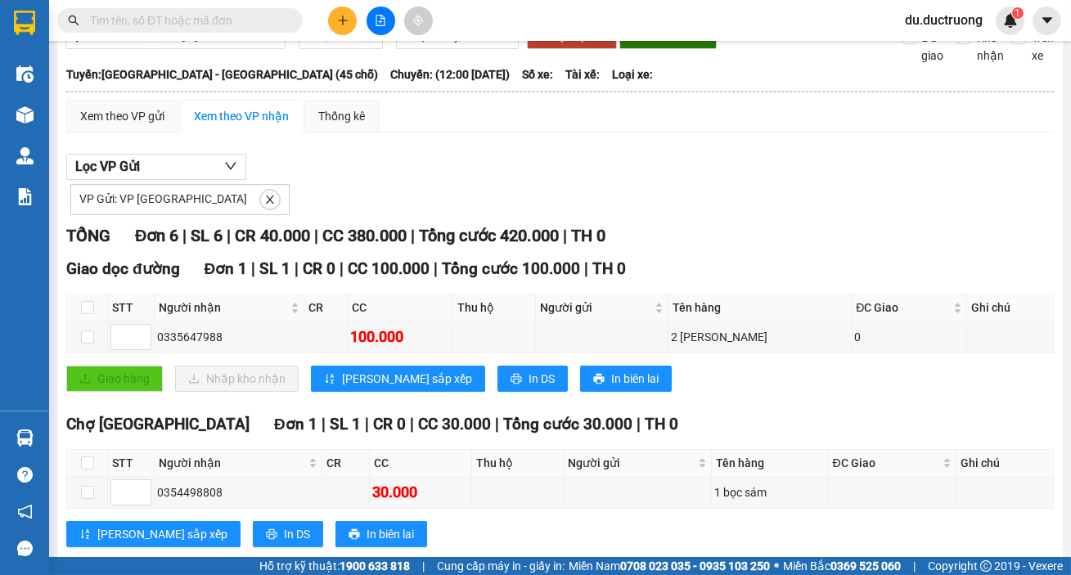
scroll to position [83, 0]
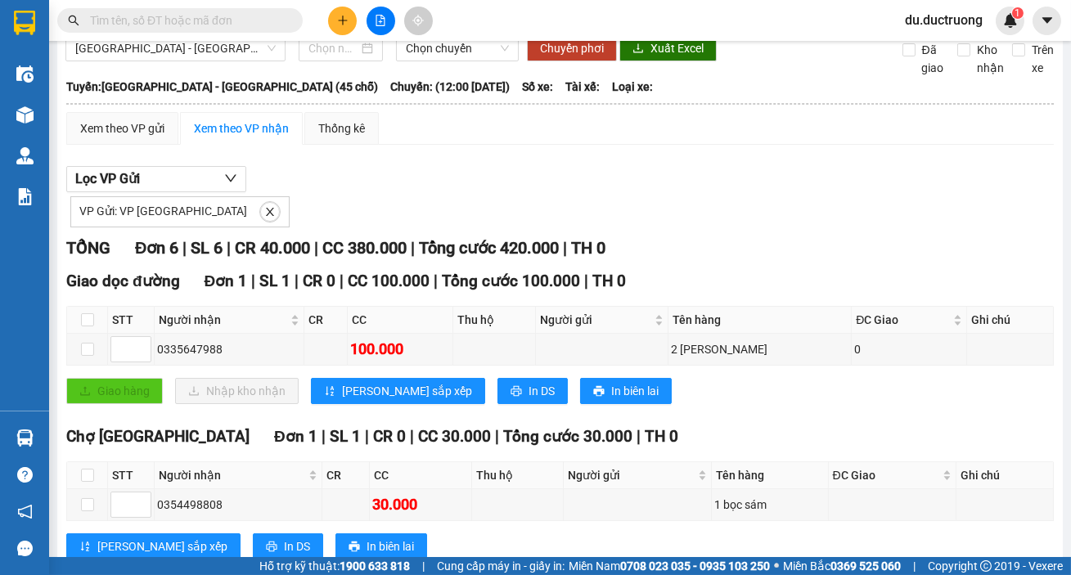
click at [1031, 239] on div "TỔNG Đơn 6 | SL 6 | CR 40.000 | CC 380.000 | Tổng cước 420.000 | TH 0" at bounding box center [559, 248] width 987 height 25
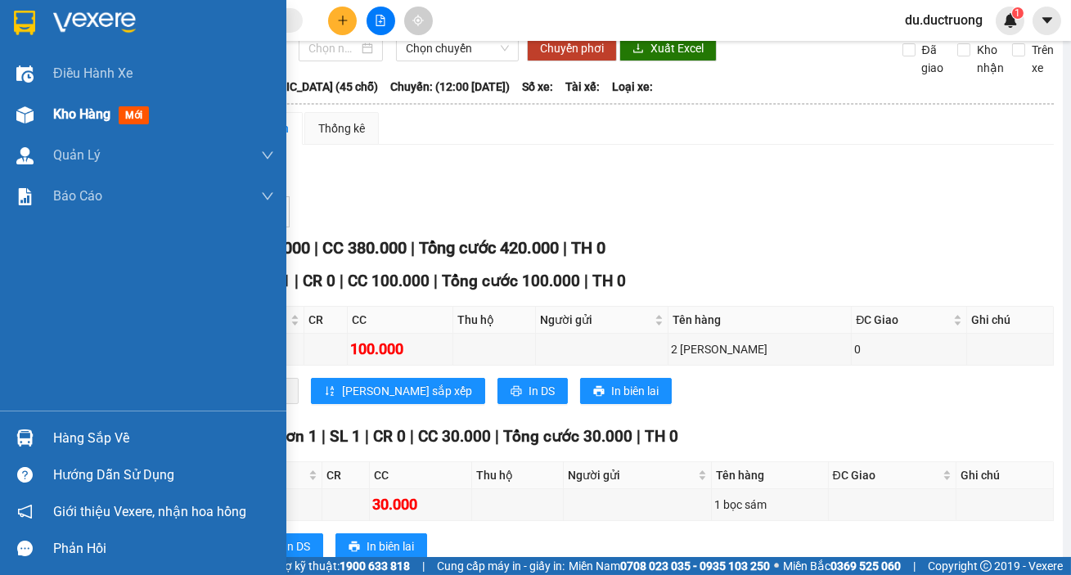
click at [53, 122] on span "Kho hàng" at bounding box center [81, 114] width 57 height 16
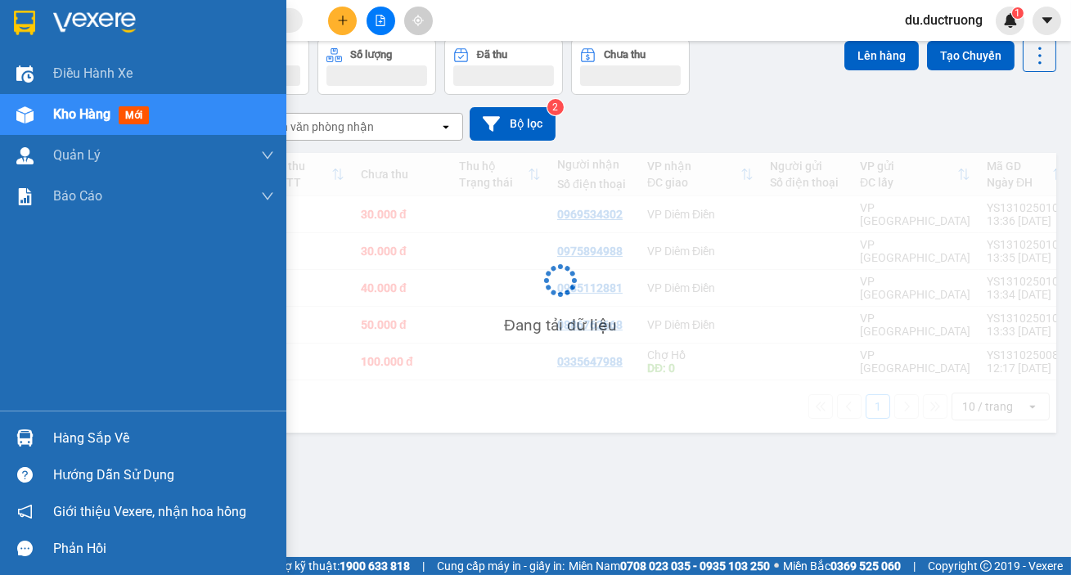
scroll to position [74, 0]
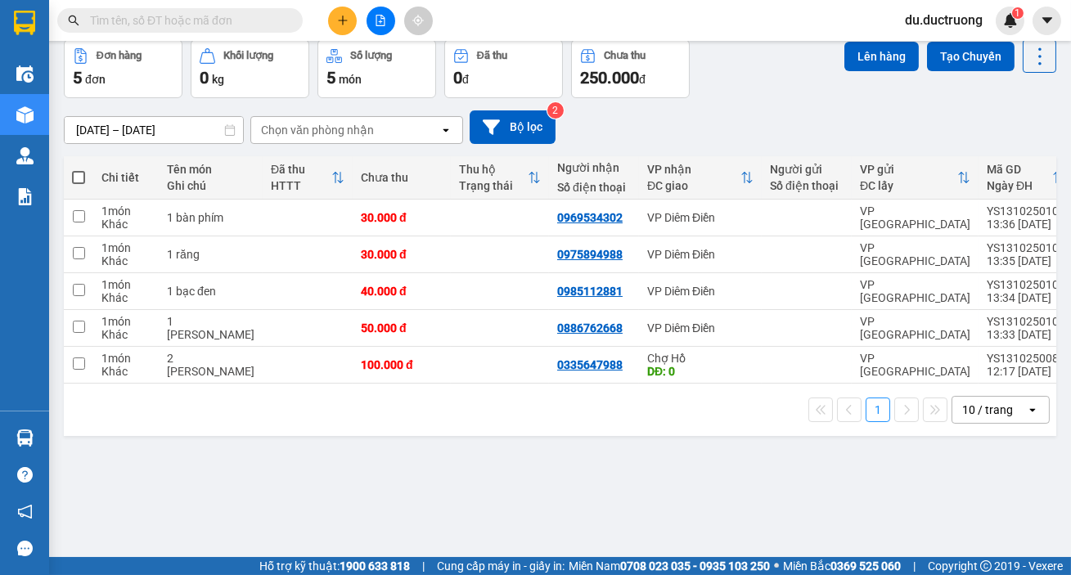
drag, startPoint x: 0, startPoint y: 344, endPoint x: 403, endPoint y: 463, distance: 419.9
click at [425, 485] on div "ver 1.8.146 Kho gửi Trên xe Kho nhận Hàng đã giao Đơn hàng 5 đơn Khối lượng 0 k…" at bounding box center [559, 262] width 1005 height 575
click at [168, 288] on div "1 bạc đen" at bounding box center [211, 291] width 88 height 13
checkbox input "true"
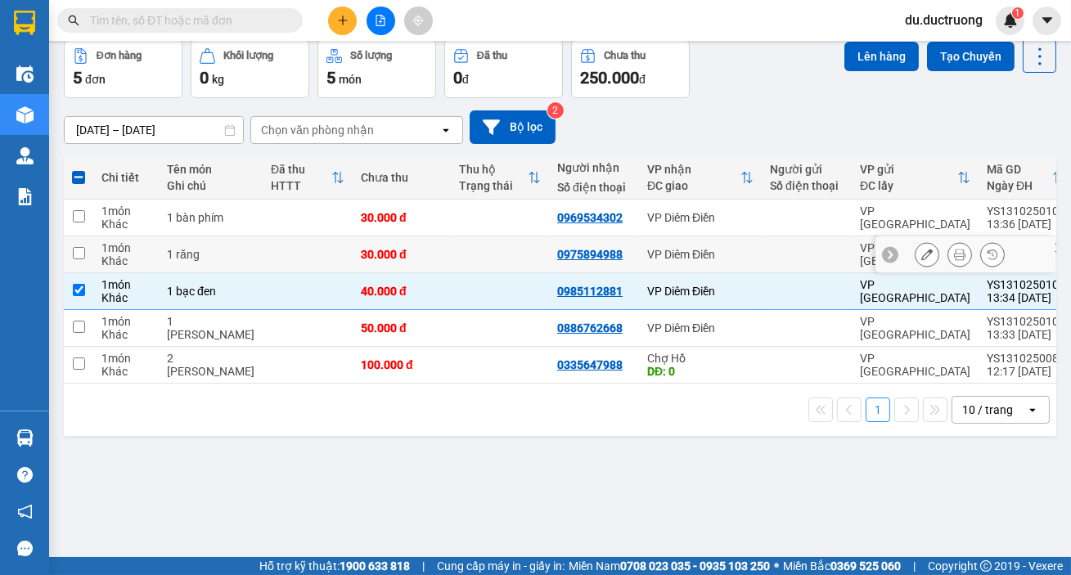
click at [133, 251] on div "1 món" at bounding box center [125, 247] width 49 height 13
checkbox input "true"
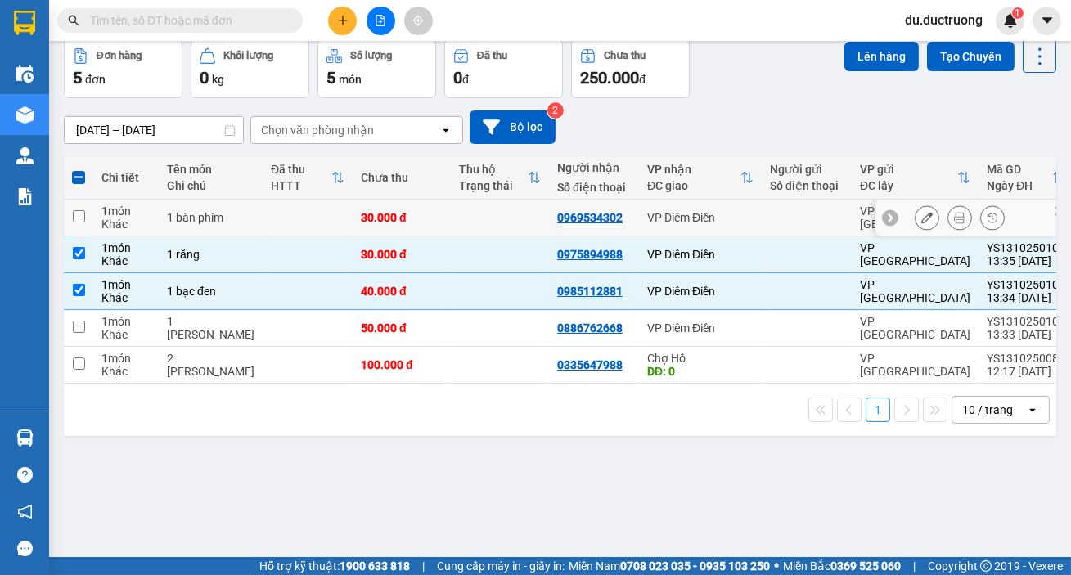
click at [125, 217] on div "1 món Khác" at bounding box center [125, 218] width 49 height 26
checkbox input "true"
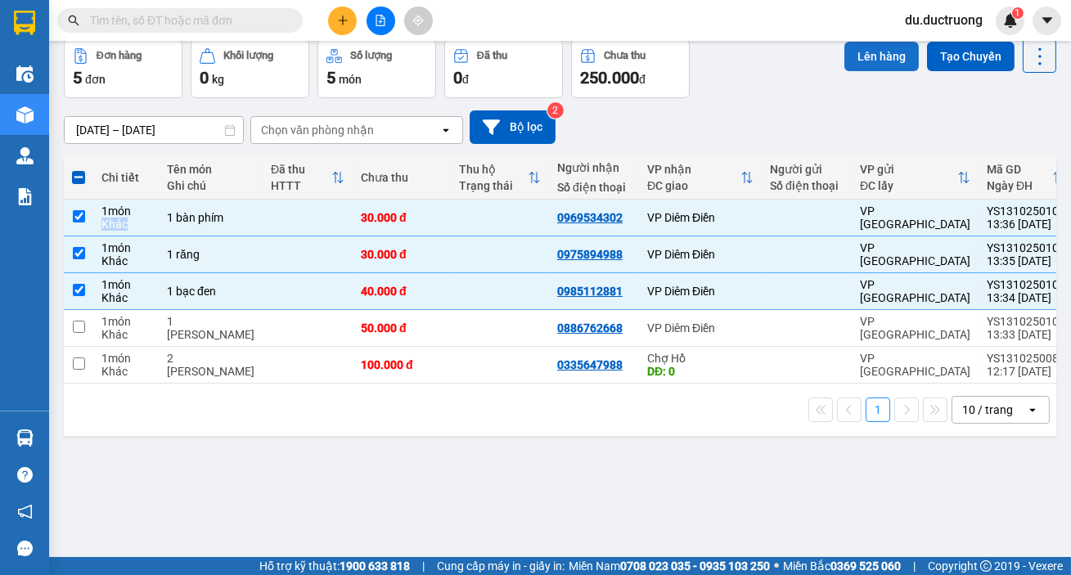
click at [879, 48] on button "Lên hàng" at bounding box center [881, 56] width 74 height 29
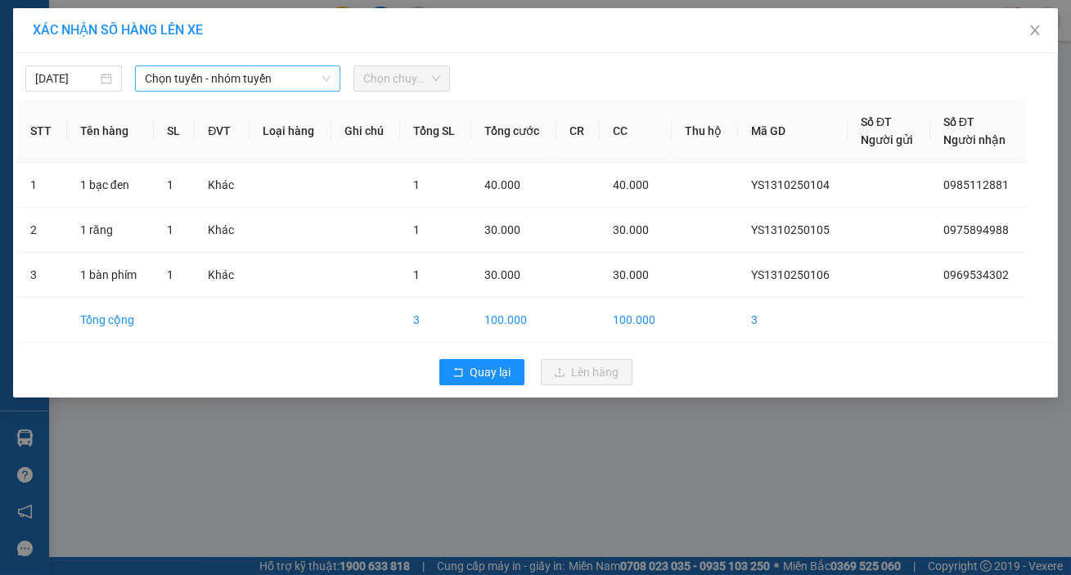
click at [198, 75] on span "Chọn tuyến - nhóm tuyến" at bounding box center [238, 78] width 186 height 25
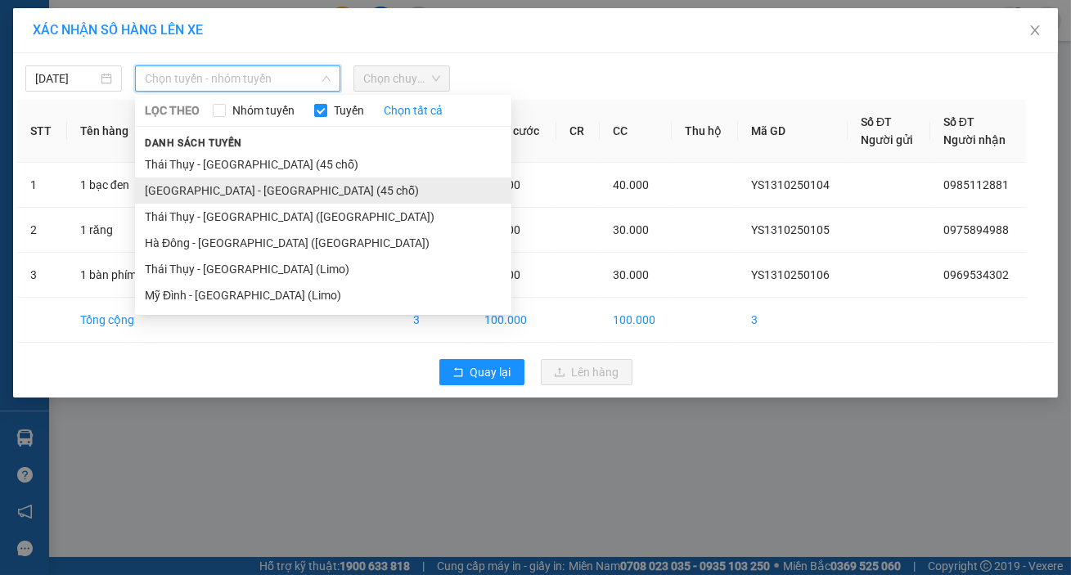
click at [251, 186] on li "[GEOGRAPHIC_DATA] - [GEOGRAPHIC_DATA] (45 chỗ)" at bounding box center [323, 191] width 376 height 26
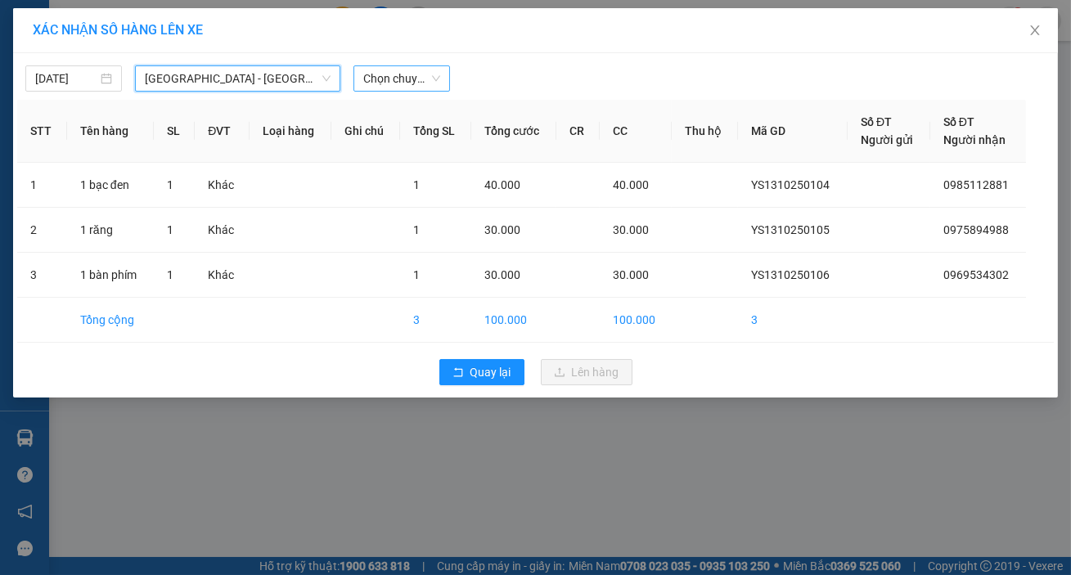
click at [366, 82] on span "Chọn chuyến" at bounding box center [401, 78] width 77 height 25
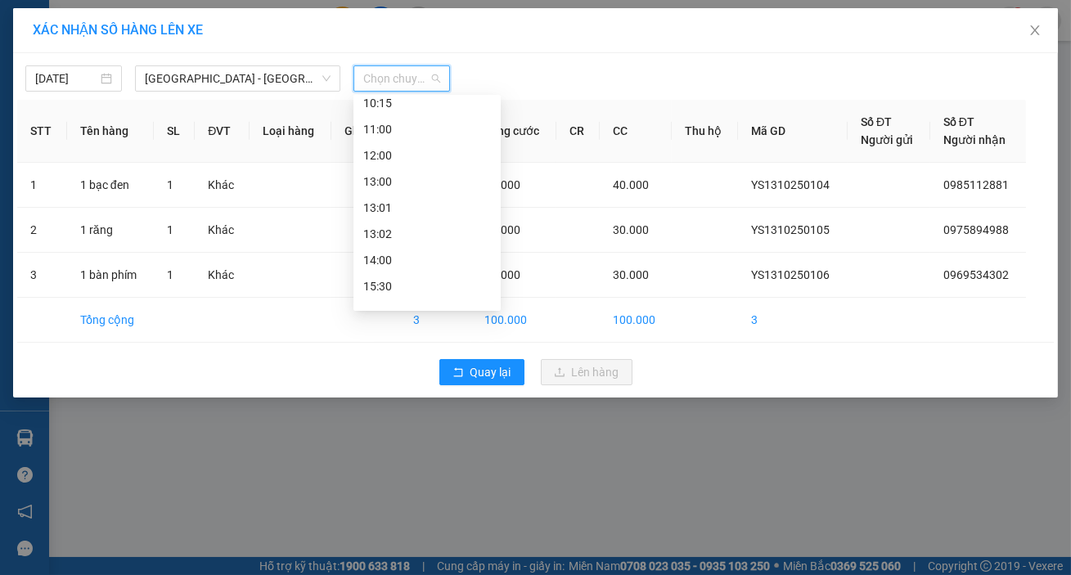
scroll to position [172, 0]
click at [412, 175] on div "13:00" at bounding box center [427, 175] width 128 height 18
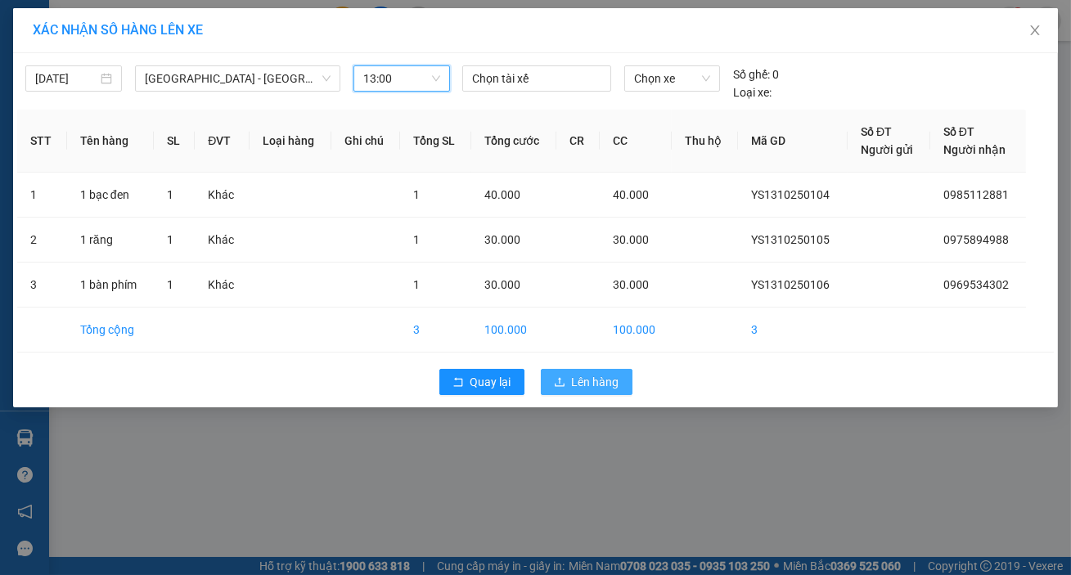
click at [569, 384] on button "Lên hàng" at bounding box center [587, 382] width 92 height 26
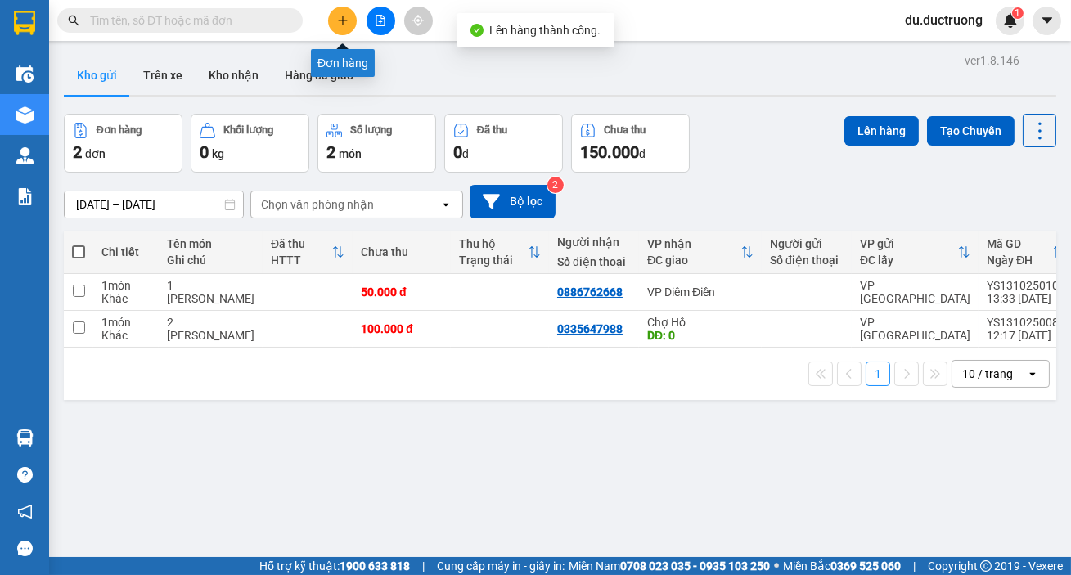
click at [349, 24] on button at bounding box center [342, 21] width 29 height 29
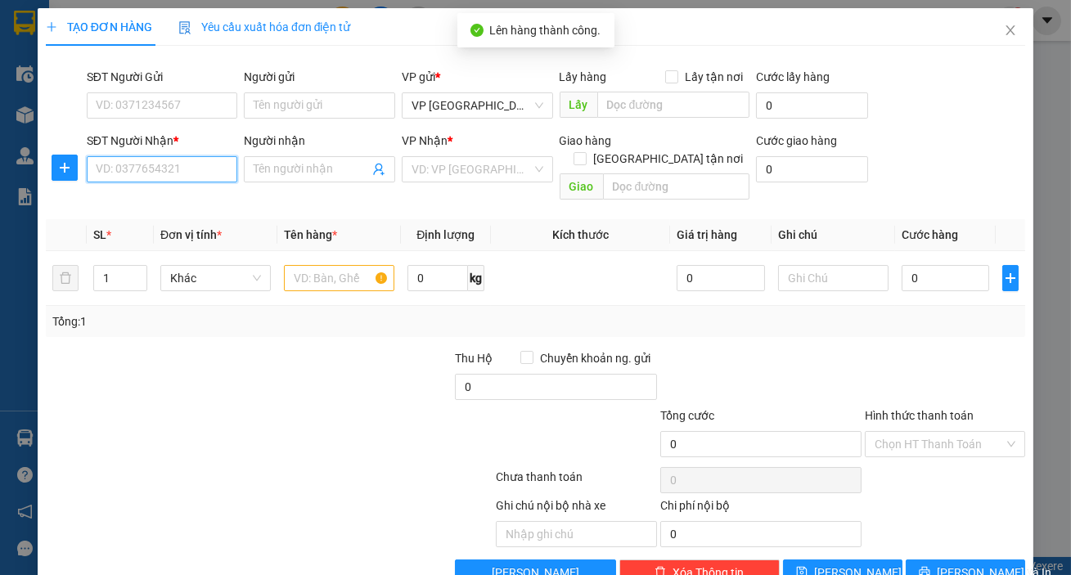
click at [233, 170] on input "SĐT Người Nhận *" at bounding box center [162, 169] width 151 height 26
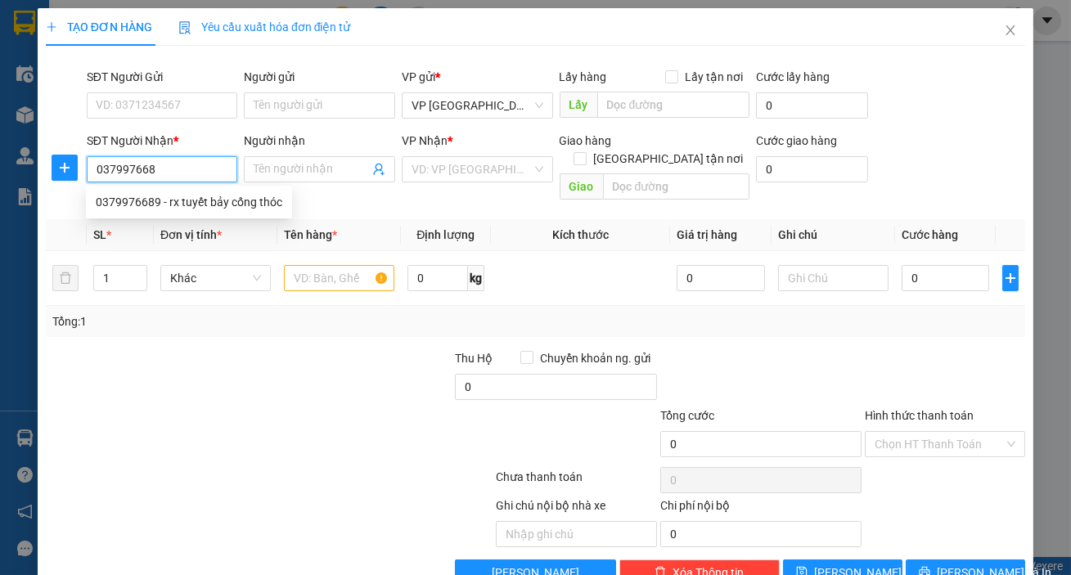
type input "0379976689"
click at [245, 209] on div "0379976689 - rx tuyết bảy cống thóc" at bounding box center [189, 202] width 187 height 18
type input "rx tuyết bảy cống thóc"
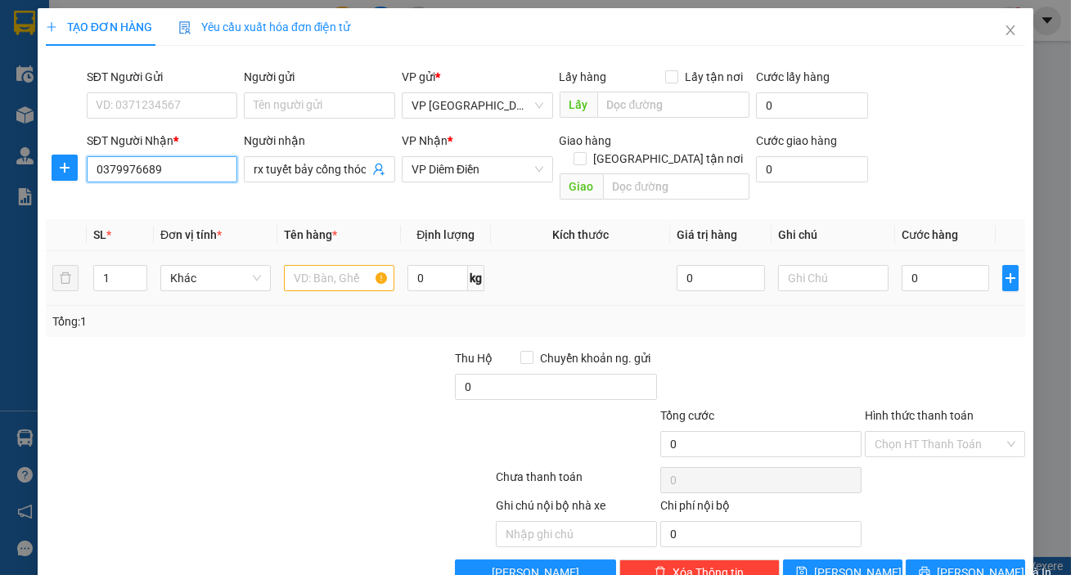
type input "0379976689"
click at [319, 265] on input "text" at bounding box center [339, 278] width 110 height 26
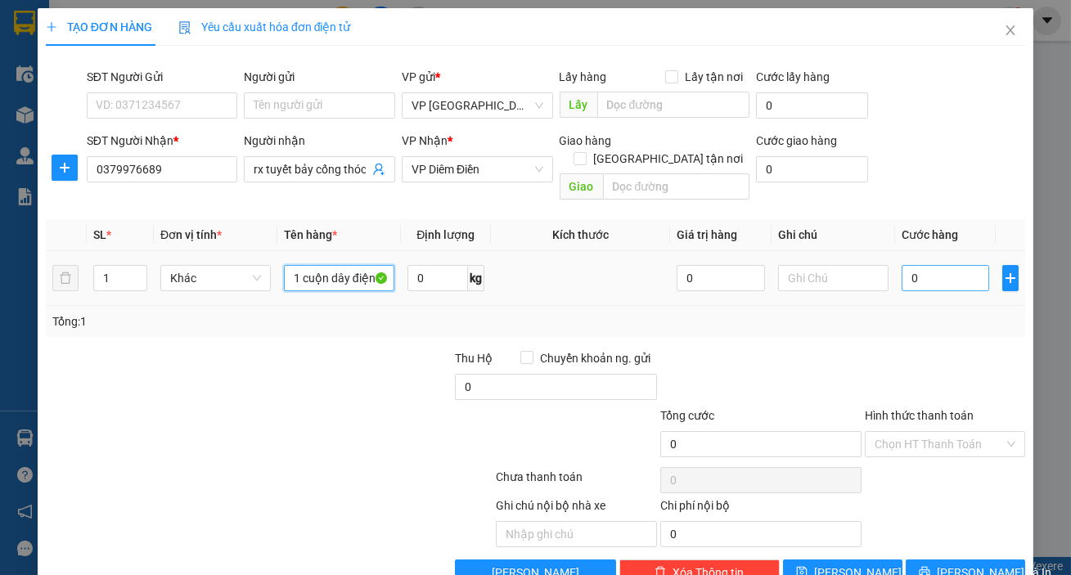
type input "1 cuộn dây điện"
click at [931, 265] on input "0" at bounding box center [946, 278] width 88 height 26
drag, startPoint x: 931, startPoint y: 261, endPoint x: 916, endPoint y: 266, distance: 15.5
click at [931, 265] on input "0" at bounding box center [946, 278] width 88 height 26
type input "004"
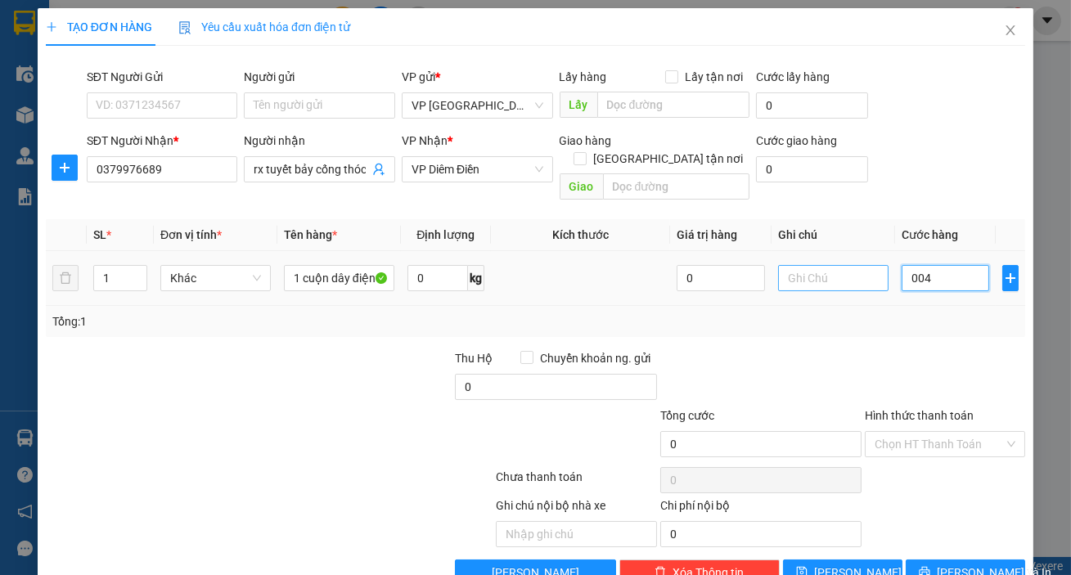
type input "4"
type input "0.040"
type input "40"
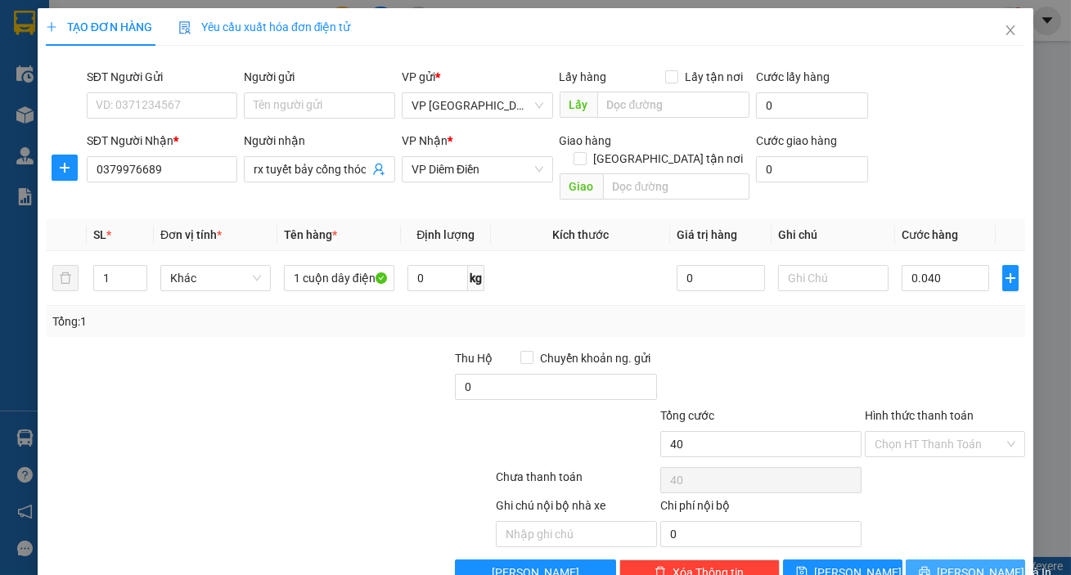
type input "40.000"
click at [983, 564] on span "[PERSON_NAME] và In" at bounding box center [994, 573] width 115 height 18
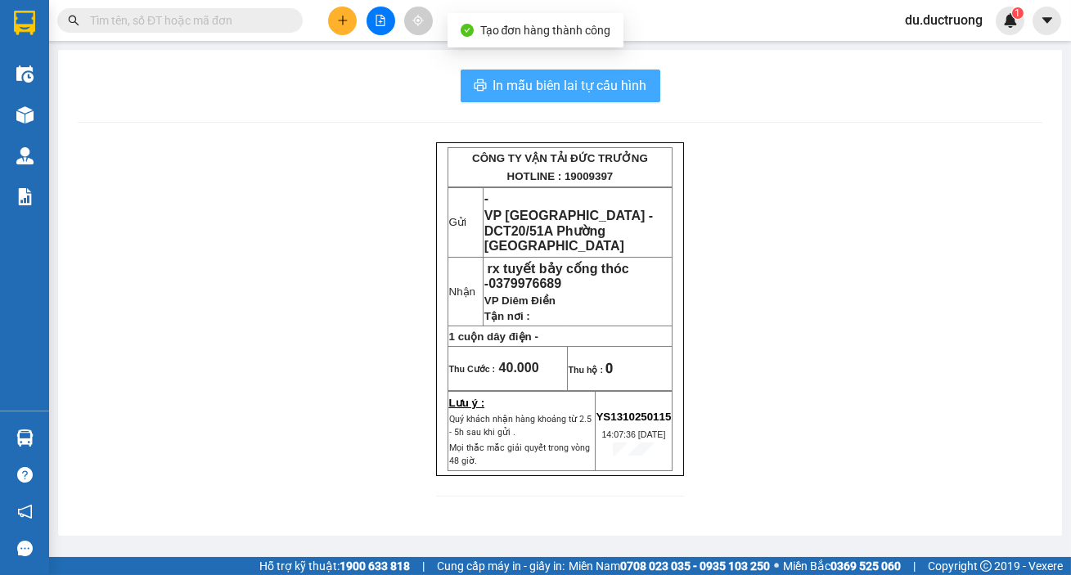
click at [597, 93] on span "In mẫu biên lai tự cấu hình" at bounding box center [570, 85] width 154 height 20
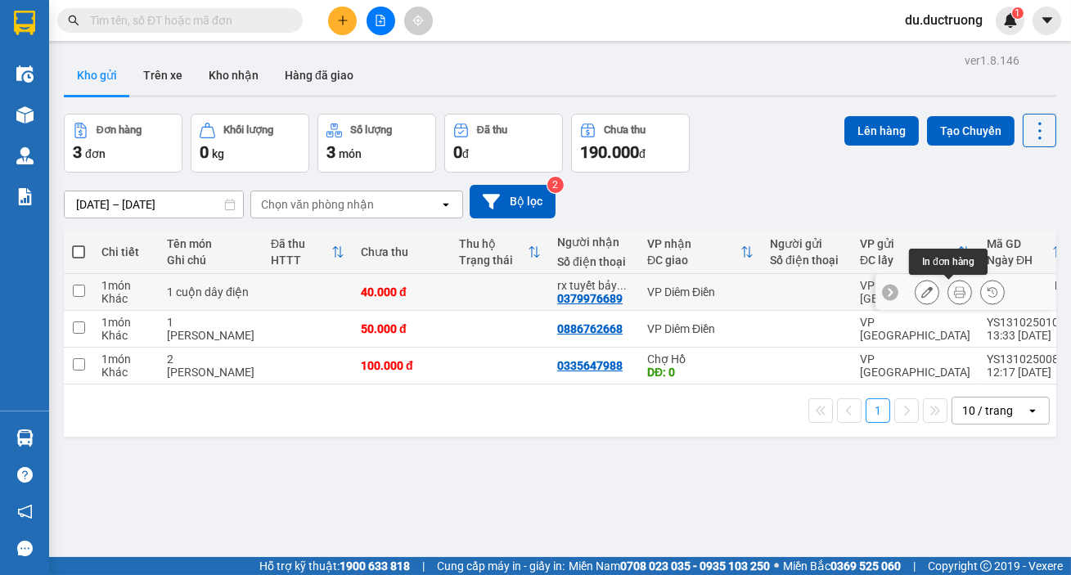
click at [954, 289] on icon at bounding box center [959, 291] width 11 height 11
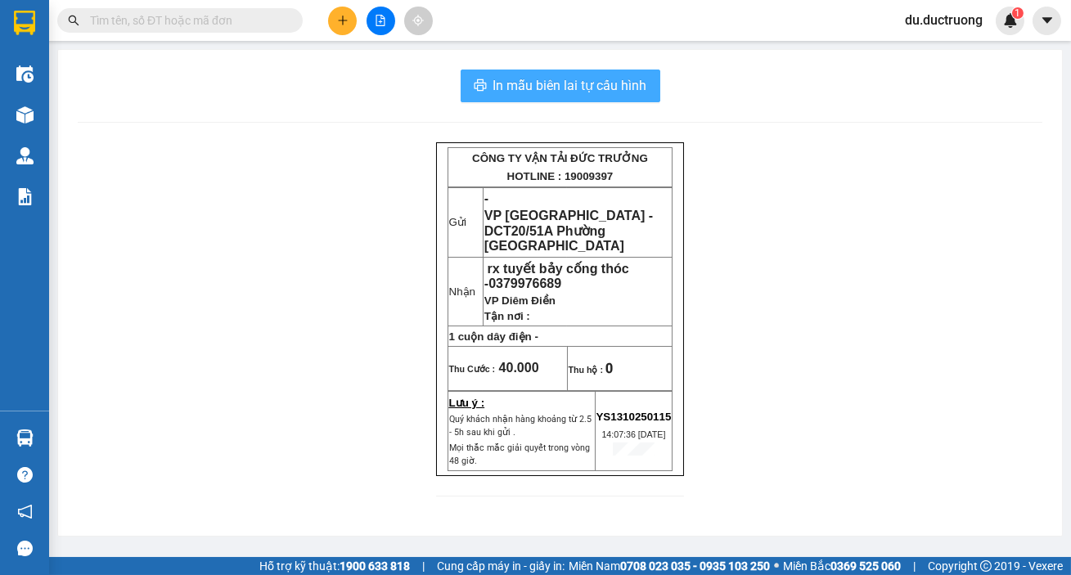
click at [628, 95] on span "In mẫu biên lai tự cấu hình" at bounding box center [570, 85] width 154 height 20
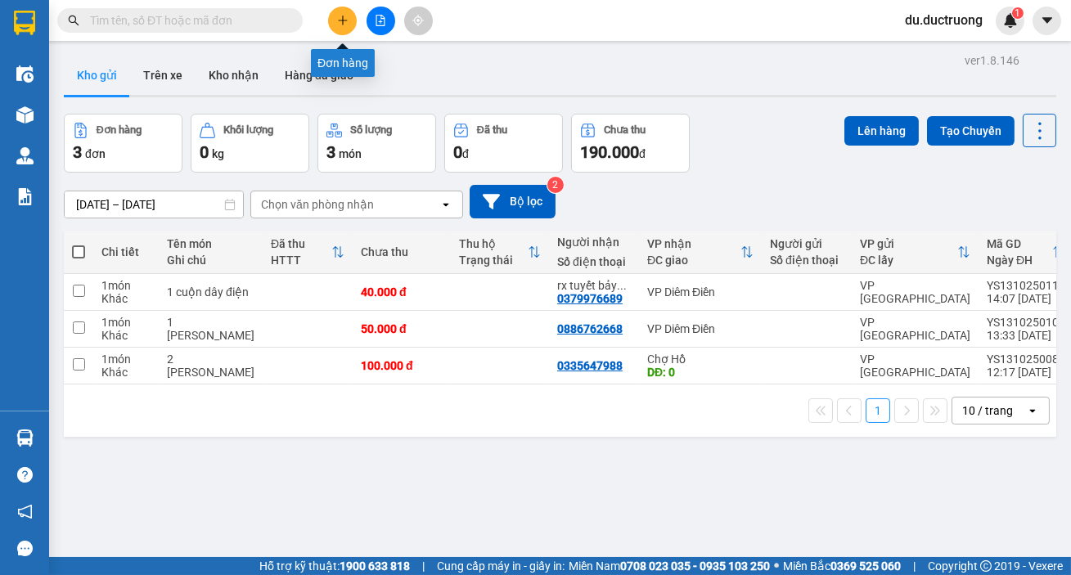
click at [348, 15] on icon "plus" at bounding box center [342, 20] width 11 height 11
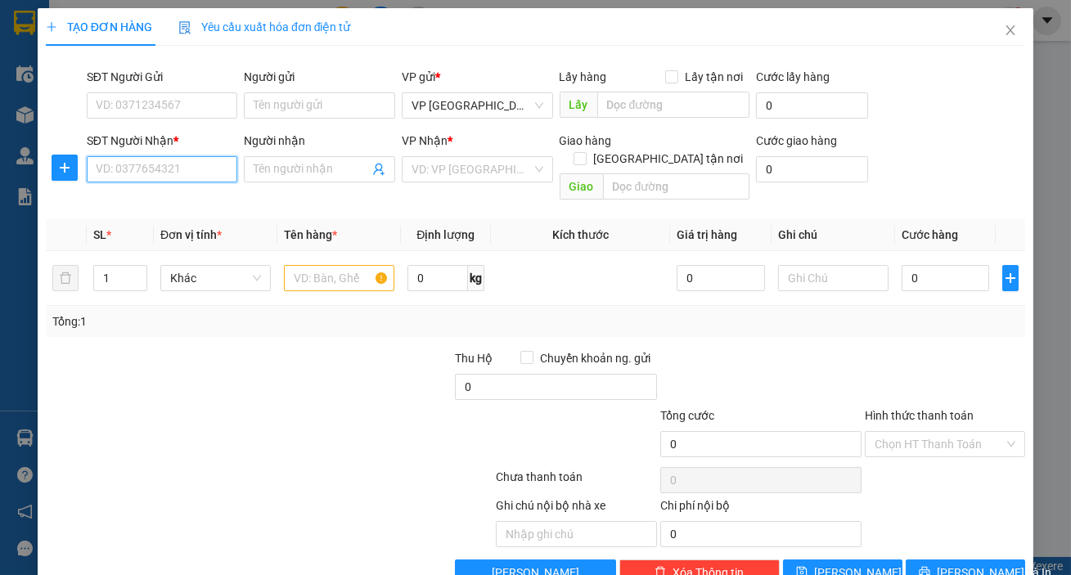
click at [213, 164] on input "SĐT Người Nhận *" at bounding box center [162, 169] width 151 height 26
click at [128, 196] on div "0978355448" at bounding box center [161, 202] width 130 height 18
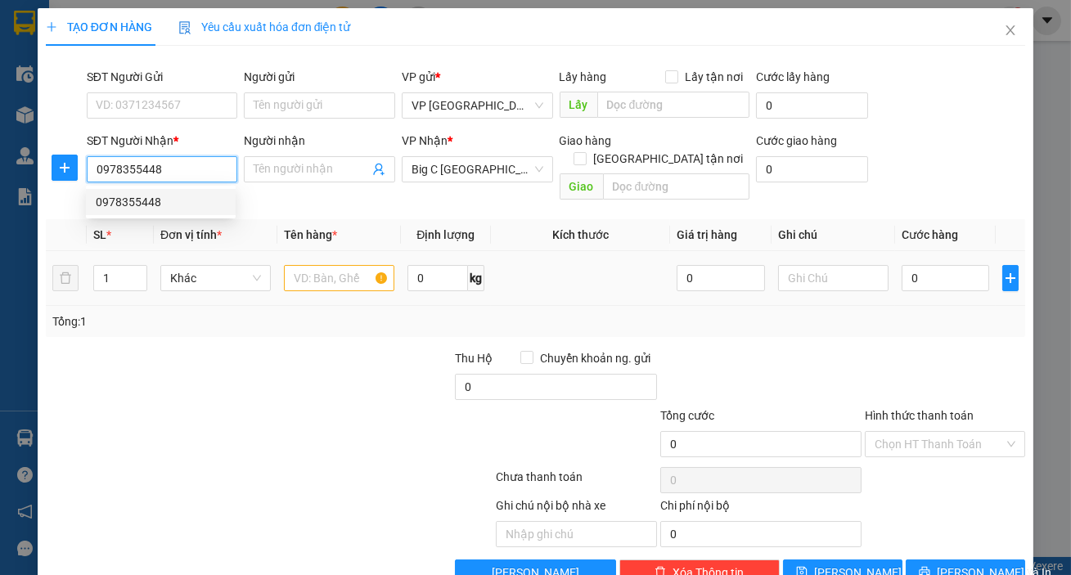
type input "0978355448"
drag, startPoint x: 289, startPoint y: 263, endPoint x: 449, endPoint y: 422, distance: 226.2
click at [290, 265] on input "text" at bounding box center [339, 278] width 110 height 26
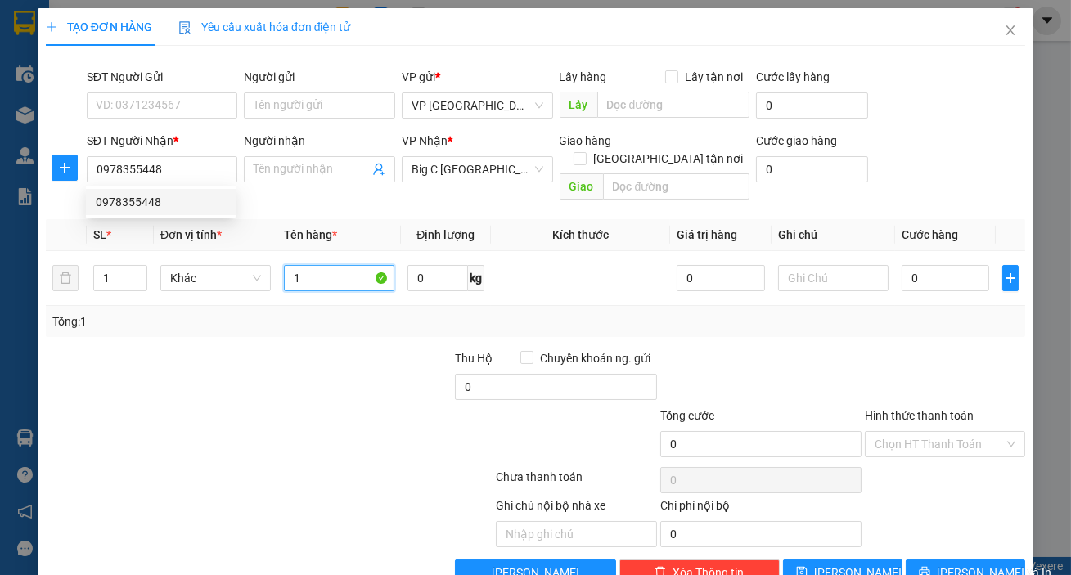
scroll to position [0, 98]
click at [311, 265] on input "11" at bounding box center [339, 278] width 110 height 26
click at [364, 265] on input "11" at bounding box center [339, 278] width 110 height 26
click at [369, 265] on input "11" at bounding box center [339, 278] width 110 height 26
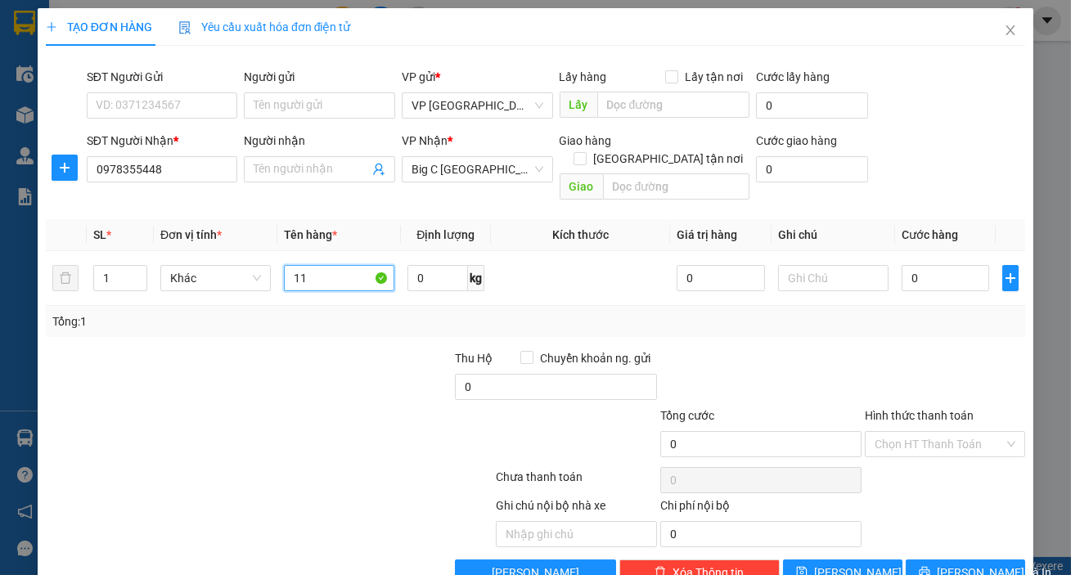
type input "1"
type input "1 [PERSON_NAME]"
click at [924, 265] on input "0" at bounding box center [946, 278] width 88 height 26
type input "005"
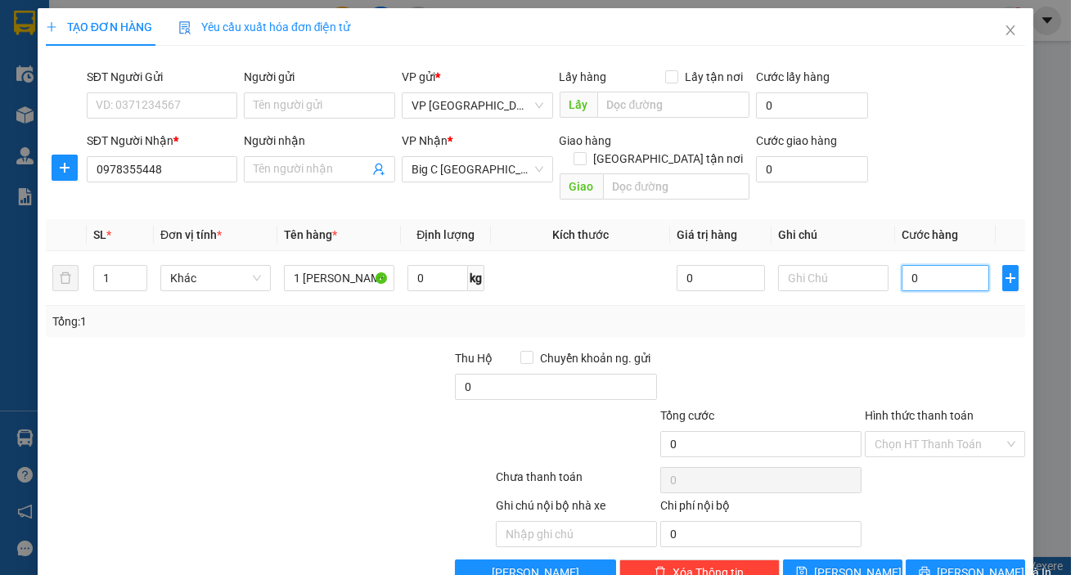
type input "5"
type input "0.050"
type input "50"
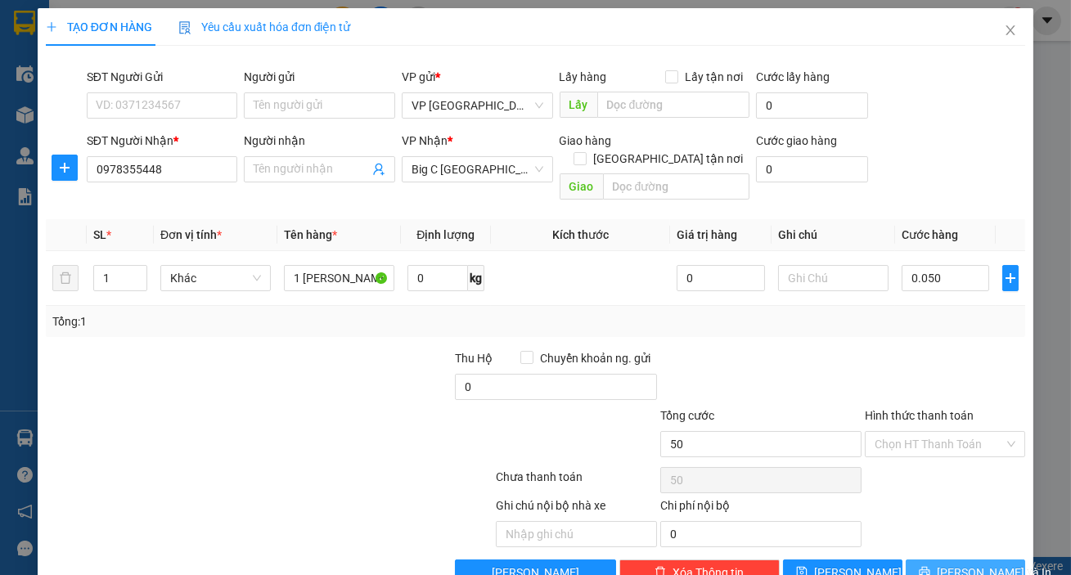
click at [971, 564] on span "[PERSON_NAME] và In" at bounding box center [994, 573] width 115 height 18
type input "50.000"
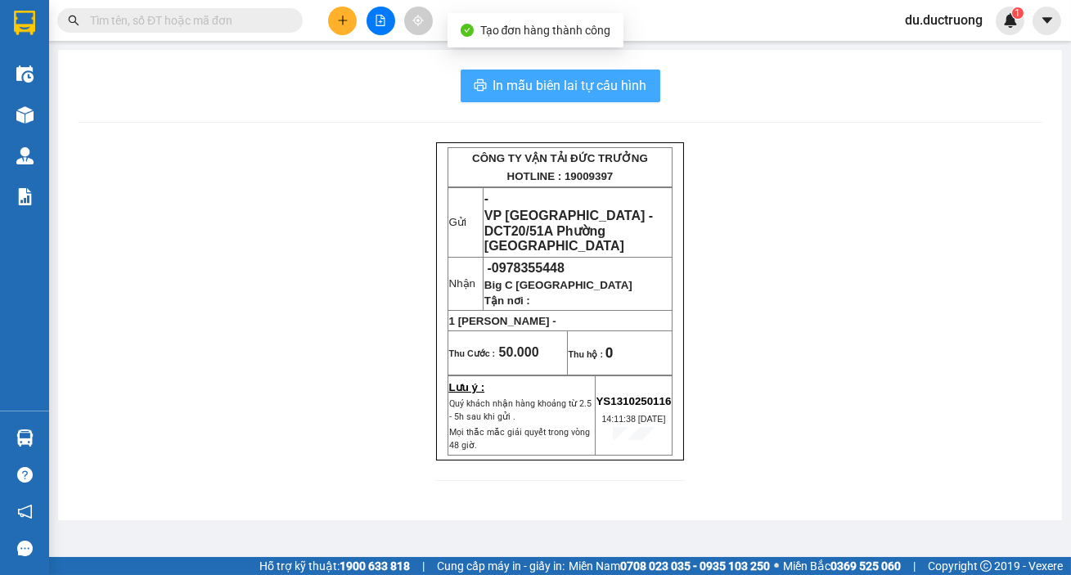
click at [622, 81] on span "In mẫu biên lai tự cấu hình" at bounding box center [570, 85] width 154 height 20
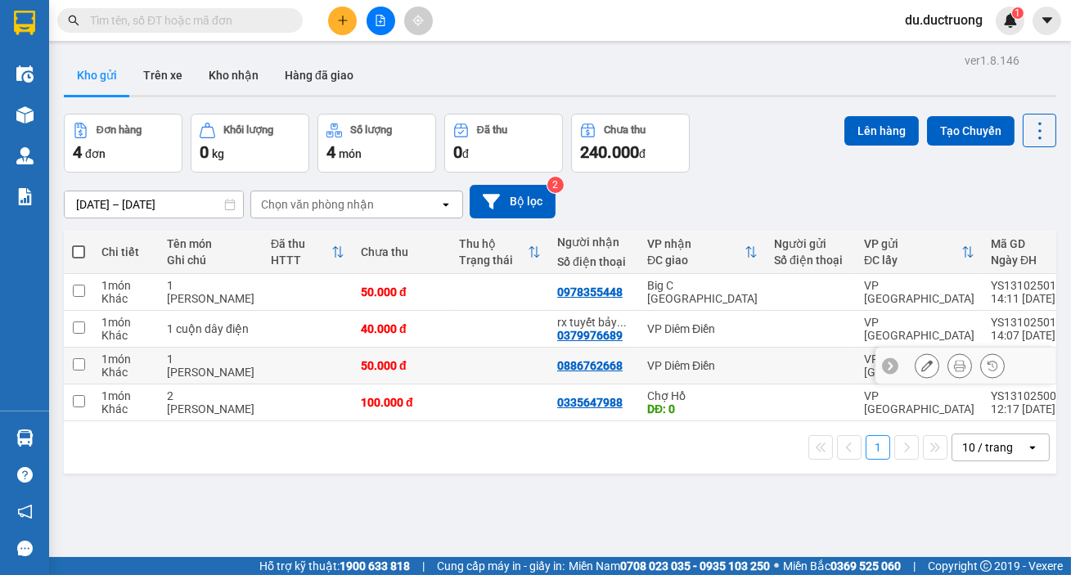
scroll to position [106, 0]
click at [341, 27] on button at bounding box center [342, 21] width 29 height 29
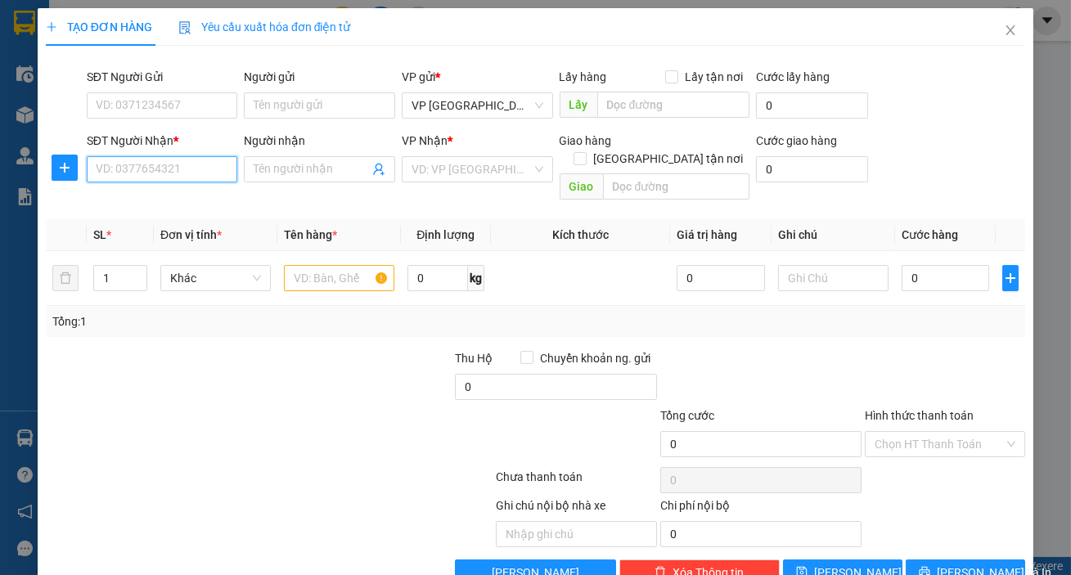
click at [155, 176] on input "SĐT Người Nhận *" at bounding box center [162, 169] width 151 height 26
click at [196, 205] on div "0973995426" at bounding box center [161, 202] width 130 height 18
type input "0973995426"
click at [335, 262] on div at bounding box center [339, 278] width 110 height 33
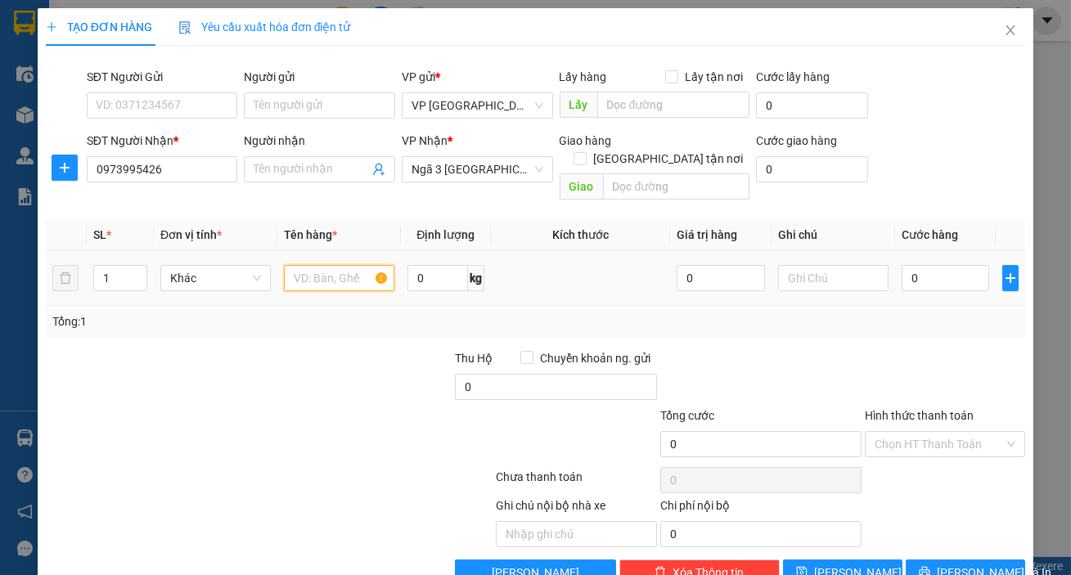
click at [336, 265] on input "text" at bounding box center [339, 278] width 110 height 26
type input "1 bọc đen"
click at [939, 265] on input "0" at bounding box center [946, 278] width 88 height 26
type input "004"
type input "4"
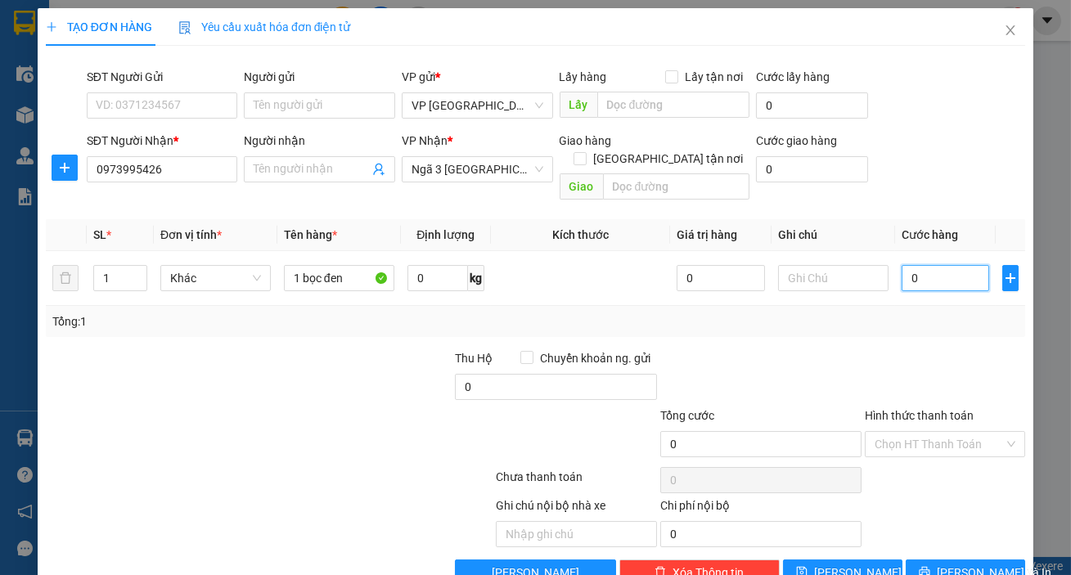
type input "4"
type input "0.040"
type input "40"
type input "40.000"
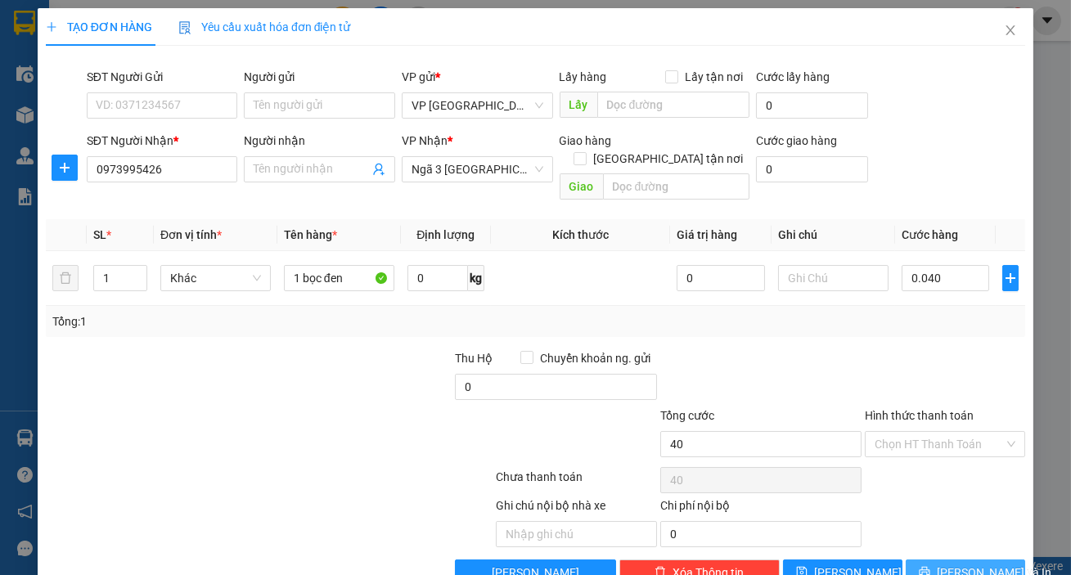
type input "40.000"
click at [968, 564] on span "[PERSON_NAME] và In" at bounding box center [994, 573] width 115 height 18
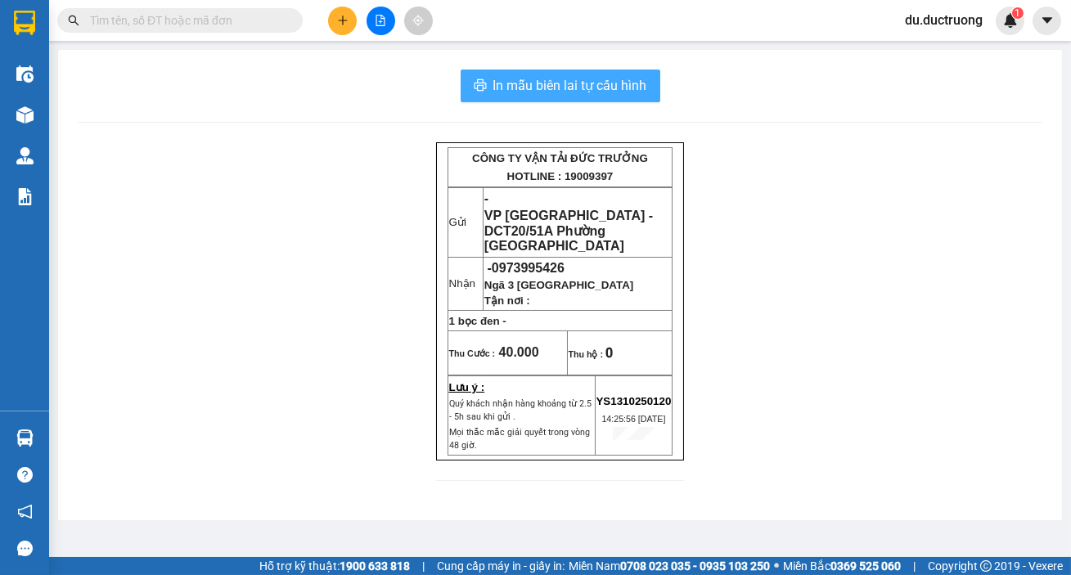
drag, startPoint x: 647, startPoint y: 89, endPoint x: 659, endPoint y: 96, distance: 13.9
click at [664, 99] on div "In mẫu biên lai tự cấu hình" at bounding box center [560, 86] width 965 height 33
click at [550, 80] on span "In mẫu biên lai tự cấu hình" at bounding box center [570, 85] width 154 height 20
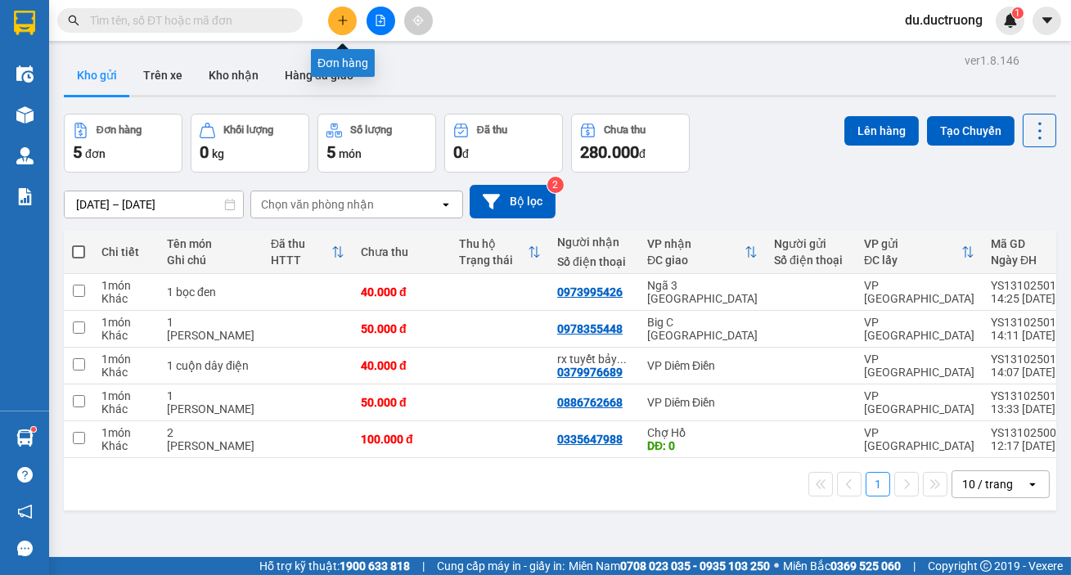
click at [337, 25] on icon "plus" at bounding box center [342, 20] width 11 height 11
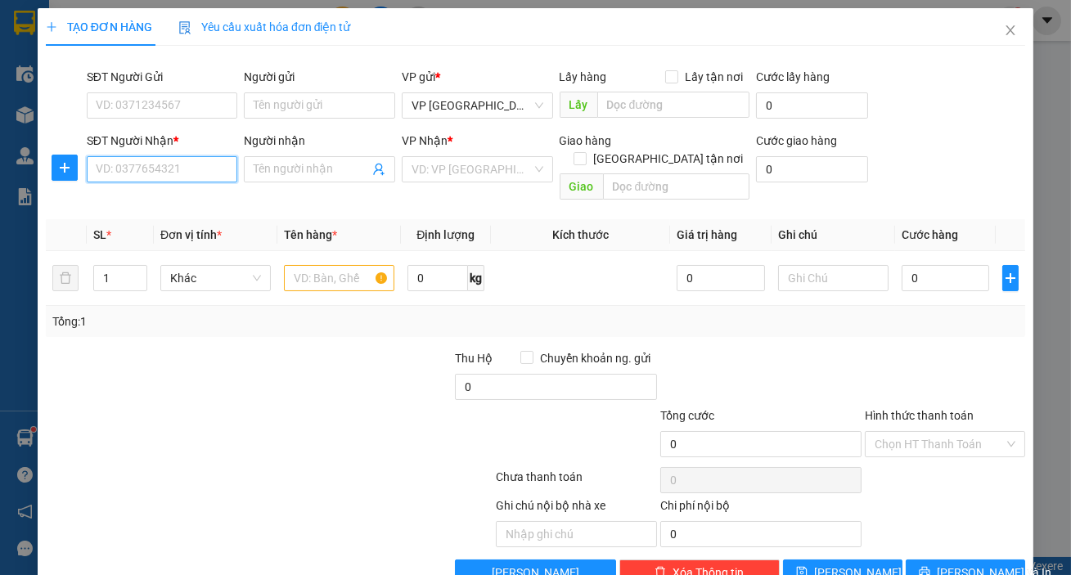
click at [152, 156] on input "SĐT Người Nhận *" at bounding box center [162, 169] width 151 height 26
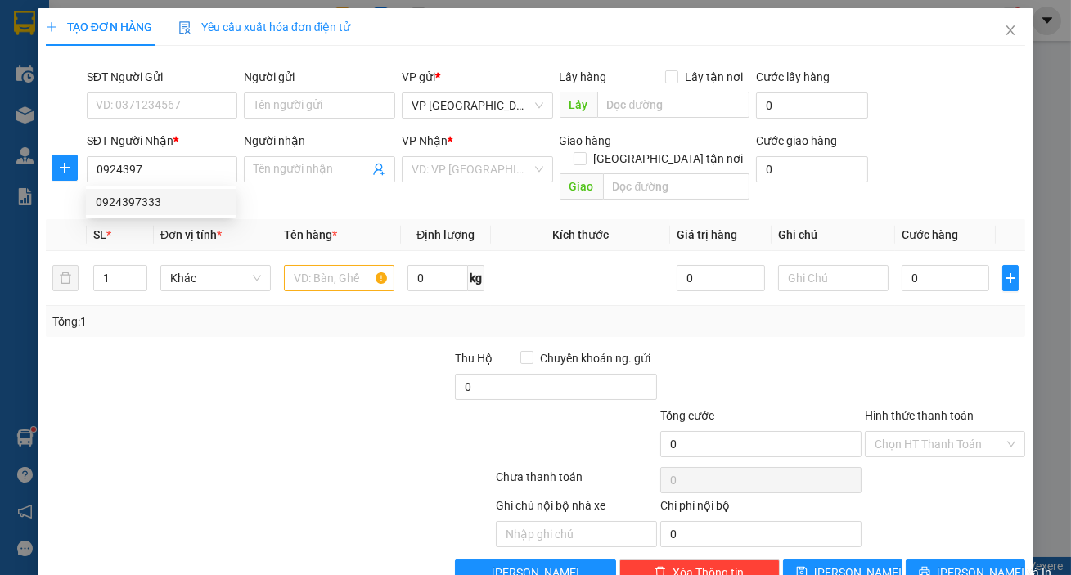
click at [176, 208] on div "0924397333" at bounding box center [161, 202] width 130 height 18
type input "0924397333"
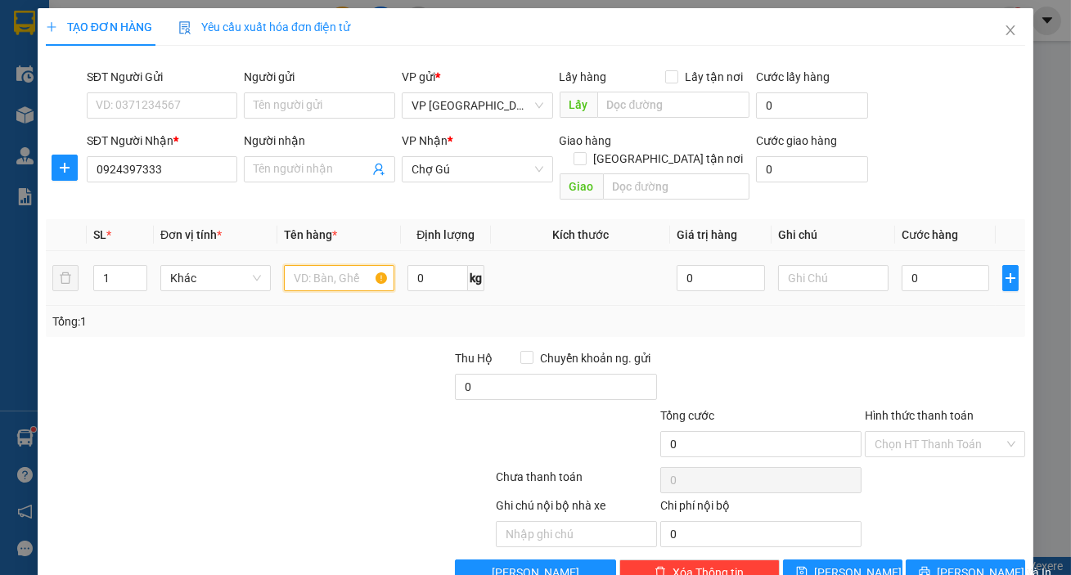
drag, startPoint x: 295, startPoint y: 256, endPoint x: 311, endPoint y: 267, distance: 19.5
click at [295, 265] on input "text" at bounding box center [339, 278] width 110 height 26
type input "3 kiện"
click at [921, 272] on input "0" at bounding box center [946, 278] width 88 height 26
type input "001"
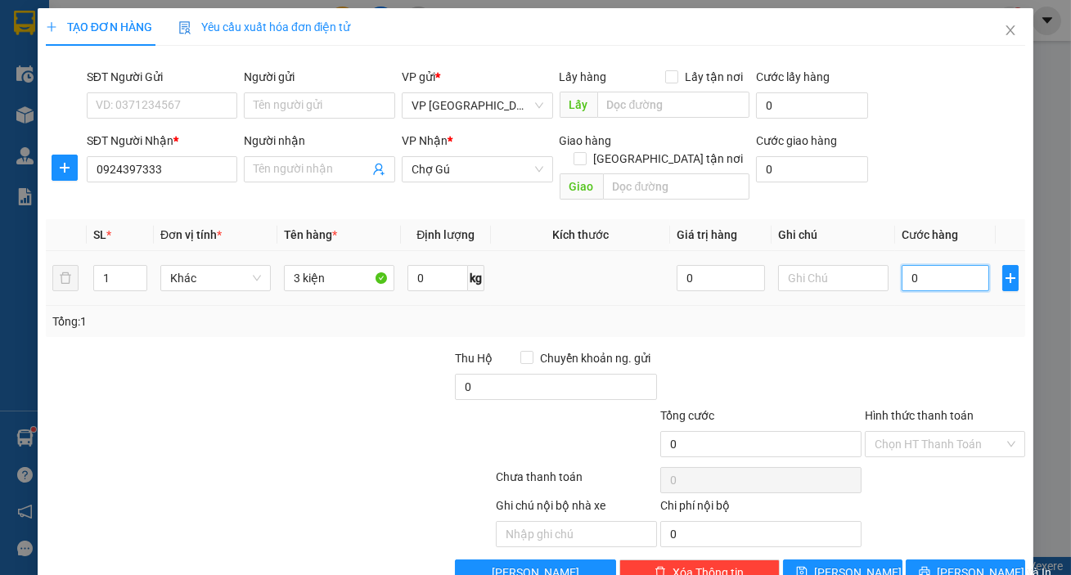
type input "1"
type input "0.015"
type input "15"
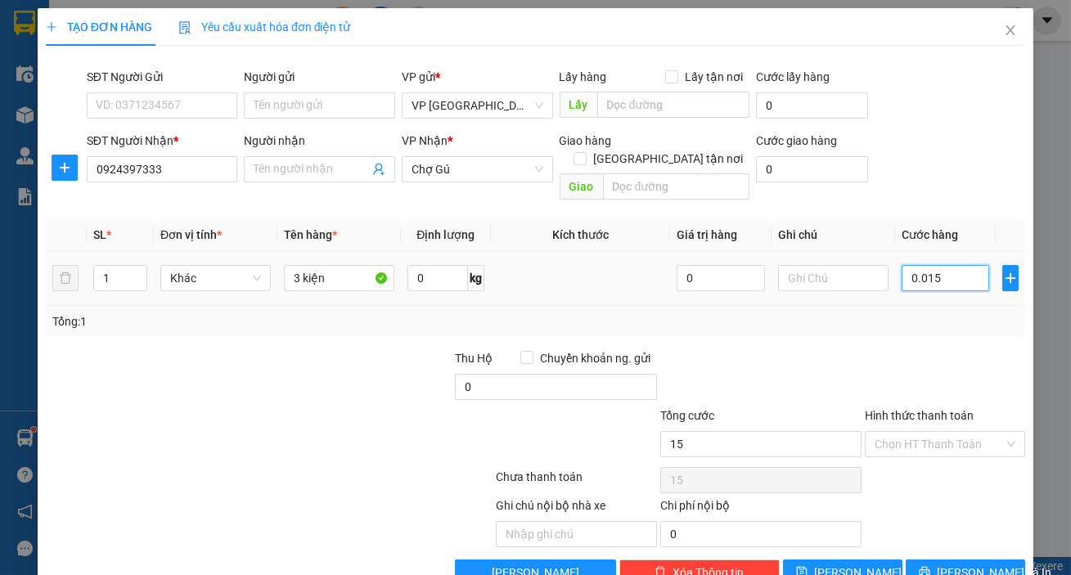
type input "00.150"
type input "150"
type input "150.000"
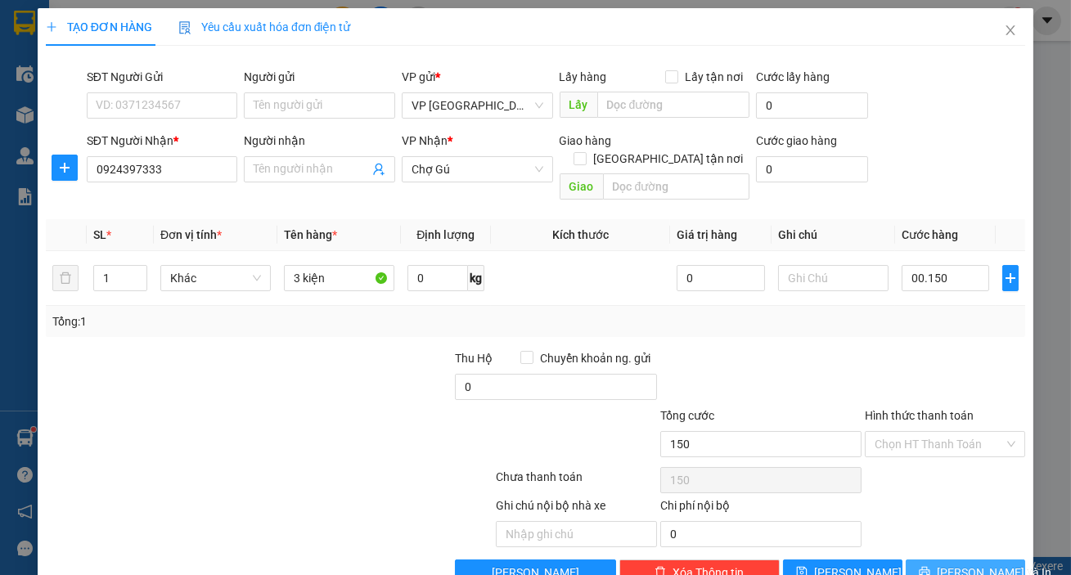
type input "150.000"
click at [915, 560] on button "[PERSON_NAME] và In" at bounding box center [965, 573] width 119 height 26
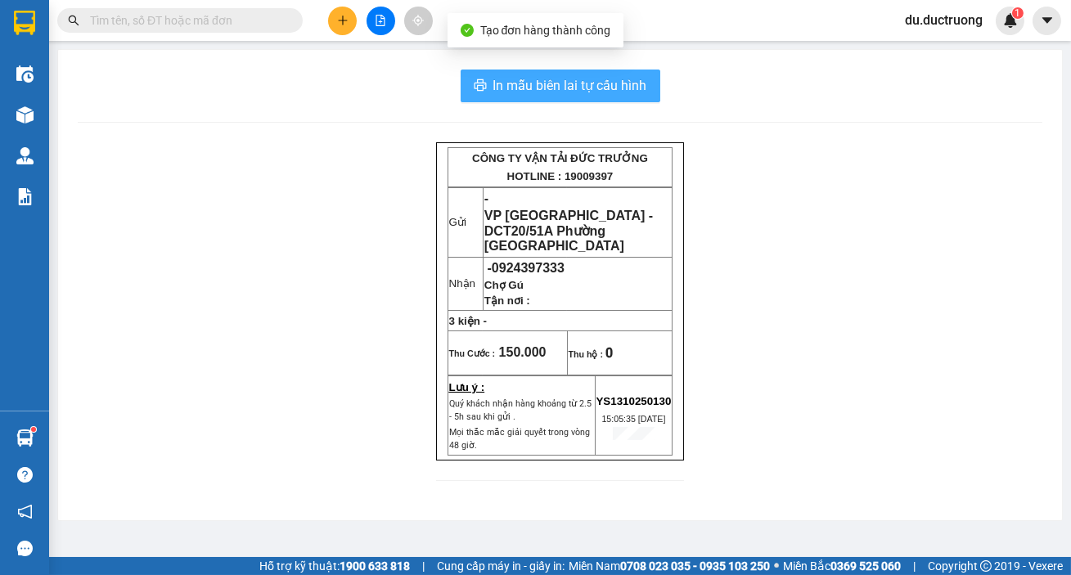
click at [561, 93] on span "In mẫu biên lai tự cấu hình" at bounding box center [570, 85] width 154 height 20
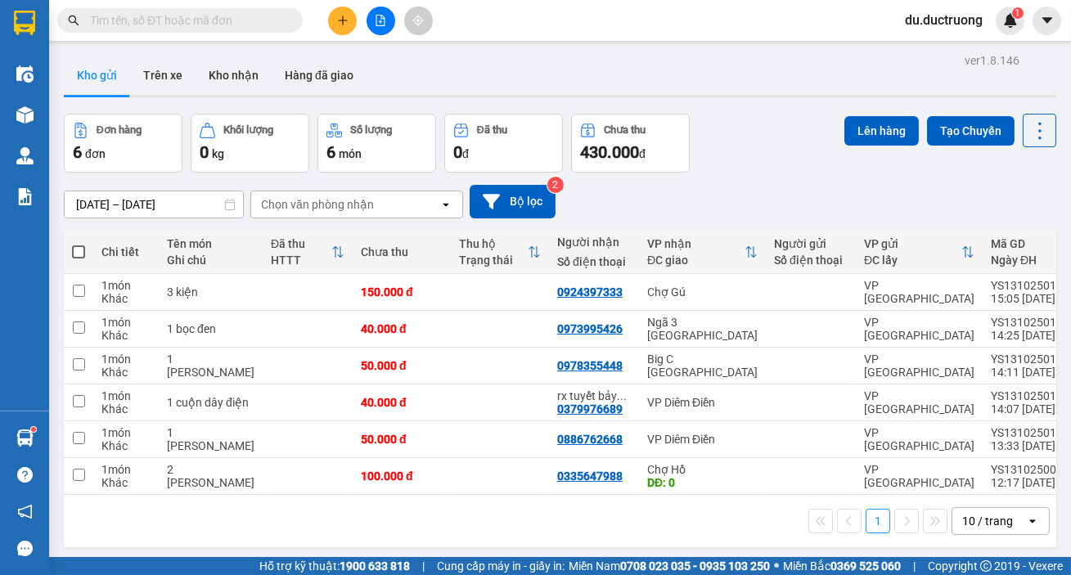
drag, startPoint x: 814, startPoint y: 106, endPoint x: 847, endPoint y: 106, distance: 32.7
drag, startPoint x: 847, startPoint y: 106, endPoint x: 426, endPoint y: 63, distance: 422.7
click at [426, 63] on div "Kho gửi Trên xe Kho nhận Hàng đã giao" at bounding box center [560, 77] width 992 height 43
drag, startPoint x: 768, startPoint y: 122, endPoint x: 754, endPoint y: 133, distance: 18.0
click at [768, 123] on div "Đơn hàng 6 đơn Khối lượng 0 kg Số lượng 6 món Đã thu 0 đ Chưa thu 430.000 đ Lên…" at bounding box center [560, 143] width 992 height 59
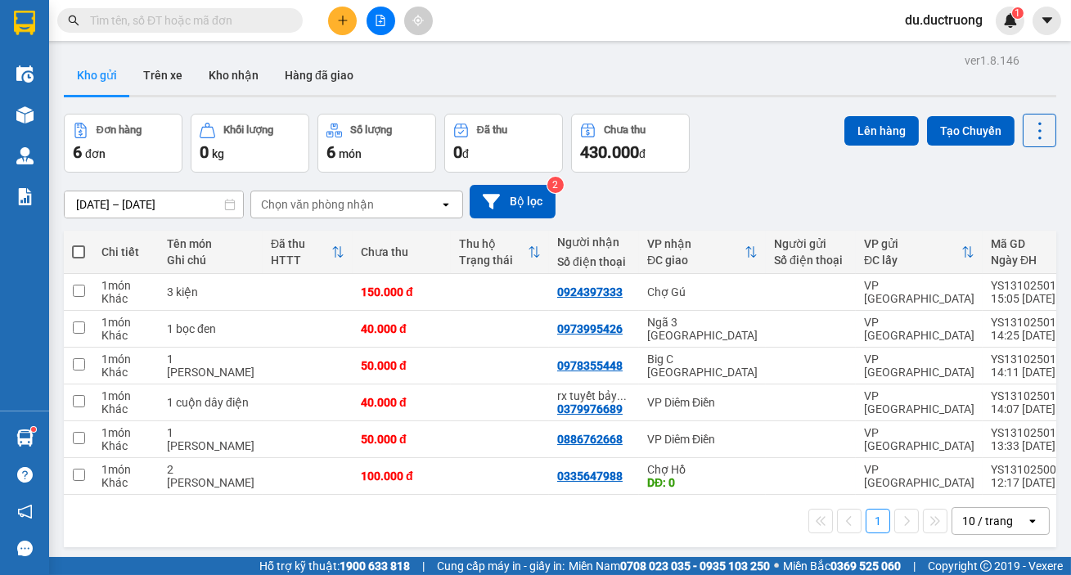
drag, startPoint x: 745, startPoint y: 132, endPoint x: 746, endPoint y: 120, distance: 11.5
click at [747, 126] on div "Đơn hàng 6 đơn Khối lượng 0 kg Số lượng 6 món Đã thu 0 đ Chưa thu 430.000 đ Lên…" at bounding box center [560, 143] width 992 height 59
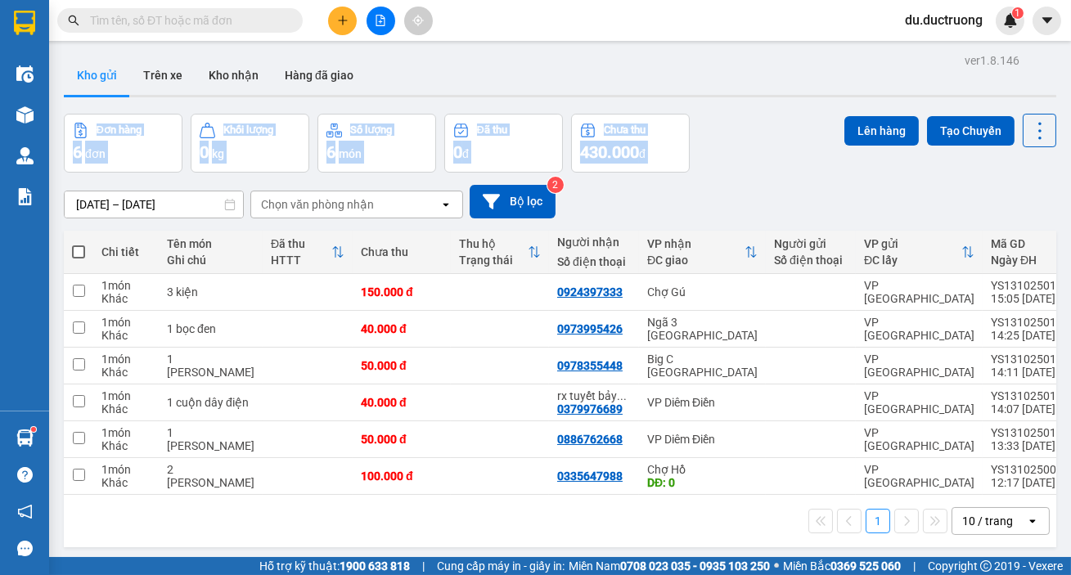
drag, startPoint x: 740, startPoint y: 88, endPoint x: 762, endPoint y: 145, distance: 61.4
click at [762, 145] on div "ver 1.8.146 Kho gửi Trên xe Kho nhận Hàng đã giao Đơn hàng 6 đơn Khối lượng 0 k…" at bounding box center [559, 336] width 1005 height 575
click at [750, 135] on div "Đơn hàng 6 đơn Khối lượng 0 kg Số lượng 6 món Đã thu 0 đ Chưa thu 430.000 đ Lên…" at bounding box center [560, 143] width 992 height 59
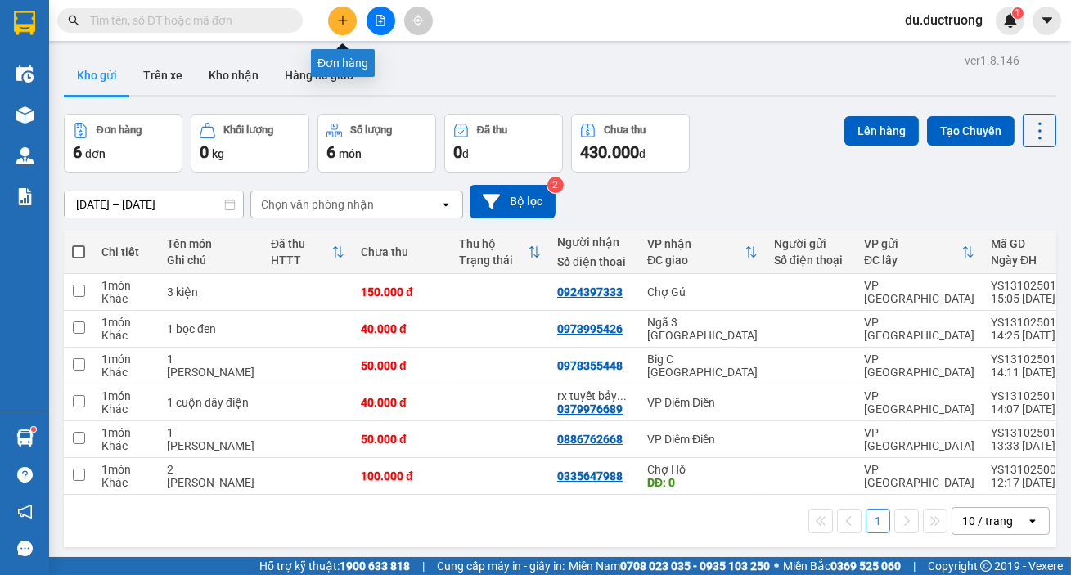
click at [345, 26] on button at bounding box center [342, 21] width 29 height 29
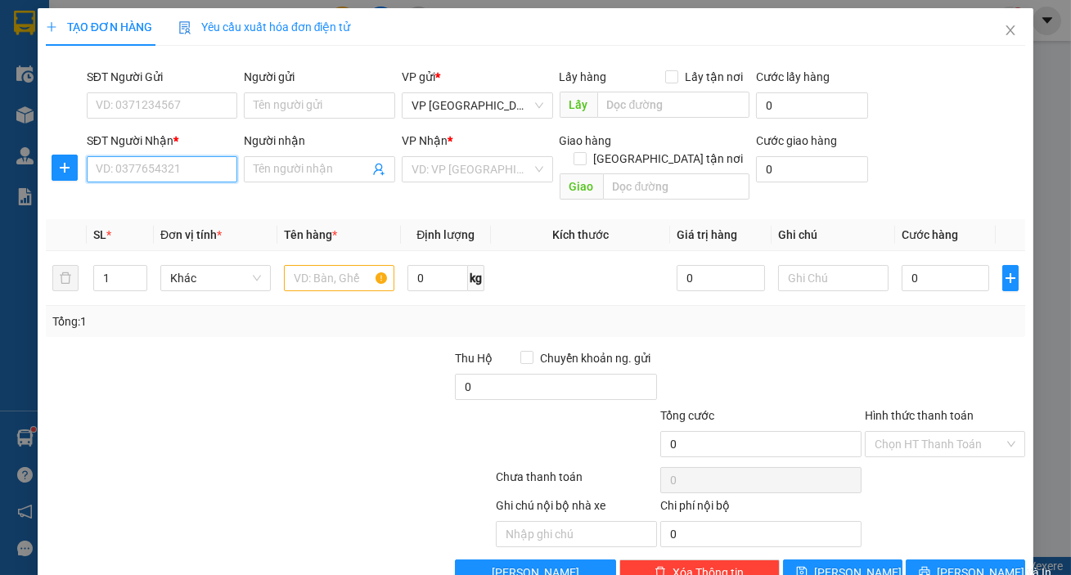
click at [166, 168] on input "SĐT Người Nhận *" at bounding box center [162, 169] width 151 height 26
type input "0"
type input "0916624545"
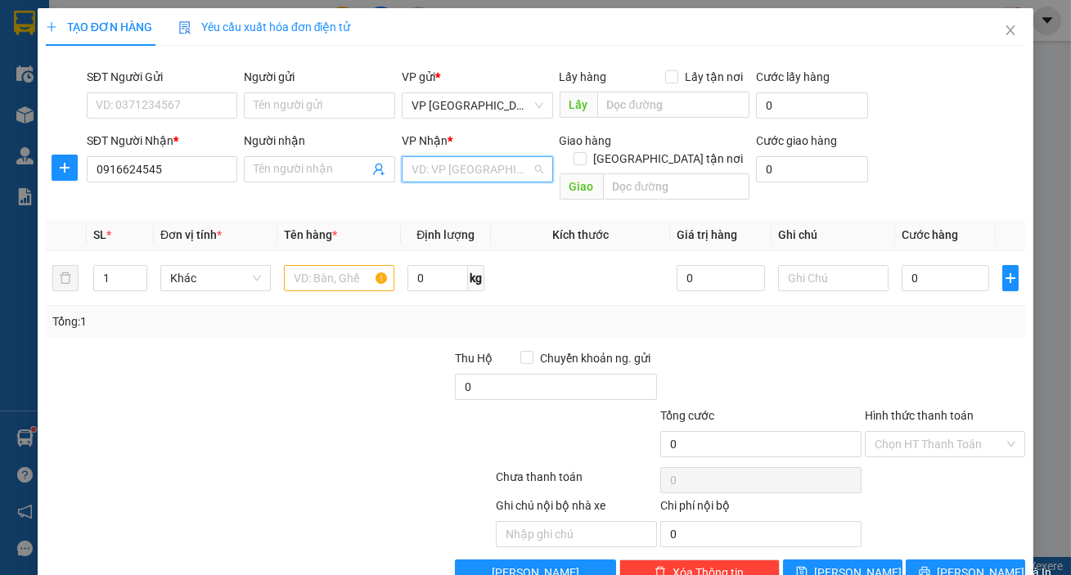
click at [458, 167] on input "search" at bounding box center [472, 169] width 120 height 25
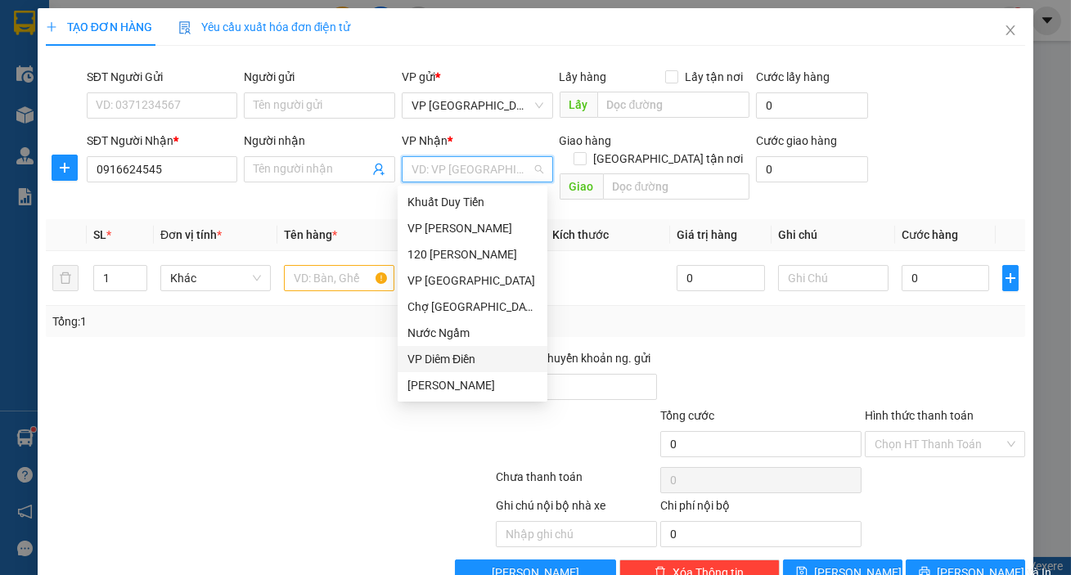
click at [457, 353] on div "VP Diêm Điền" at bounding box center [472, 359] width 130 height 18
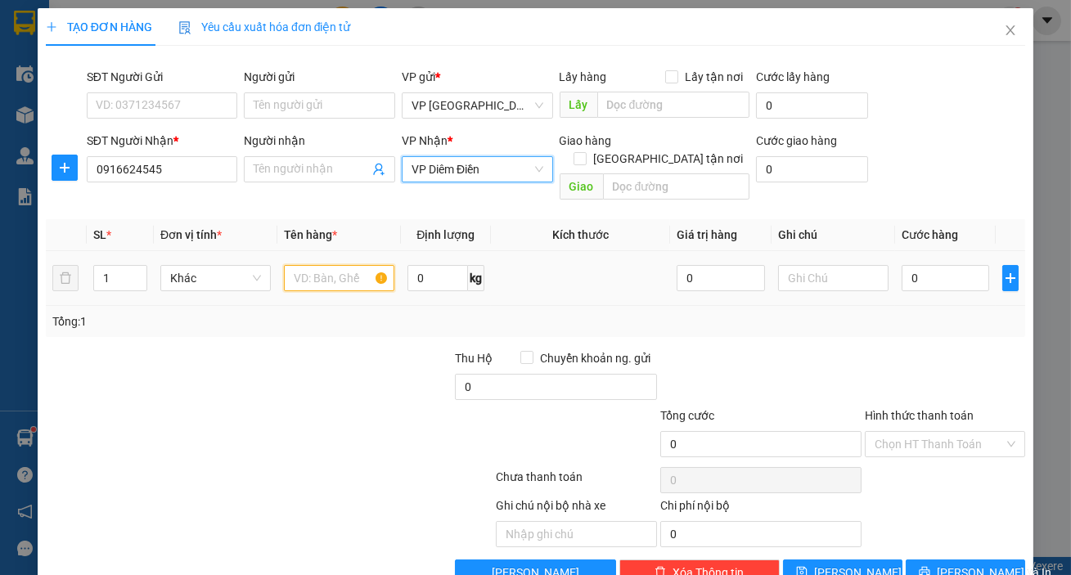
click at [327, 265] on input "text" at bounding box center [339, 278] width 110 height 26
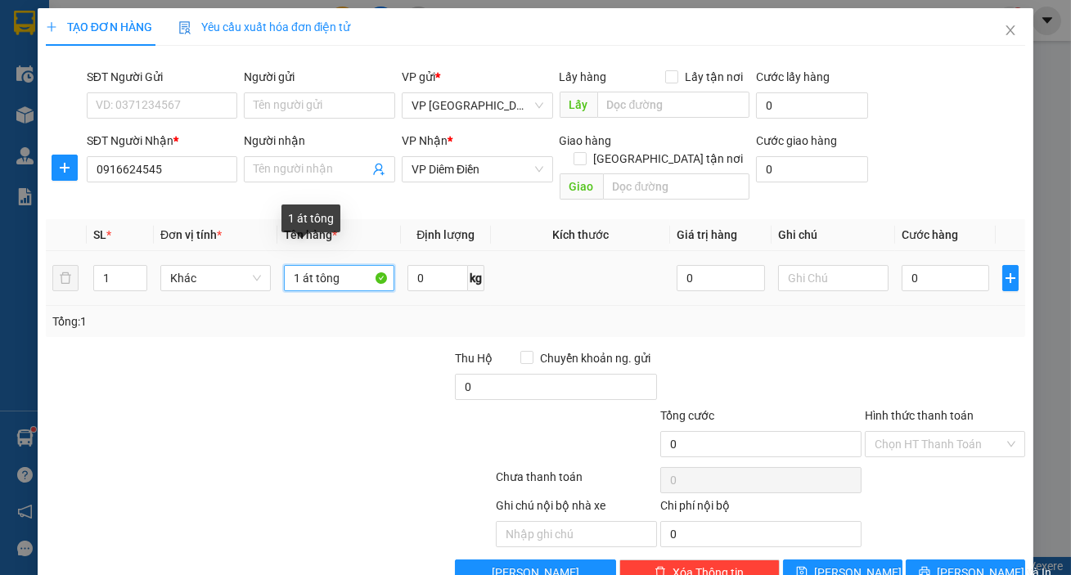
click at [300, 267] on input "1 át tông" at bounding box center [339, 278] width 110 height 26
type input "1 [PERSON_NAME]"
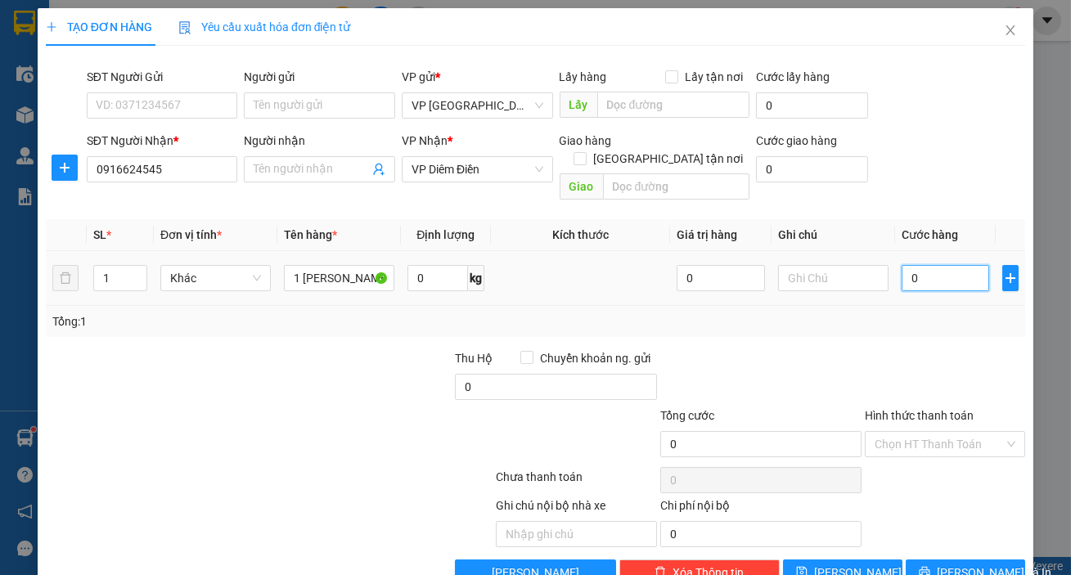
click at [909, 265] on input "0" at bounding box center [946, 278] width 88 height 26
type input "005"
type input "5"
type input "0.050"
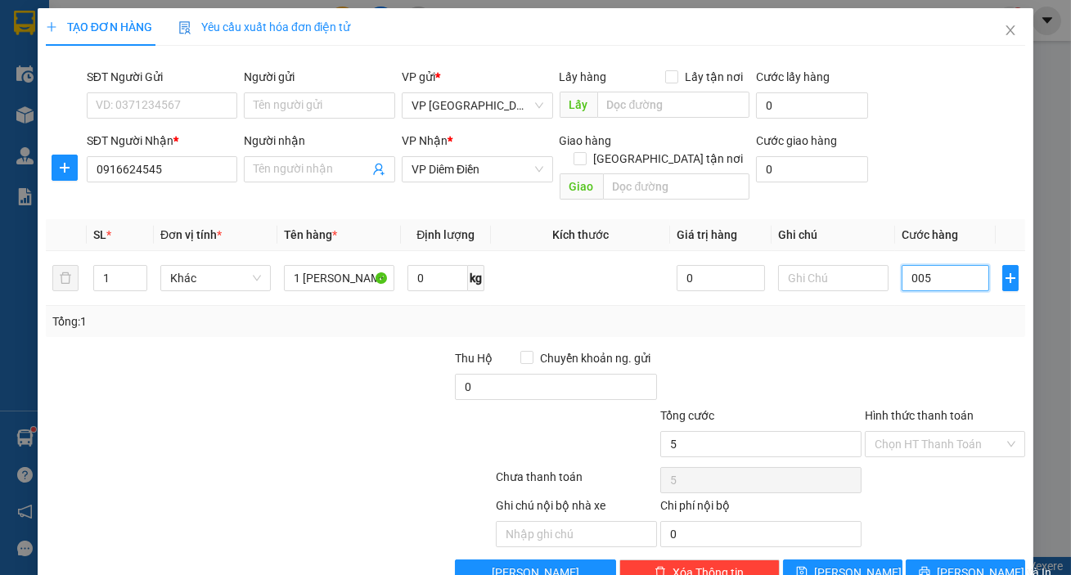
type input "50"
type input "50.000"
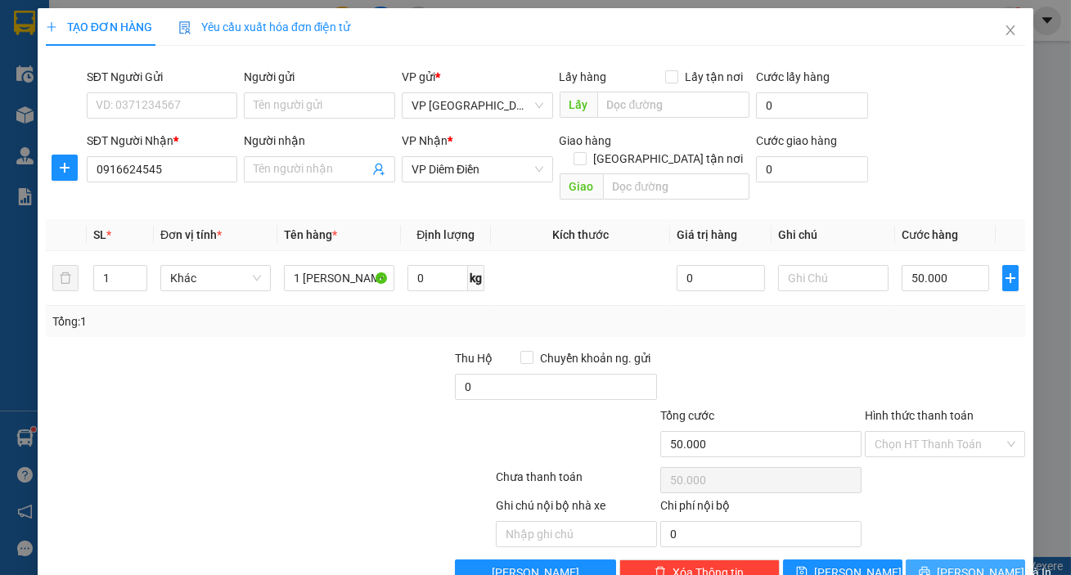
click at [952, 564] on span "[PERSON_NAME] và In" at bounding box center [994, 573] width 115 height 18
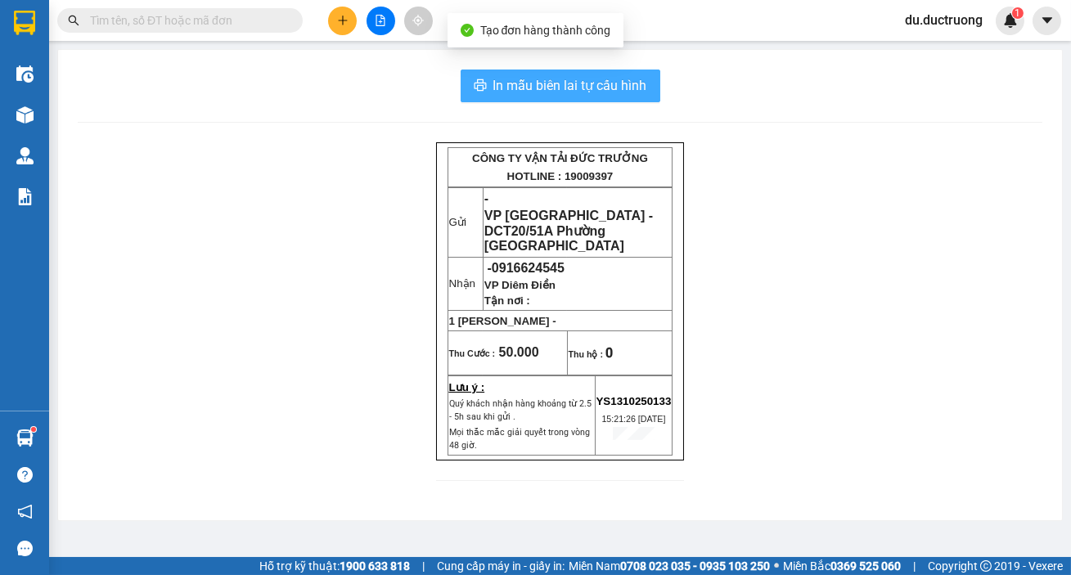
click at [628, 97] on button "In mẫu biên lai tự cấu hình" at bounding box center [561, 86] width 200 height 33
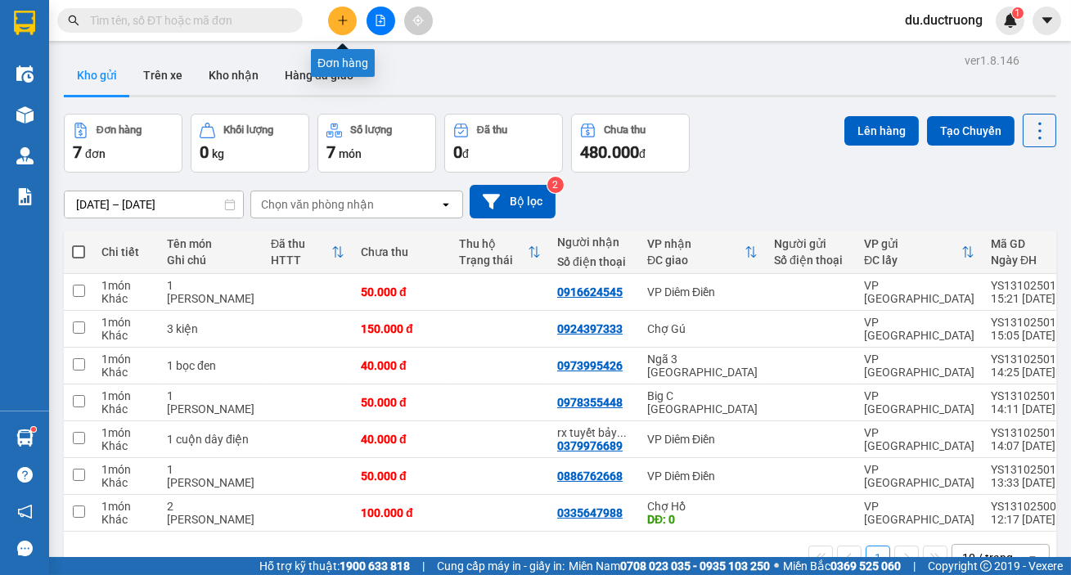
click at [344, 29] on button at bounding box center [342, 21] width 29 height 29
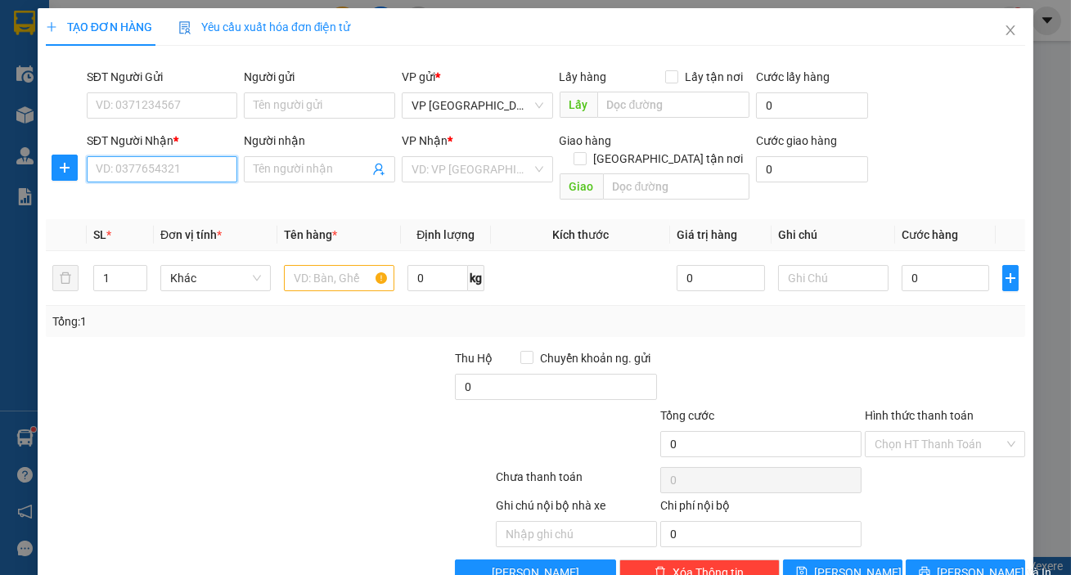
click at [165, 169] on input "SĐT Người Nhận *" at bounding box center [162, 169] width 151 height 26
click at [190, 211] on div "0936595463" at bounding box center [161, 202] width 150 height 26
type input "0936595463"
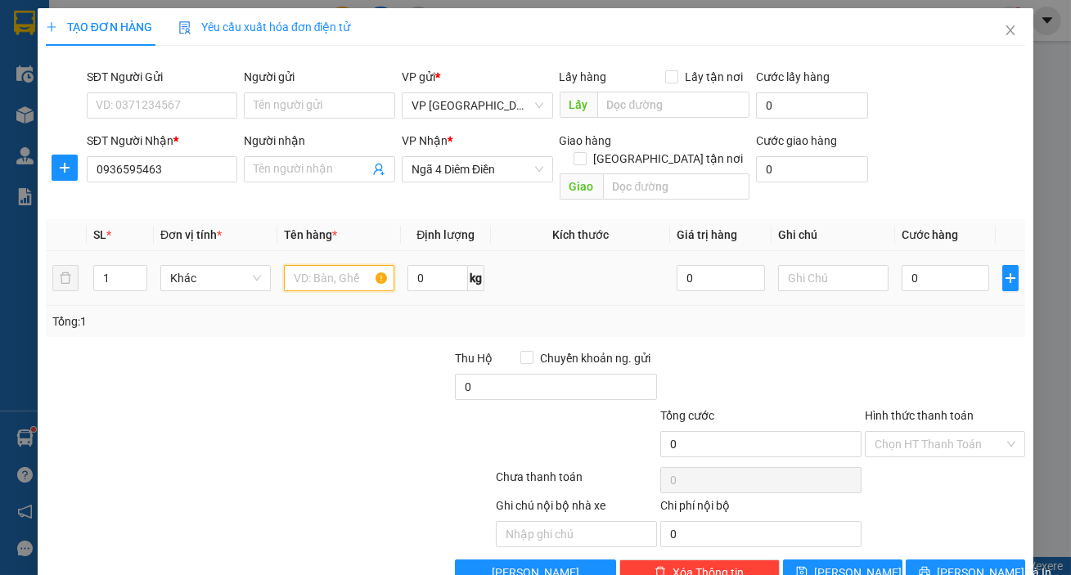
click at [354, 265] on input "text" at bounding box center [339, 278] width 110 height 26
type input "1 túi ổi"
click at [916, 265] on input "0" at bounding box center [946, 278] width 88 height 26
type input "004"
type input "4"
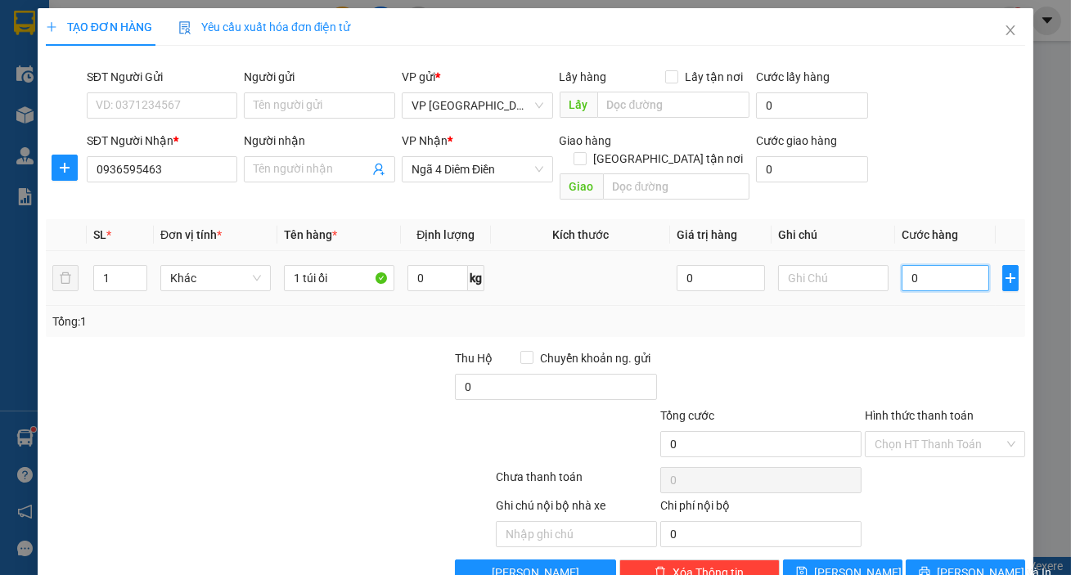
type input "4"
type input "0.040"
type input "40"
type input "40.000"
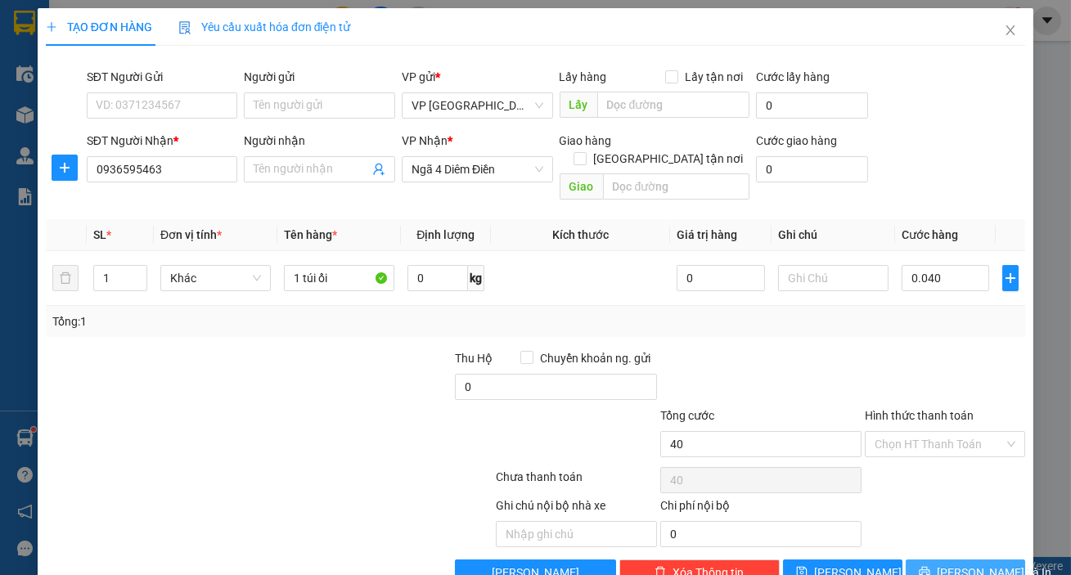
type input "40.000"
click at [994, 560] on button "[PERSON_NAME] và In" at bounding box center [965, 573] width 119 height 26
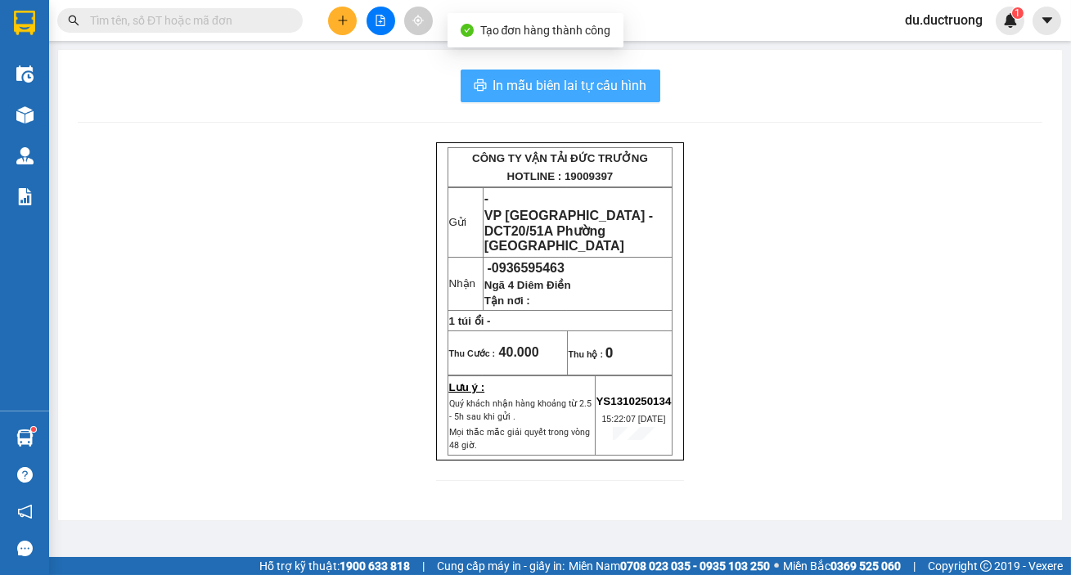
click at [637, 88] on span "In mẫu biên lai tự cấu hình" at bounding box center [570, 85] width 154 height 20
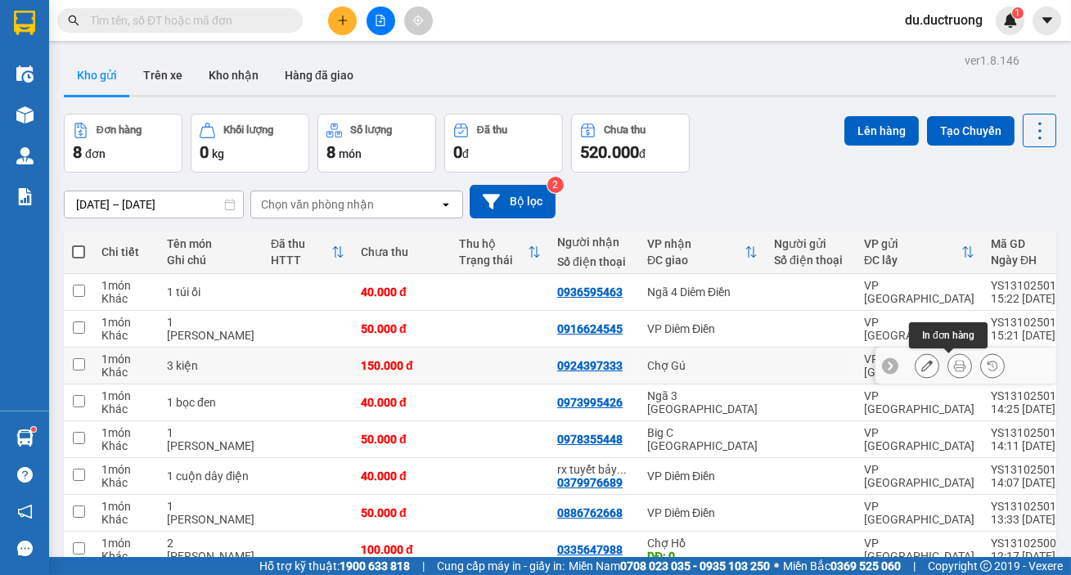
click at [954, 364] on icon at bounding box center [959, 365] width 11 height 11
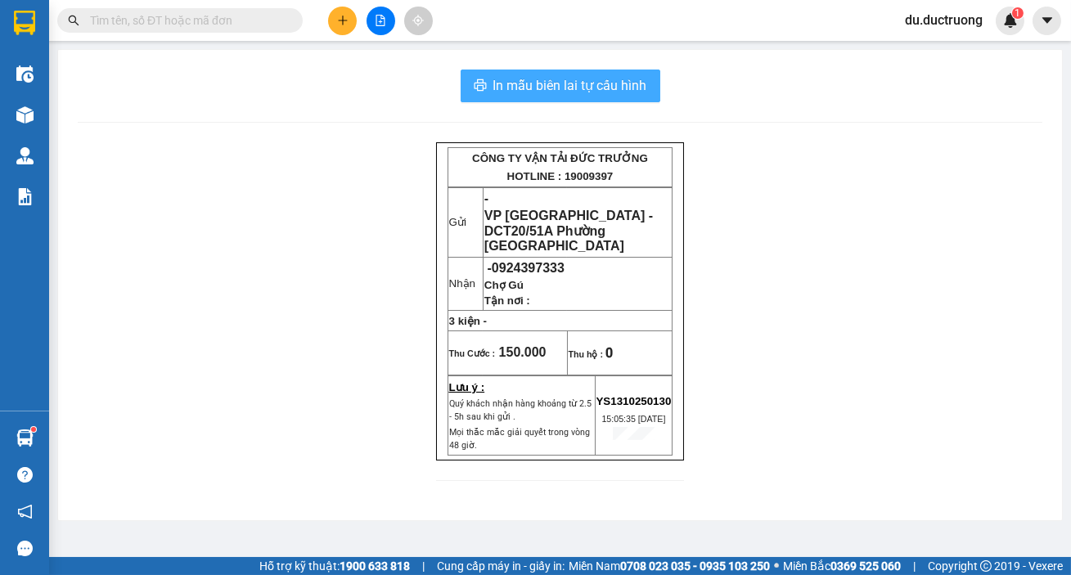
click at [602, 95] on span "In mẫu biên lai tự cấu hình" at bounding box center [570, 85] width 154 height 20
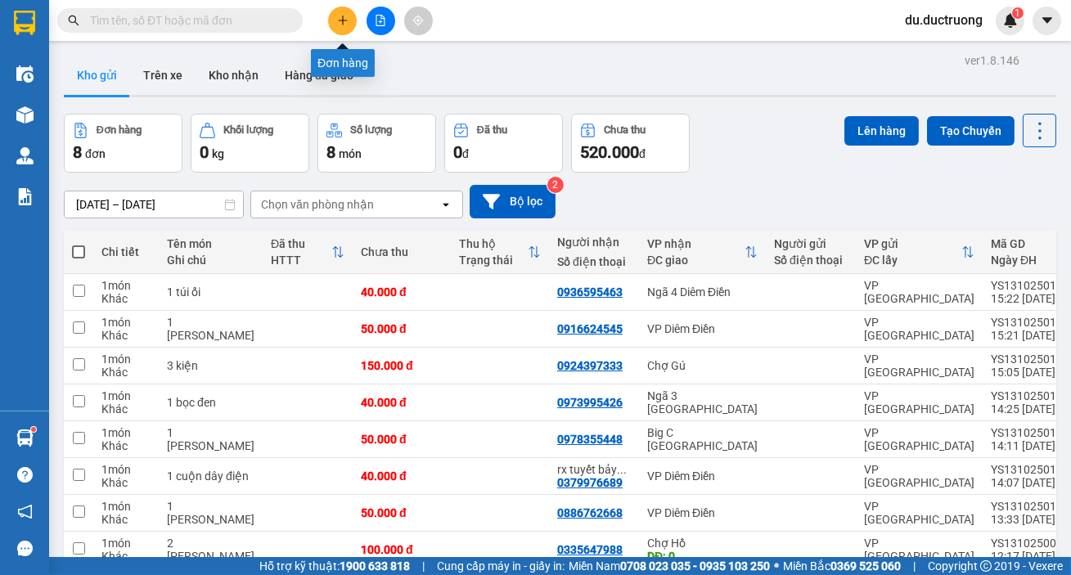
click at [350, 26] on button at bounding box center [342, 21] width 29 height 29
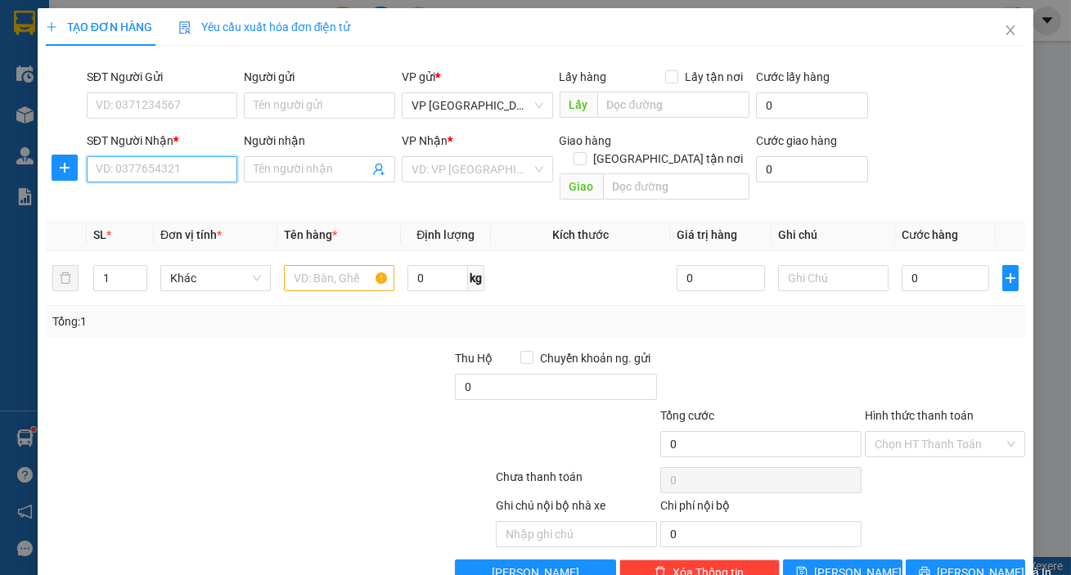
click at [155, 164] on input "SĐT Người Nhận *" at bounding box center [162, 169] width 151 height 26
click at [146, 177] on input "SĐT Người Nhận *" at bounding box center [162, 169] width 151 height 26
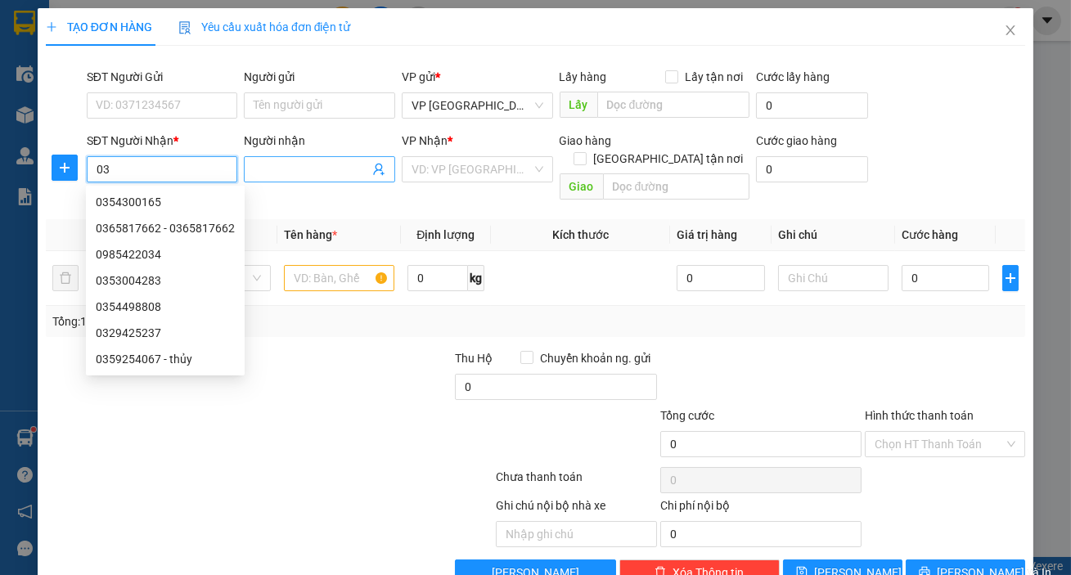
type input "0"
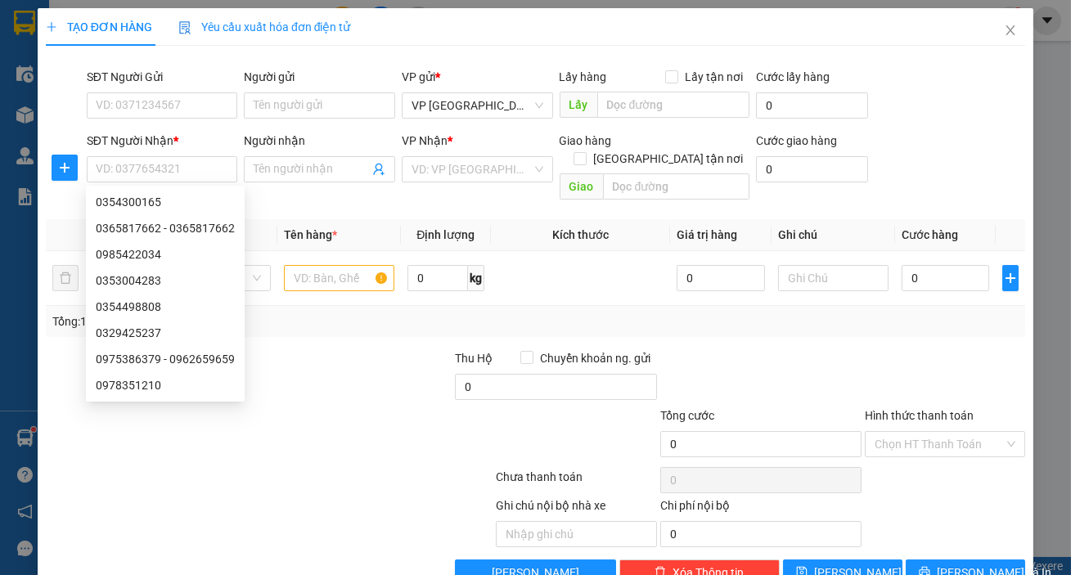
click at [137, 90] on div "SĐT Người Gửi" at bounding box center [162, 80] width 151 height 25
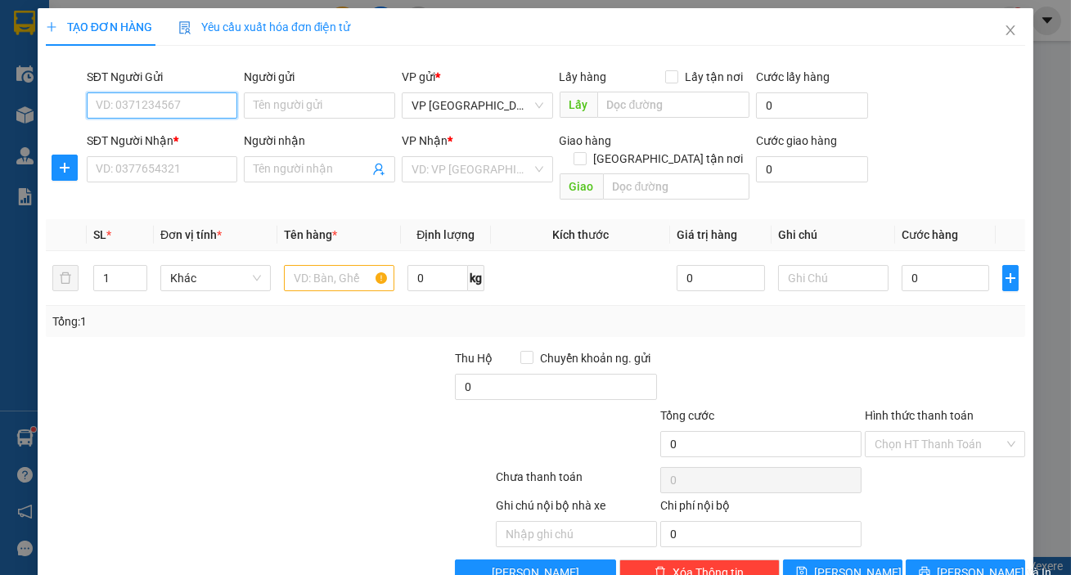
click at [155, 114] on input "SĐT Người Gửi" at bounding box center [162, 105] width 151 height 26
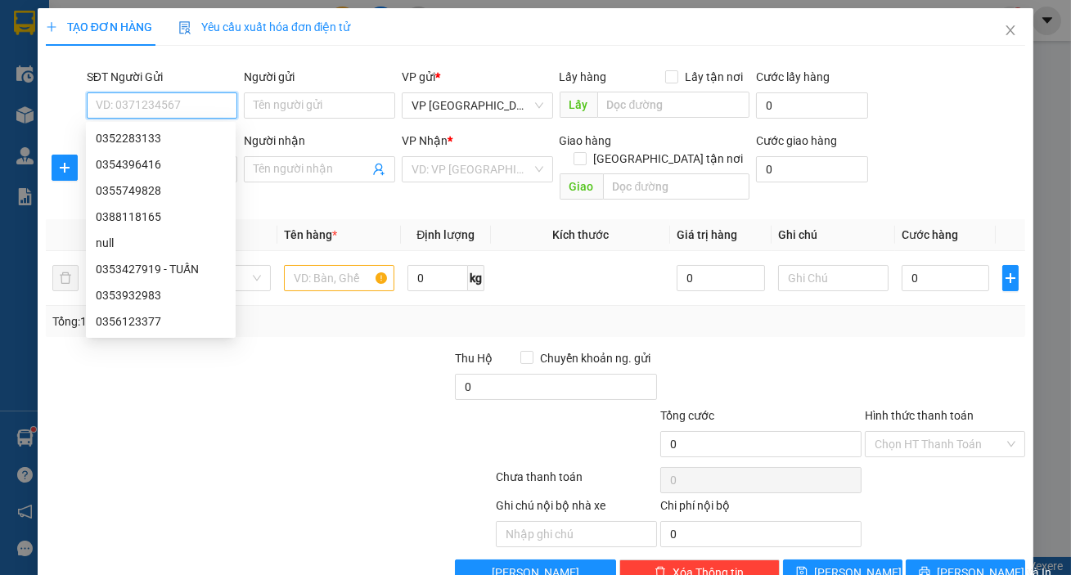
click at [173, 110] on input "SĐT Người Gửi" at bounding box center [162, 105] width 151 height 26
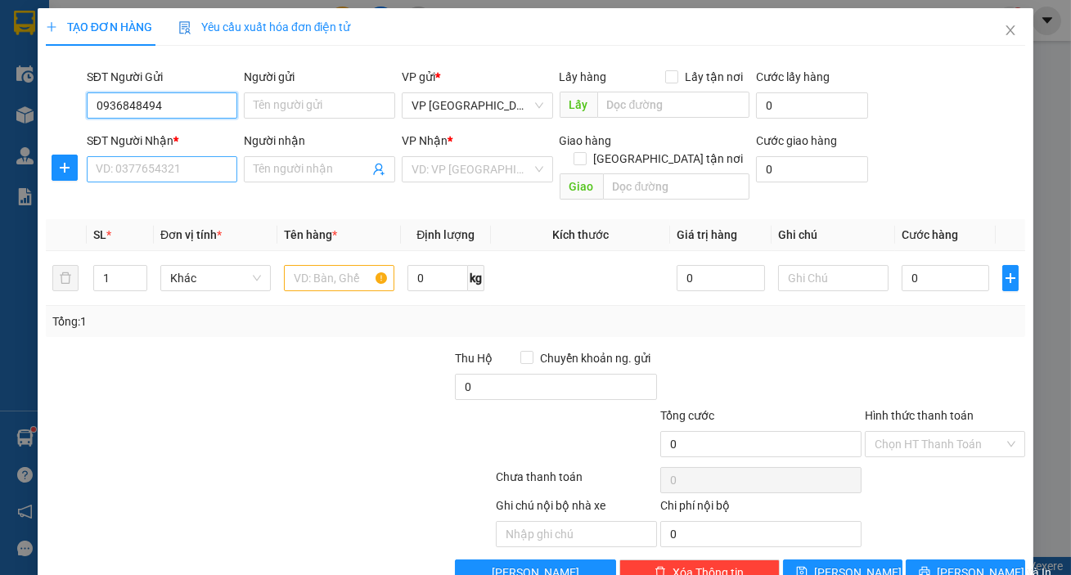
type input "0936848494"
click at [120, 172] on input "SĐT Người Nhận *" at bounding box center [162, 169] width 151 height 26
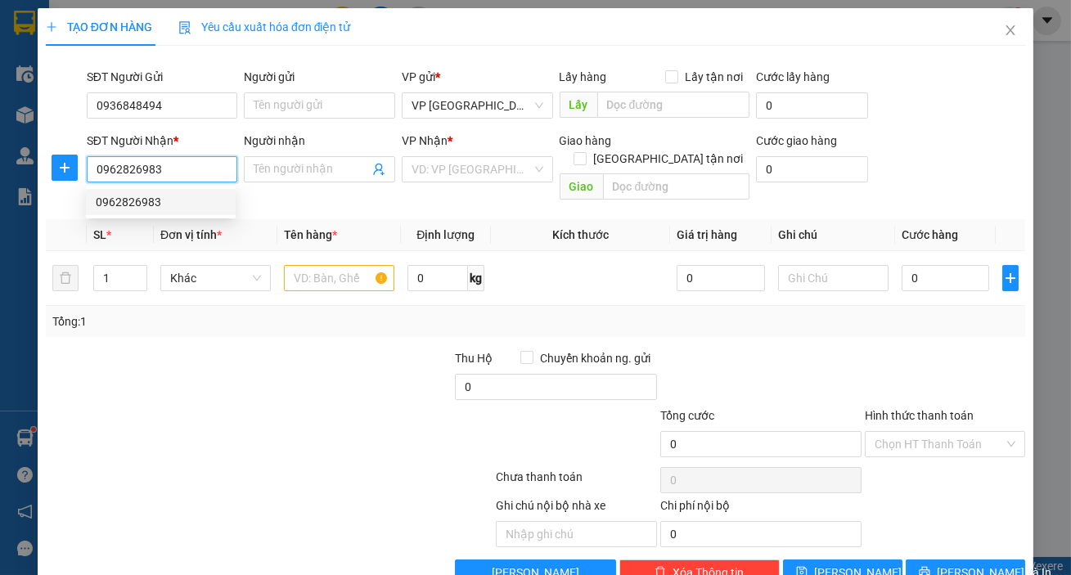
click at [129, 205] on div "0962826983" at bounding box center [161, 202] width 130 height 18
type input "0962826983"
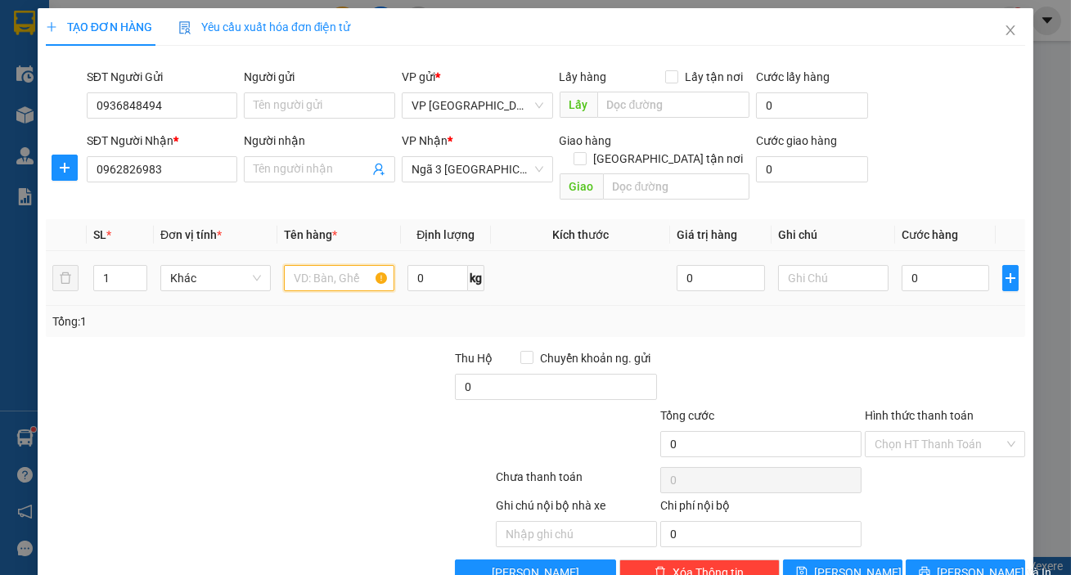
click at [329, 265] on input "text" at bounding box center [339, 278] width 110 height 26
type input "1 cuộn nhựa"
click at [940, 265] on input "0" at bounding box center [946, 278] width 88 height 26
type input "001"
type input "1"
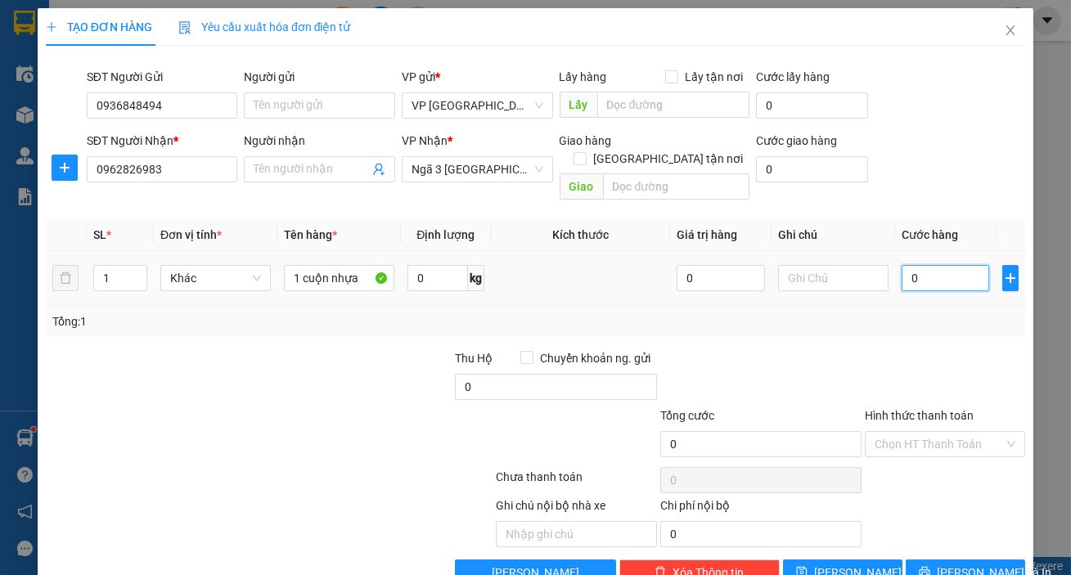
type input "1"
type input "00"
type input "0"
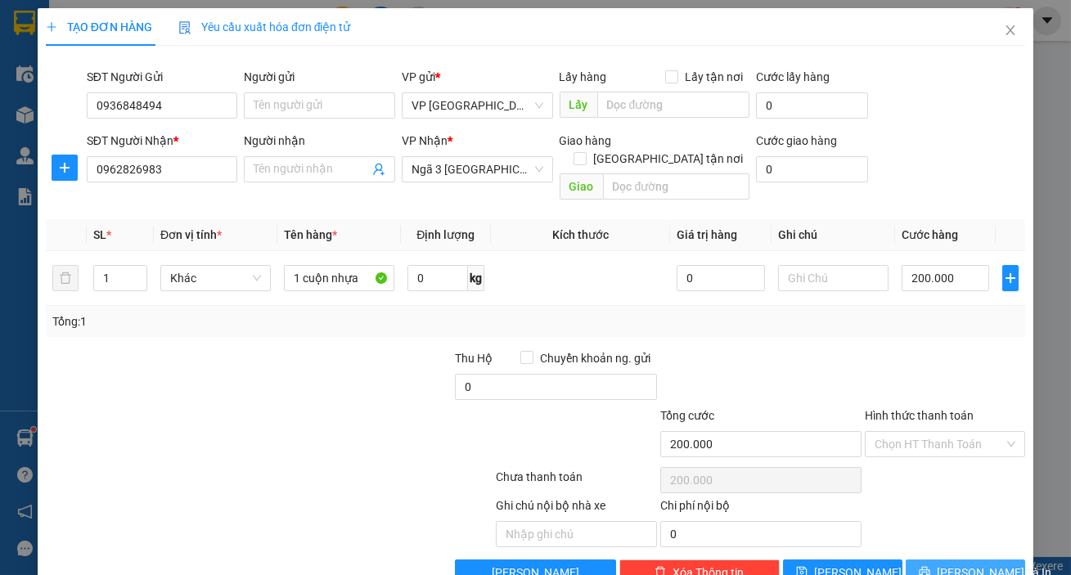
click at [947, 564] on span "[PERSON_NAME] và In" at bounding box center [994, 573] width 115 height 18
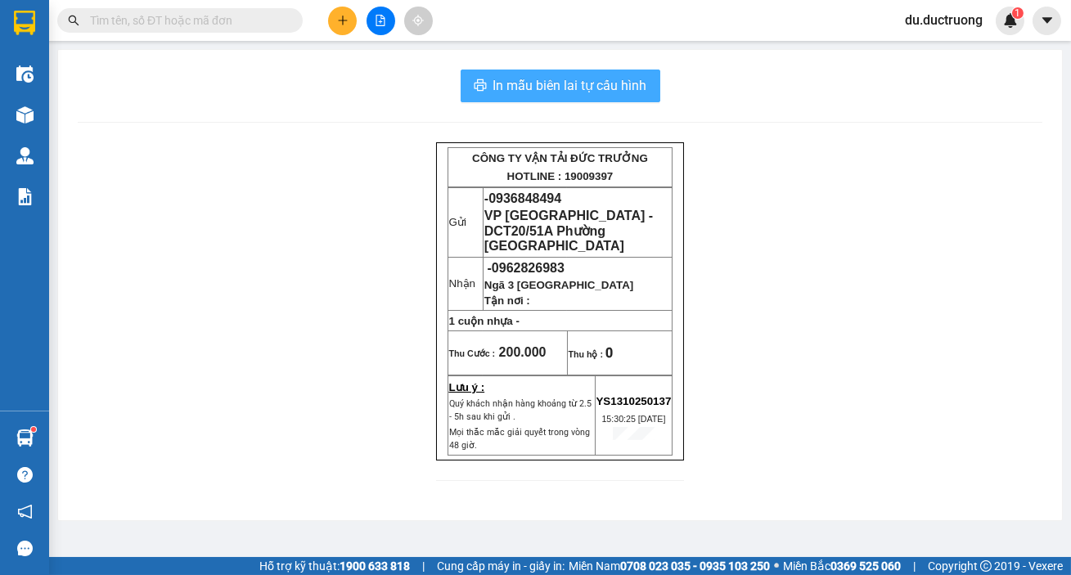
click at [607, 92] on span "In mẫu biên lai tự cấu hình" at bounding box center [570, 85] width 154 height 20
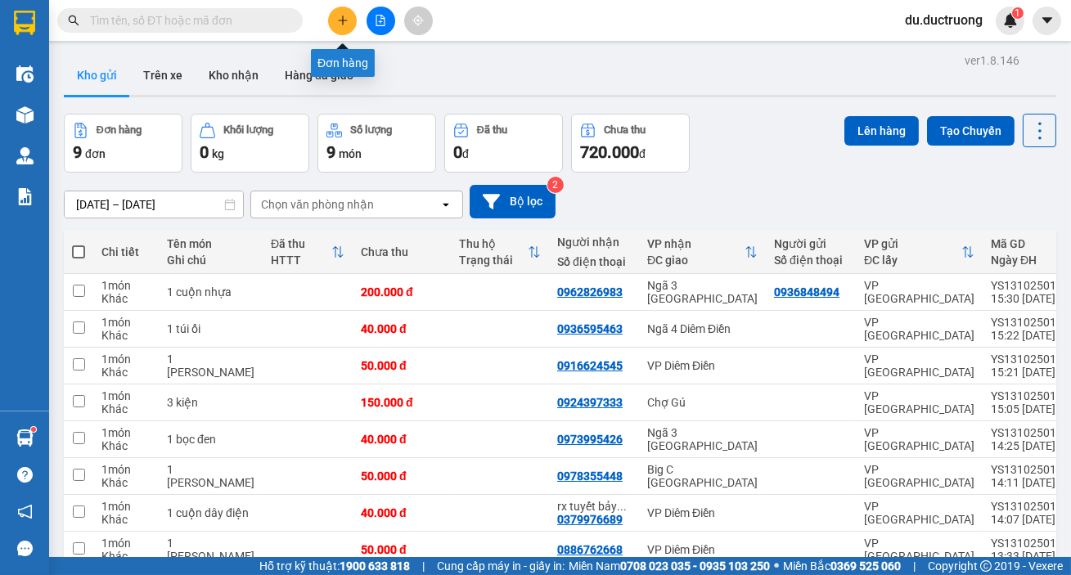
click at [348, 17] on icon "plus" at bounding box center [342, 20] width 11 height 11
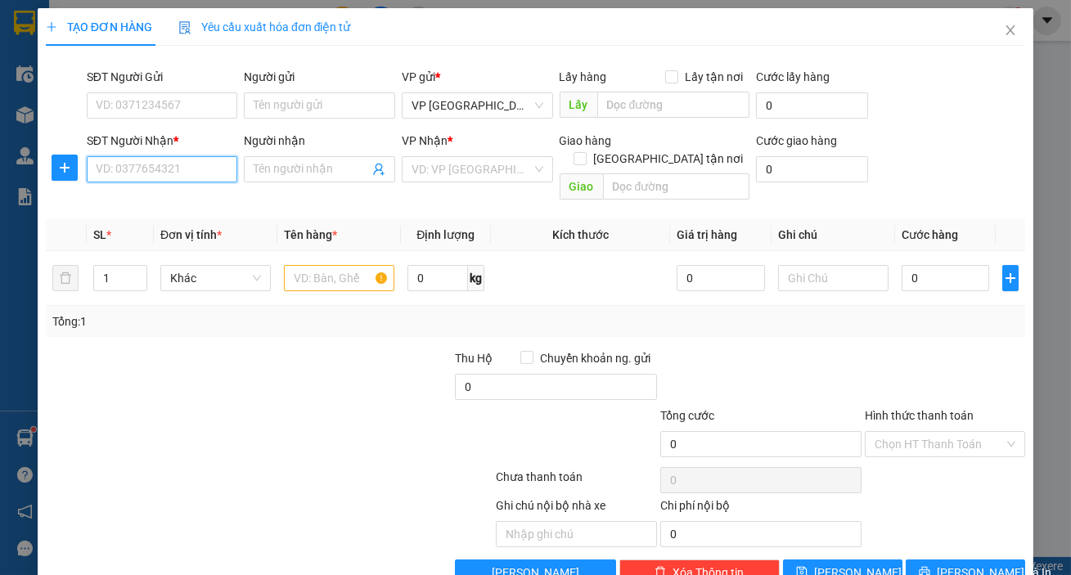
click at [210, 173] on input "SĐT Người Nhận *" at bounding box center [162, 169] width 151 height 26
click at [153, 195] on div "0979613215" at bounding box center [161, 202] width 130 height 18
type input "0979613215"
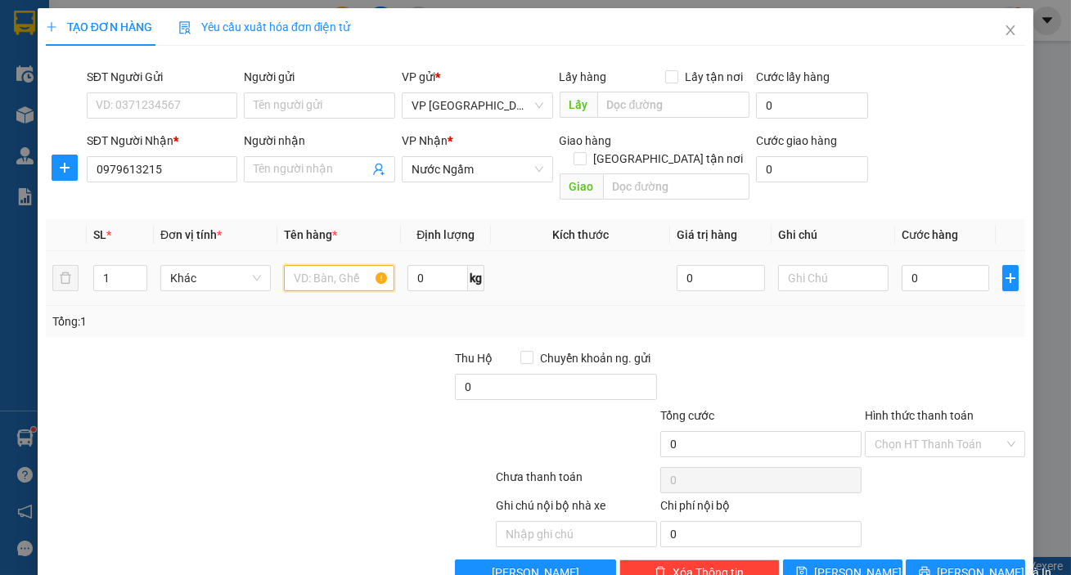
click at [321, 265] on input "text" at bounding box center [339, 278] width 110 height 26
click at [491, 173] on span "Nước Ngầm" at bounding box center [478, 169] width 132 height 25
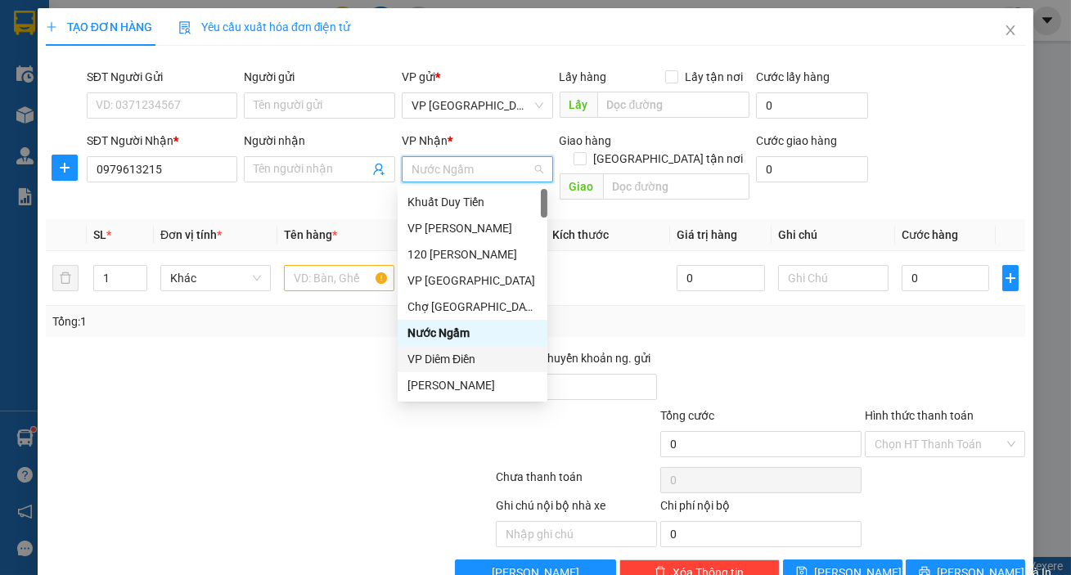
click at [430, 362] on div "VP Diêm Điền" at bounding box center [472, 359] width 130 height 18
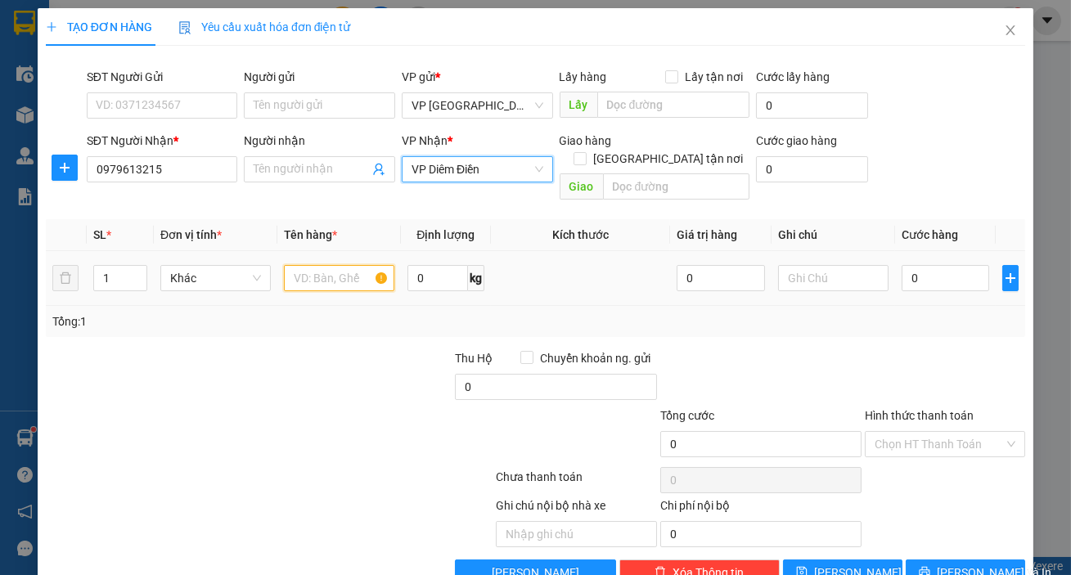
click at [318, 265] on input "text" at bounding box center [339, 278] width 110 height 26
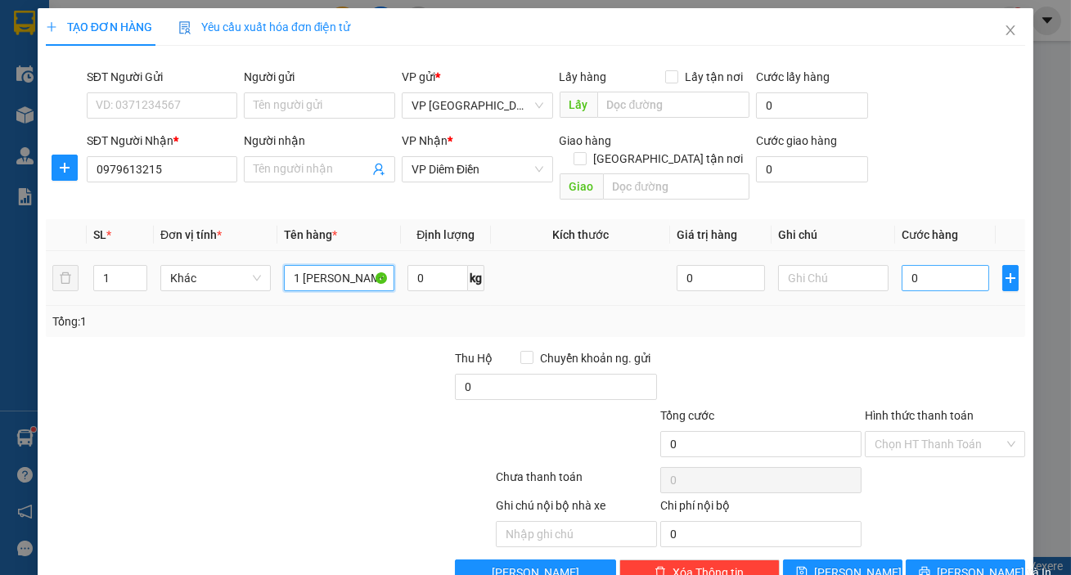
type input "1 [PERSON_NAME]"
click at [912, 265] on input "0" at bounding box center [946, 278] width 88 height 26
type input "001"
type input "1"
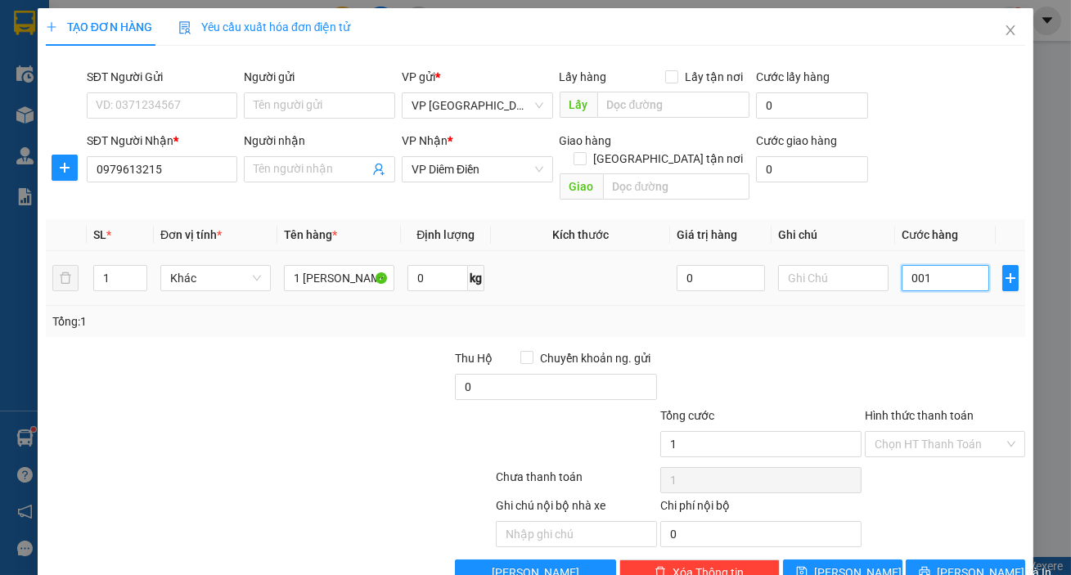
type input "00"
type input "0"
type input "005"
type input "5"
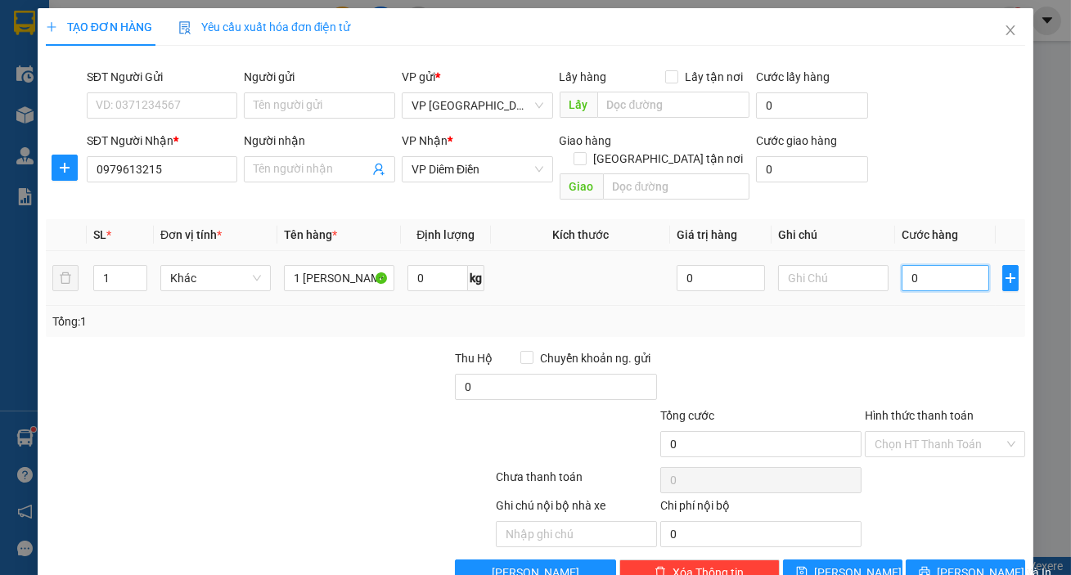
type input "5"
click at [960, 564] on span "[PERSON_NAME] và In" at bounding box center [994, 573] width 115 height 18
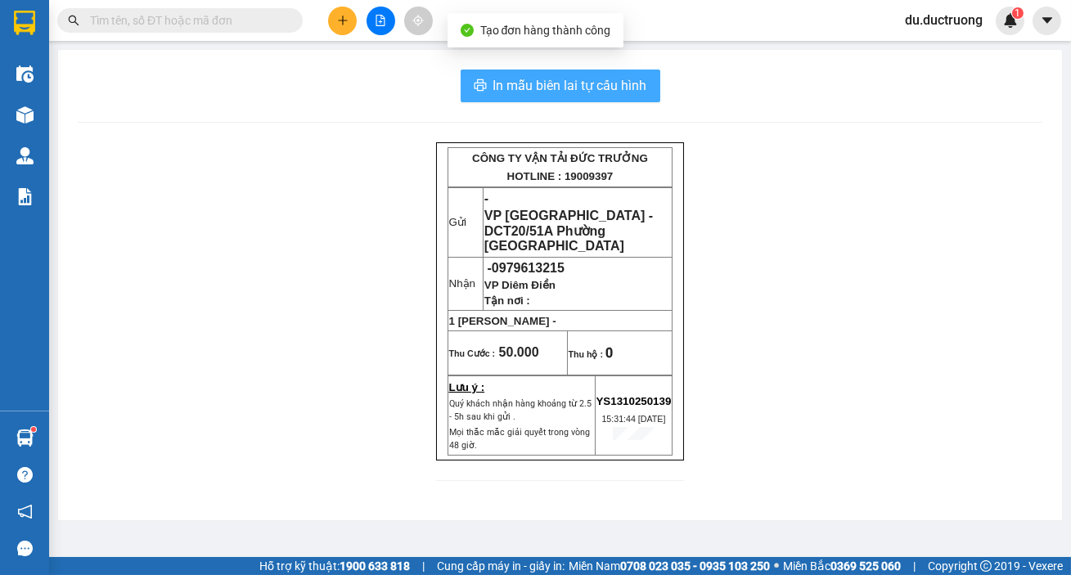
click at [617, 76] on span "In mẫu biên lai tự cấu hình" at bounding box center [570, 85] width 154 height 20
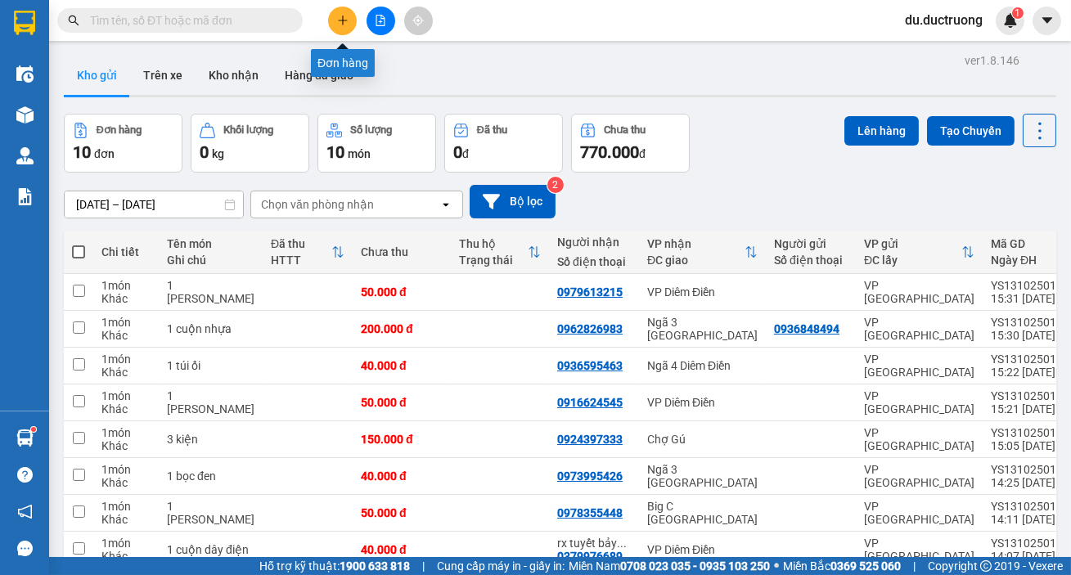
click at [335, 19] on button at bounding box center [342, 21] width 29 height 29
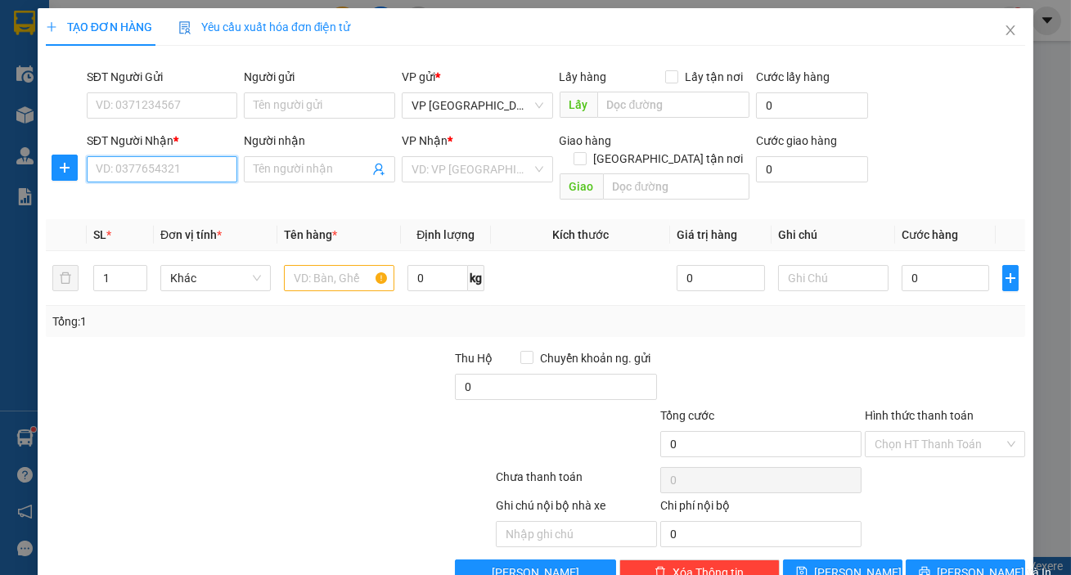
click at [199, 177] on input "SĐT Người Nhận *" at bounding box center [162, 169] width 151 height 26
type input "035"
click at [1007, 36] on span "Close" at bounding box center [1010, 31] width 46 height 46
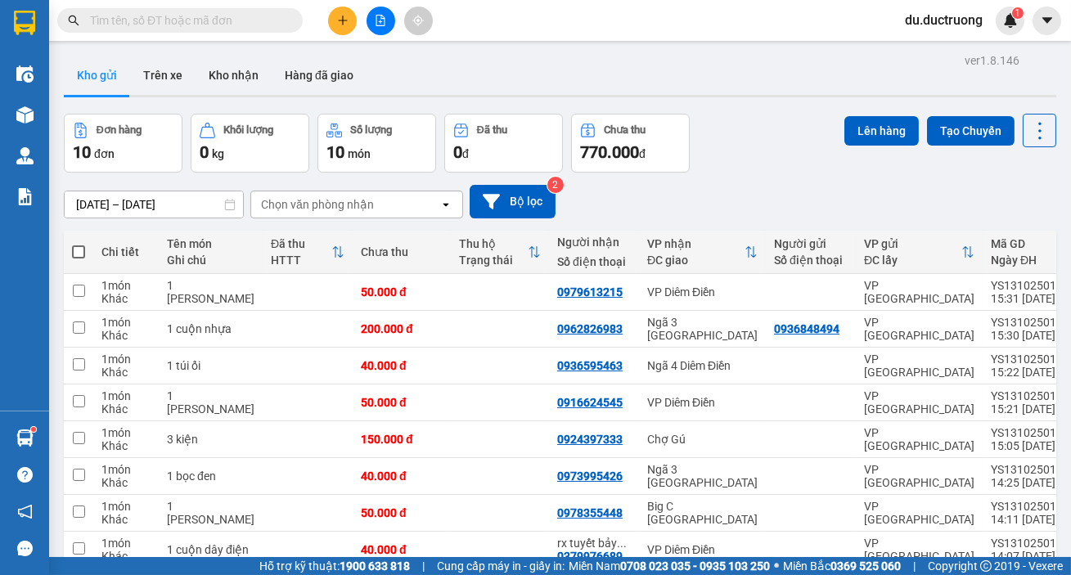
drag, startPoint x: 1004, startPoint y: 43, endPoint x: 1046, endPoint y: 211, distance: 173.8
click at [1046, 211] on div "ver 1.8.146 Kho gửi Trên xe Kho nhận Hàng đã giao Đơn hàng 10 đơn Khối lượng 0 …" at bounding box center [559, 375] width 1005 height 652
drag, startPoint x: 1037, startPoint y: 217, endPoint x: 332, endPoint y: 22, distance: 730.8
click at [332, 22] on button at bounding box center [342, 21] width 29 height 29
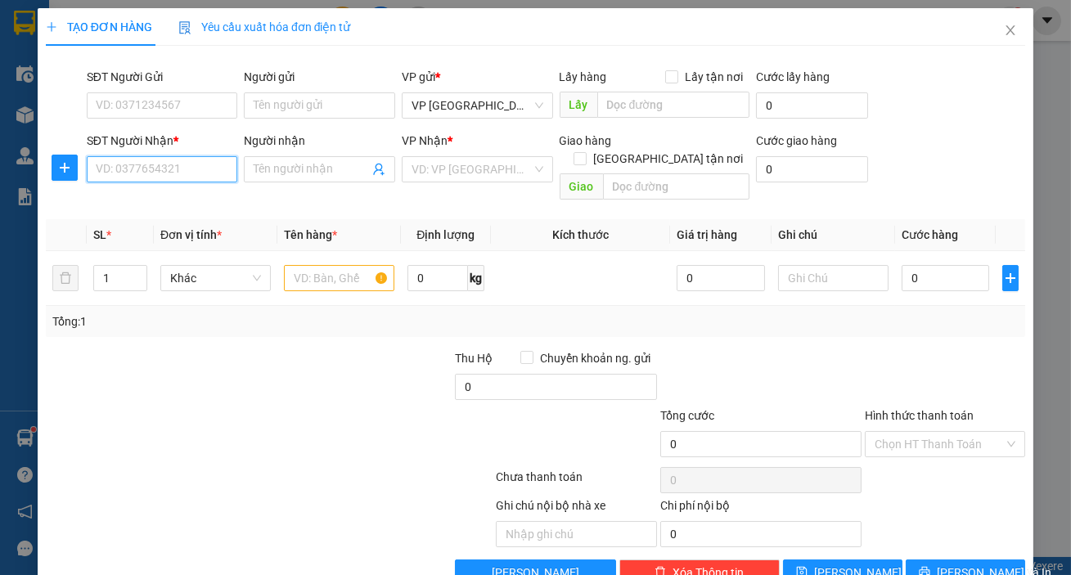
click at [146, 167] on input "SĐT Người Nhận *" at bounding box center [162, 169] width 151 height 26
click at [139, 205] on div "0354441164" at bounding box center [161, 202] width 130 height 18
type input "0354441164"
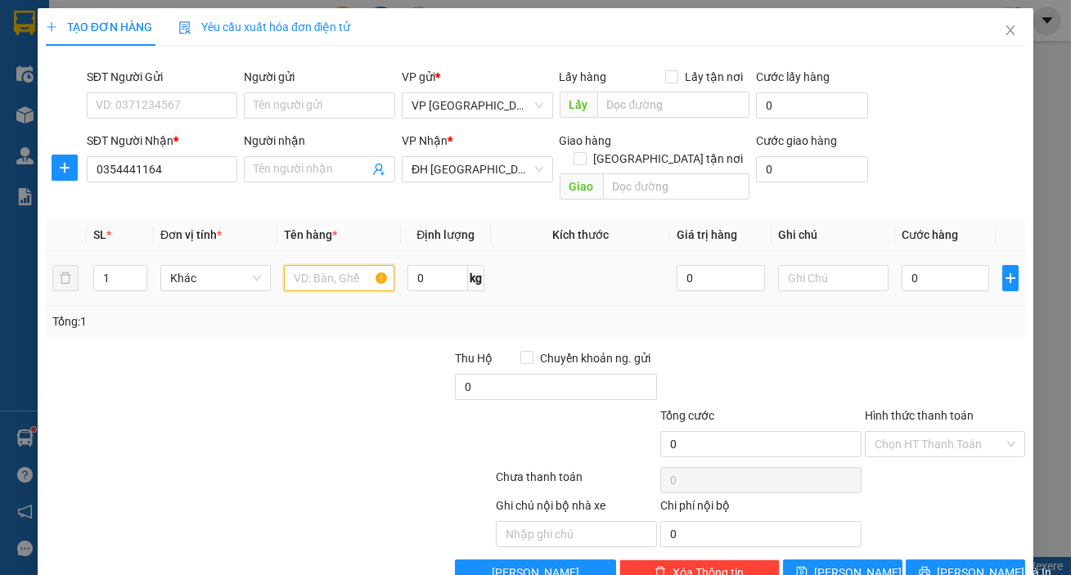
click at [341, 270] on input "text" at bounding box center [339, 278] width 110 height 26
type input "1 [PERSON_NAME]"
drag, startPoint x: 756, startPoint y: 342, endPoint x: 938, endPoint y: 266, distance: 197.7
click at [938, 266] on input "0" at bounding box center [946, 278] width 88 height 26
type input "0"
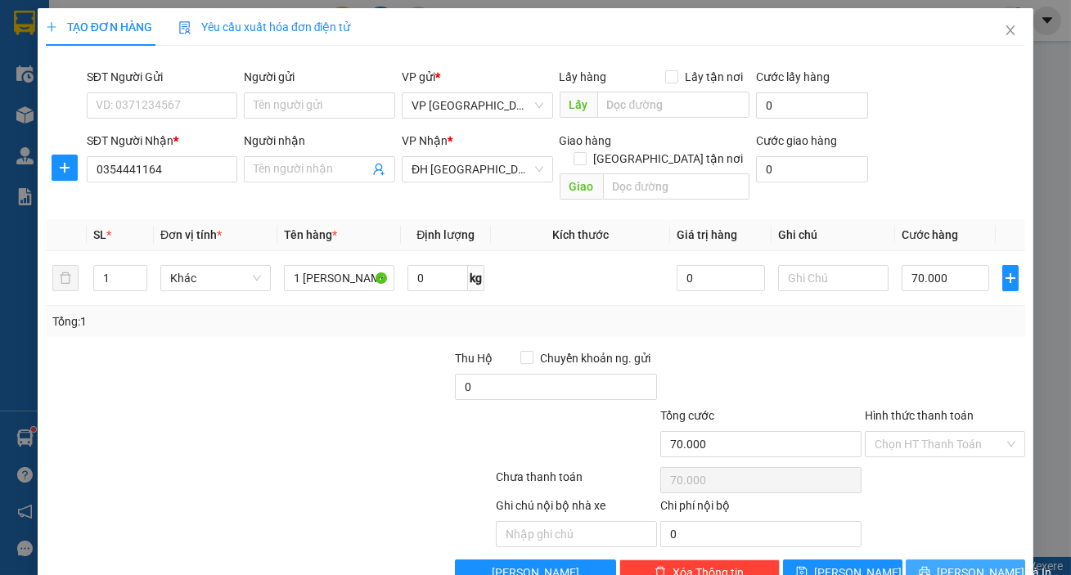
click at [957, 564] on span "[PERSON_NAME] và In" at bounding box center [994, 573] width 115 height 18
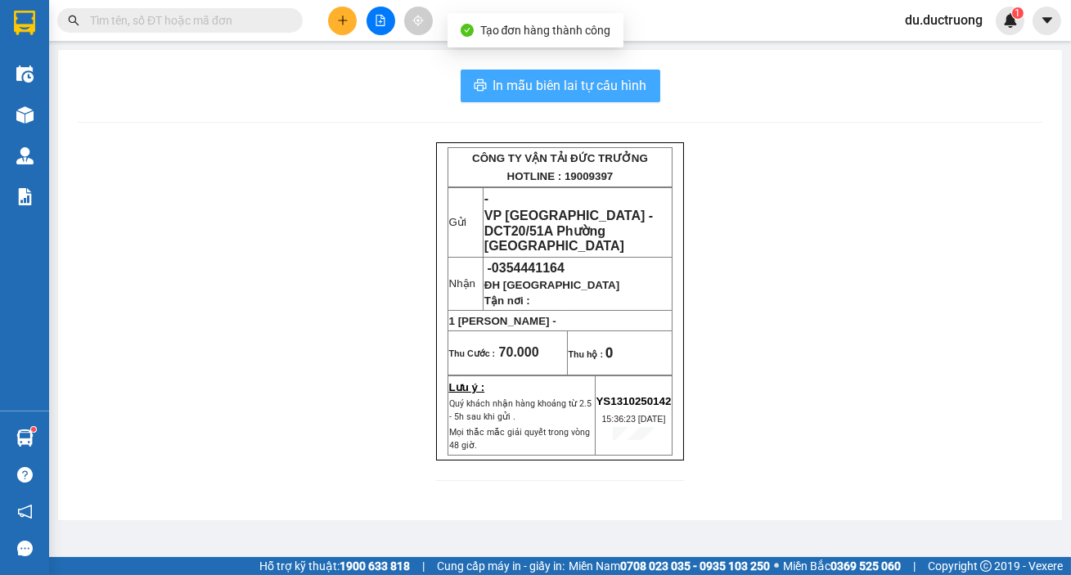
click at [520, 75] on span "In mẫu biên lai tự cấu hình" at bounding box center [570, 85] width 154 height 20
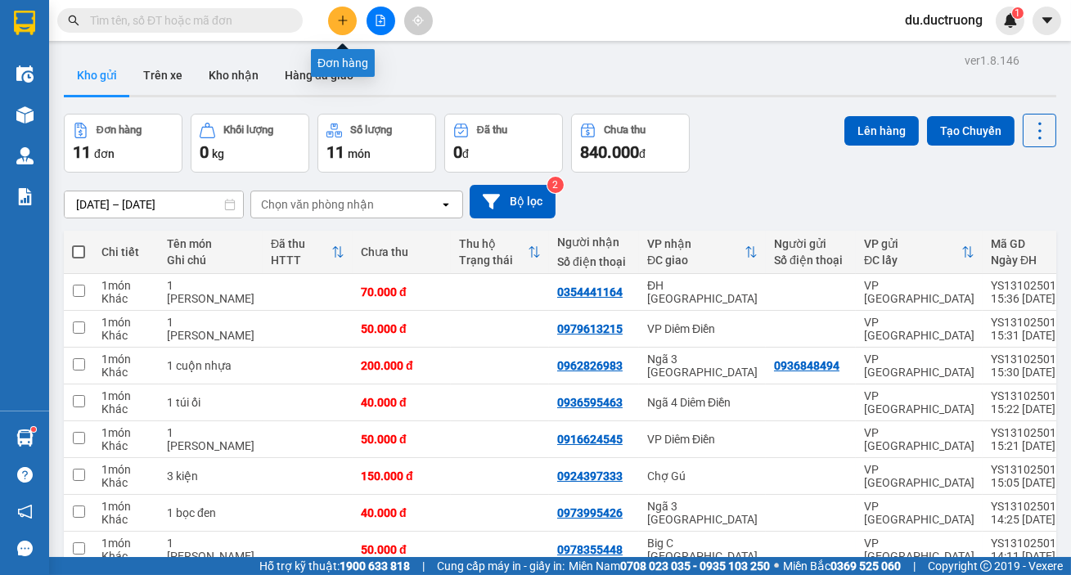
click at [348, 27] on button at bounding box center [342, 21] width 29 height 29
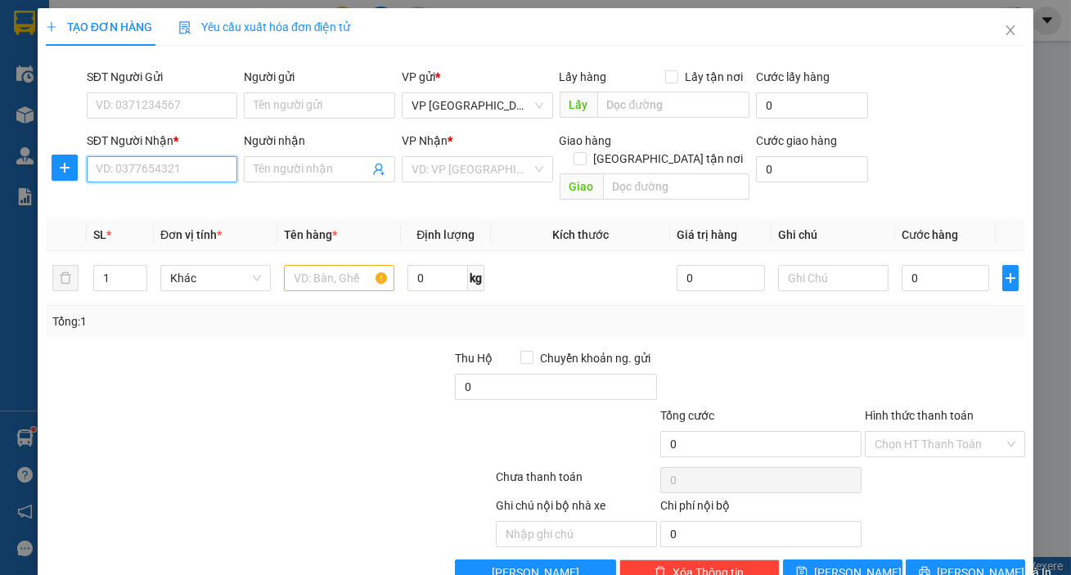
click at [211, 173] on input "SĐT Người Nhận *" at bounding box center [162, 169] width 151 height 26
click at [193, 195] on div "0329622288" at bounding box center [161, 202] width 130 height 18
type input "0329622288"
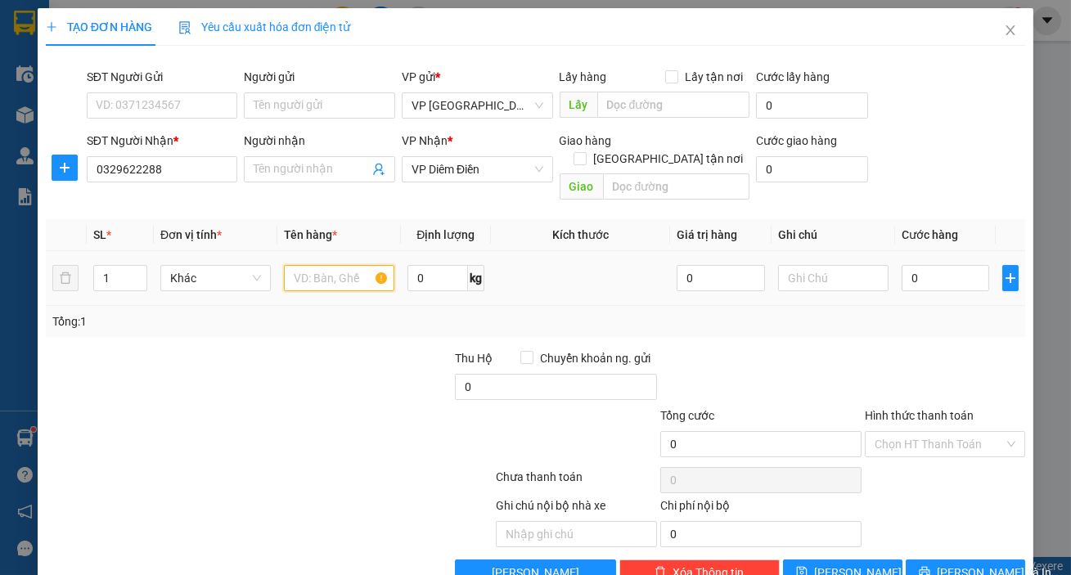
click at [350, 265] on input "text" at bounding box center [339, 278] width 110 height 26
type input "1 xốp"
click at [942, 266] on input "0" at bounding box center [946, 278] width 88 height 26
type input "0"
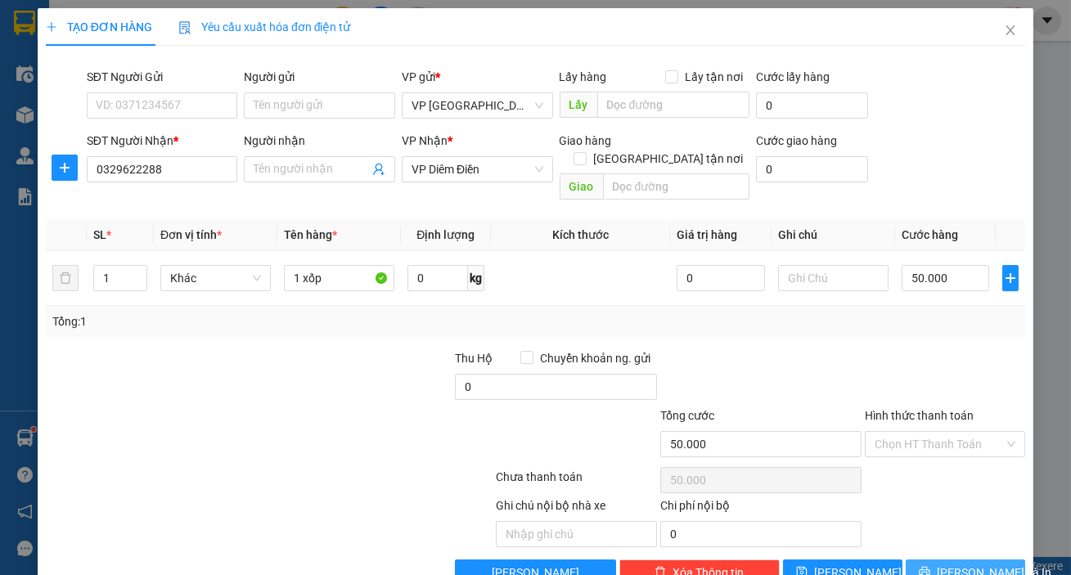
click at [949, 564] on span "[PERSON_NAME] và In" at bounding box center [994, 573] width 115 height 18
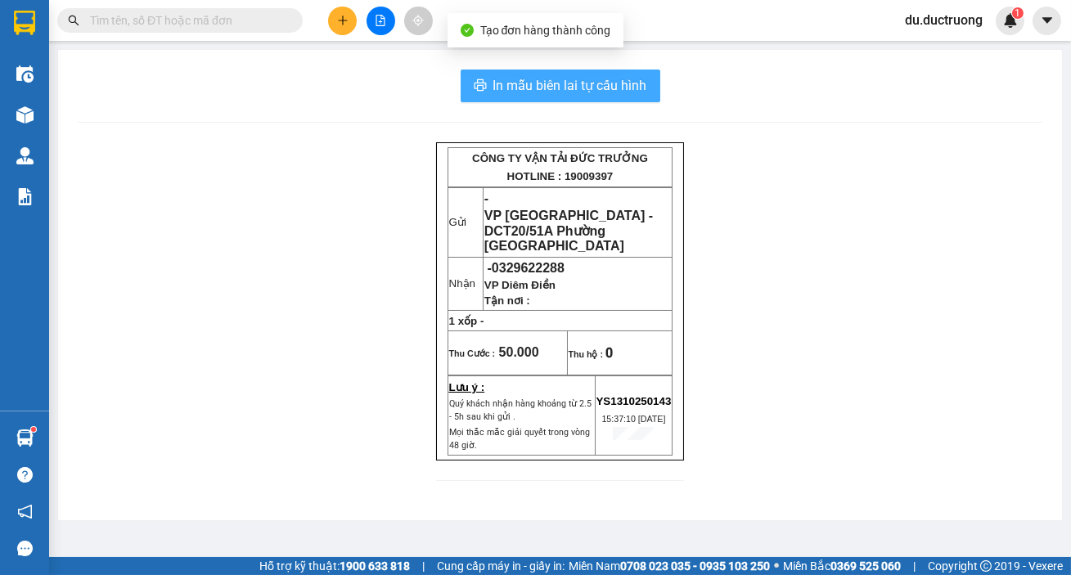
click at [529, 86] on span "In mẫu biên lai tự cấu hình" at bounding box center [570, 85] width 154 height 20
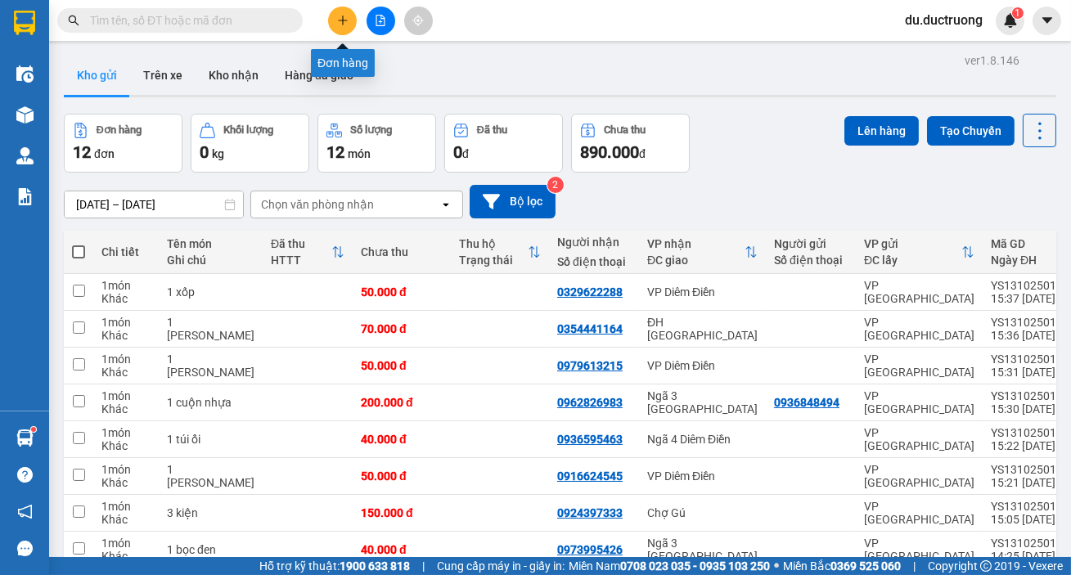
click at [344, 27] on button at bounding box center [342, 21] width 29 height 29
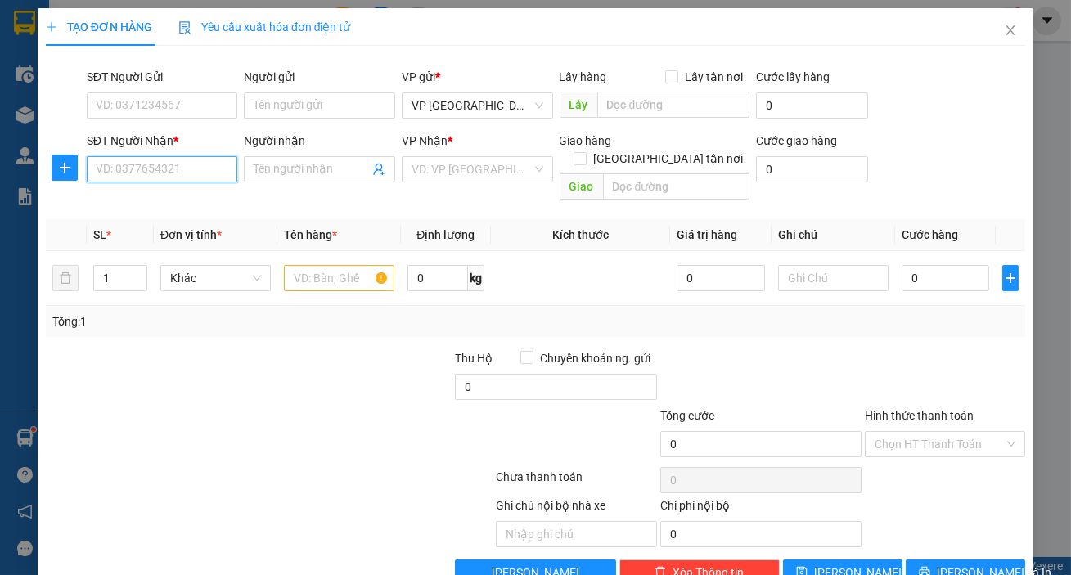
click at [190, 172] on input "SĐT Người Nhận *" at bounding box center [162, 169] width 151 height 26
click at [185, 234] on div "0975893588" at bounding box center [161, 228] width 130 height 18
type input "0975893588"
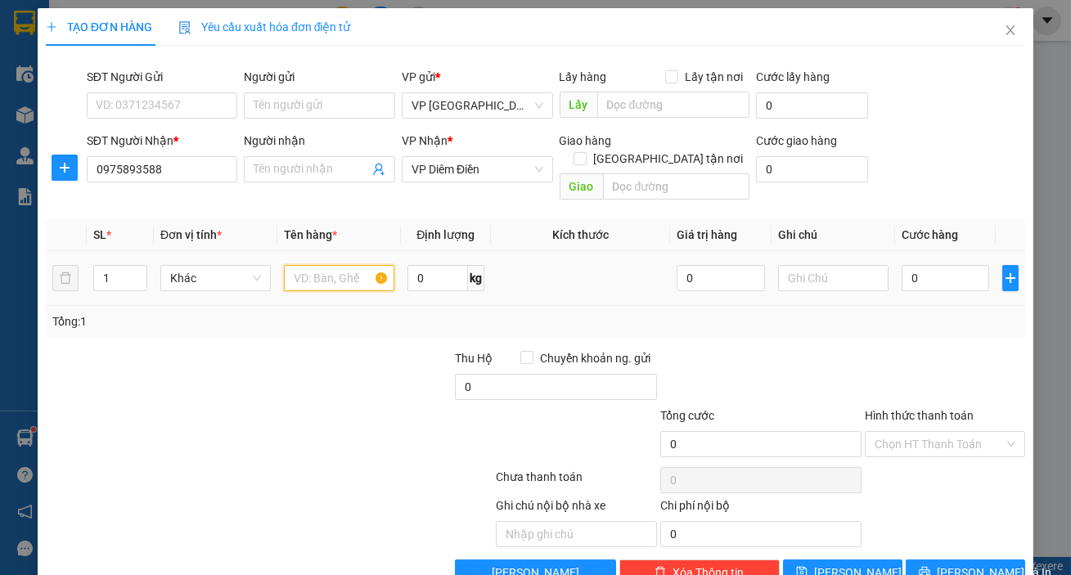
click at [315, 265] on input "text" at bounding box center [339, 278] width 110 height 26
type input "1 miếng nhựa"
click at [935, 272] on input "0" at bounding box center [946, 278] width 88 height 26
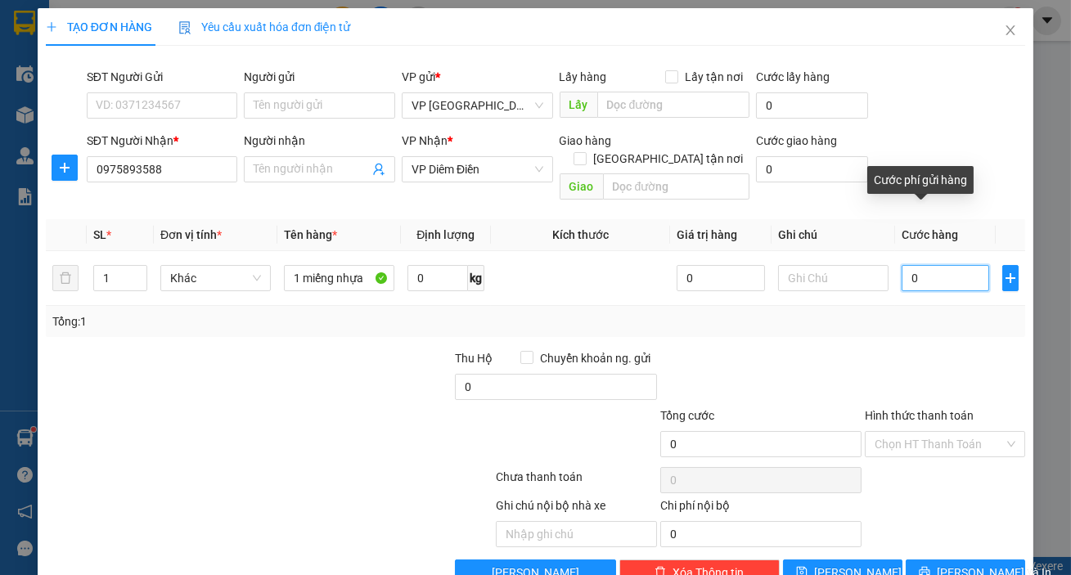
type input "005"
type input "5"
type input "0.050"
type input "50"
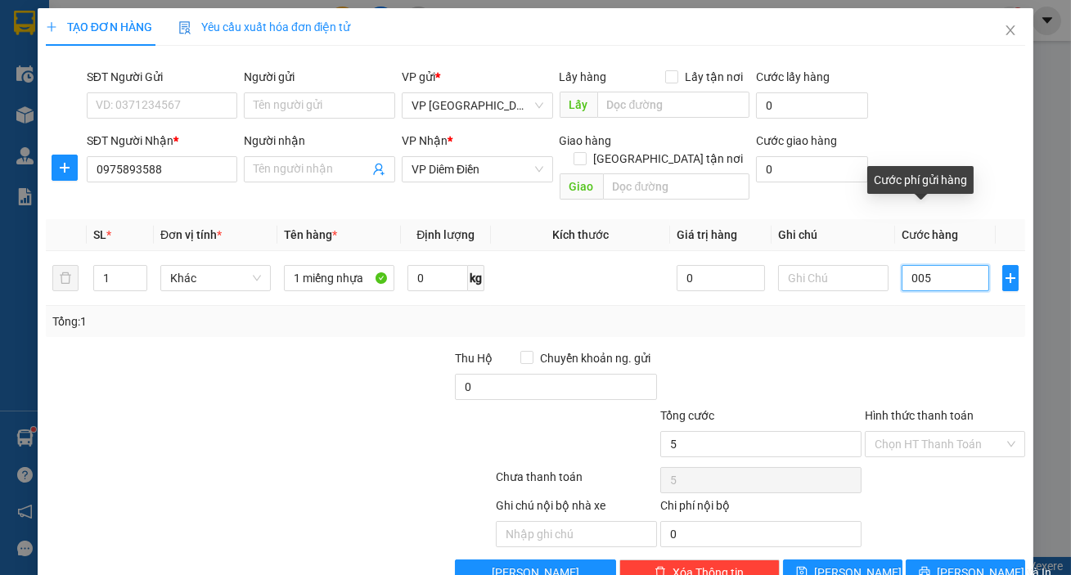
type input "50"
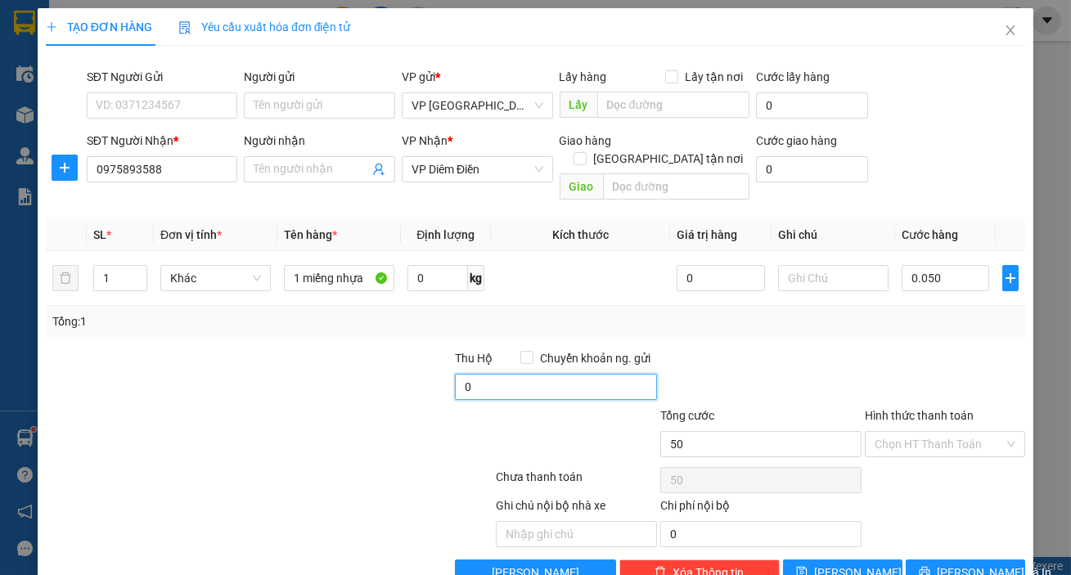
click at [574, 374] on input "0" at bounding box center [555, 387] width 201 height 26
type input "50.000"
type input "5"
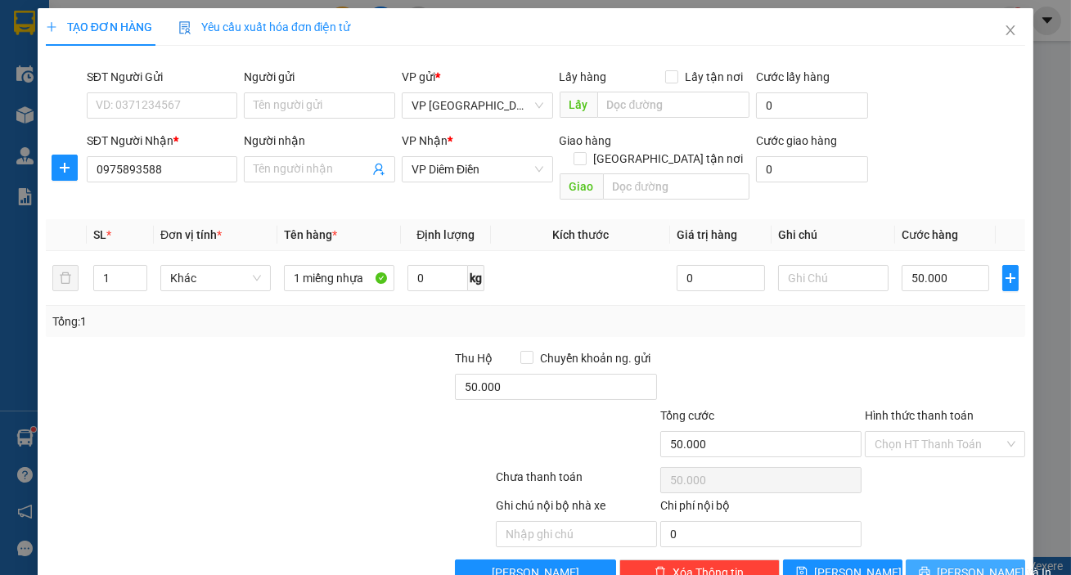
click at [950, 560] on button "[PERSON_NAME] và In" at bounding box center [965, 573] width 119 height 26
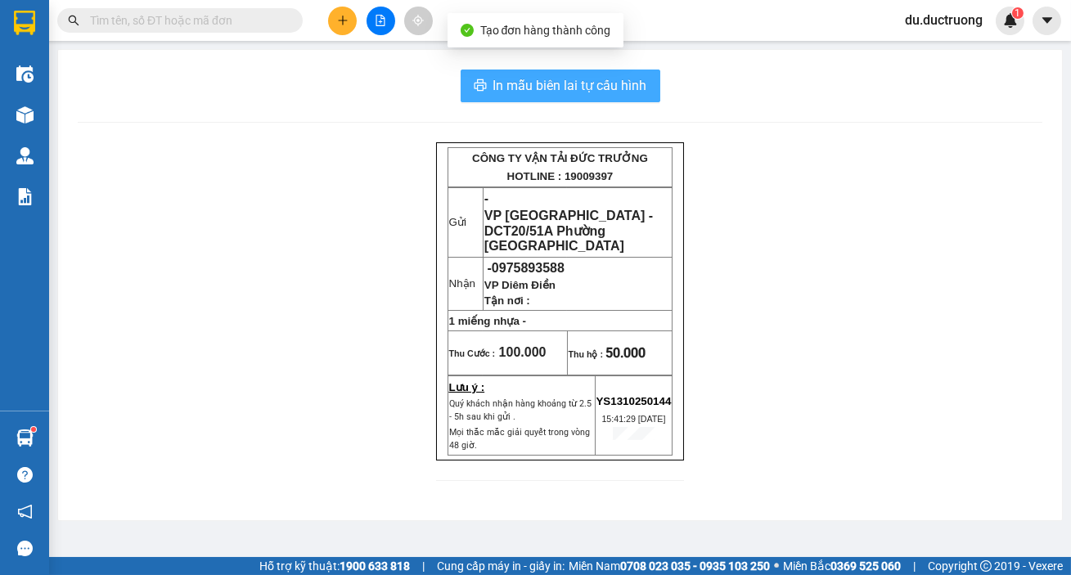
click at [592, 97] on button "In mẫu biên lai tự cấu hình" at bounding box center [561, 86] width 200 height 33
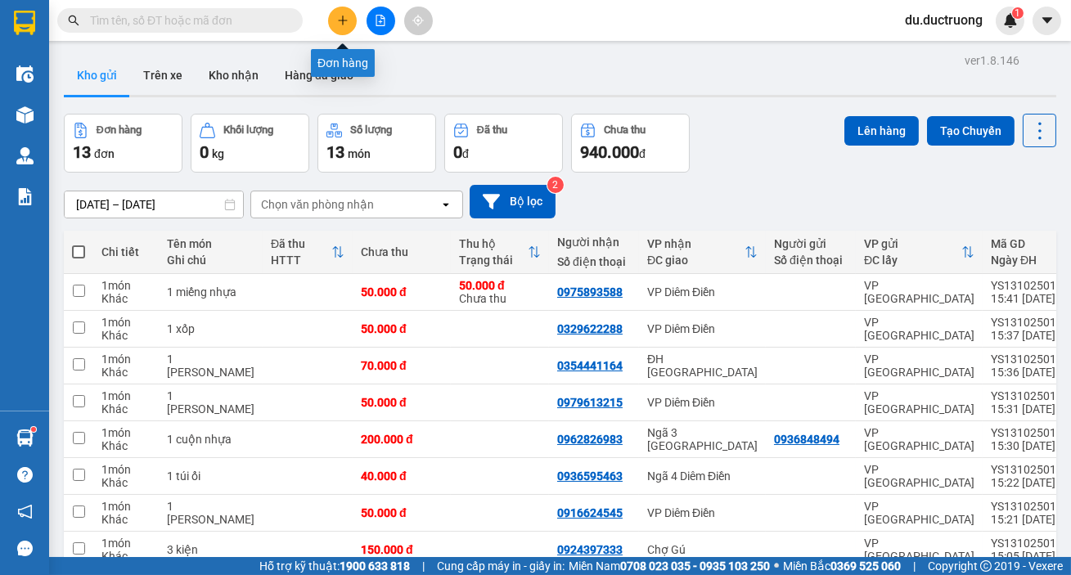
click at [342, 16] on icon "plus" at bounding box center [342, 20] width 1 height 9
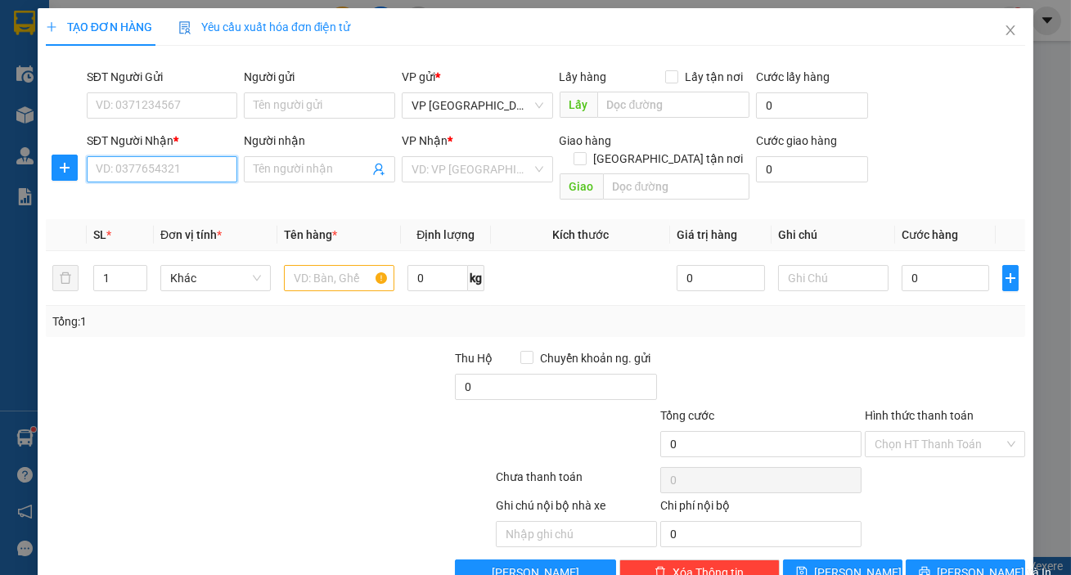
click at [147, 174] on input "SĐT Người Nhận *" at bounding box center [162, 169] width 151 height 26
click at [181, 196] on div "0967882426" at bounding box center [161, 202] width 130 height 18
type input "0967882426"
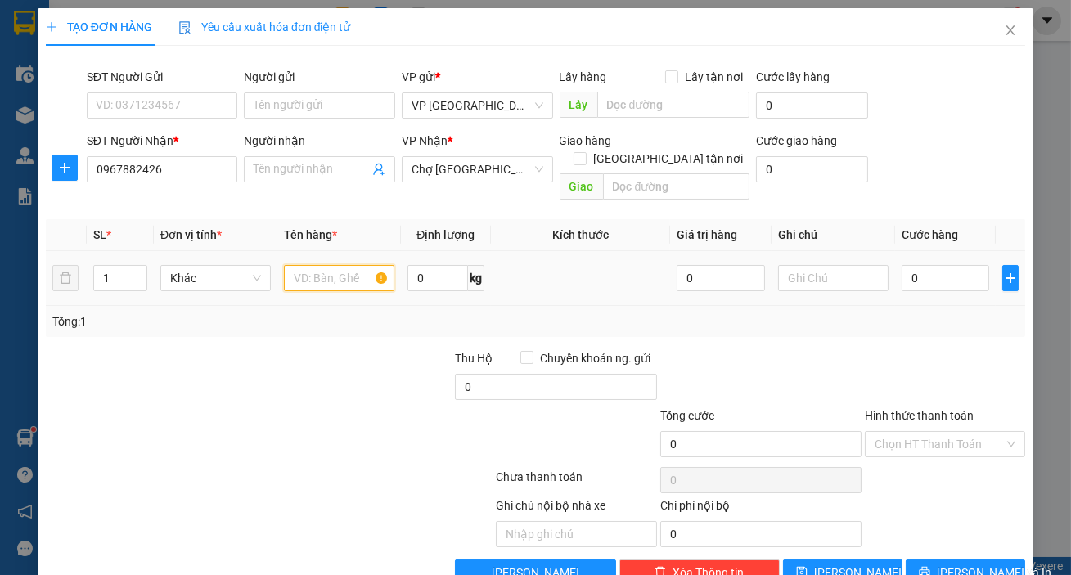
click at [331, 265] on input "text" at bounding box center [339, 278] width 110 height 26
click at [1004, 28] on icon "close" at bounding box center [1010, 30] width 13 height 13
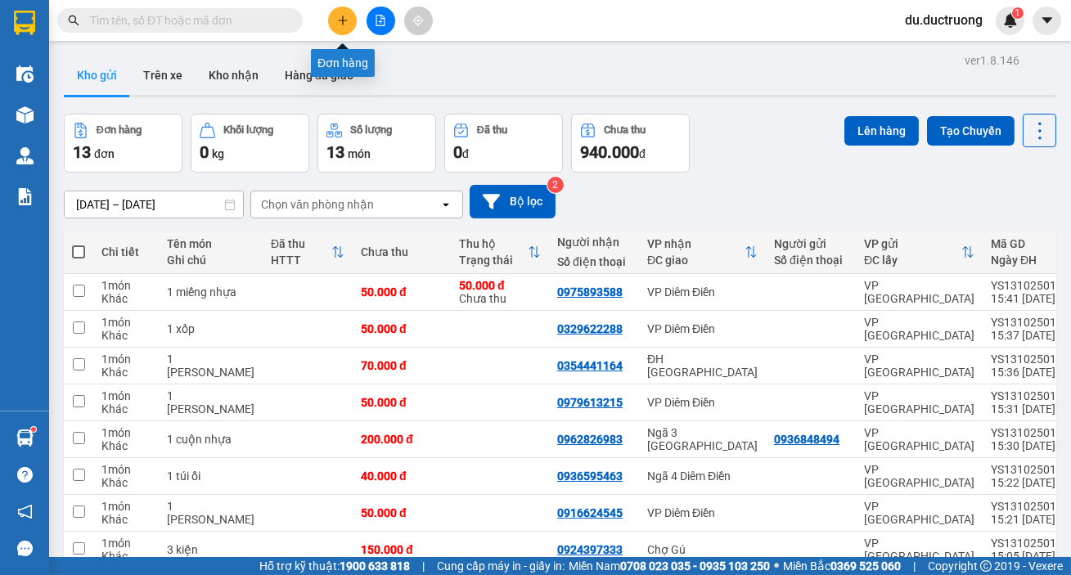
click at [336, 26] on button at bounding box center [342, 21] width 29 height 29
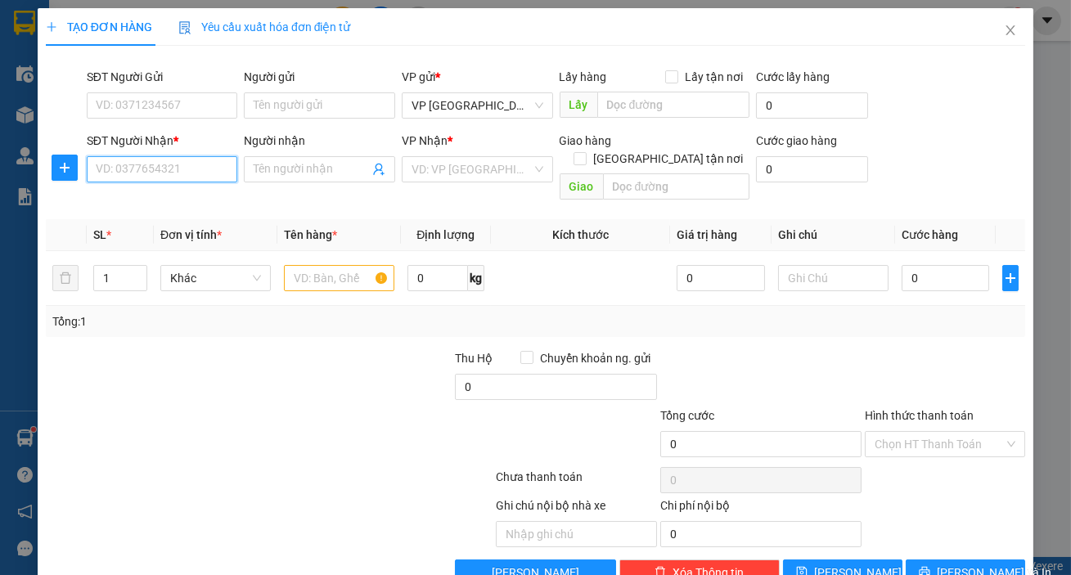
click at [177, 175] on input "SĐT Người Nhận *" at bounding box center [162, 169] width 151 height 26
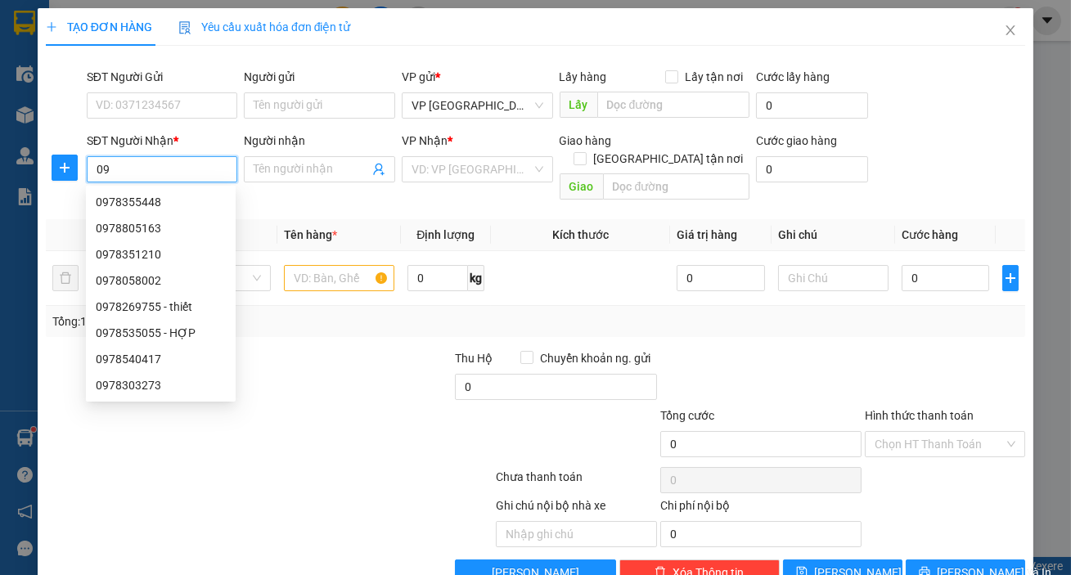
type input "0"
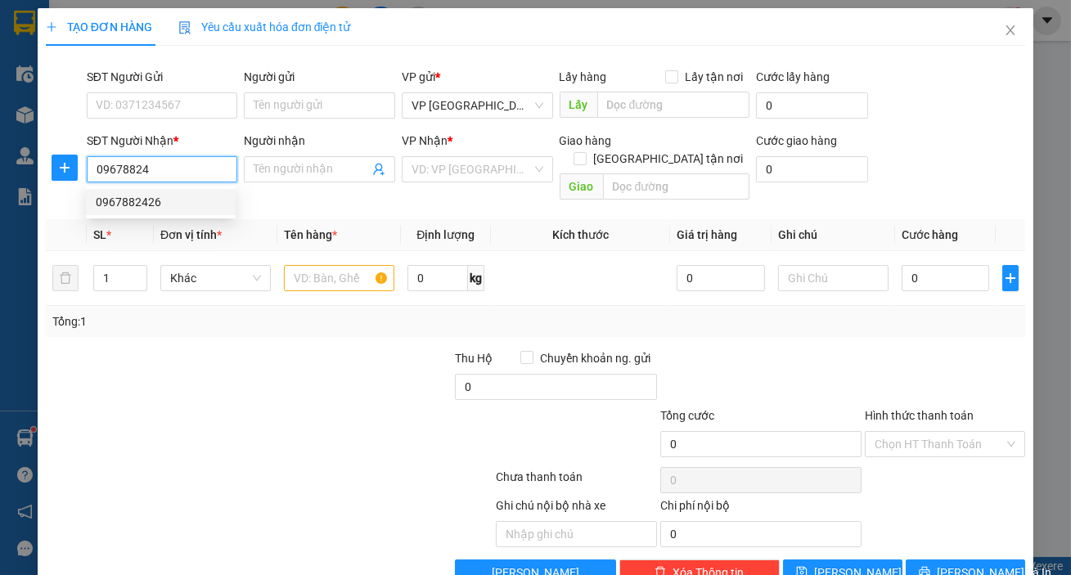
click at [196, 203] on div "0967882426" at bounding box center [161, 202] width 130 height 18
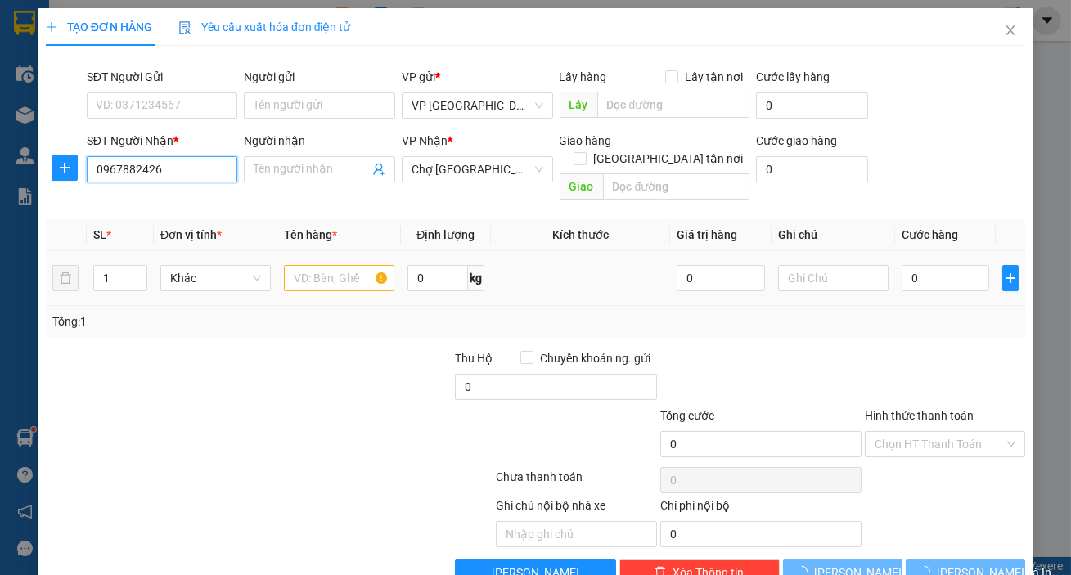
type input "0967882426"
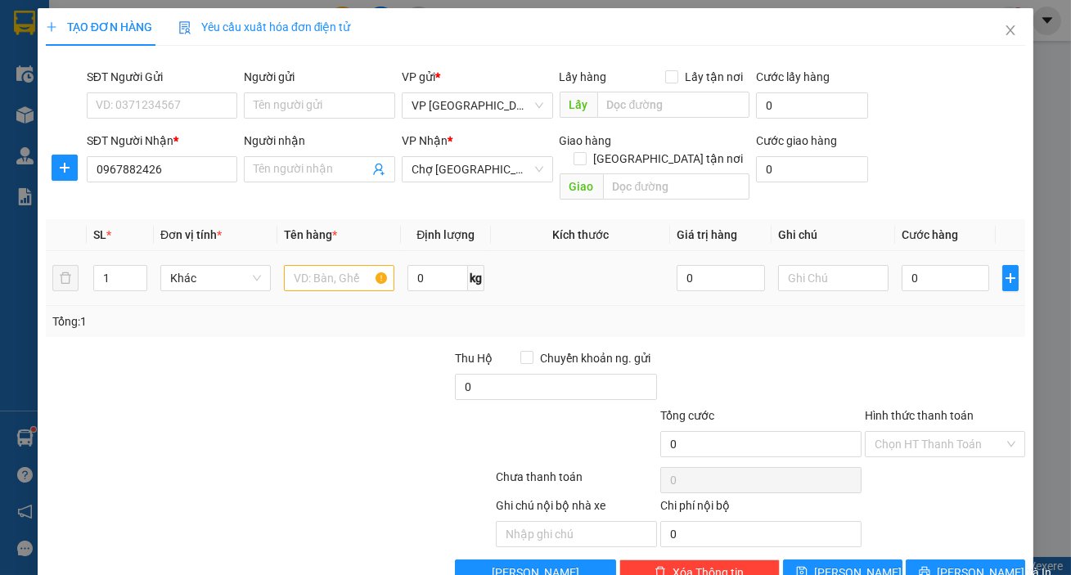
click at [318, 273] on div at bounding box center [339, 278] width 110 height 33
click at [330, 265] on input "text" at bounding box center [339, 278] width 110 height 26
type input "1 [PERSON_NAME]"
type input "005"
type input "5"
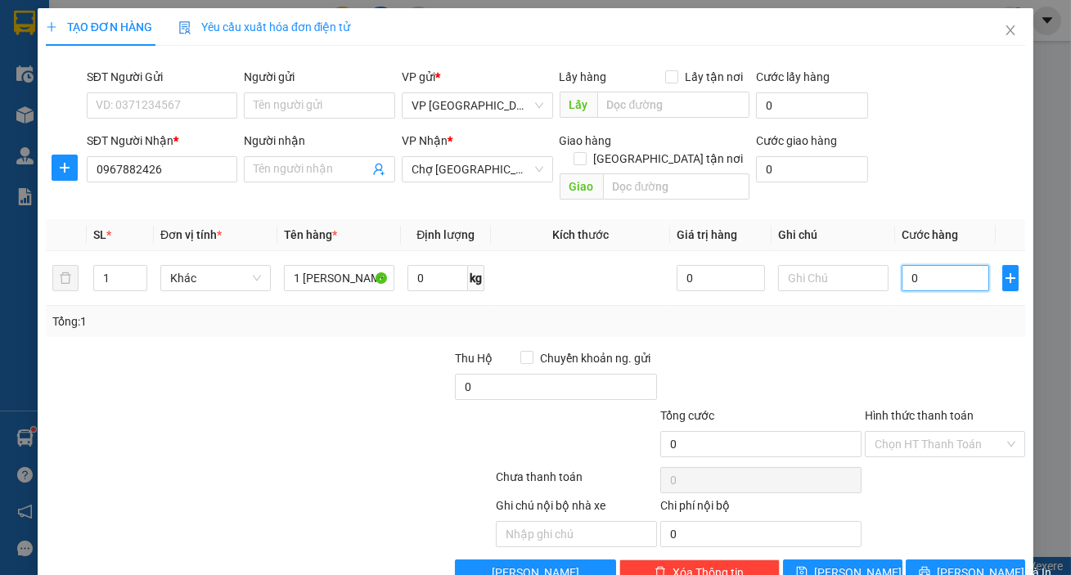
type input "5"
type input "0.050"
type input "50"
click at [951, 564] on span "[PERSON_NAME] và In" at bounding box center [994, 573] width 115 height 18
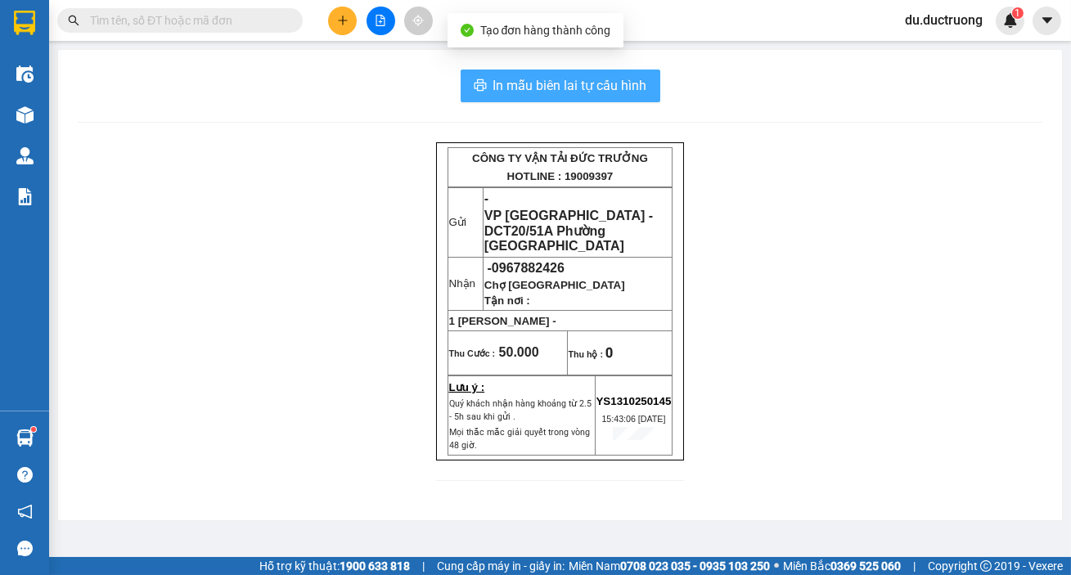
click at [622, 95] on button "In mẫu biên lai tự cấu hình" at bounding box center [561, 86] width 200 height 33
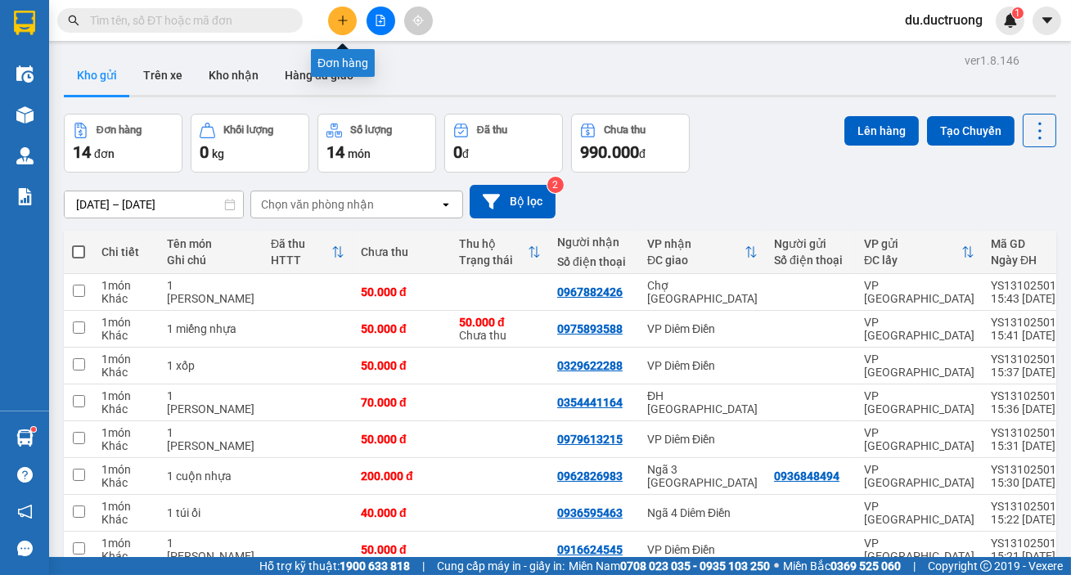
click at [344, 16] on icon "plus" at bounding box center [342, 20] width 11 height 11
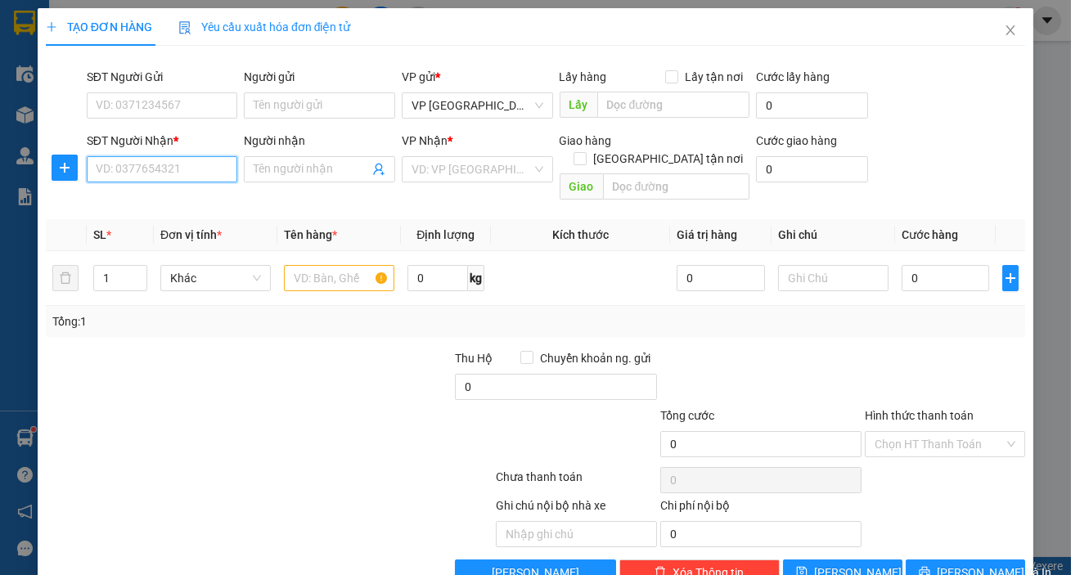
click at [187, 164] on input "SĐT Người Nhận *" at bounding box center [162, 169] width 151 height 26
type input "0901001388"
click at [180, 201] on div "0901001388 - 0908878355" at bounding box center [165, 202] width 139 height 18
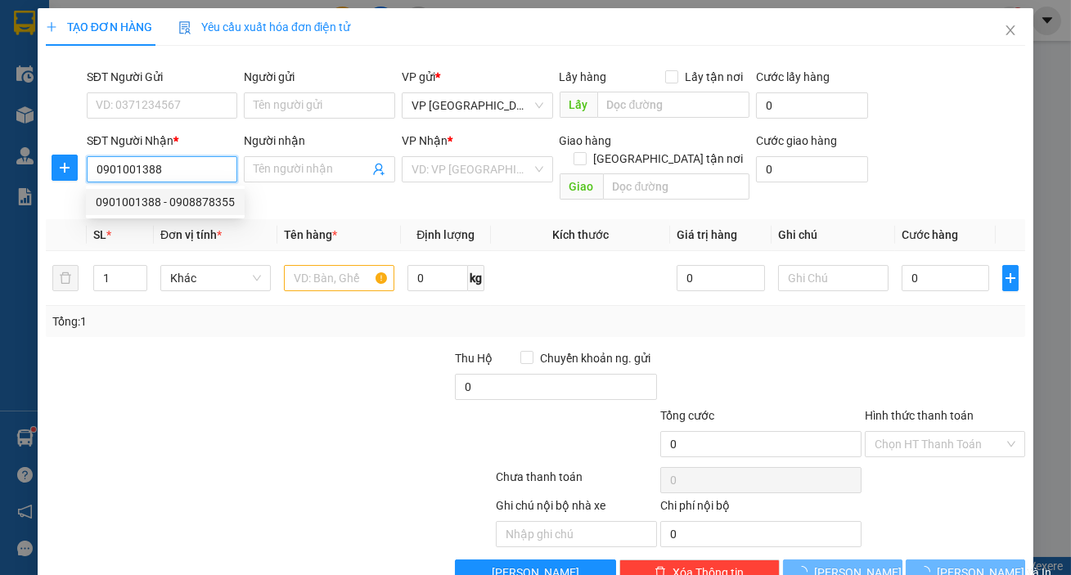
type input "0908878355"
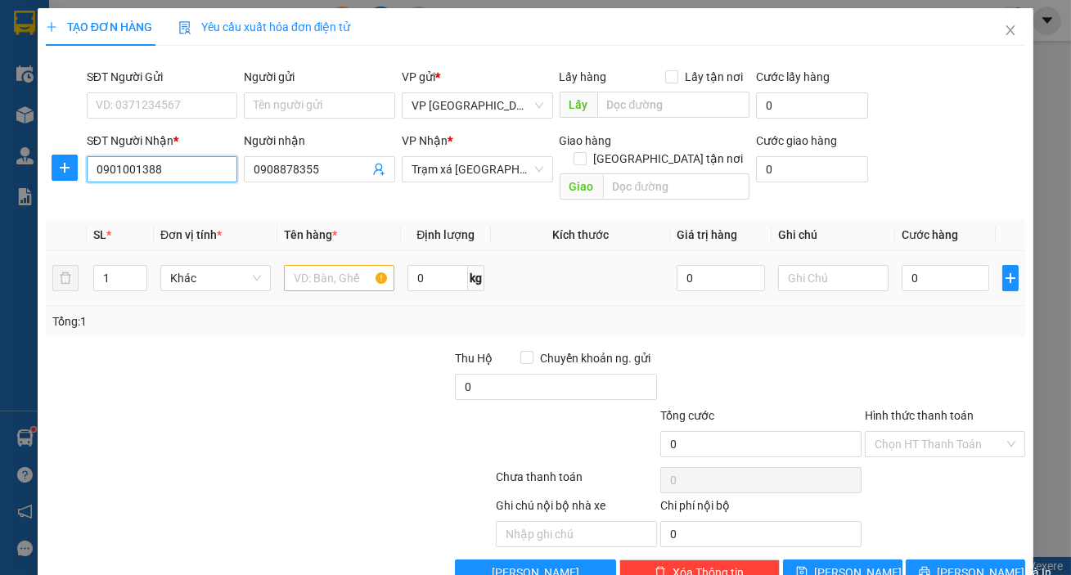
type input "0901001388"
click at [358, 265] on input "text" at bounding box center [339, 278] width 110 height 26
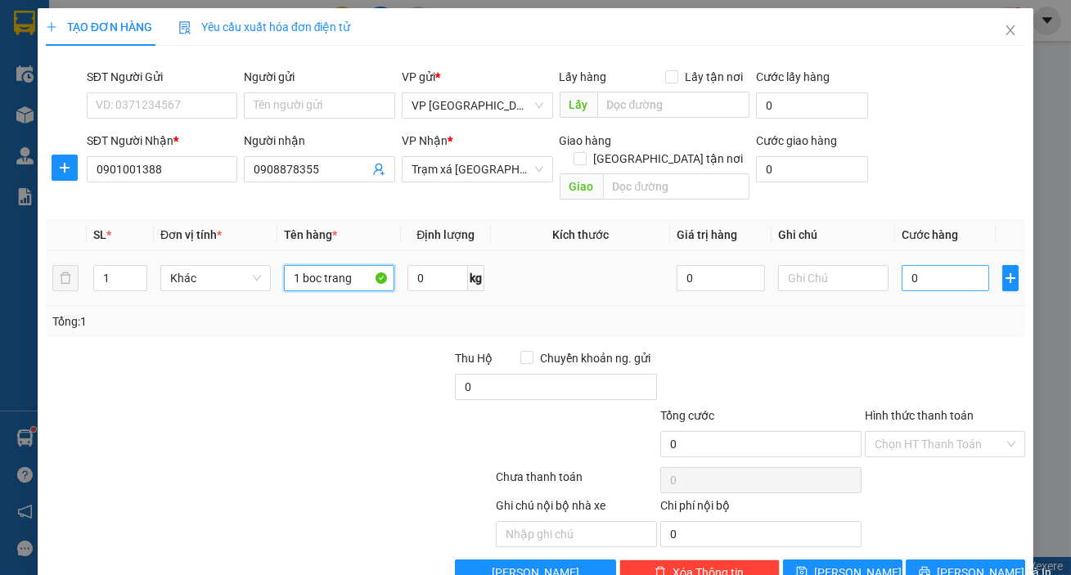
type input "1 boc trang"
click at [914, 265] on input "0" at bounding box center [946, 278] width 88 height 26
type input "004"
type input "4"
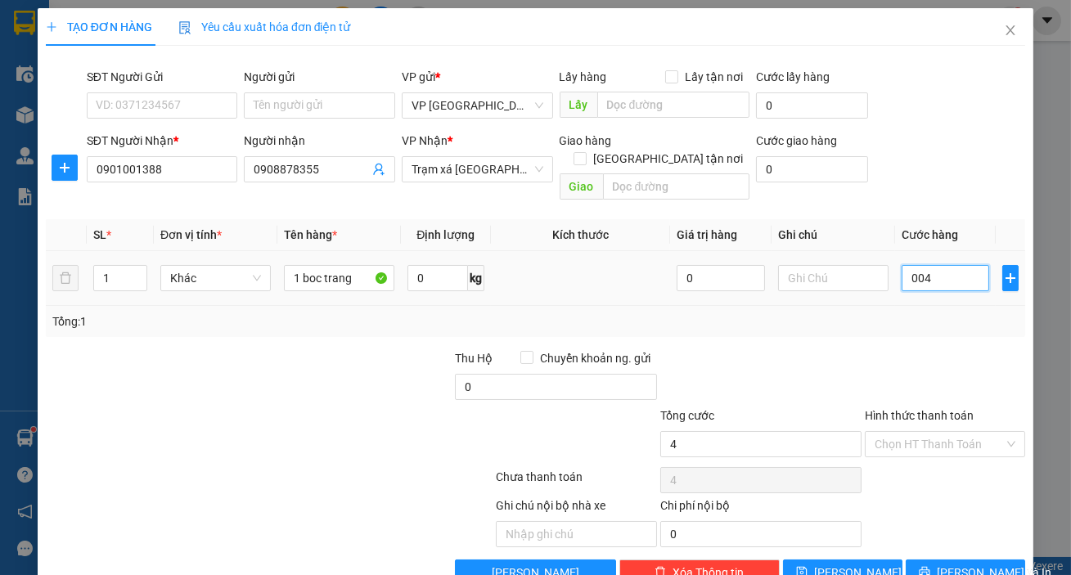
type input "0.040"
type input "40"
type input "00.400"
type input "400"
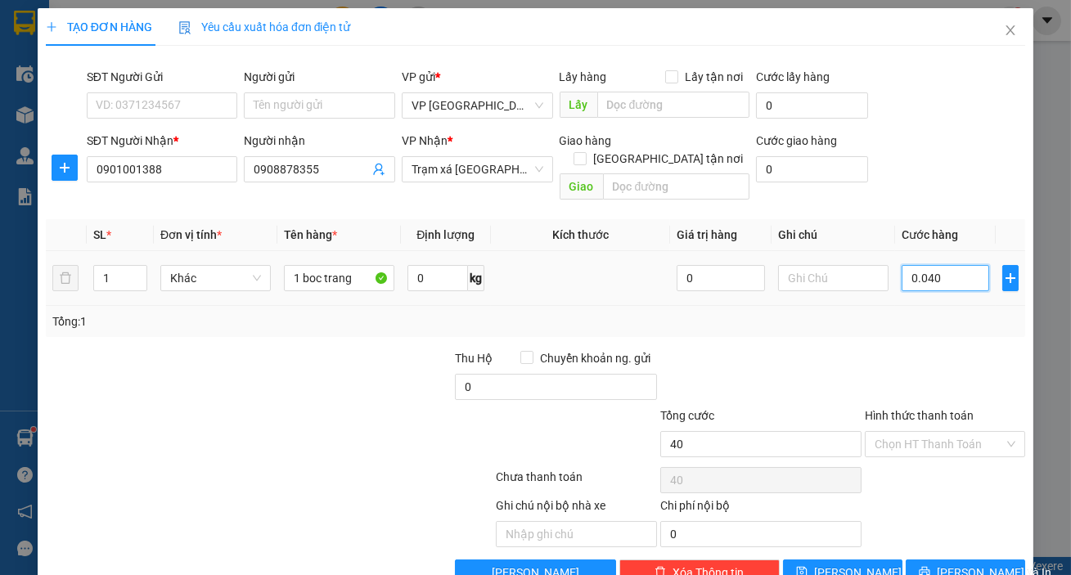
type input "400"
type input "0.004.000"
type input "4.000"
type input "000.040.000"
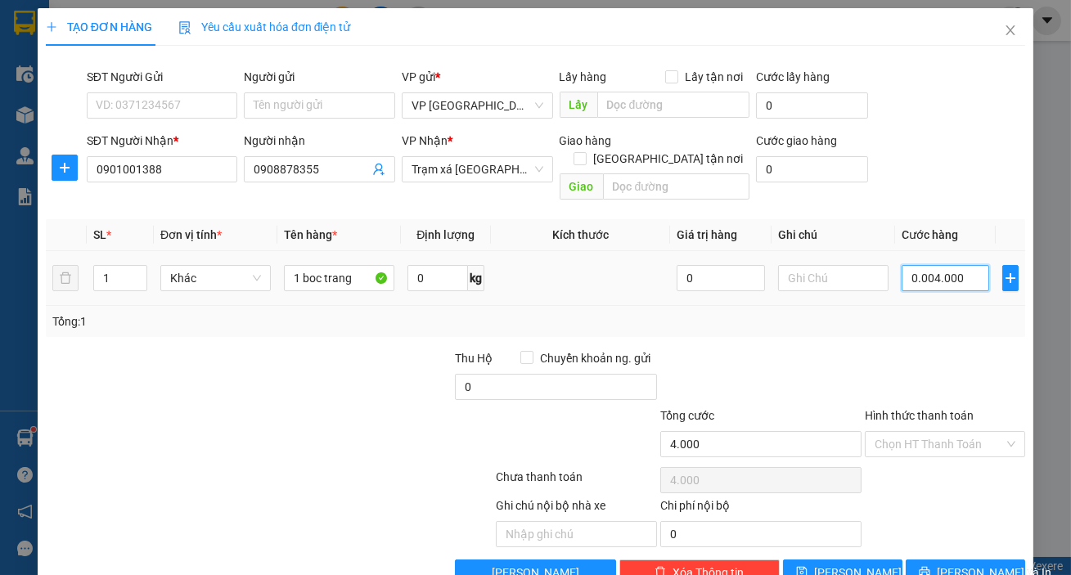
type input "40.000"
type input "0.040.000"
type input "40.000"
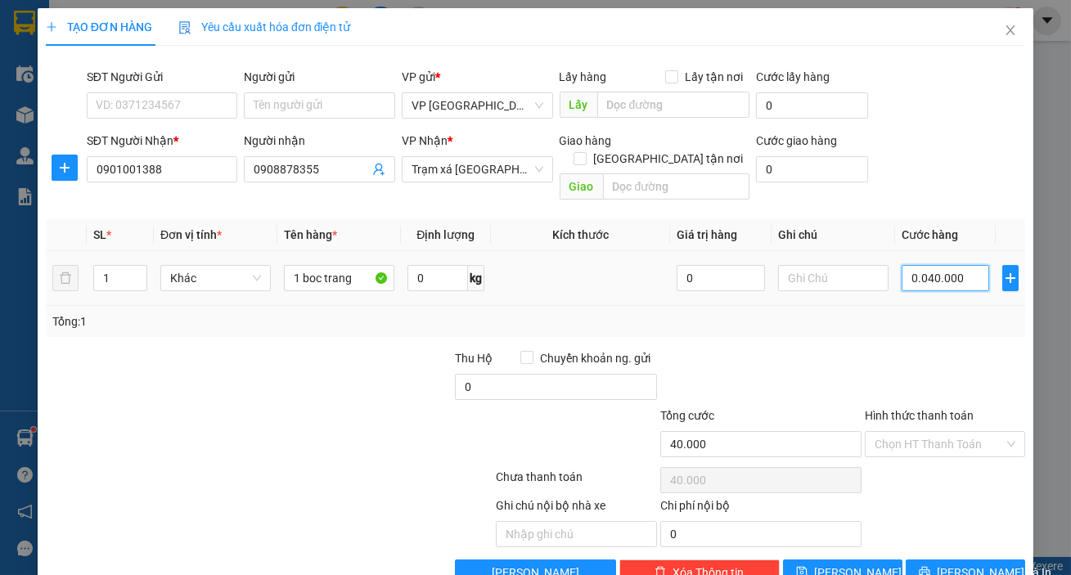
drag, startPoint x: 934, startPoint y: 263, endPoint x: 900, endPoint y: 273, distance: 35.7
click at [902, 273] on div "0.040.000" at bounding box center [946, 278] width 88 height 33
click at [944, 251] on td "40.000" at bounding box center [945, 278] width 101 height 55
type input "0"
type input "40.000"
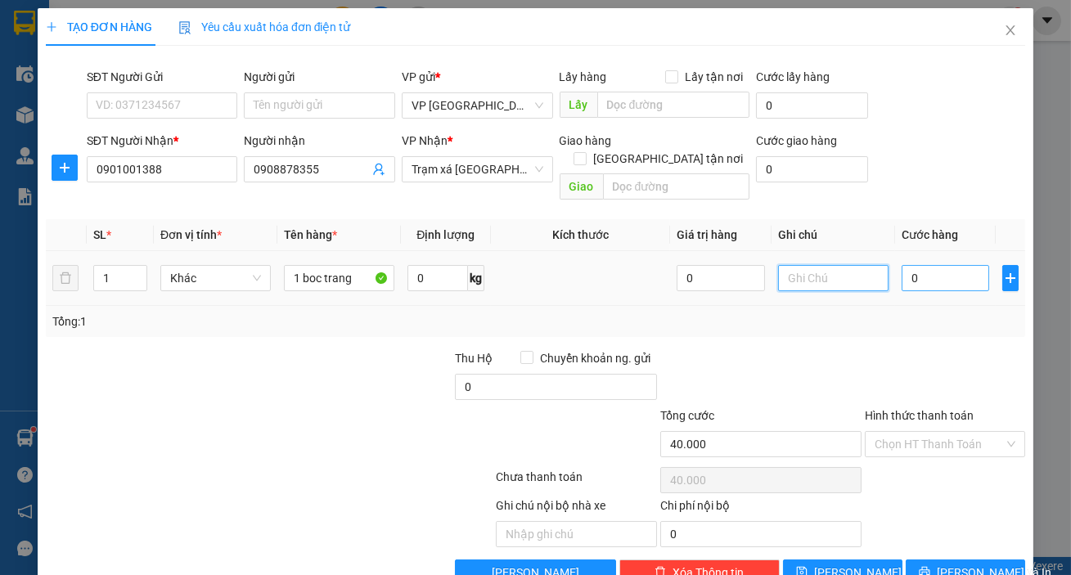
type input "0"
click at [932, 265] on input "0" at bounding box center [946, 278] width 88 height 26
type input "003"
type input "3"
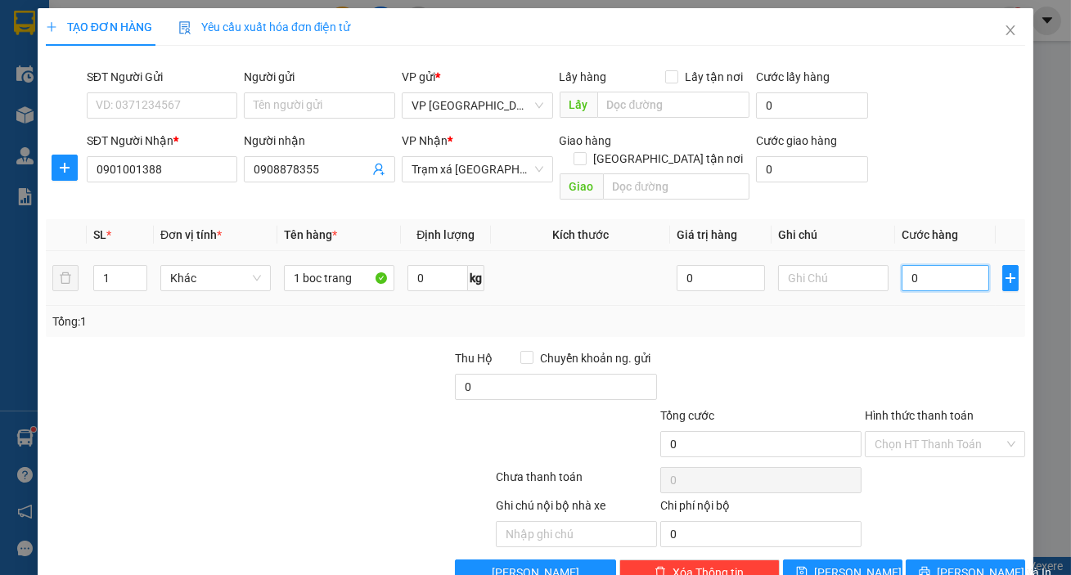
type input "3"
type input "0.030"
type input "30"
type input "00.300"
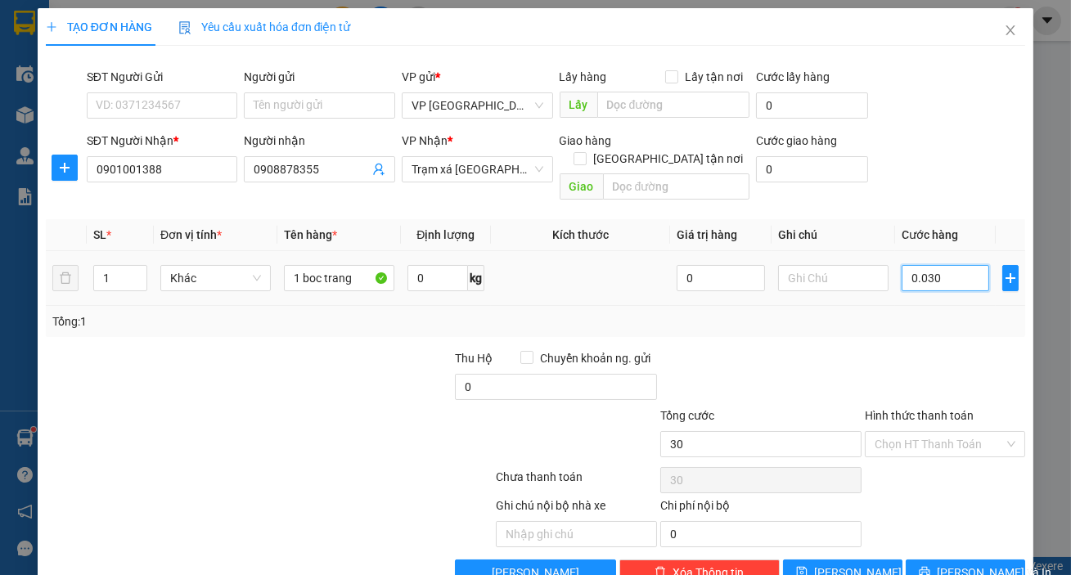
type input "300"
type input "0.003.000"
type input "3.000"
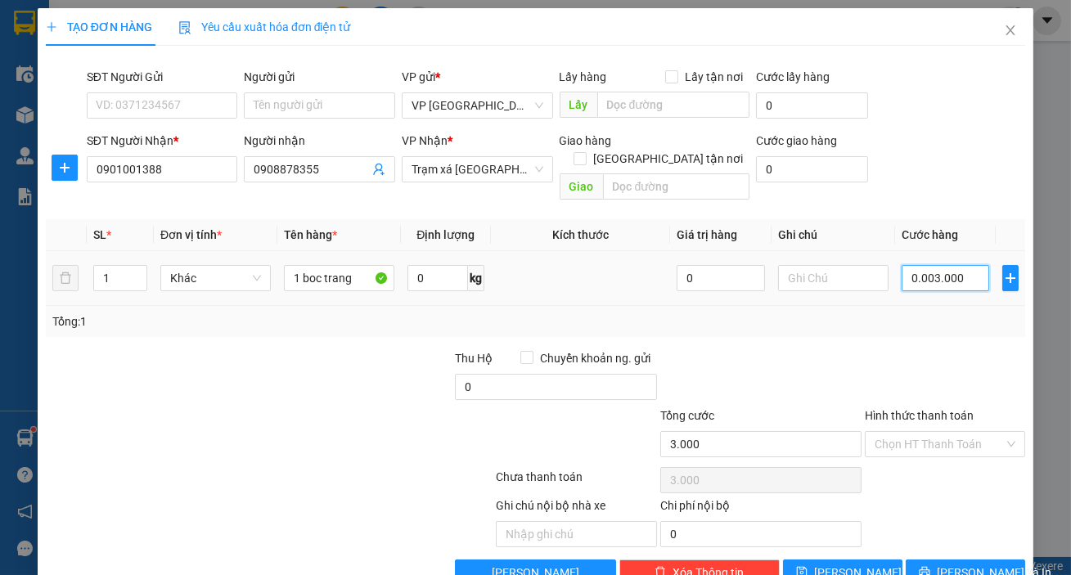
type input "000.030.000"
type input "30.000"
click at [983, 432] on input "Hình thức thanh toán" at bounding box center [939, 444] width 129 height 25
type input "30.000"
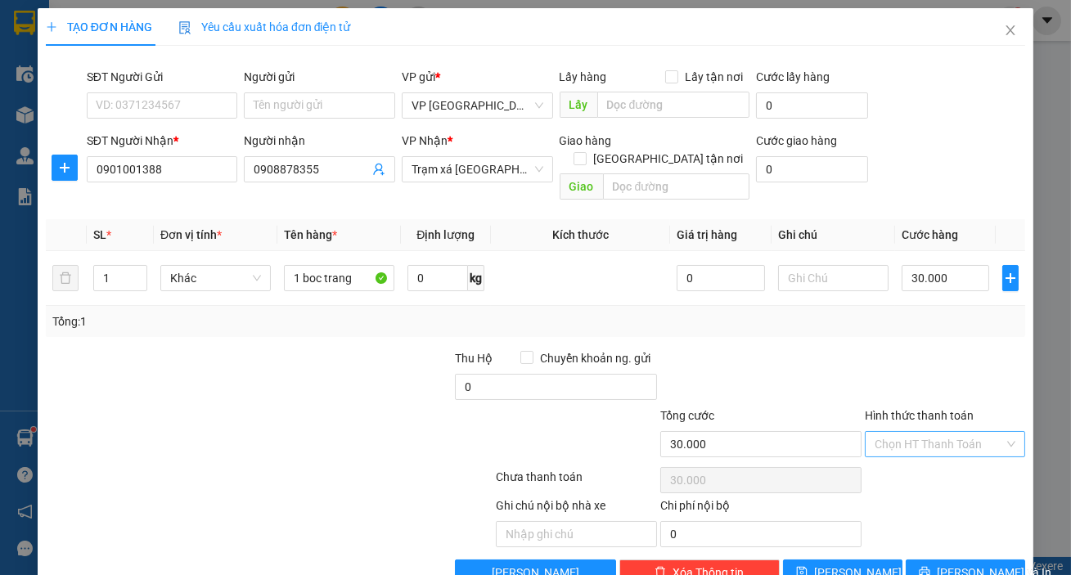
type input "30.000"
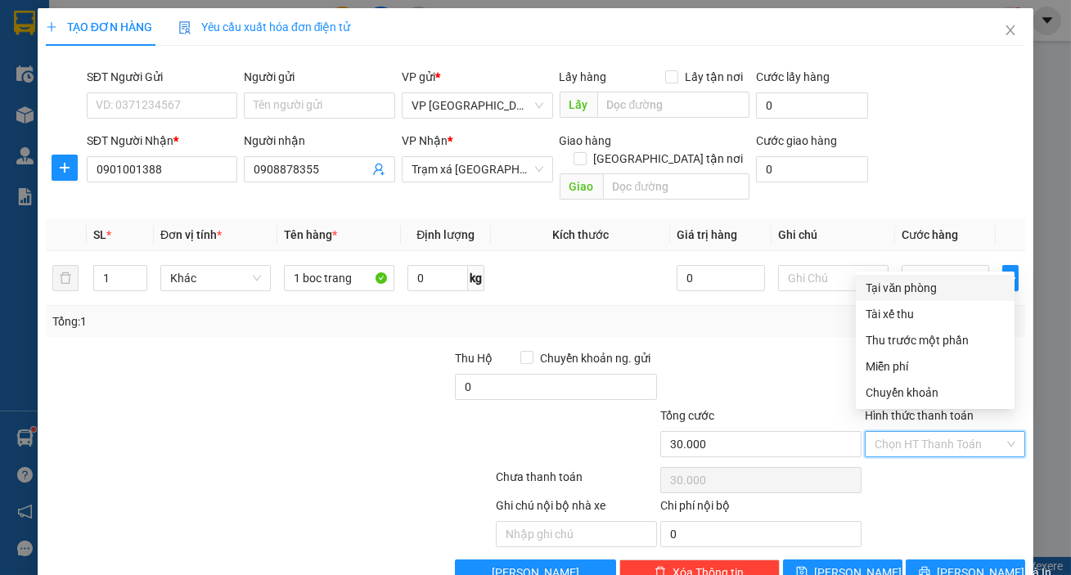
click at [890, 284] on div "Tại văn phòng" at bounding box center [935, 288] width 139 height 18
type input "0"
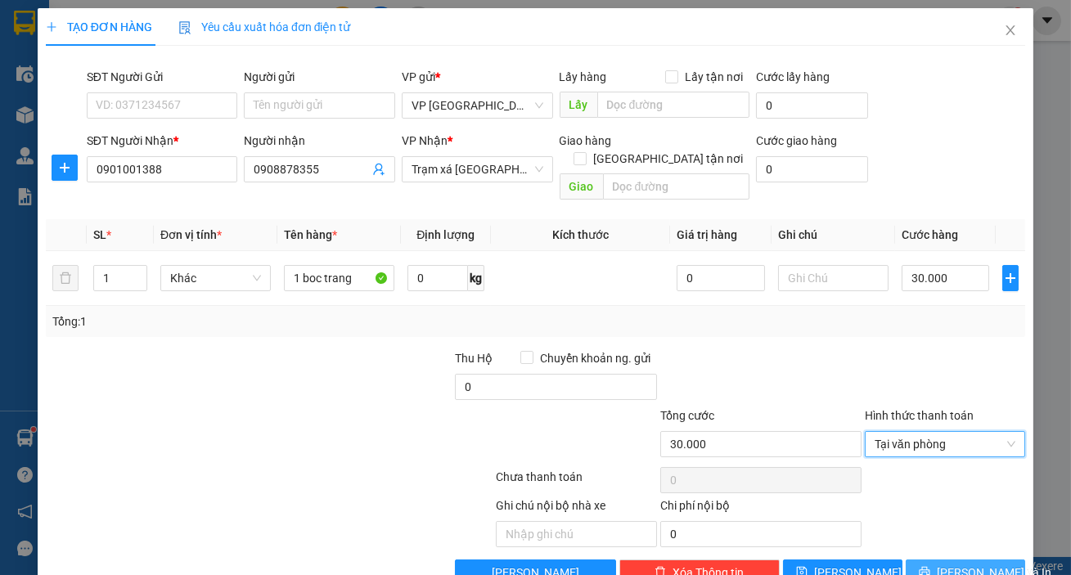
click at [965, 564] on span "[PERSON_NAME] và In" at bounding box center [994, 573] width 115 height 18
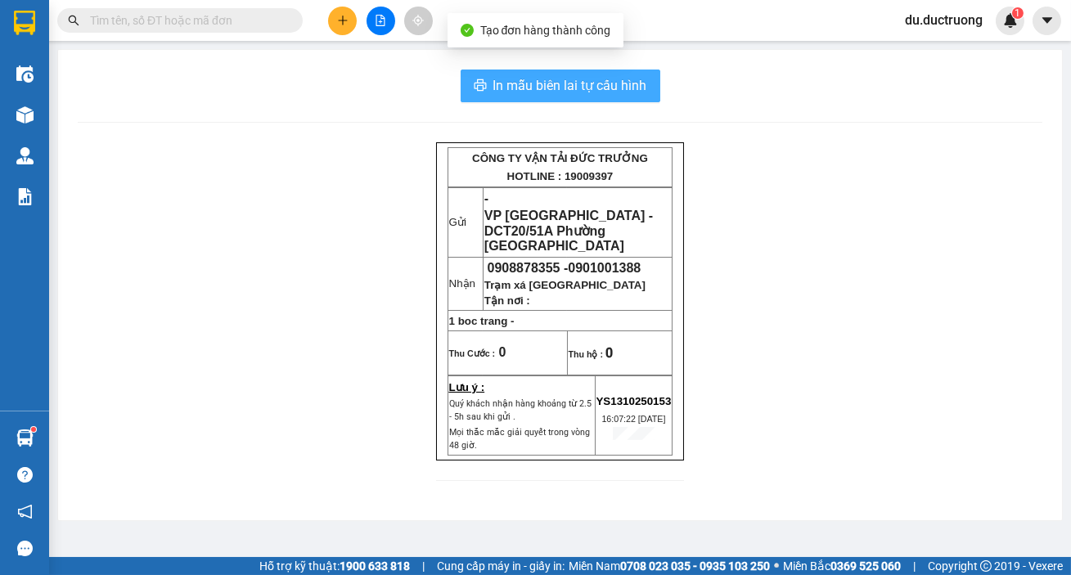
click at [521, 75] on span "In mẫu biên lai tự cấu hình" at bounding box center [570, 85] width 154 height 20
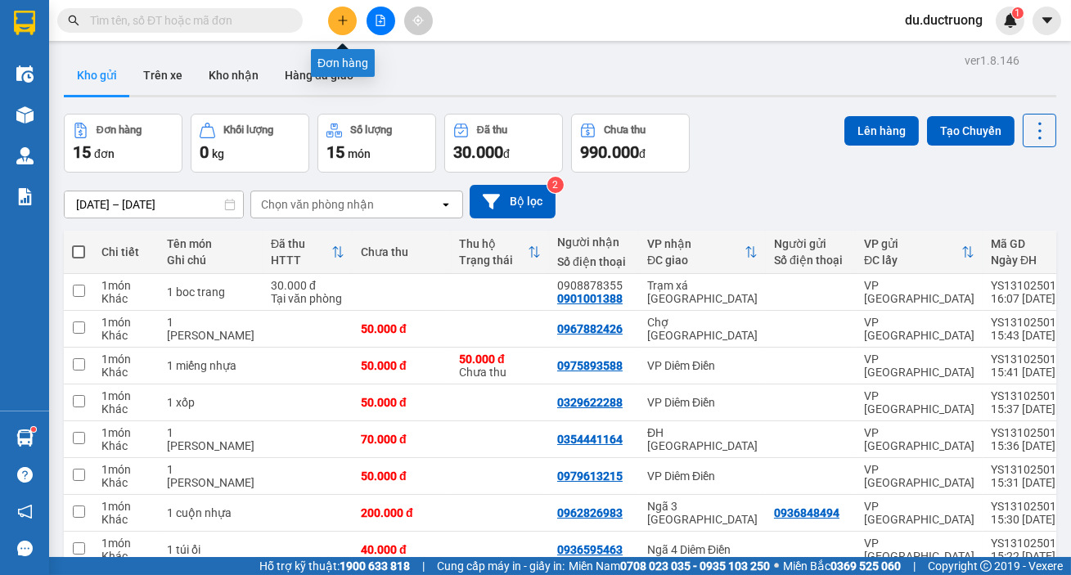
click at [340, 20] on icon "plus" at bounding box center [342, 20] width 9 height 1
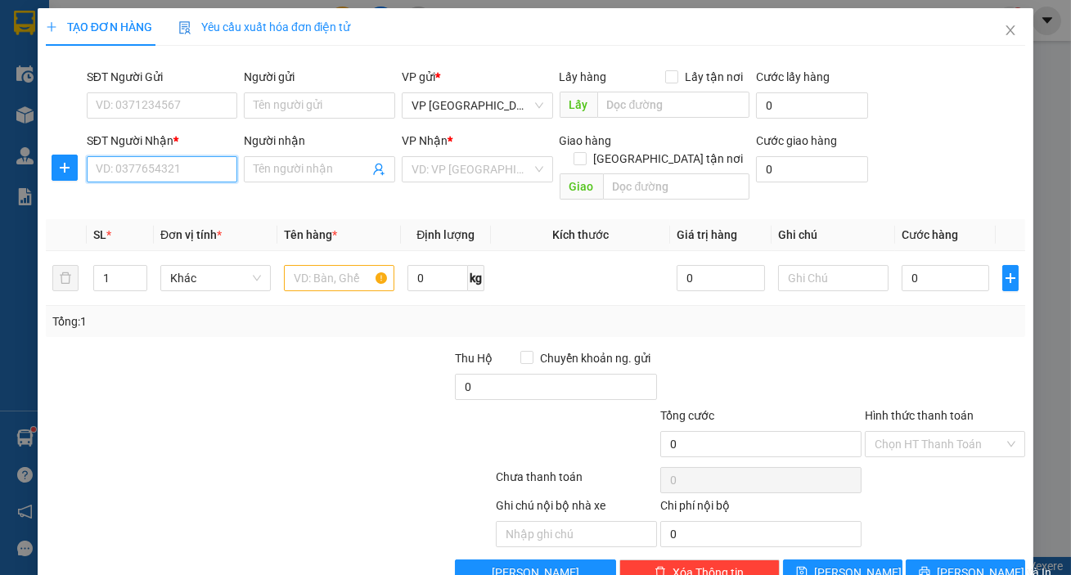
click at [224, 168] on input "SĐT Người Nhận *" at bounding box center [162, 169] width 151 height 26
click at [231, 212] on div "0868976109" at bounding box center [161, 202] width 150 height 26
type input "0868976109"
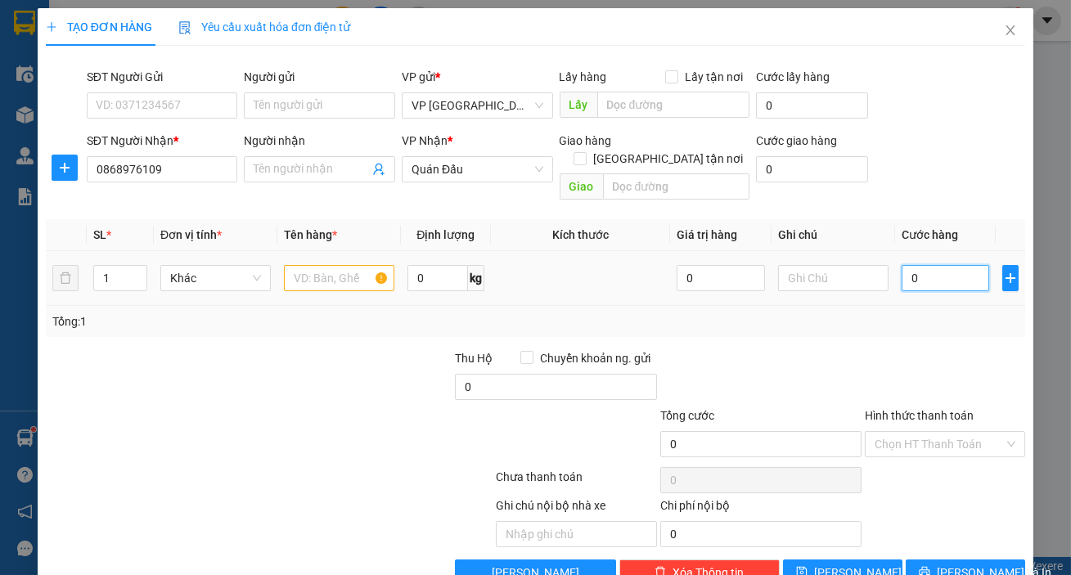
click at [933, 265] on input "0" at bounding box center [946, 278] width 88 height 26
type input "0"
click at [319, 265] on input "text" at bounding box center [339, 278] width 110 height 26
click at [319, 273] on div at bounding box center [339, 278] width 110 height 33
click at [320, 265] on input "text" at bounding box center [339, 278] width 110 height 26
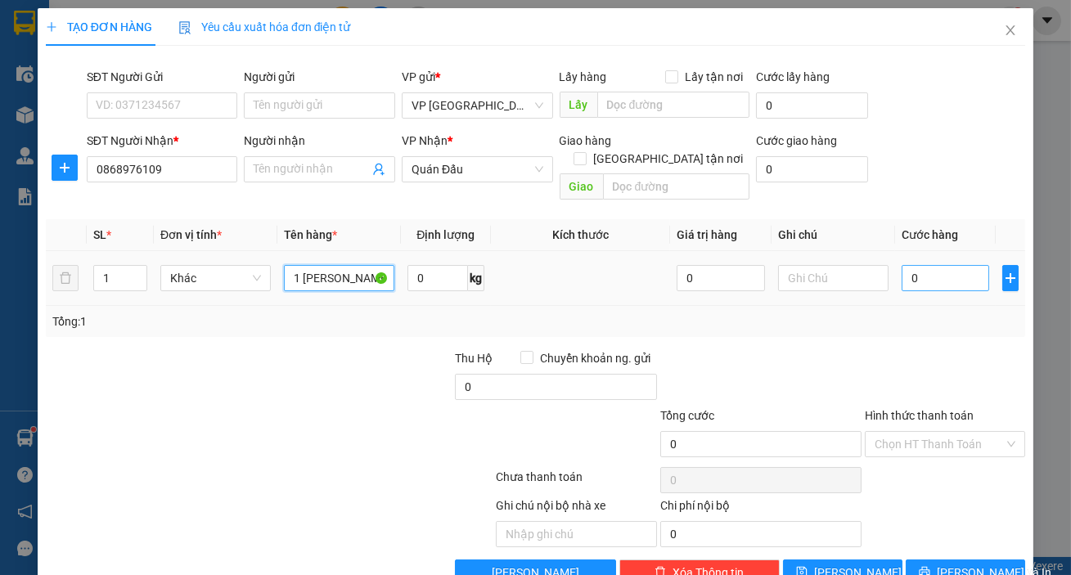
type input "1 [PERSON_NAME]"
click at [925, 265] on input "0" at bounding box center [946, 278] width 88 height 26
type input "004"
type input "4"
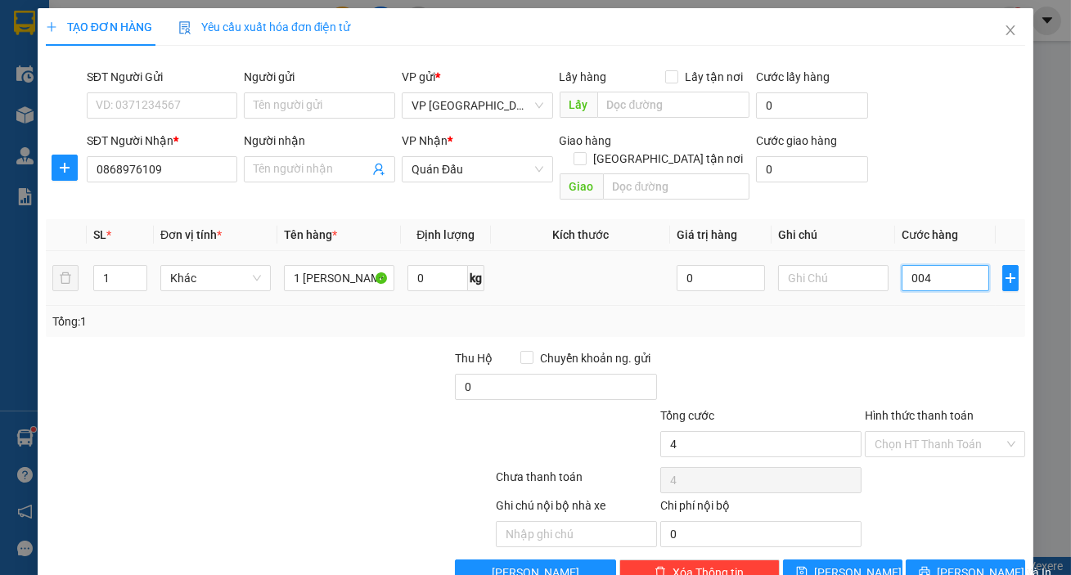
type input "0.040"
type input "40"
click at [924, 432] on input "Hình thức thanh toán" at bounding box center [939, 444] width 129 height 25
type input "40.000"
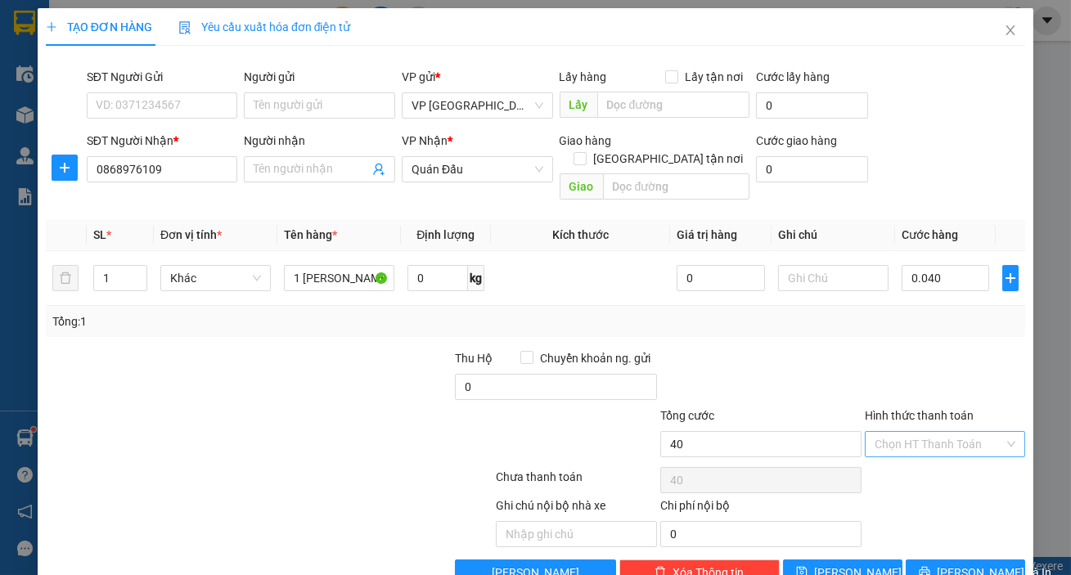
type input "40.000"
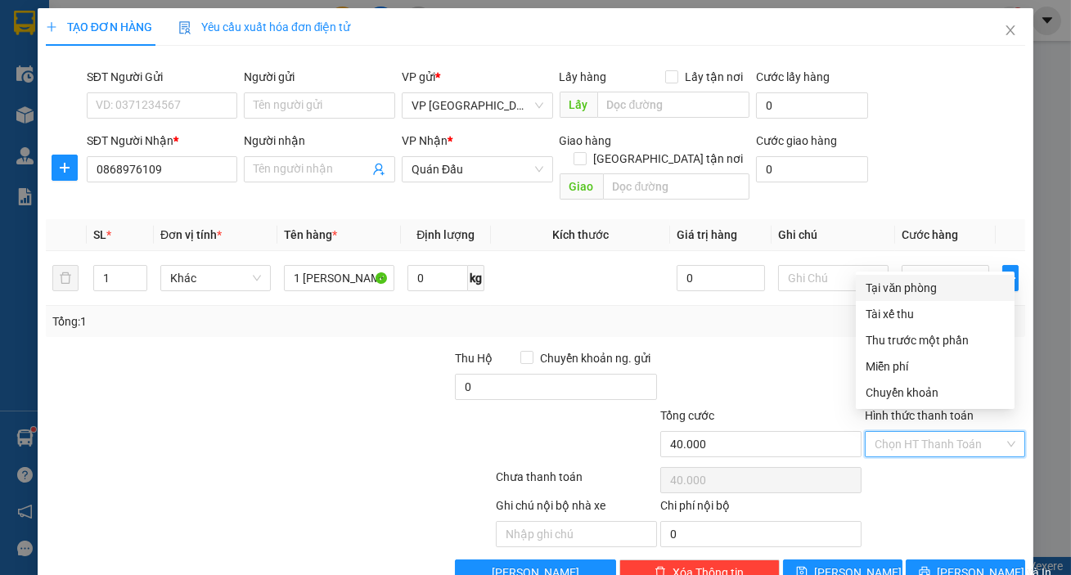
click at [897, 286] on div "Tại văn phòng" at bounding box center [935, 288] width 139 height 18
type input "0"
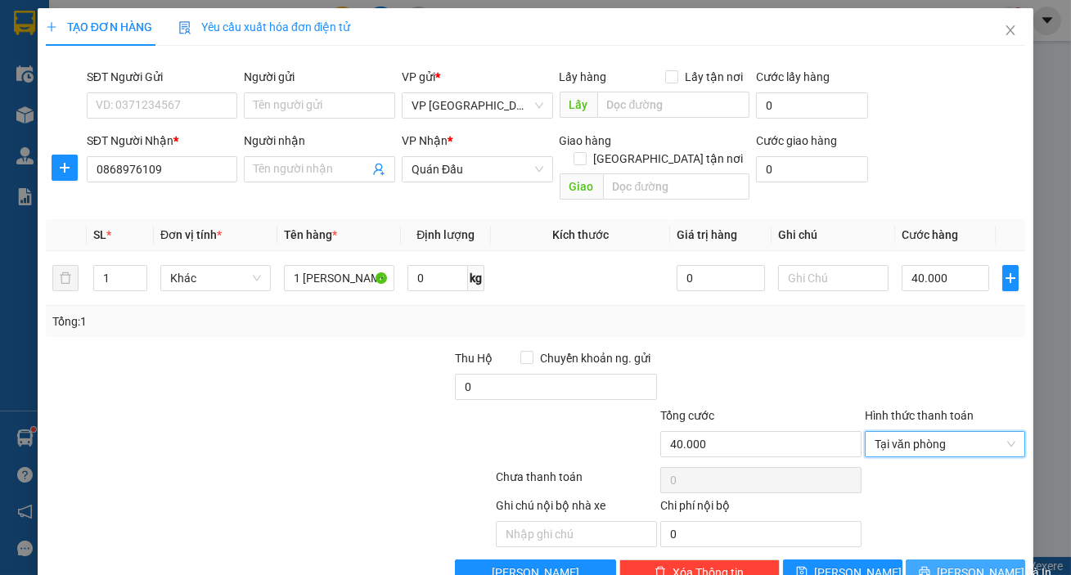
drag, startPoint x: 933, startPoint y: 552, endPoint x: 927, endPoint y: 543, distance: 10.7
click at [930, 566] on icon "printer" at bounding box center [924, 571] width 11 height 11
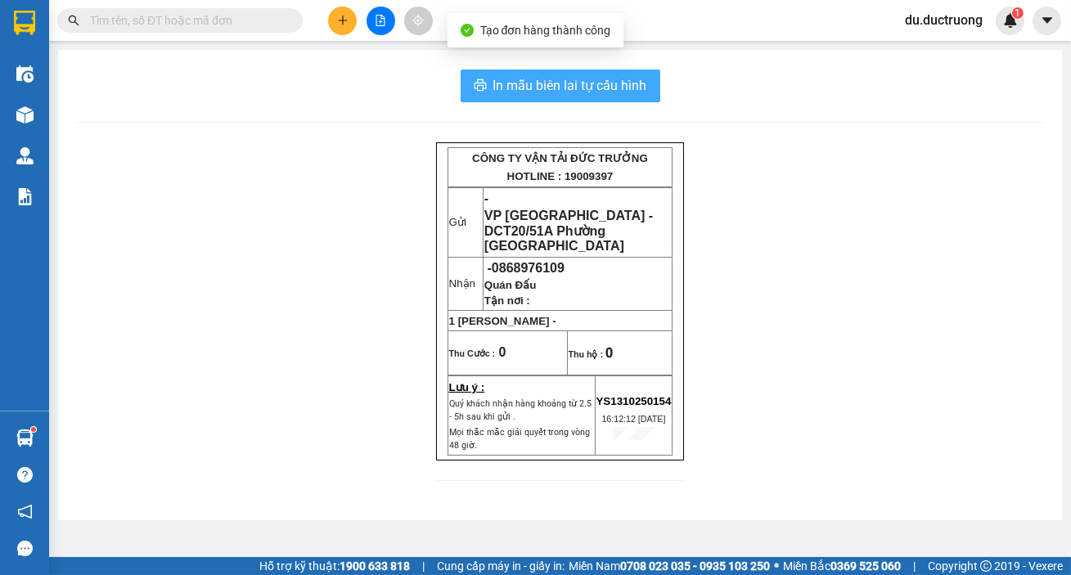
click at [580, 78] on span "In mẫu biên lai tự cấu hình" at bounding box center [570, 85] width 154 height 20
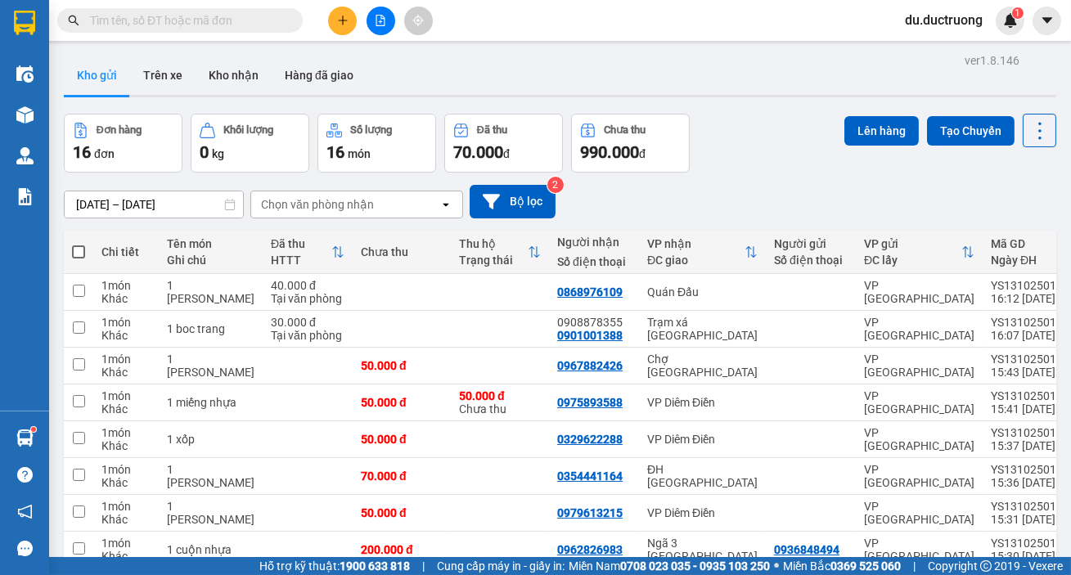
drag, startPoint x: 476, startPoint y: 24, endPoint x: 482, endPoint y: 57, distance: 34.0
click at [479, 38] on div "Kết quả tìm kiếm ( 36 ) Bộ lọc Mã ĐH Trạng thái Món hàng Thu hộ Tổng cước Chưa …" at bounding box center [535, 20] width 1071 height 41
click at [650, 82] on div "Kho gửi Trên xe Kho nhận Hàng đã giao" at bounding box center [560, 77] width 992 height 43
click at [348, 22] on icon "plus" at bounding box center [342, 20] width 11 height 11
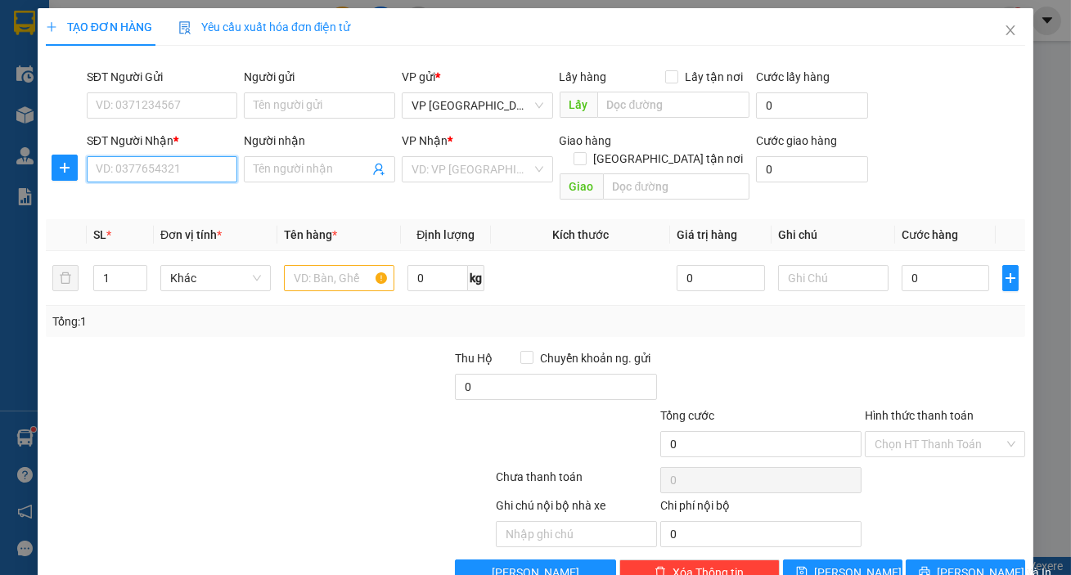
click at [124, 178] on input "SĐT Người Nhận *" at bounding box center [162, 169] width 151 height 26
click at [108, 168] on input "SĐT Người Nhận *" at bounding box center [162, 169] width 151 height 26
type input "0912774282"
click at [445, 173] on input "search" at bounding box center [472, 169] width 120 height 25
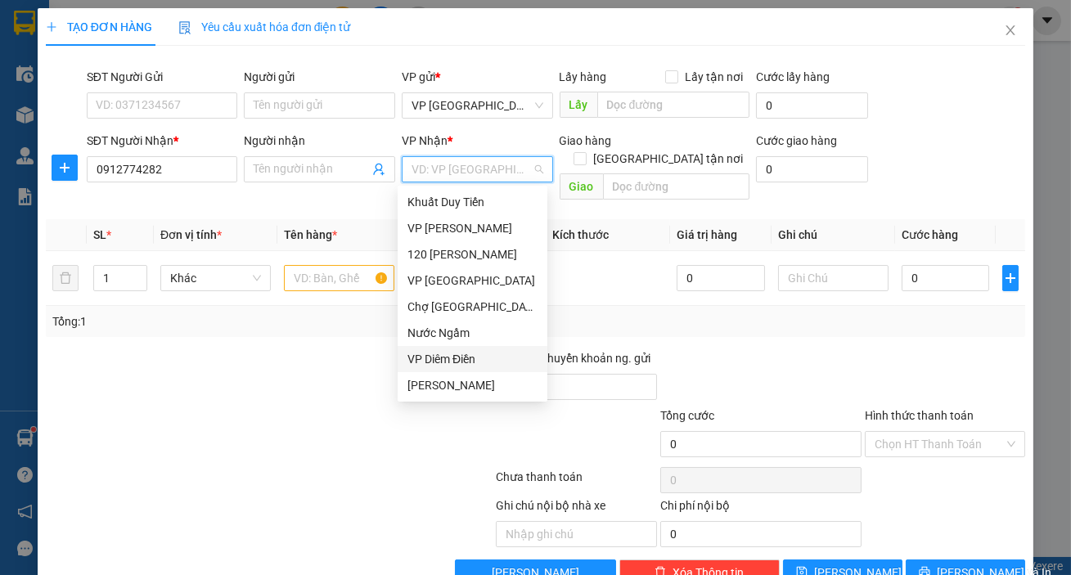
click at [451, 358] on div "VP Diêm Điền" at bounding box center [472, 359] width 130 height 18
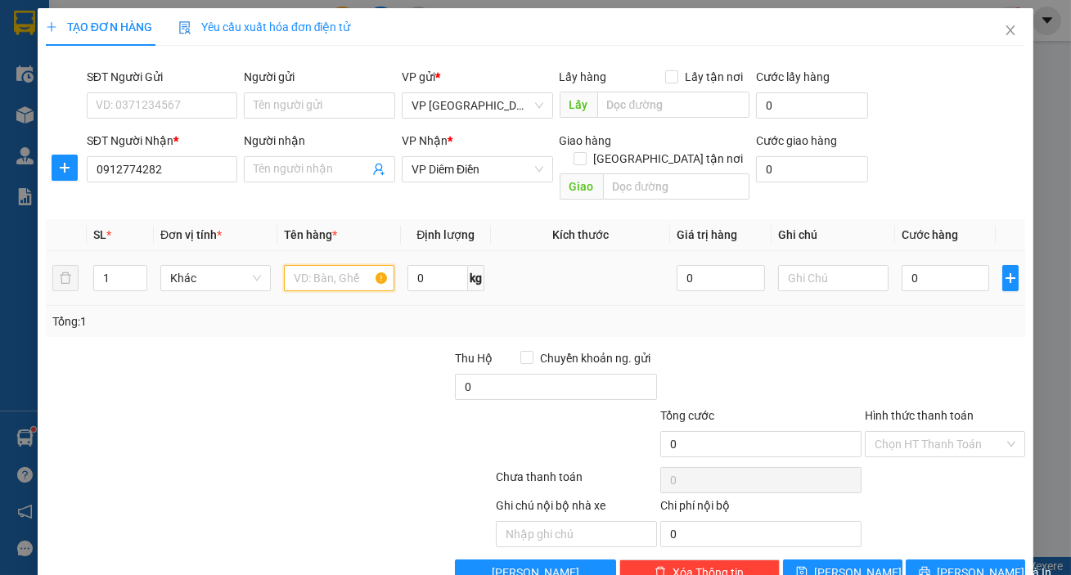
click at [334, 268] on input "text" at bounding box center [339, 278] width 110 height 26
type input "1 hộp"
drag, startPoint x: 905, startPoint y: 259, endPoint x: 916, endPoint y: 263, distance: 12.2
click at [906, 265] on input "0" at bounding box center [946, 278] width 88 height 26
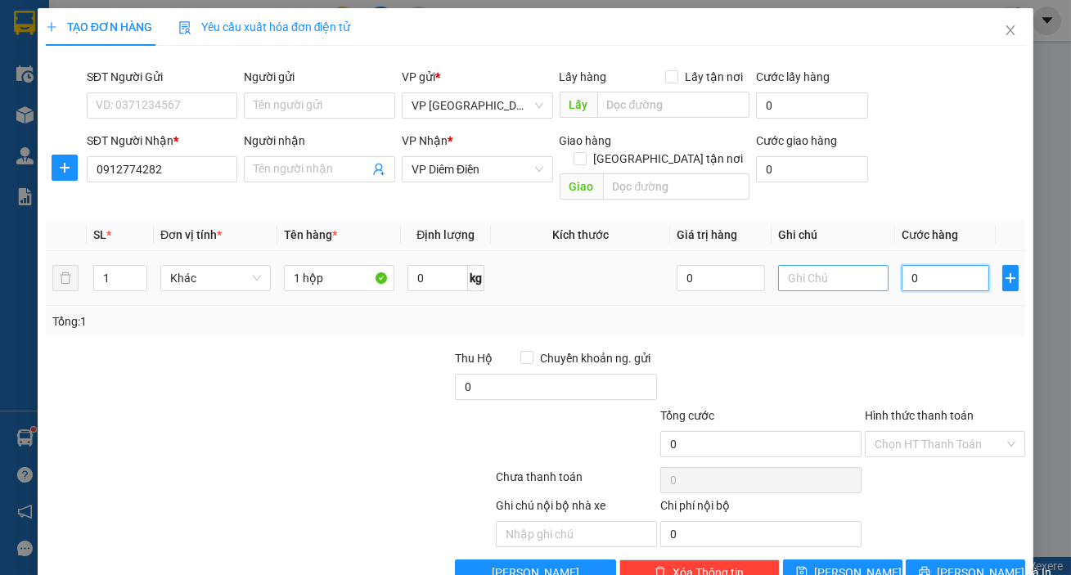
type input "004"
type input "4"
type input "00"
type input "0"
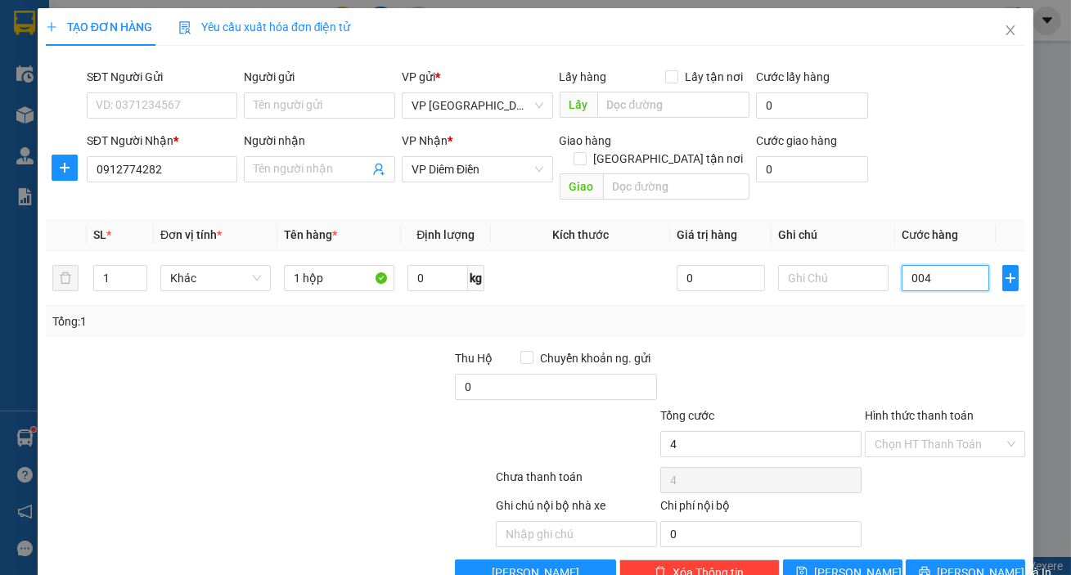
type input "0"
click at [214, 270] on span "Khác" at bounding box center [215, 278] width 91 height 25
click at [929, 274] on div "0" at bounding box center [946, 278] width 88 height 33
click at [931, 432] on input "Hình thức thanh toán" at bounding box center [939, 444] width 129 height 25
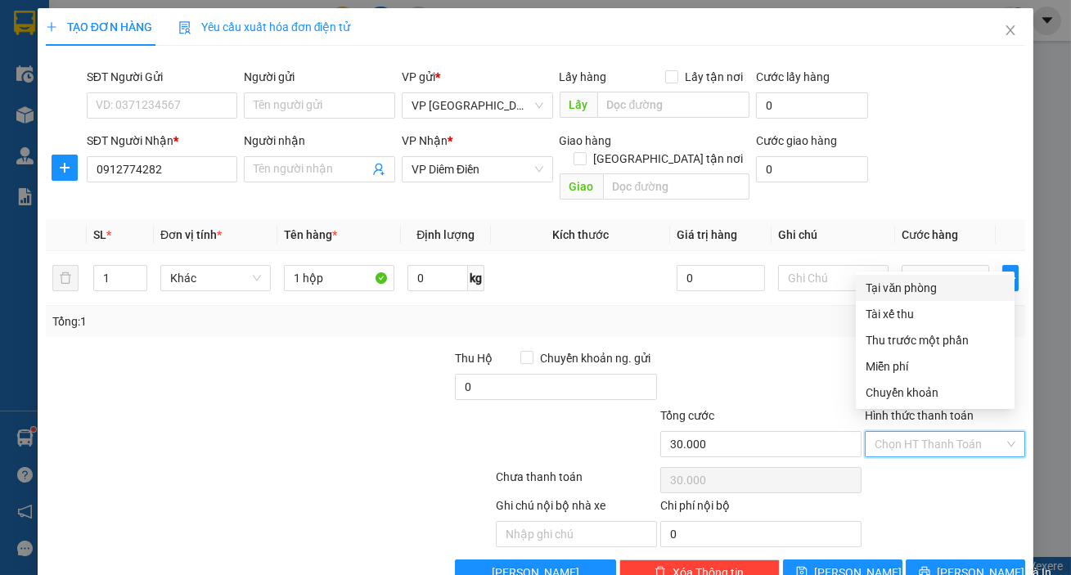
click at [925, 288] on div "Tại văn phòng" at bounding box center [935, 288] width 139 height 18
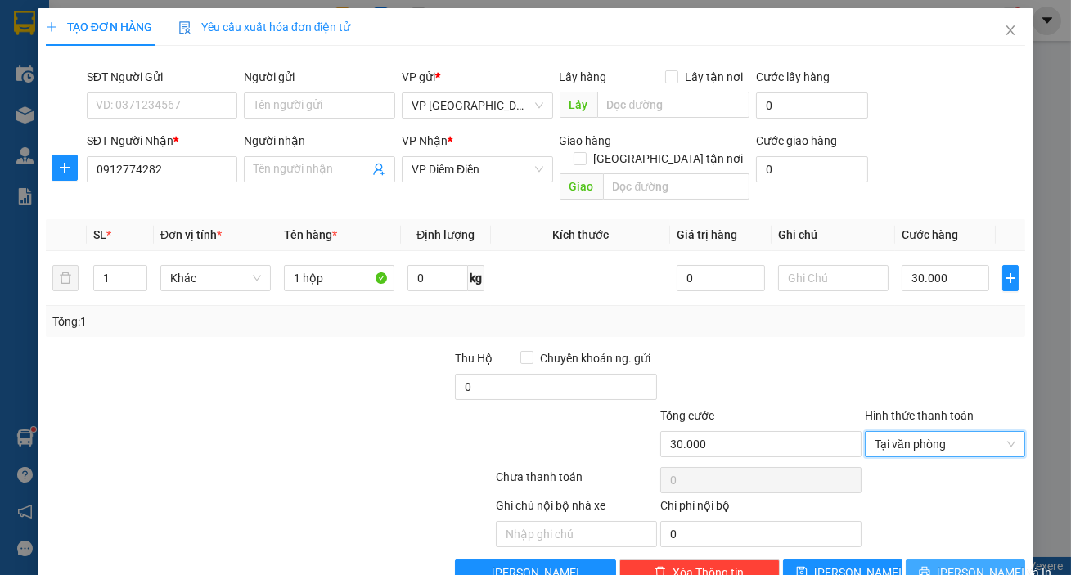
click at [936, 560] on button "[PERSON_NAME] và In" at bounding box center [965, 573] width 119 height 26
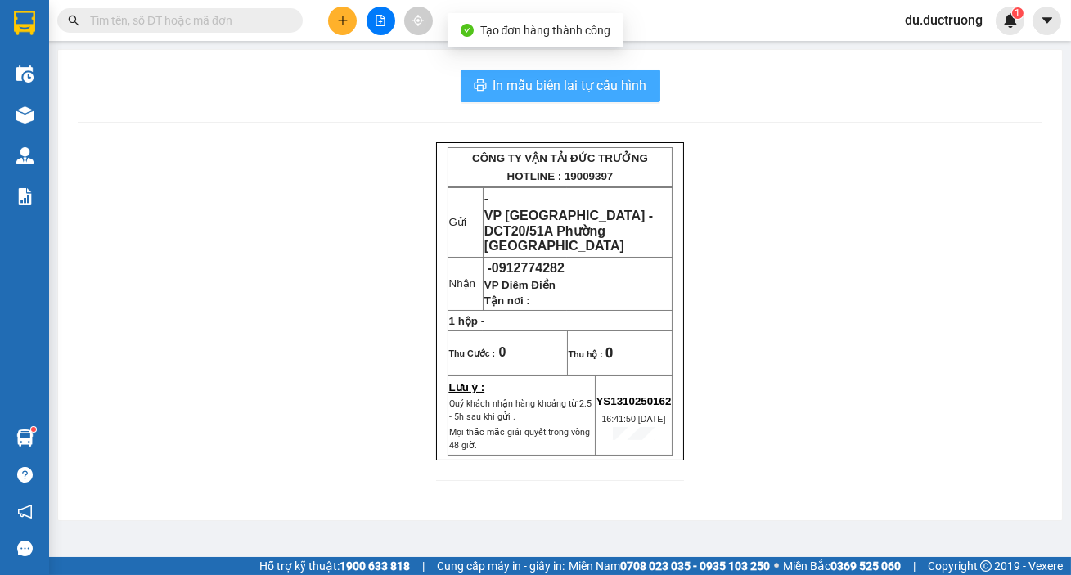
click at [524, 82] on span "In mẫu biên lai tự cấu hình" at bounding box center [570, 85] width 154 height 20
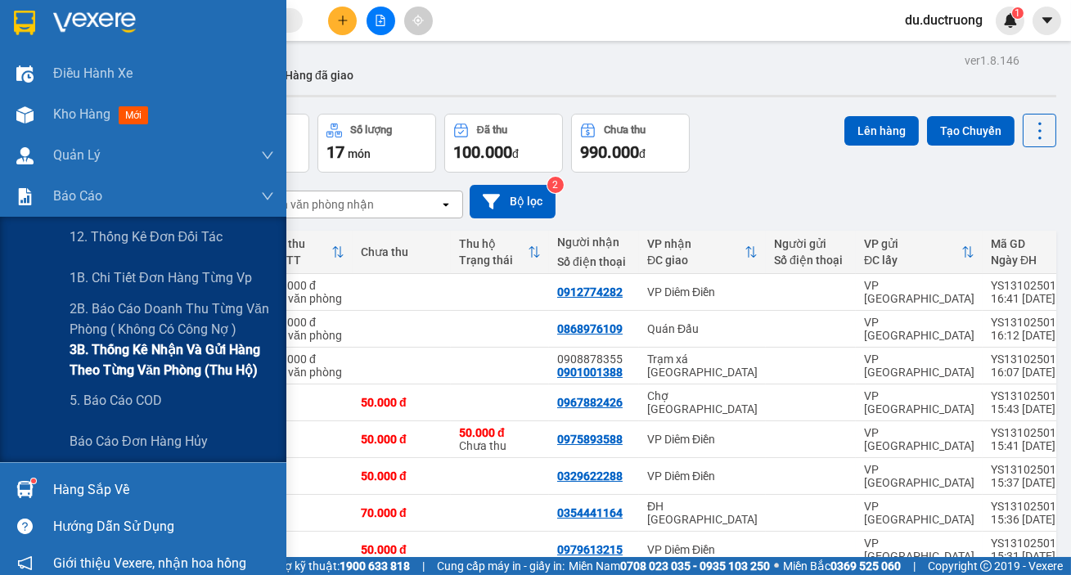
click at [119, 361] on span "3B. Thống kê nhận và gửi hàng theo từng văn phòng (thu hộ)" at bounding box center [172, 360] width 205 height 41
